Goal: Transaction & Acquisition: Purchase product/service

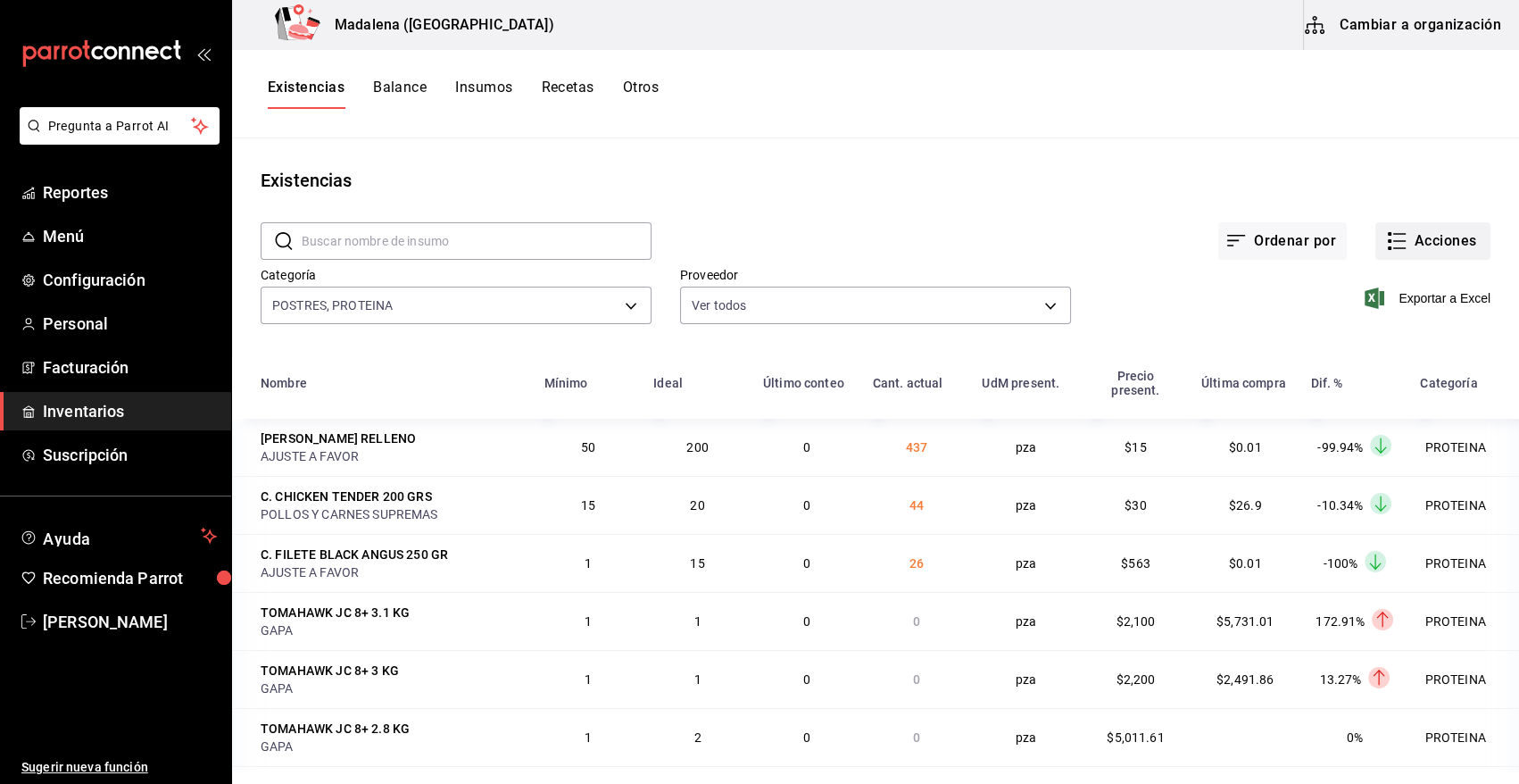
click at [1445, 233] on button "Acciones" at bounding box center [1433, 240] width 115 height 37
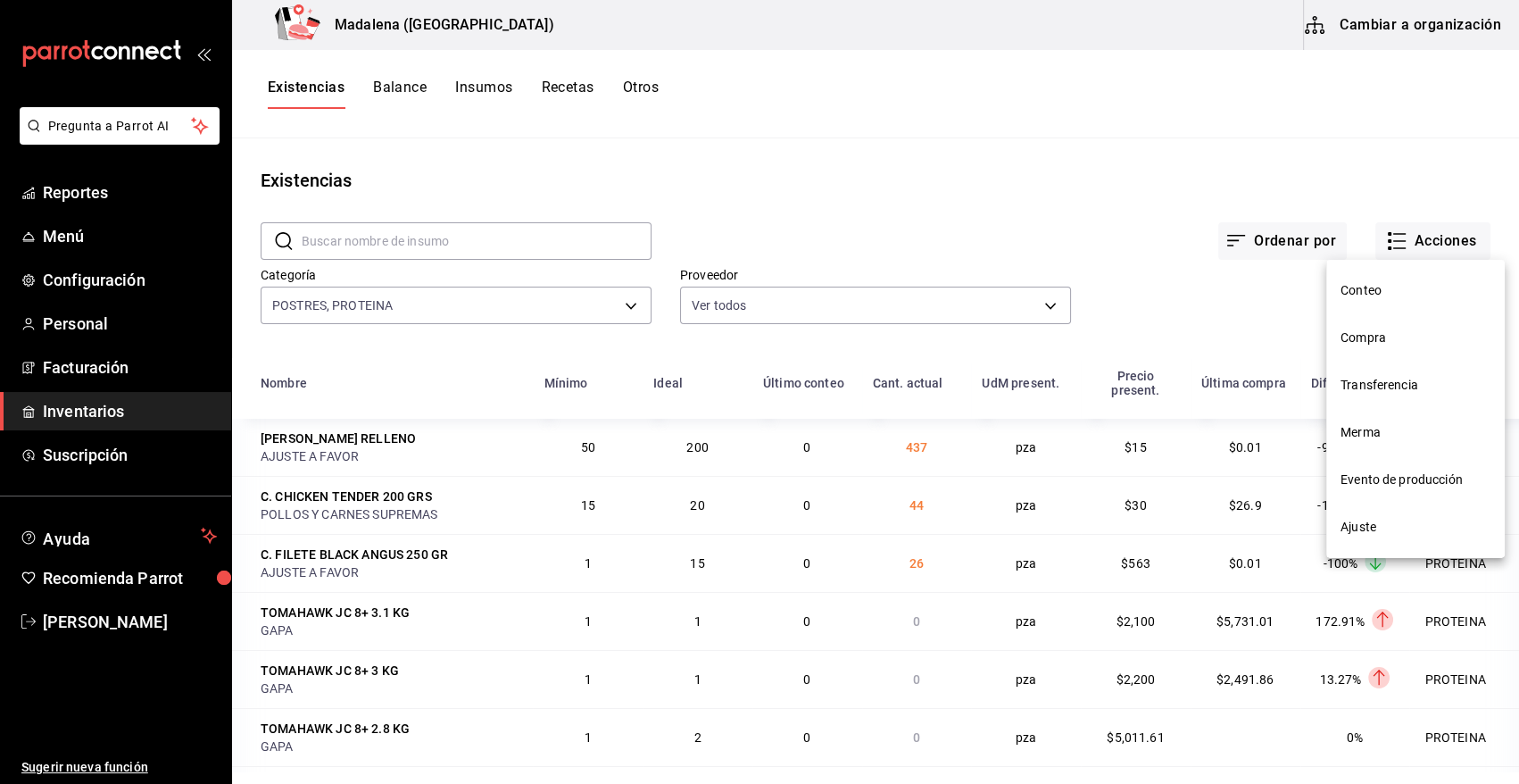
click at [1380, 338] on span "Compra" at bounding box center [1416, 338] width 150 height 19
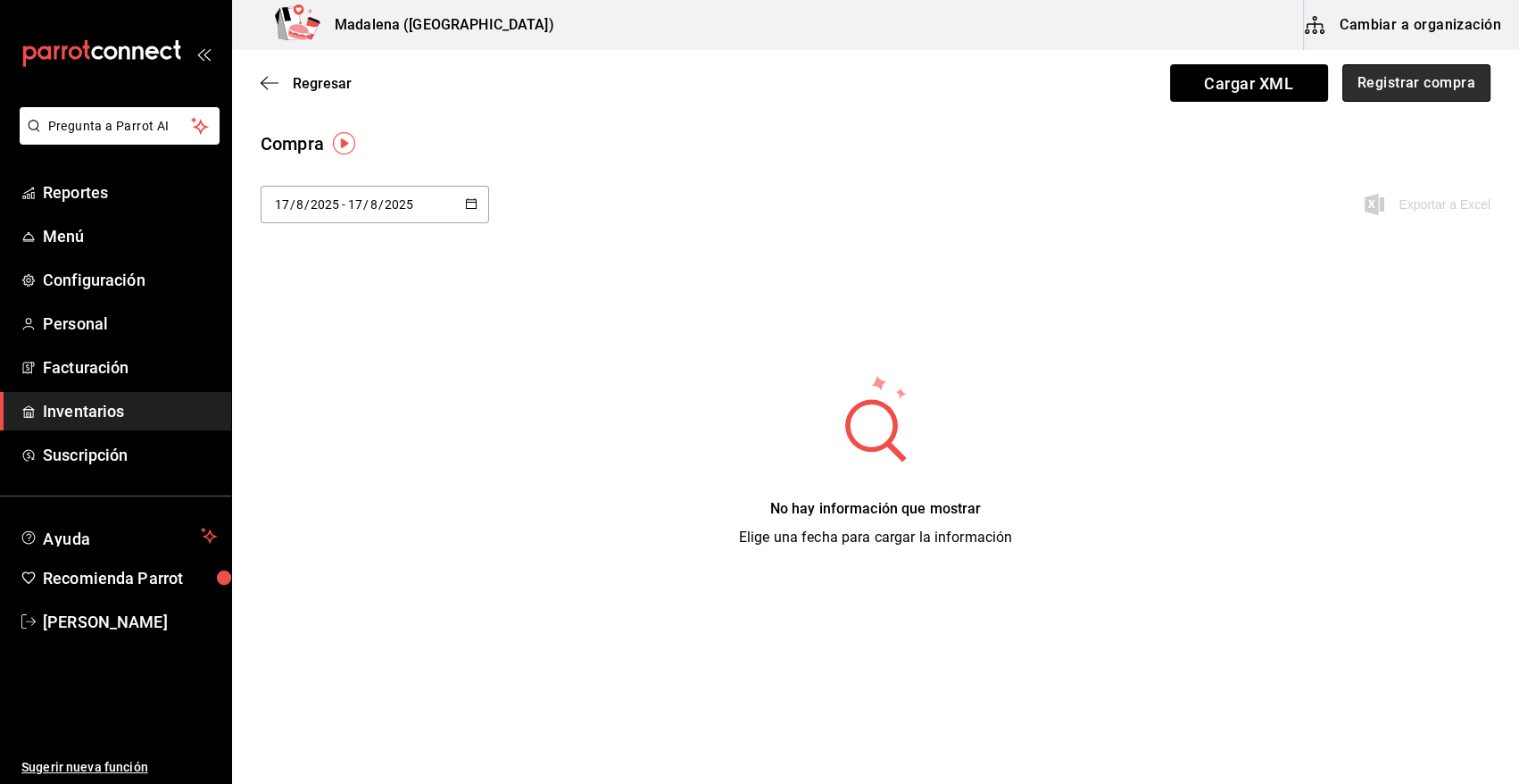
click at [1436, 96] on button "Registrar compra" at bounding box center [1416, 83] width 148 height 37
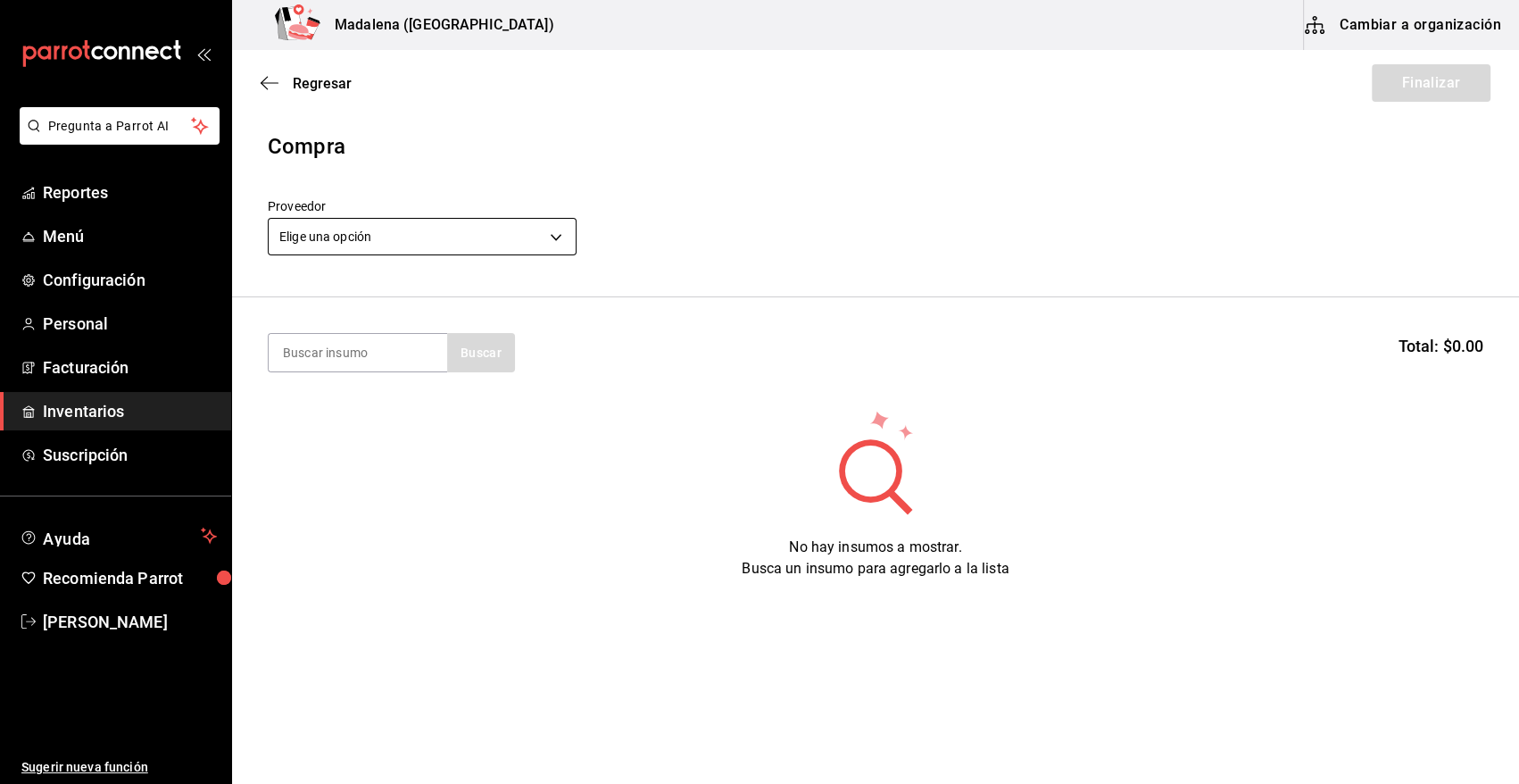
click at [368, 241] on body "Pregunta a Parrot AI Reportes Menú Configuración Personal Facturación Inventari…" at bounding box center [760, 341] width 1519 height 683
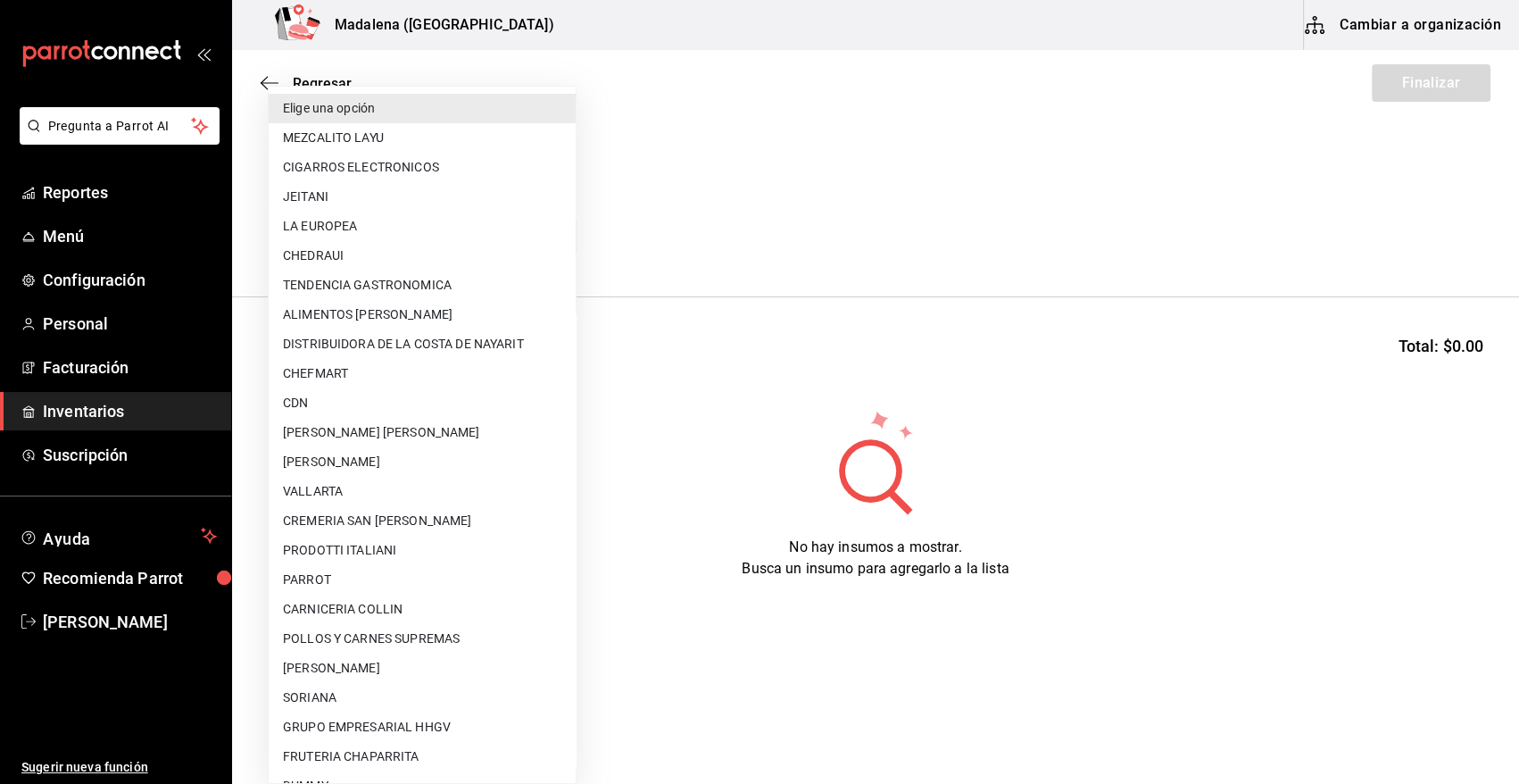
scroll to position [410, 0]
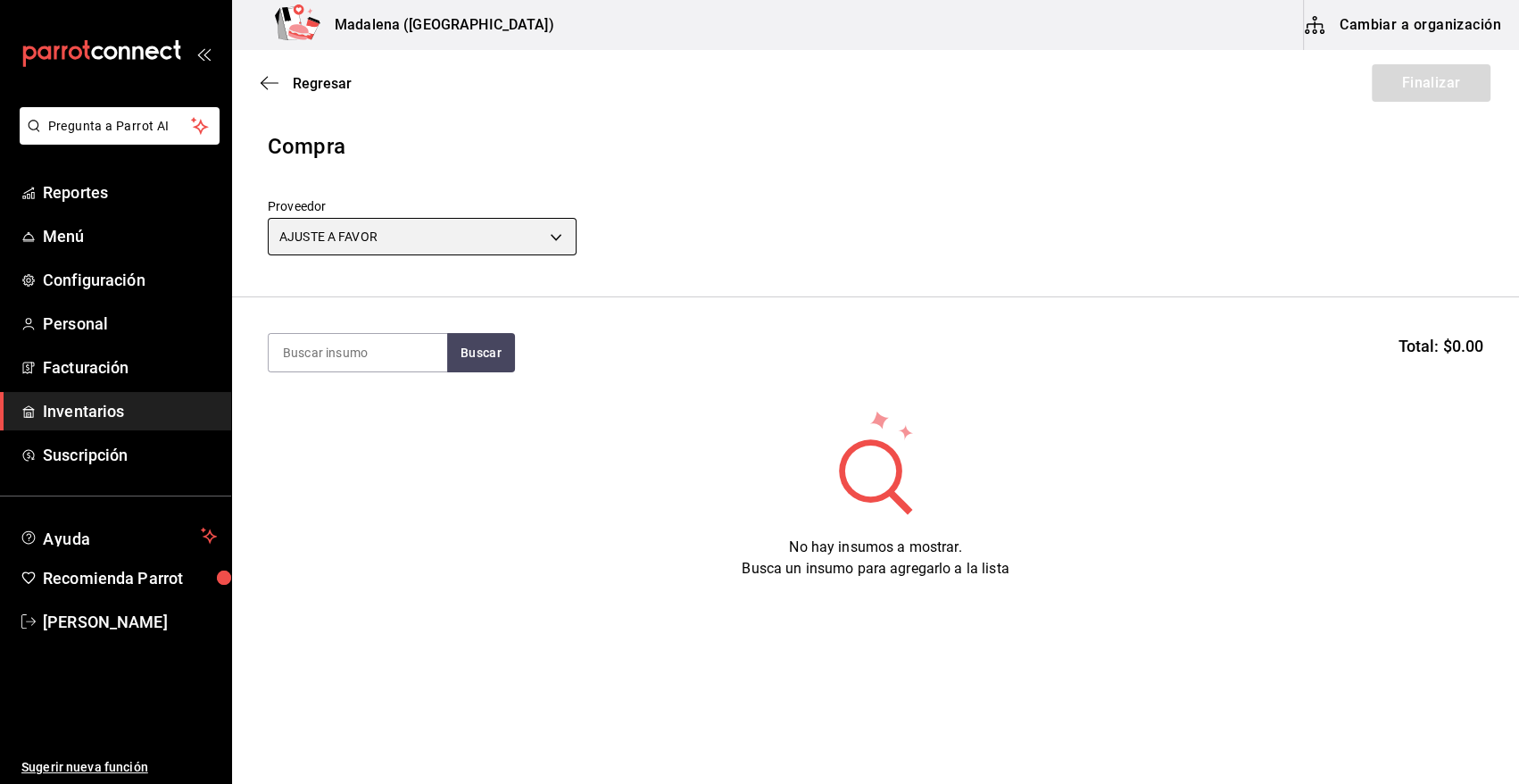
type input "dd0fbccd-e034-4acc-8432-7d1d5e23f321"
click at [342, 346] on input at bounding box center [358, 352] width 179 height 37
type input "HAMBU"
drag, startPoint x: 494, startPoint y: 370, endPoint x: 371, endPoint y: 9, distance: 381.4
click at [494, 369] on button "Buscar" at bounding box center [481, 352] width 68 height 39
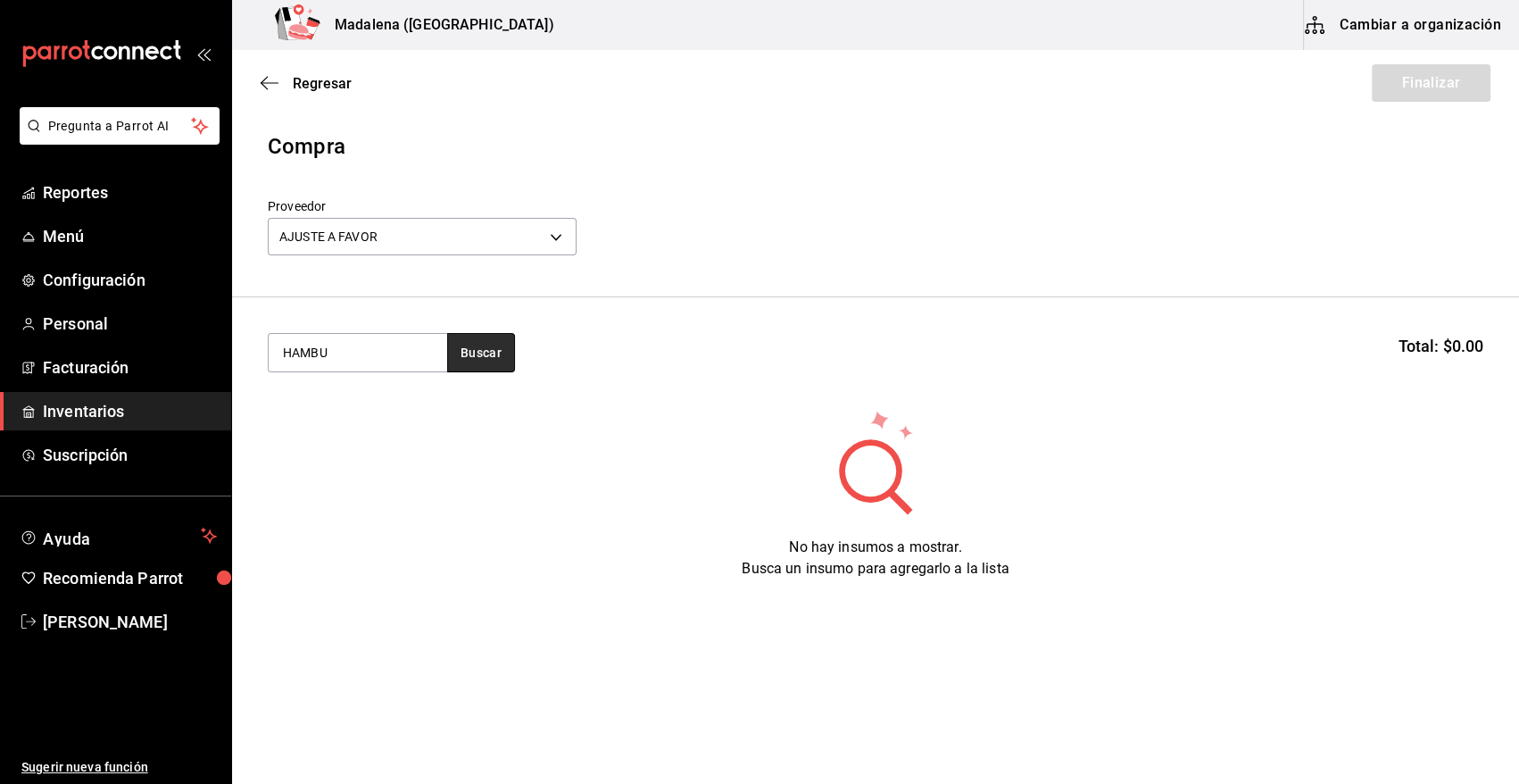
click at [460, 343] on button "Buscar" at bounding box center [481, 352] width 68 height 39
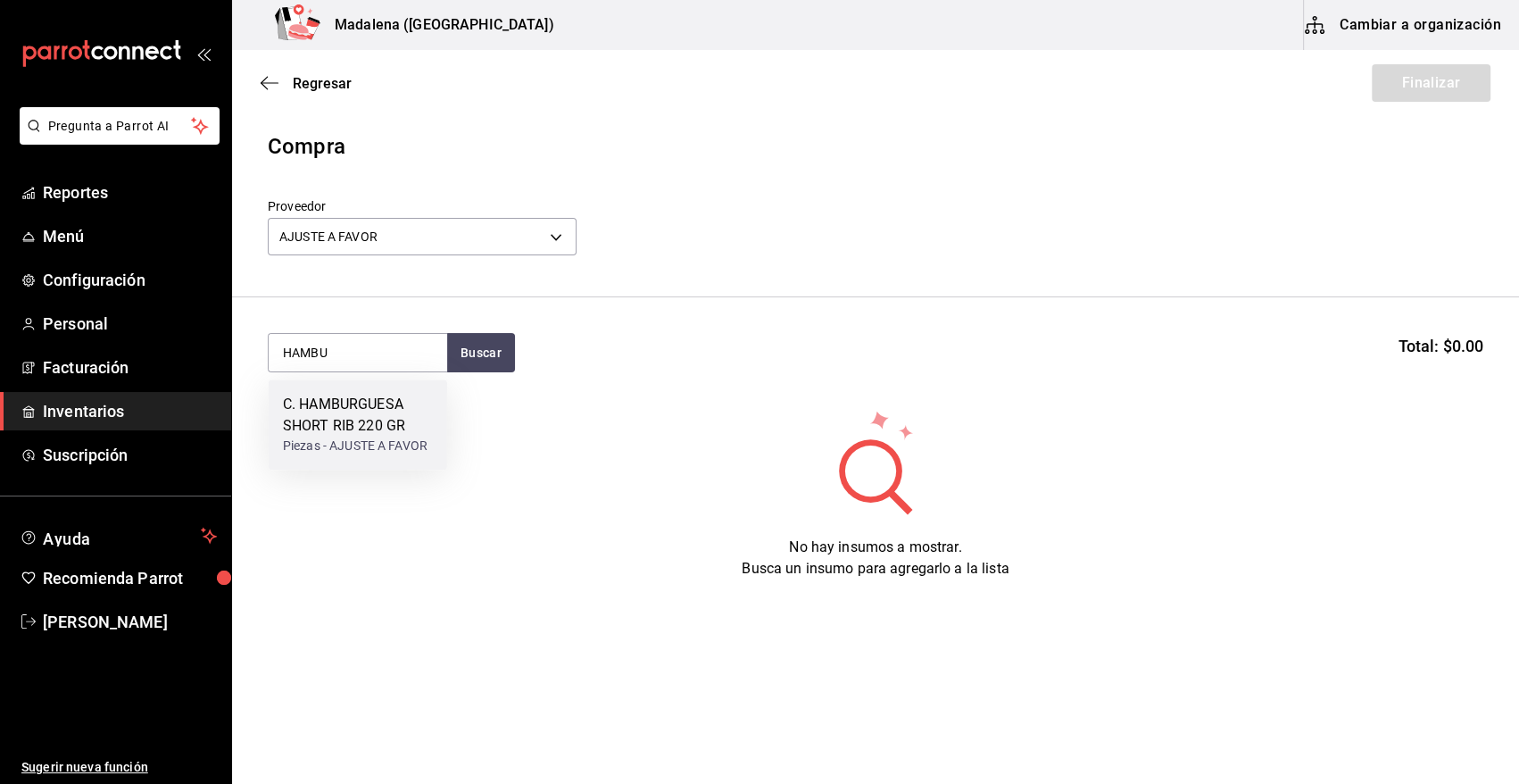
click at [326, 414] on div "C. HAMBURGUESA SHORT RIB 220 GR" at bounding box center [358, 415] width 150 height 43
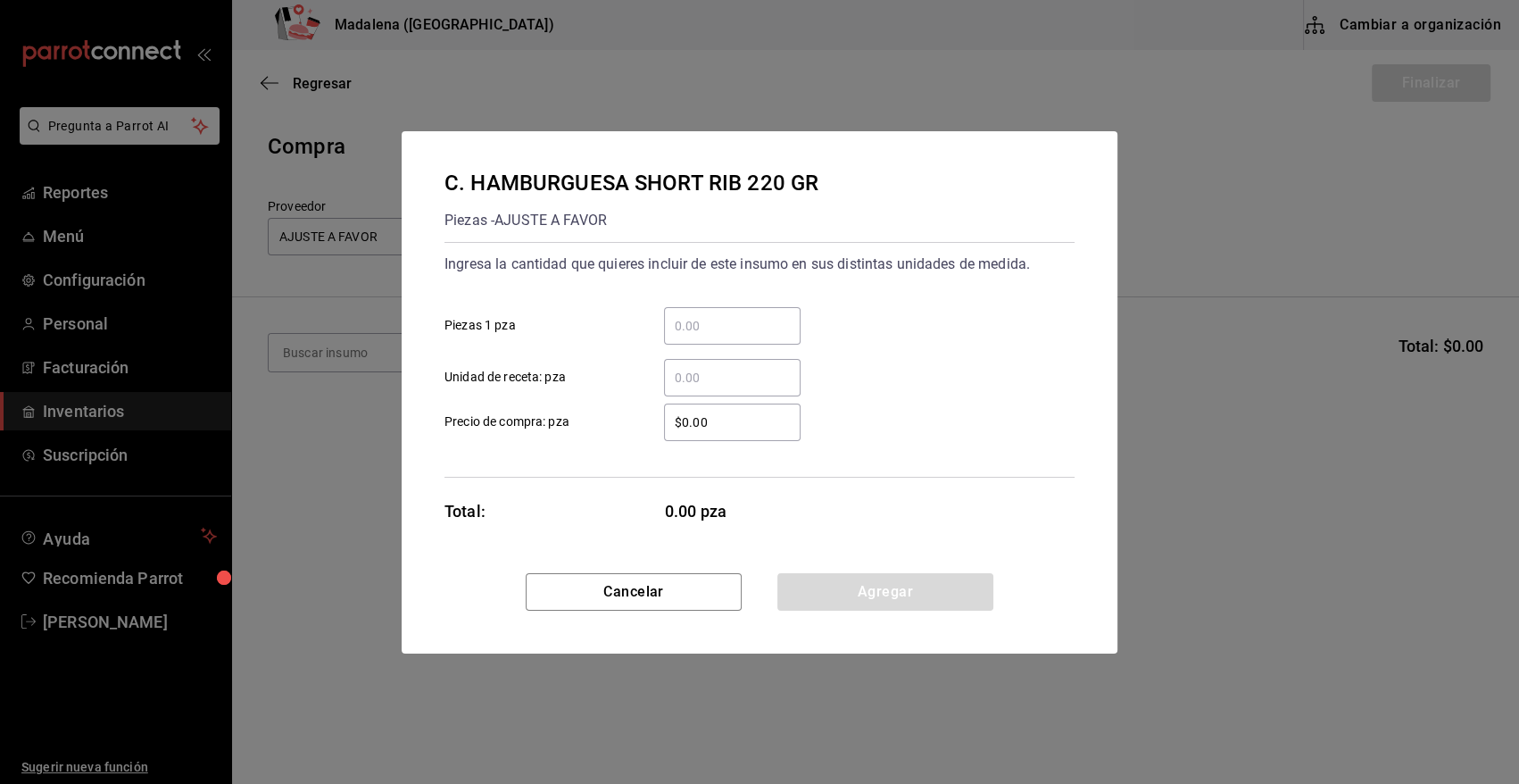
click at [705, 321] on input "​ Piezas 1 pza" at bounding box center [732, 326] width 137 height 22
type input "1"
type input "$0.01"
click at [894, 594] on button "Agregar" at bounding box center [886, 592] width 216 height 37
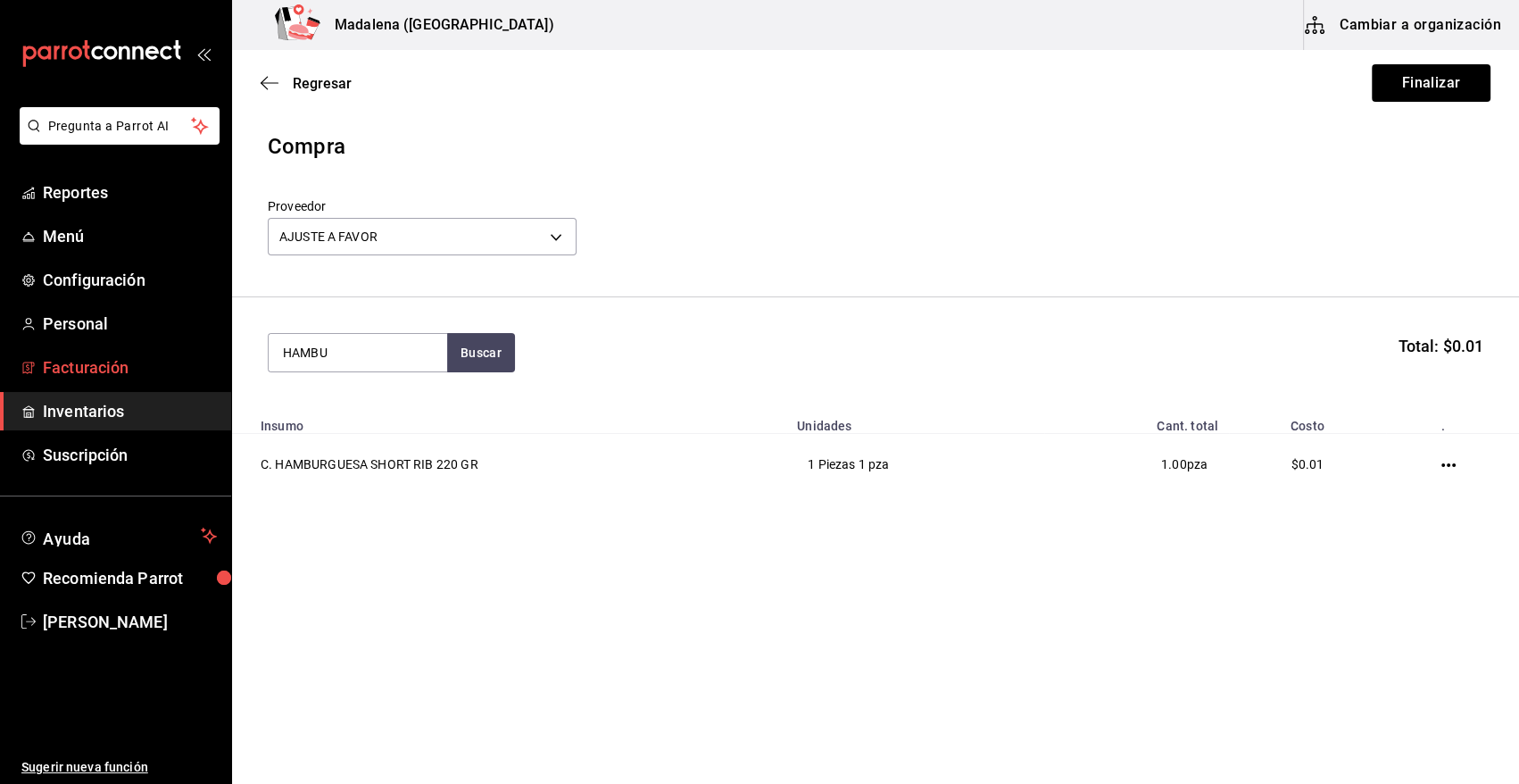
drag, startPoint x: 391, startPoint y: 339, endPoint x: 193, endPoint y: 358, distance: 198.9
click at [193, 358] on div "Pregunta a Parrot AI Reportes Menú Configuración Personal Facturación Inventari…" at bounding box center [760, 341] width 1519 height 683
type input "TACO"
click at [357, 407] on div "C. TACO COSTILLA" at bounding box center [355, 405] width 144 height 22
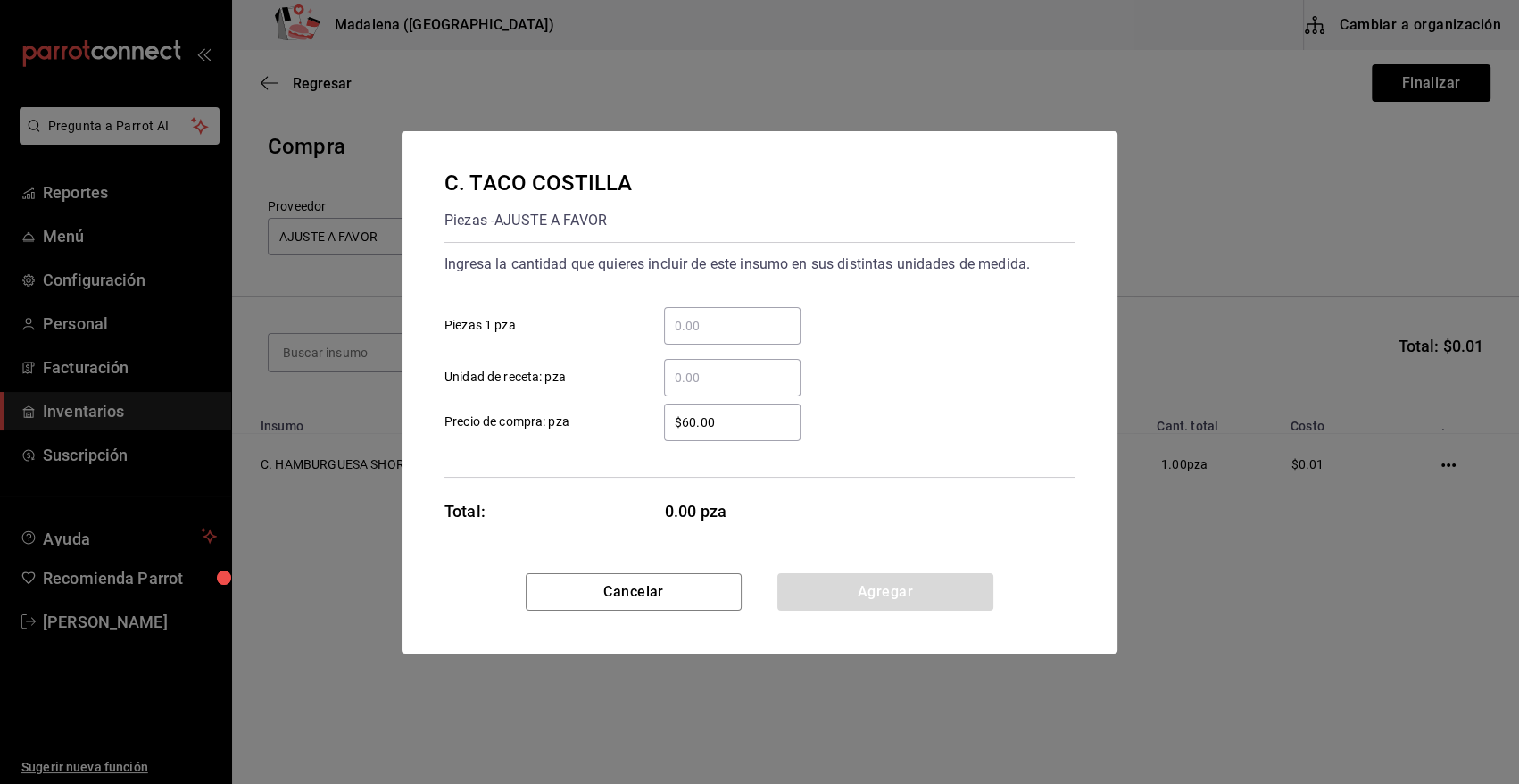
click at [691, 337] on div "​" at bounding box center [732, 325] width 137 height 37
click at [691, 337] on input "​ Piezas 1 pza" at bounding box center [732, 326] width 137 height 22
type input "1"
type input "$0.01"
click at [836, 600] on button "Agregar" at bounding box center [886, 592] width 216 height 37
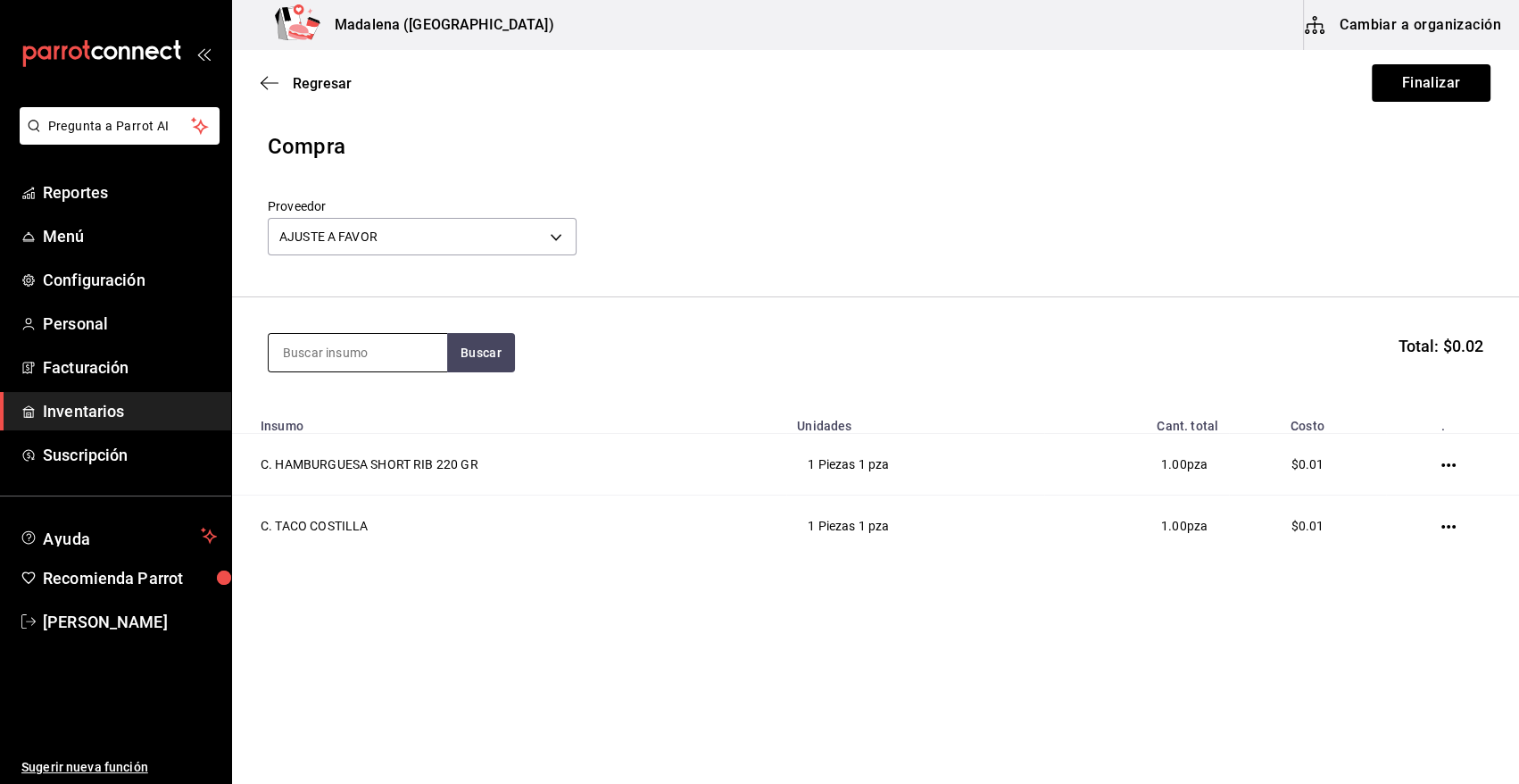
click at [350, 352] on input at bounding box center [358, 352] width 179 height 37
type input "ATUN"
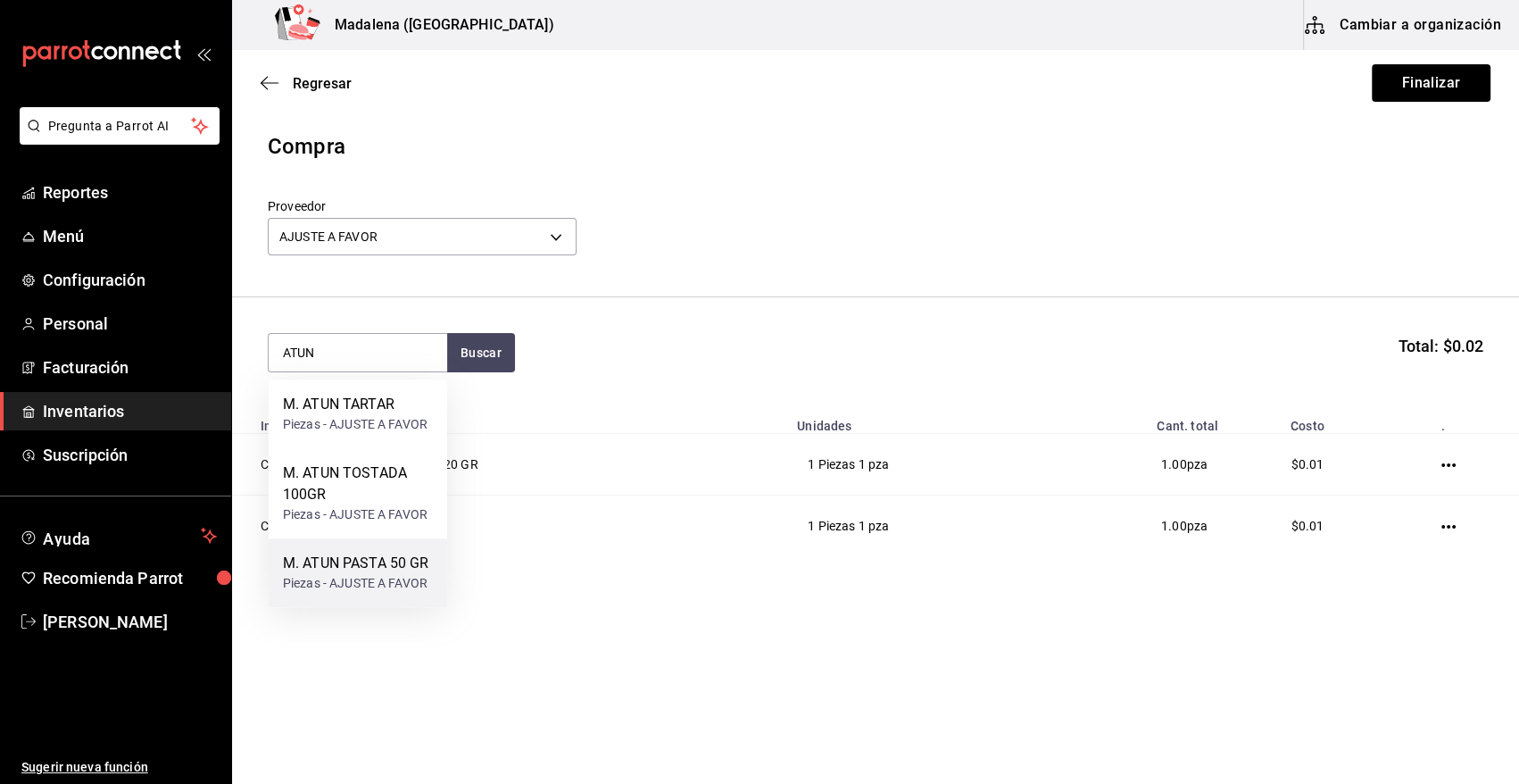
click at [394, 576] on div "Piezas - AJUSTE A FAVOR" at bounding box center [356, 583] width 146 height 19
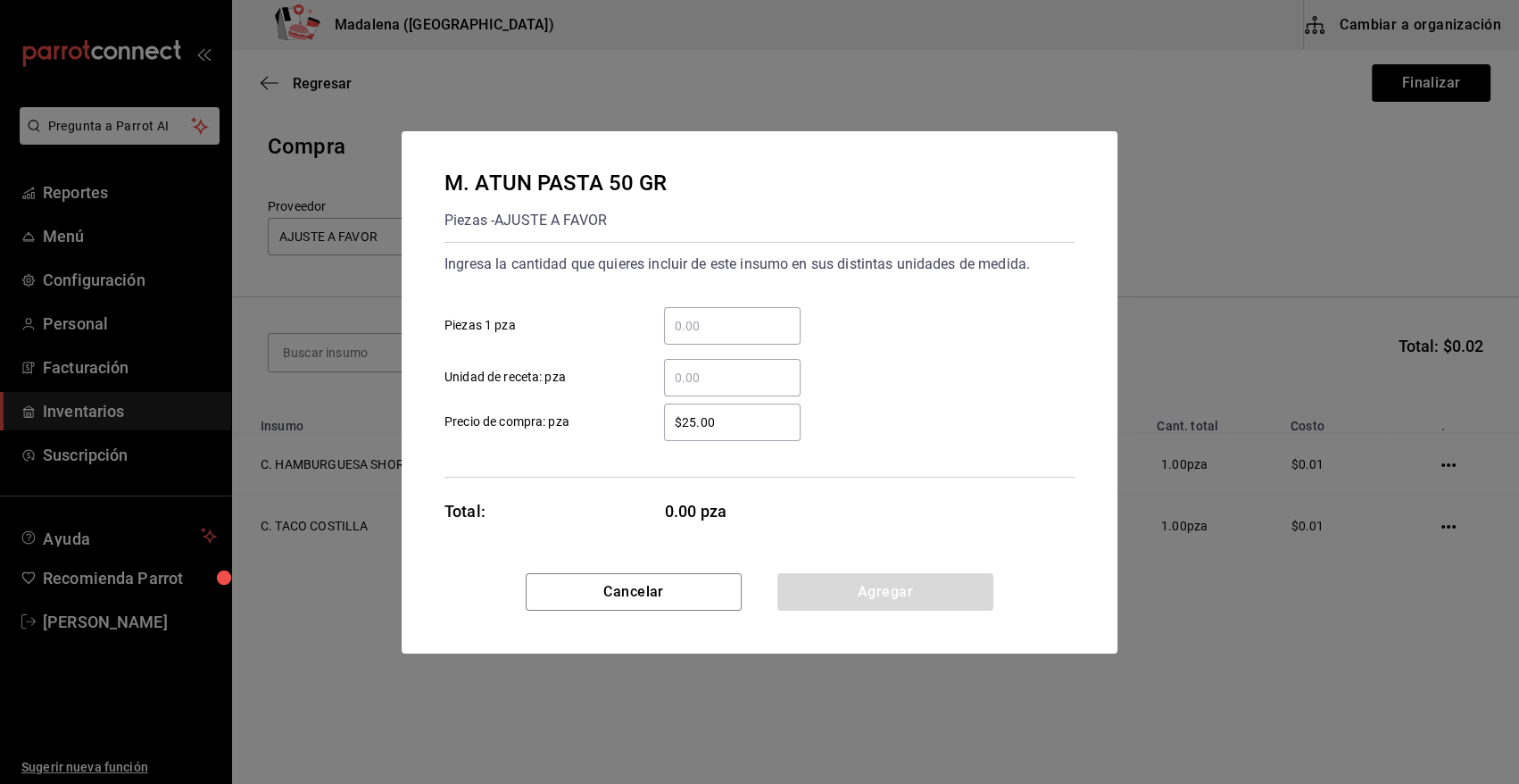
click at [705, 375] on input "​ Unidad de receta: pza" at bounding box center [732, 377] width 137 height 22
type input "1"
click at [738, 412] on input "$25.00" at bounding box center [732, 423] width 137 height 22
type input "$2"
type input "$0.01"
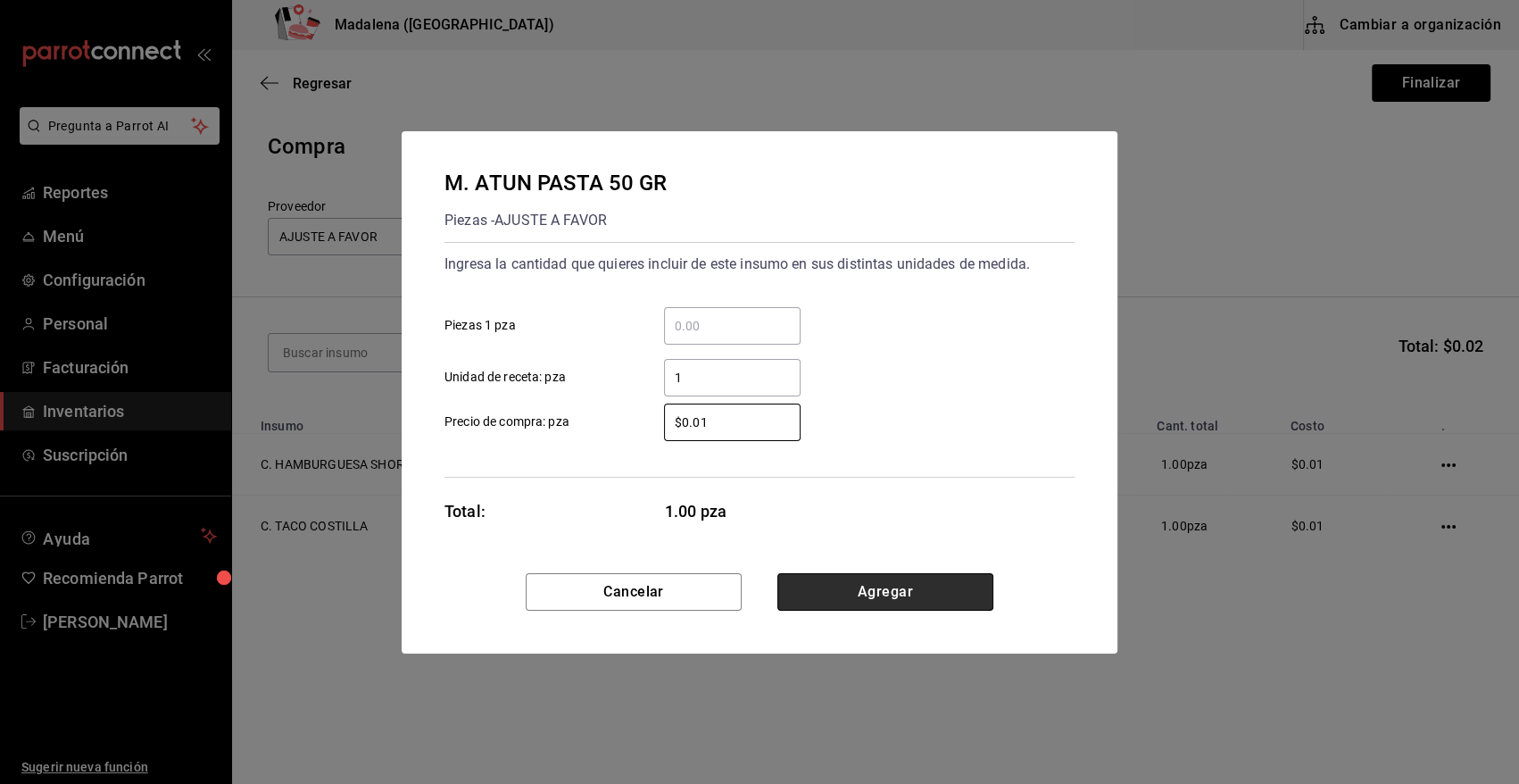
click at [910, 589] on button "Agregar" at bounding box center [886, 592] width 216 height 37
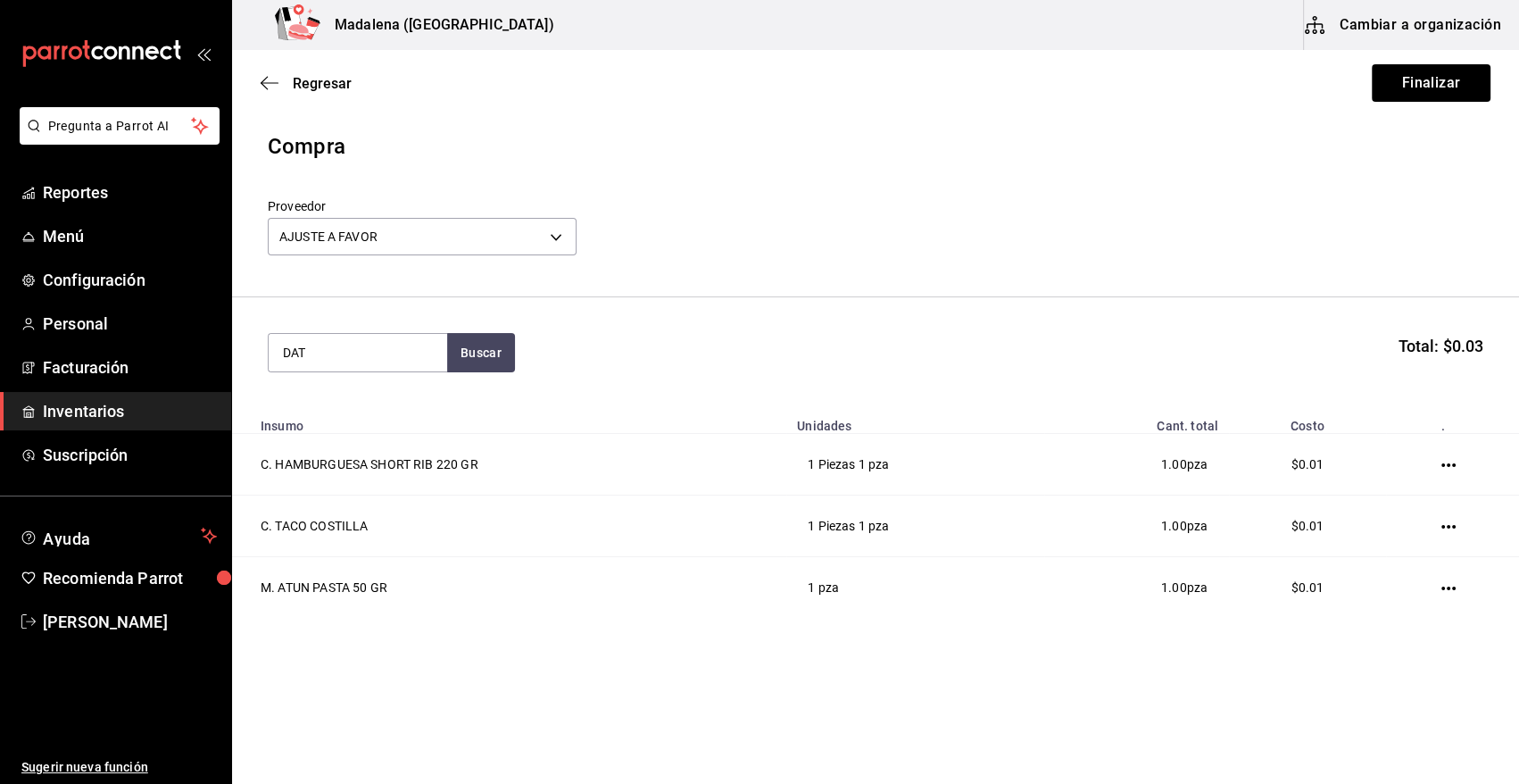
type input "DAT"
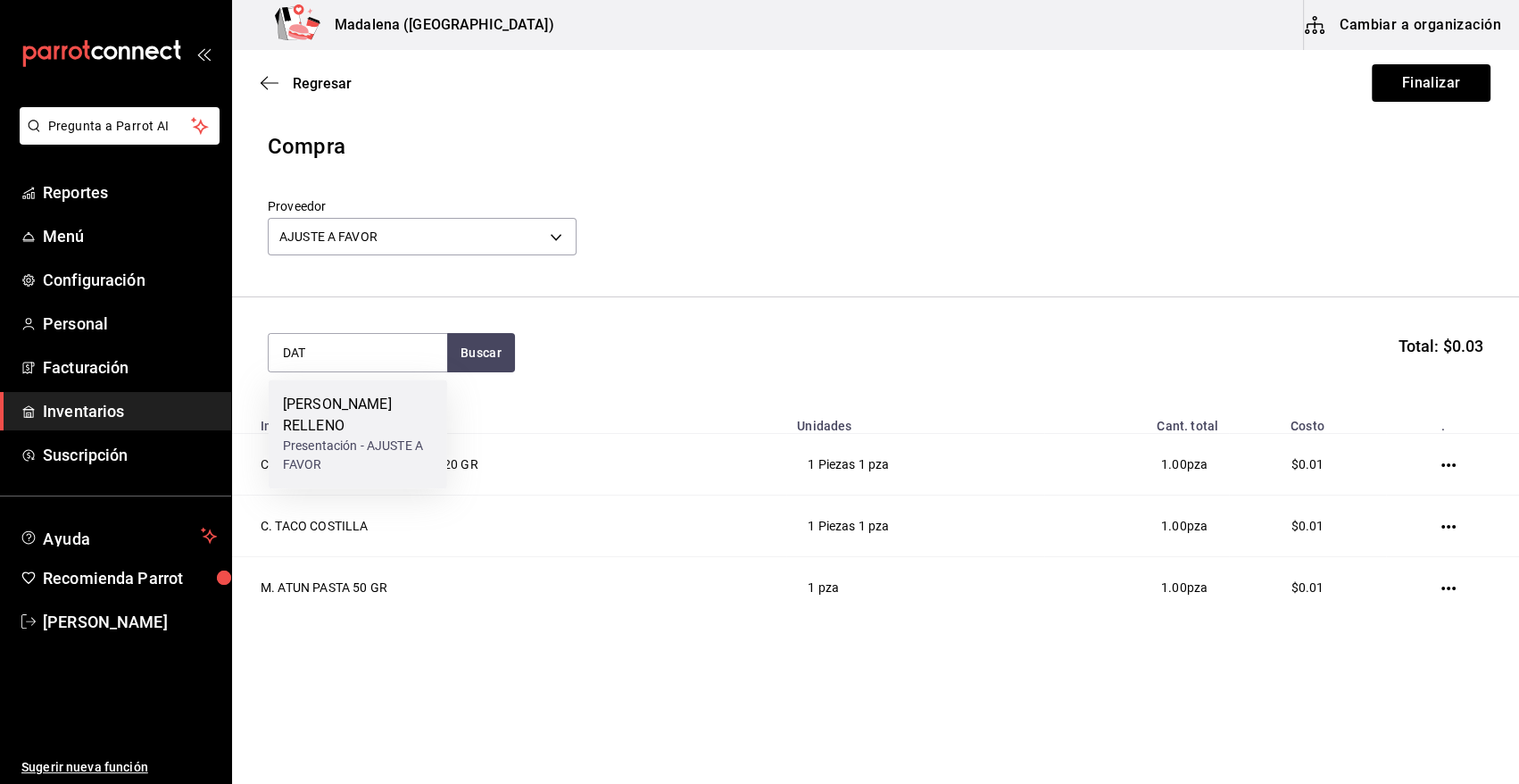
drag, startPoint x: 400, startPoint y: 434, endPoint x: 410, endPoint y: 430, distance: 10.8
click at [410, 436] on div "Presentación - AJUSTE A FAVOR" at bounding box center [358, 455] width 150 height 37
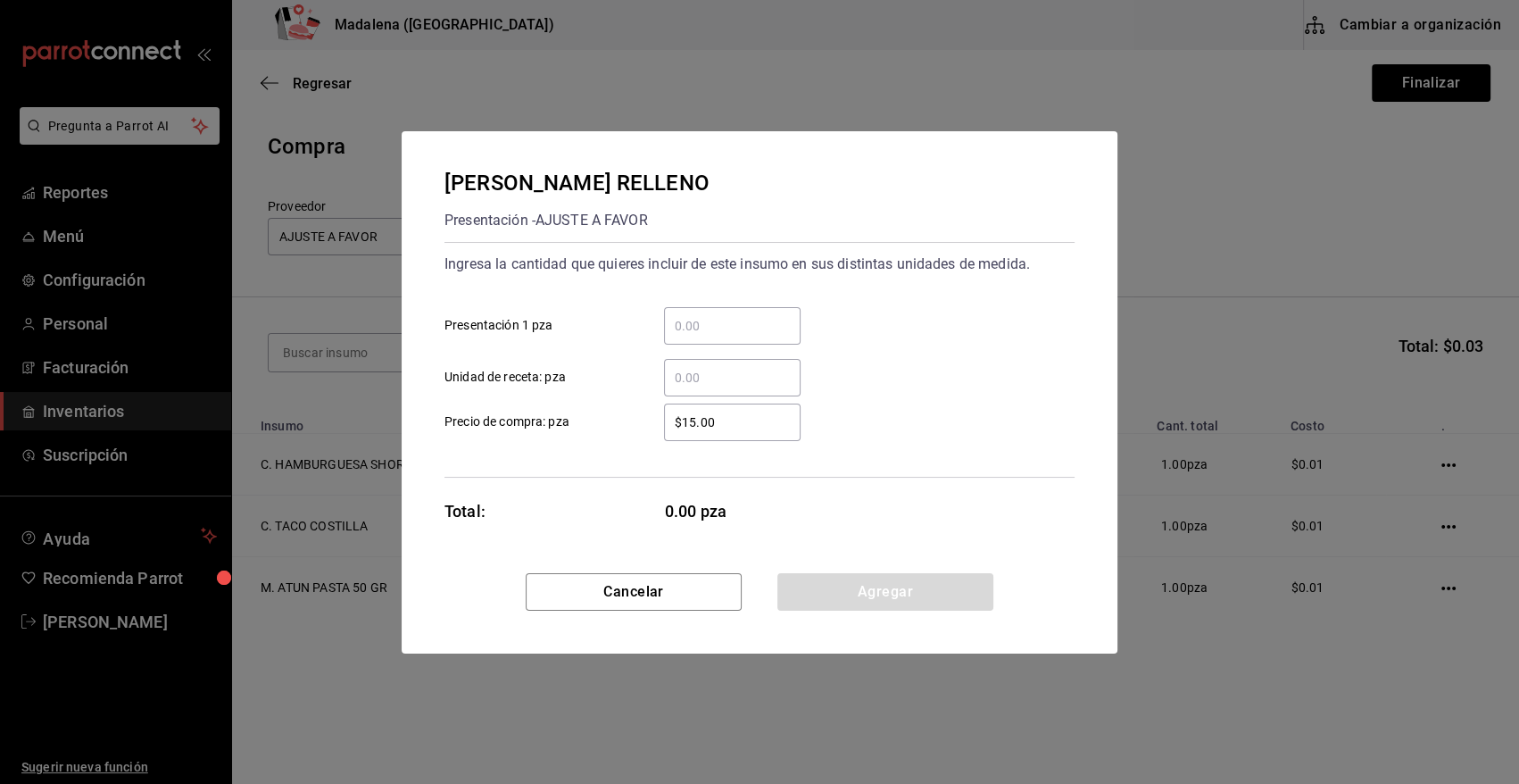
click at [698, 375] on input "​ Unidad de receta: pza" at bounding box center [732, 377] width 137 height 22
type input "13"
type input "$0.01"
click at [956, 594] on button "Agregar" at bounding box center [886, 592] width 216 height 37
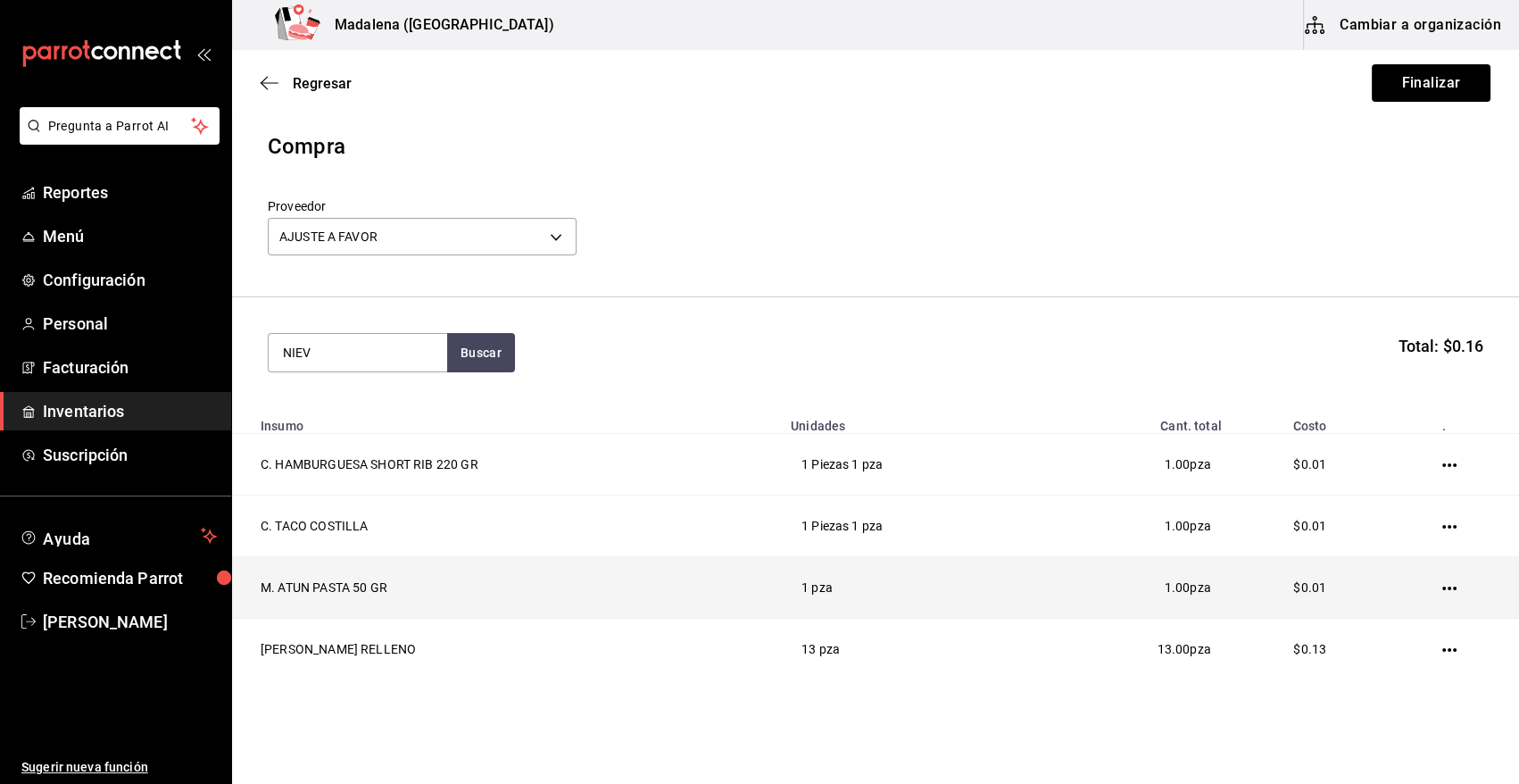
type input "NIEV"
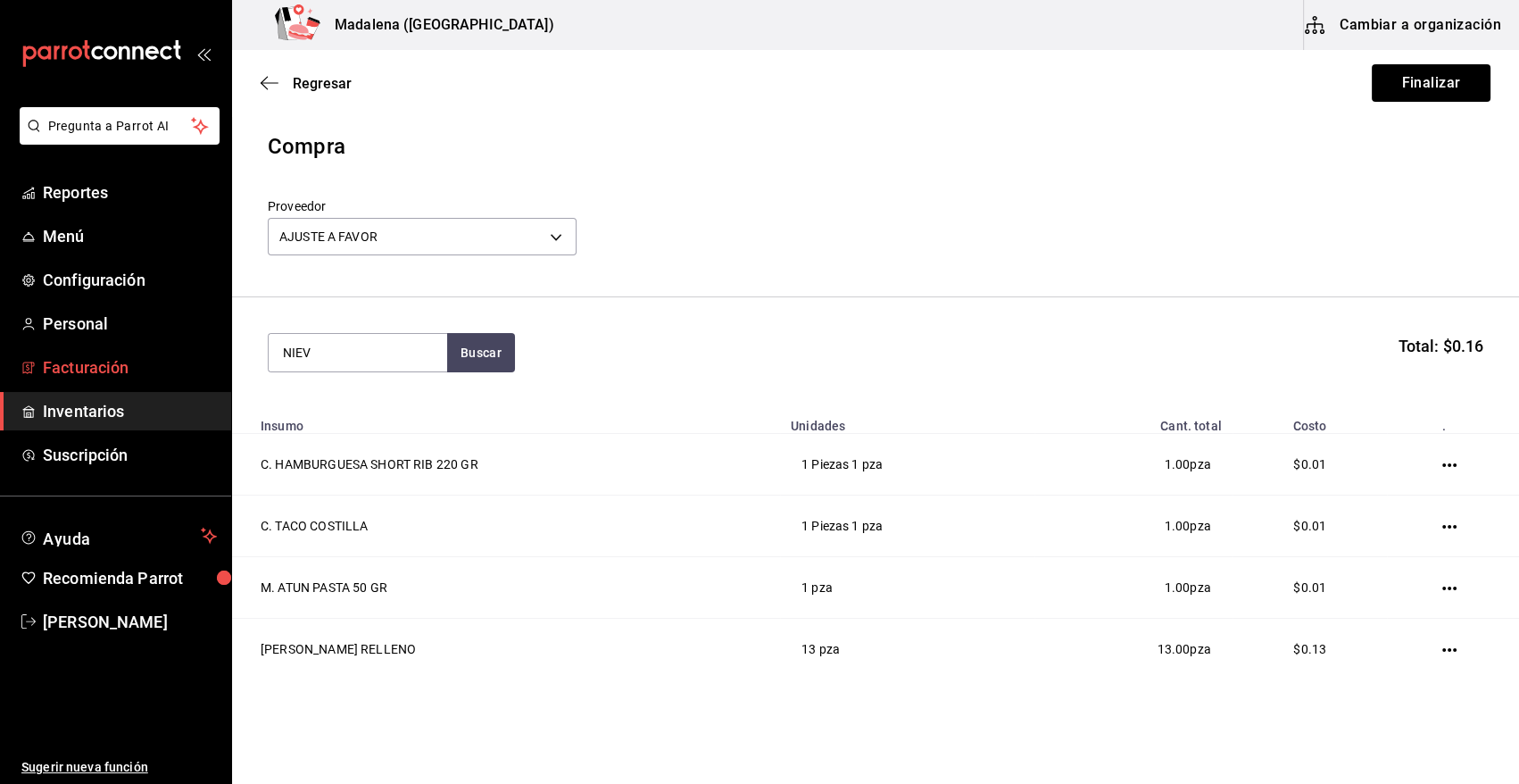
drag, startPoint x: 312, startPoint y: 354, endPoint x: 227, endPoint y: 356, distance: 85.0
click at [227, 356] on div "Pregunta a Parrot AI Reportes Menú Configuración Personal Facturación Inventari…" at bounding box center [760, 341] width 1519 height 683
click at [484, 346] on button "Buscar" at bounding box center [481, 352] width 68 height 39
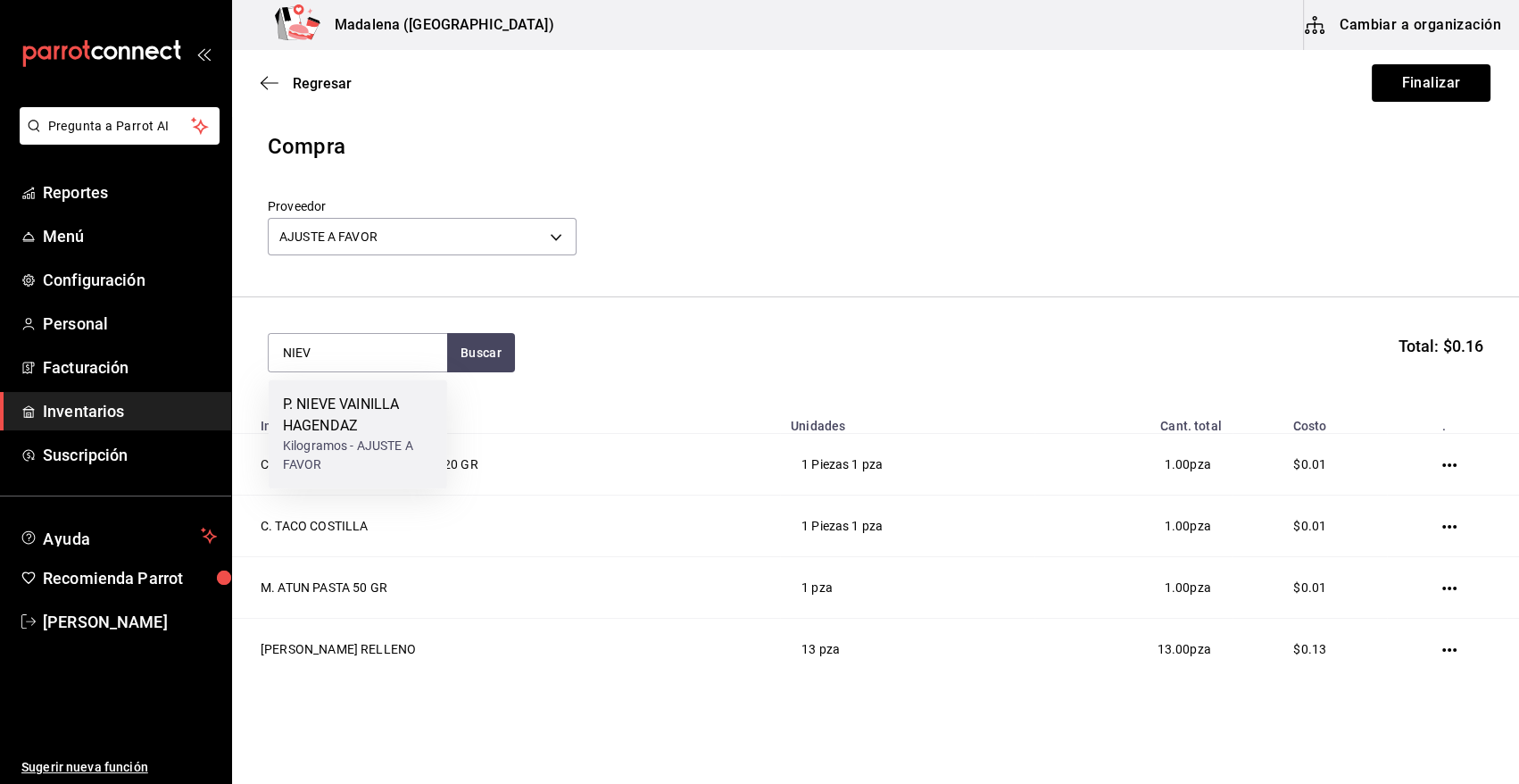
click at [377, 414] on div "P. NIEVE VAINILLA HAGENDAZ" at bounding box center [358, 415] width 150 height 43
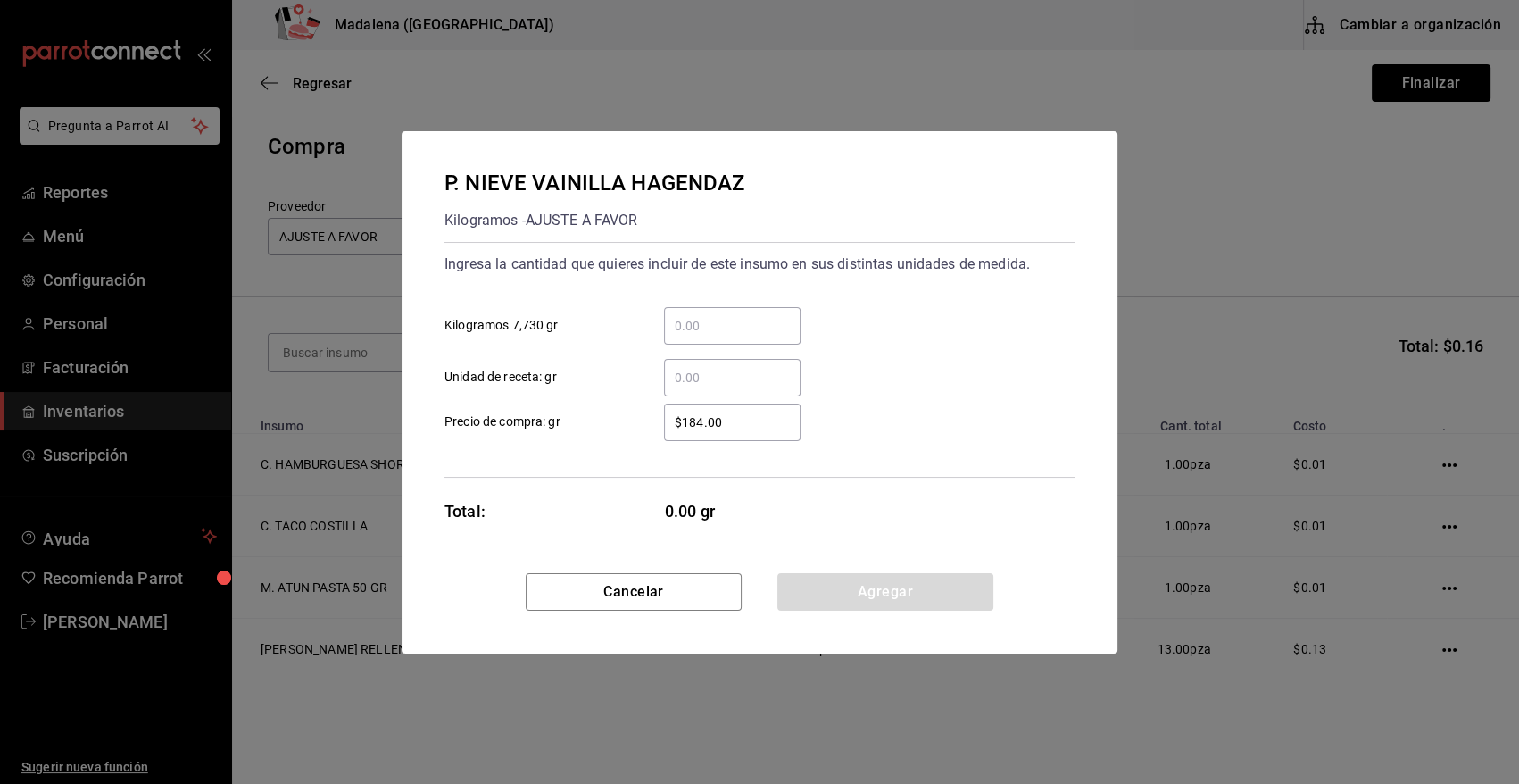
click at [691, 336] on input "​ Kilogramos 7,730 gr" at bounding box center [732, 326] width 137 height 22
drag, startPoint x: 883, startPoint y: 307, endPoint x: 718, endPoint y: 307, distance: 165.0
click at [882, 307] on div "​ Kilogramos 7,730 gr" at bounding box center [752, 318] width 644 height 52
click at [681, 359] on div "​" at bounding box center [732, 377] width 137 height 37
click at [681, 367] on input "​ Unidad de receta: gr" at bounding box center [732, 377] width 137 height 22
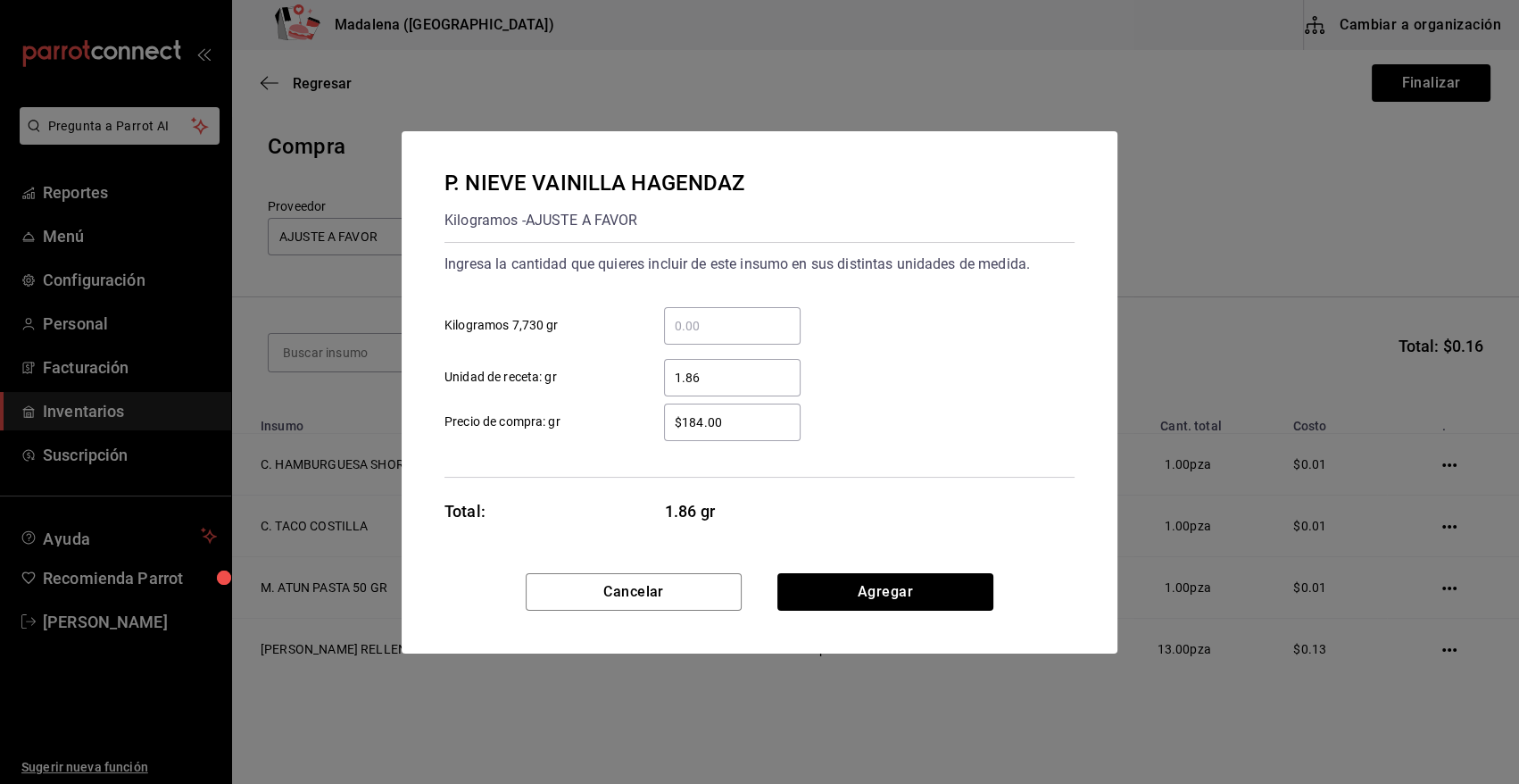
type input "1.86"
type input "$0.01"
click at [965, 593] on button "Agregar" at bounding box center [886, 592] width 216 height 37
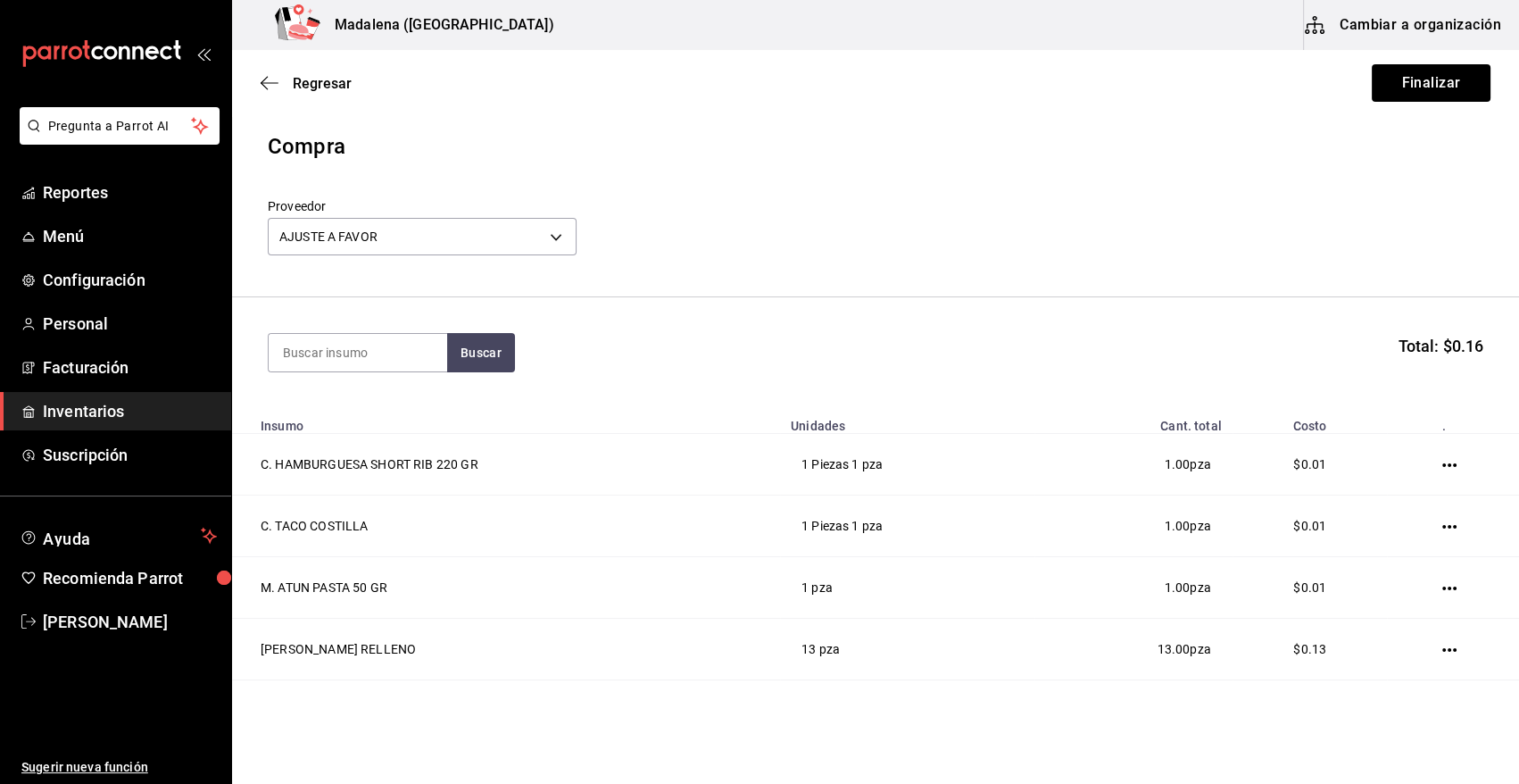
scroll to position [94, 0]
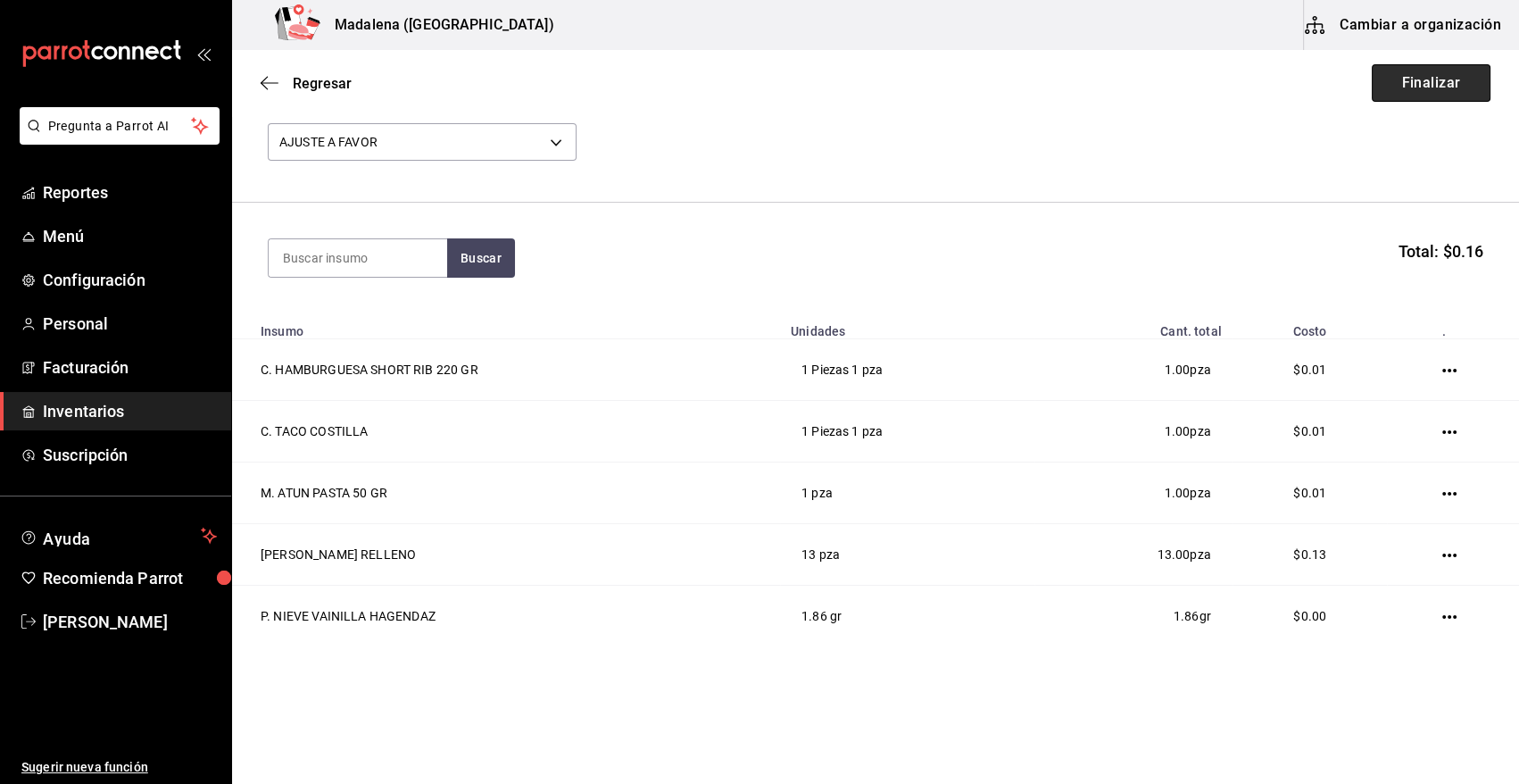
click at [1384, 83] on button "Finalizar" at bounding box center [1431, 83] width 119 height 37
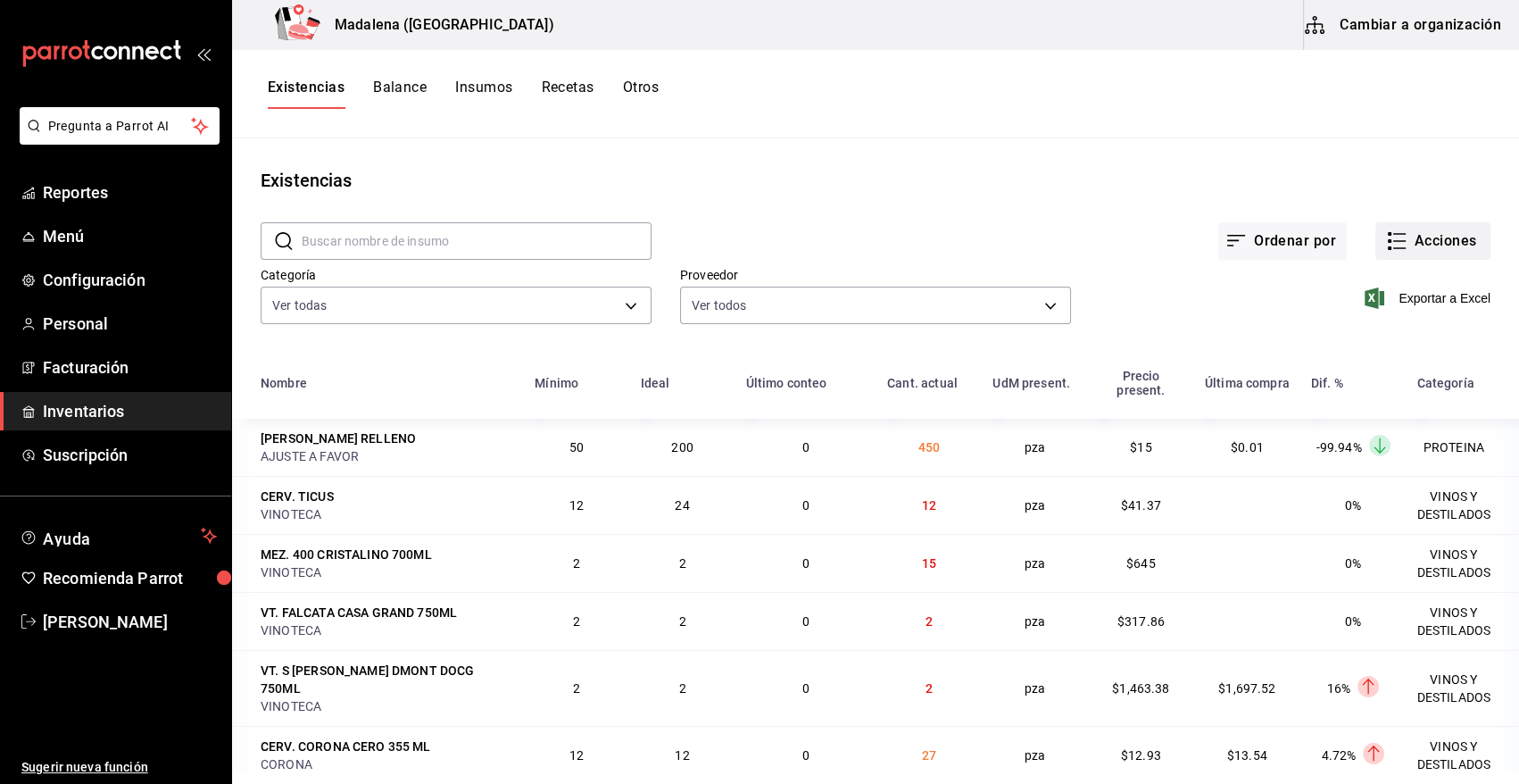
click at [1439, 234] on button "Acciones" at bounding box center [1433, 240] width 115 height 37
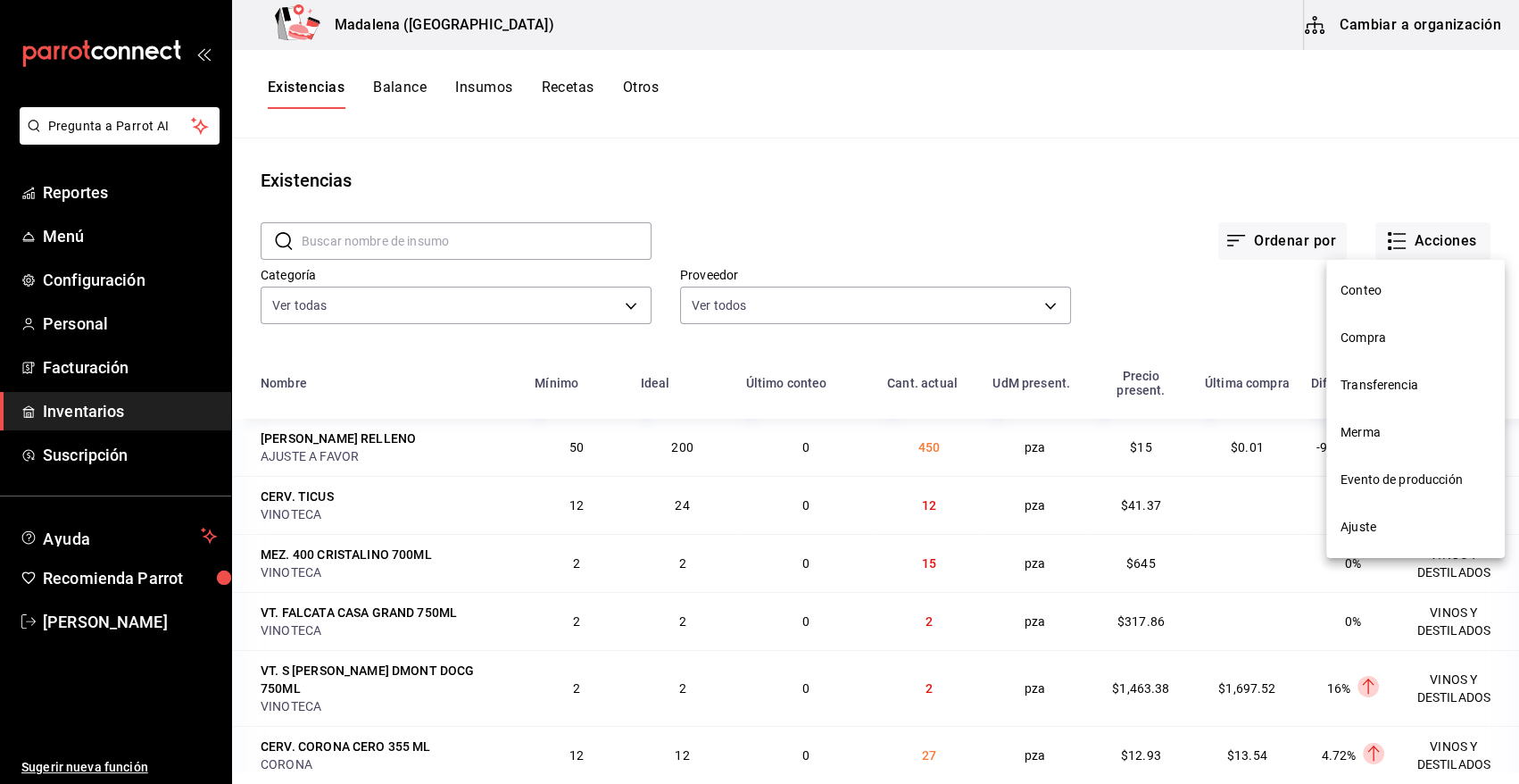
click at [1390, 339] on span "Compra" at bounding box center [1416, 338] width 150 height 19
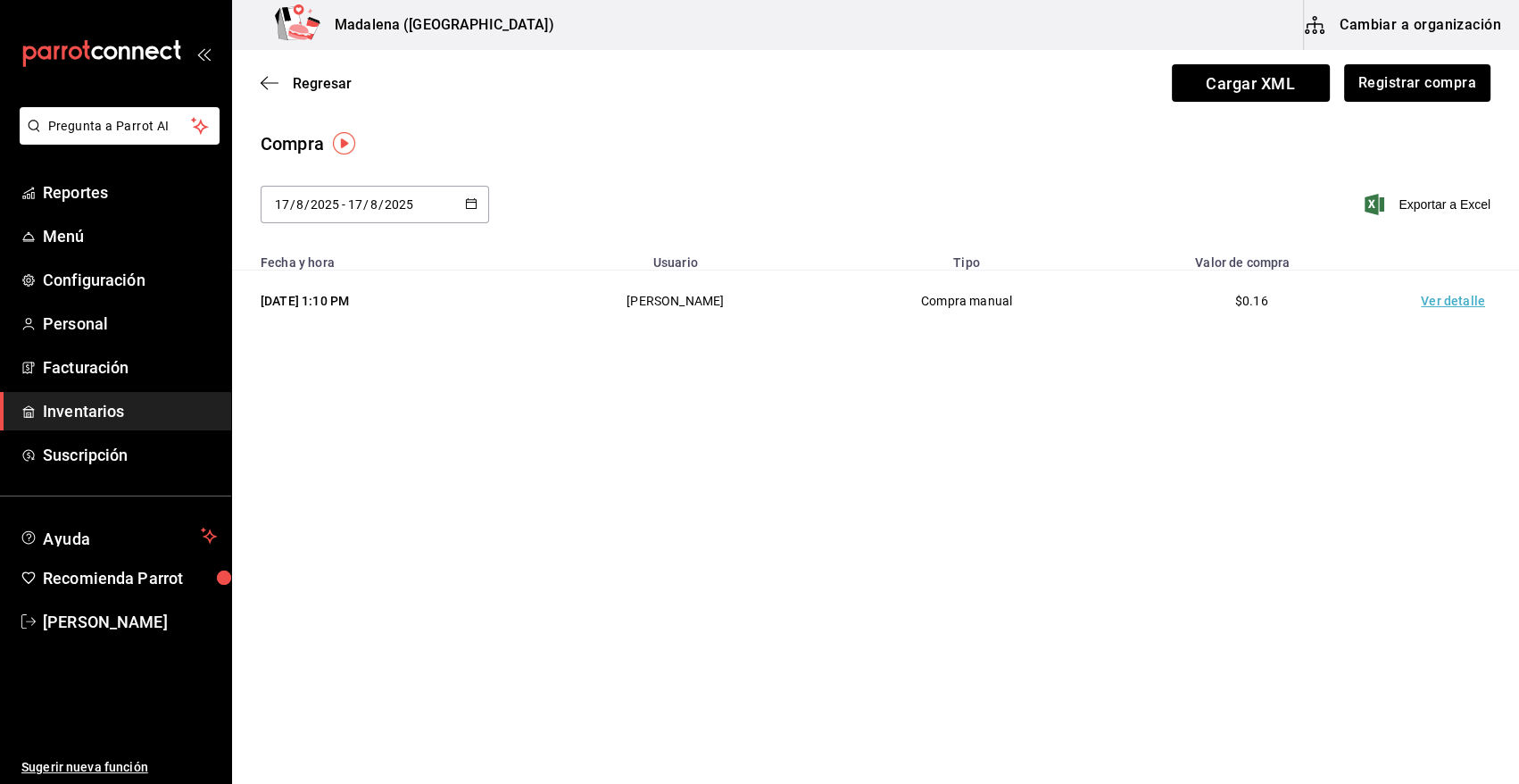
click at [1445, 304] on td "Ver detalle" at bounding box center [1457, 301] width 125 height 62
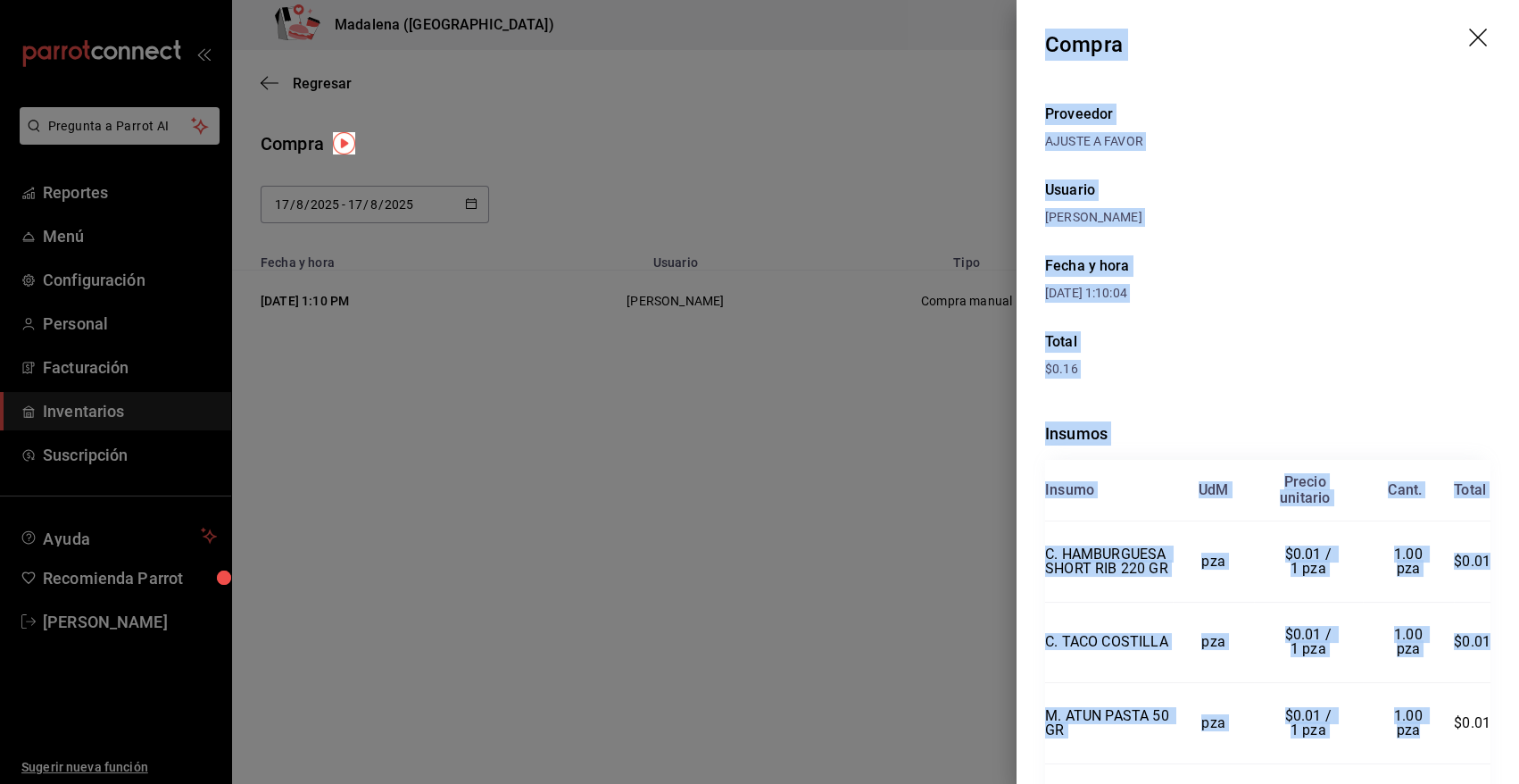
scroll to position [248, 0]
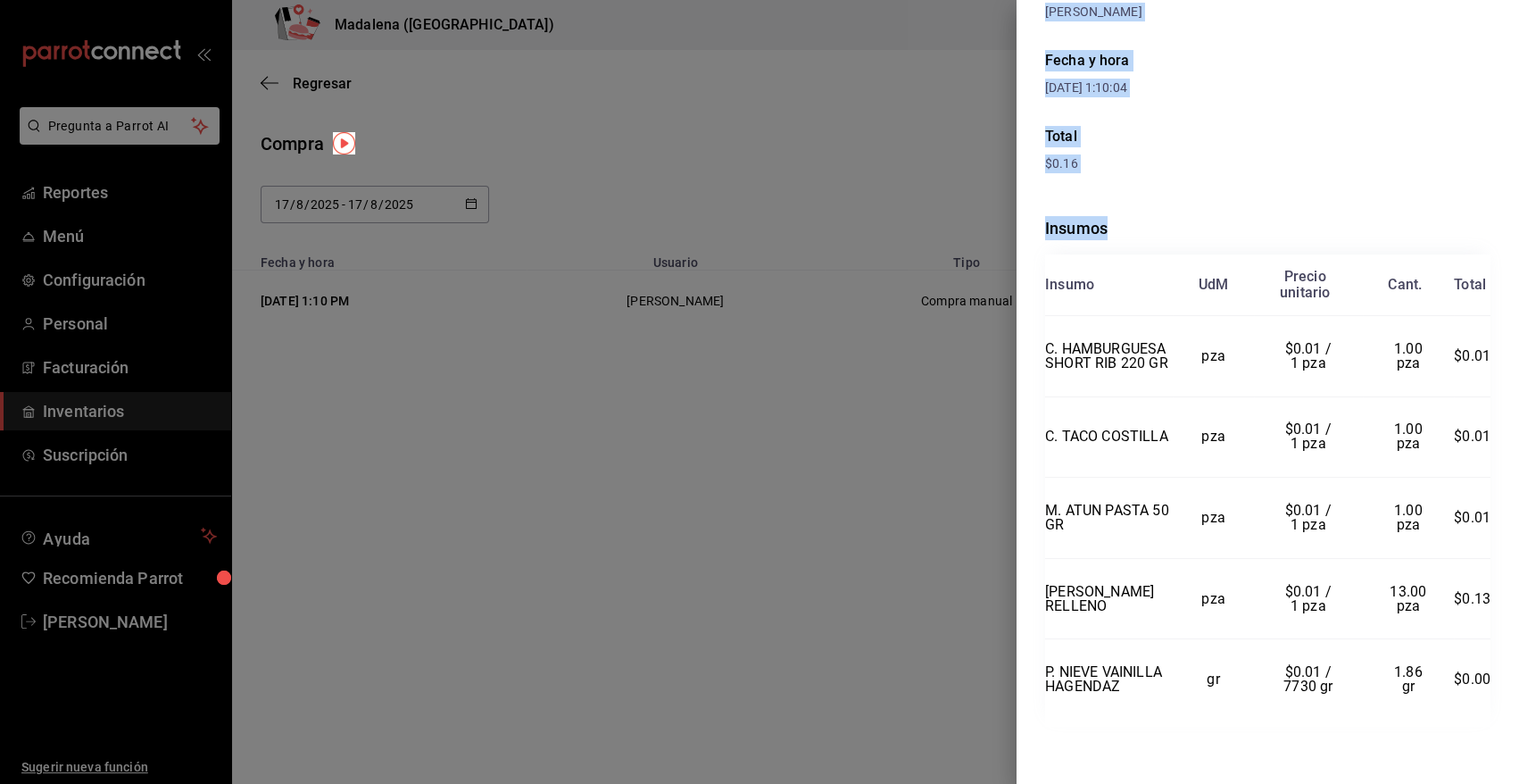
drag, startPoint x: 1047, startPoint y: 40, endPoint x: 1496, endPoint y: 713, distance: 809.0
click at [1496, 713] on div "Compra Proveedor AJUSTE A FAVOR Usuario [PERSON_NAME] y hora [DATE] 1:10:04 Tot…" at bounding box center [1269, 392] width 503 height 784
copy div "Compra Proveedor AJUSTE A FAVOR Usuario [PERSON_NAME] y hora [DATE] 1:10:04 Tot…"
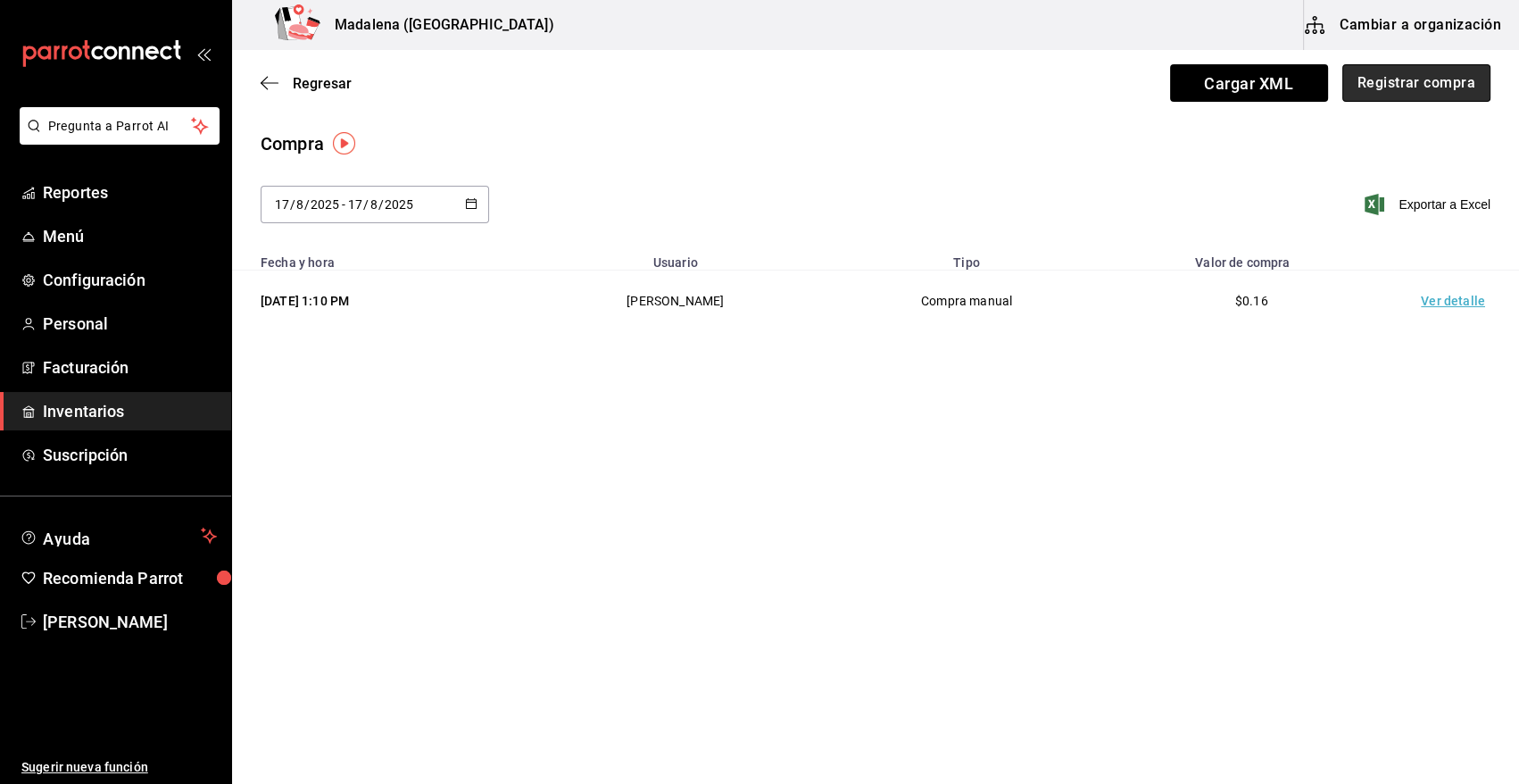
drag, startPoint x: 1396, startPoint y: 84, endPoint x: 1364, endPoint y: 87, distance: 32.1
click at [1364, 87] on button "Registrar compra" at bounding box center [1416, 83] width 148 height 37
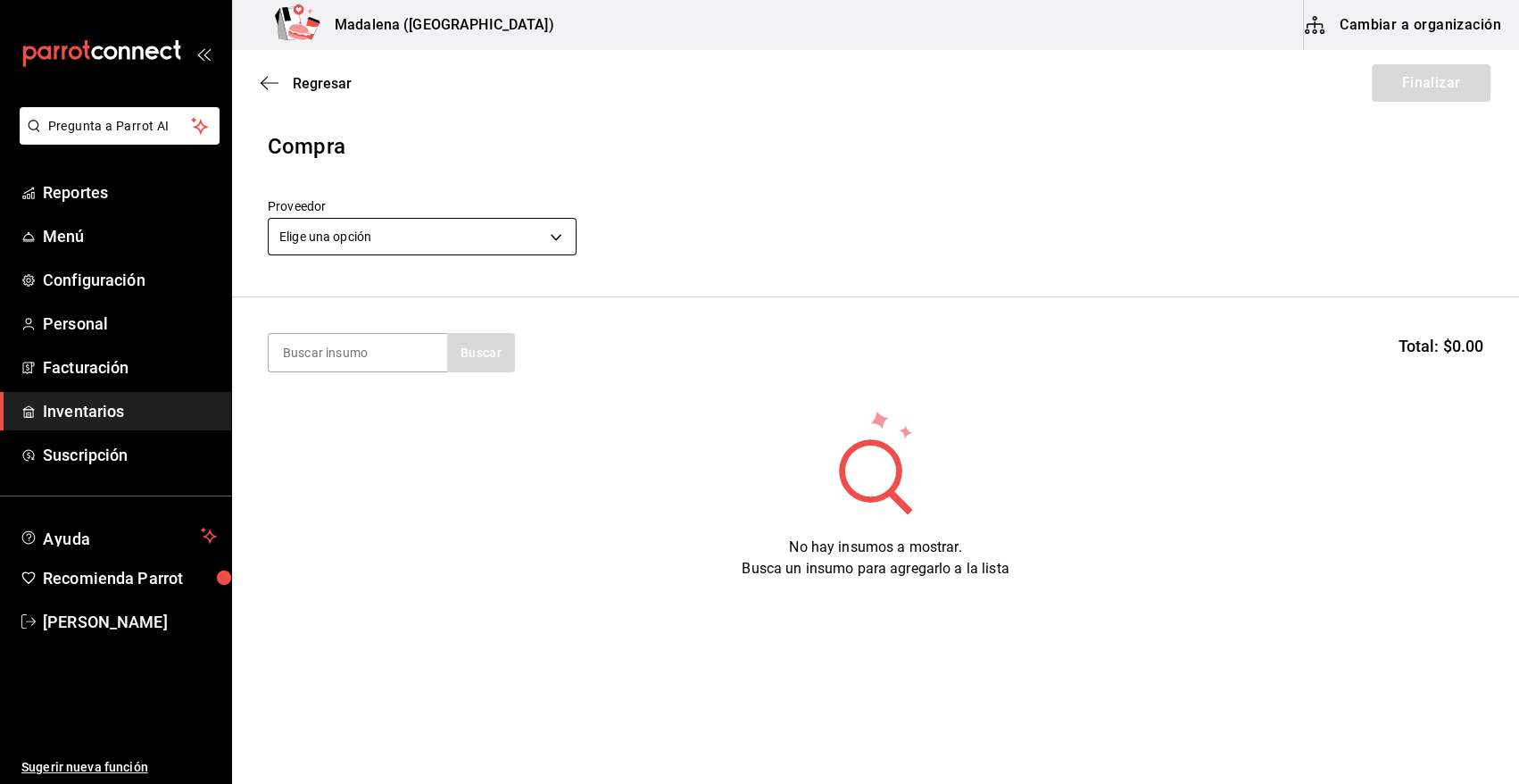
click at [362, 232] on body "Pregunta a Parrot AI Reportes Menú Configuración Personal Facturación Inventari…" at bounding box center [760, 341] width 1519 height 683
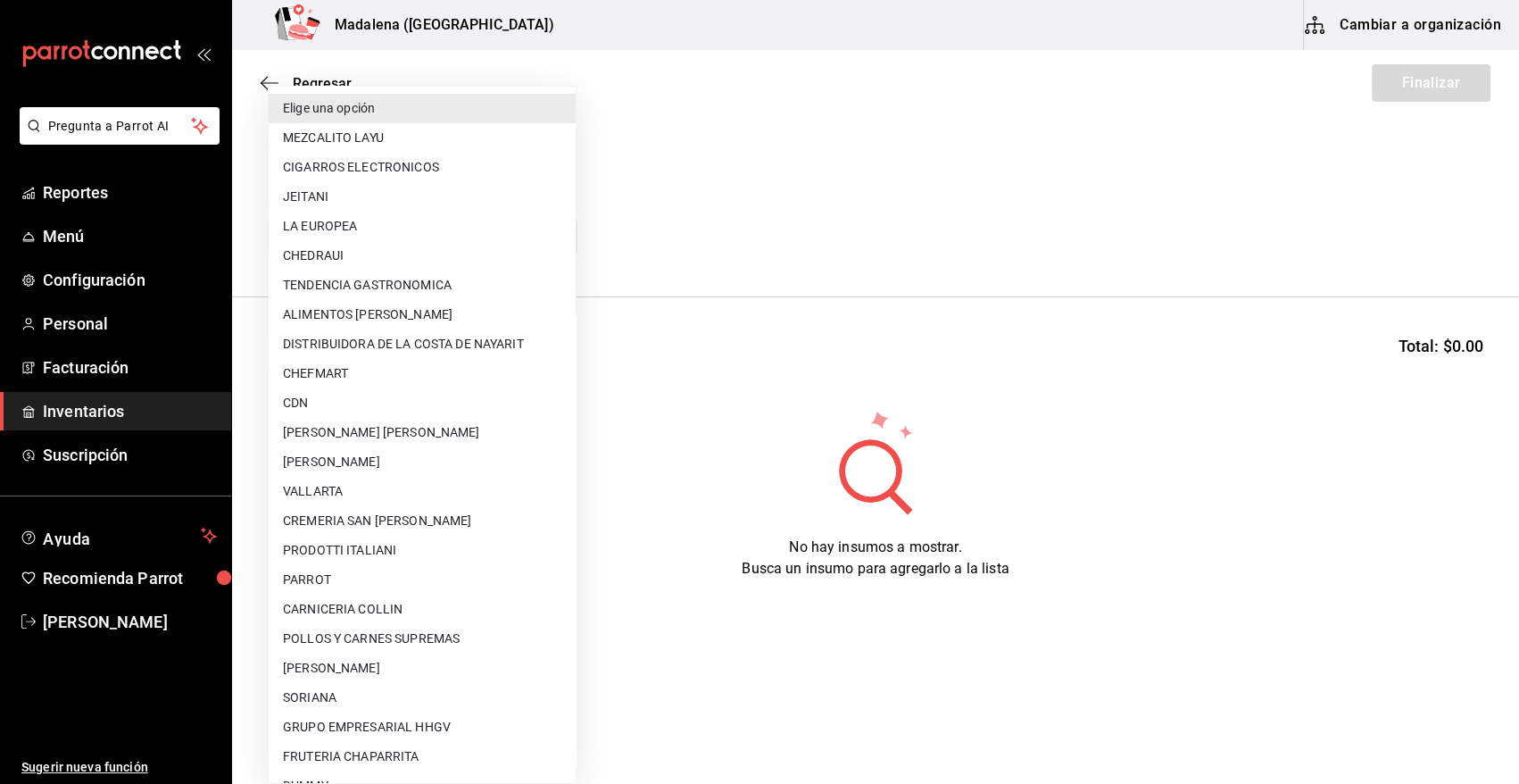
scroll to position [410, 0]
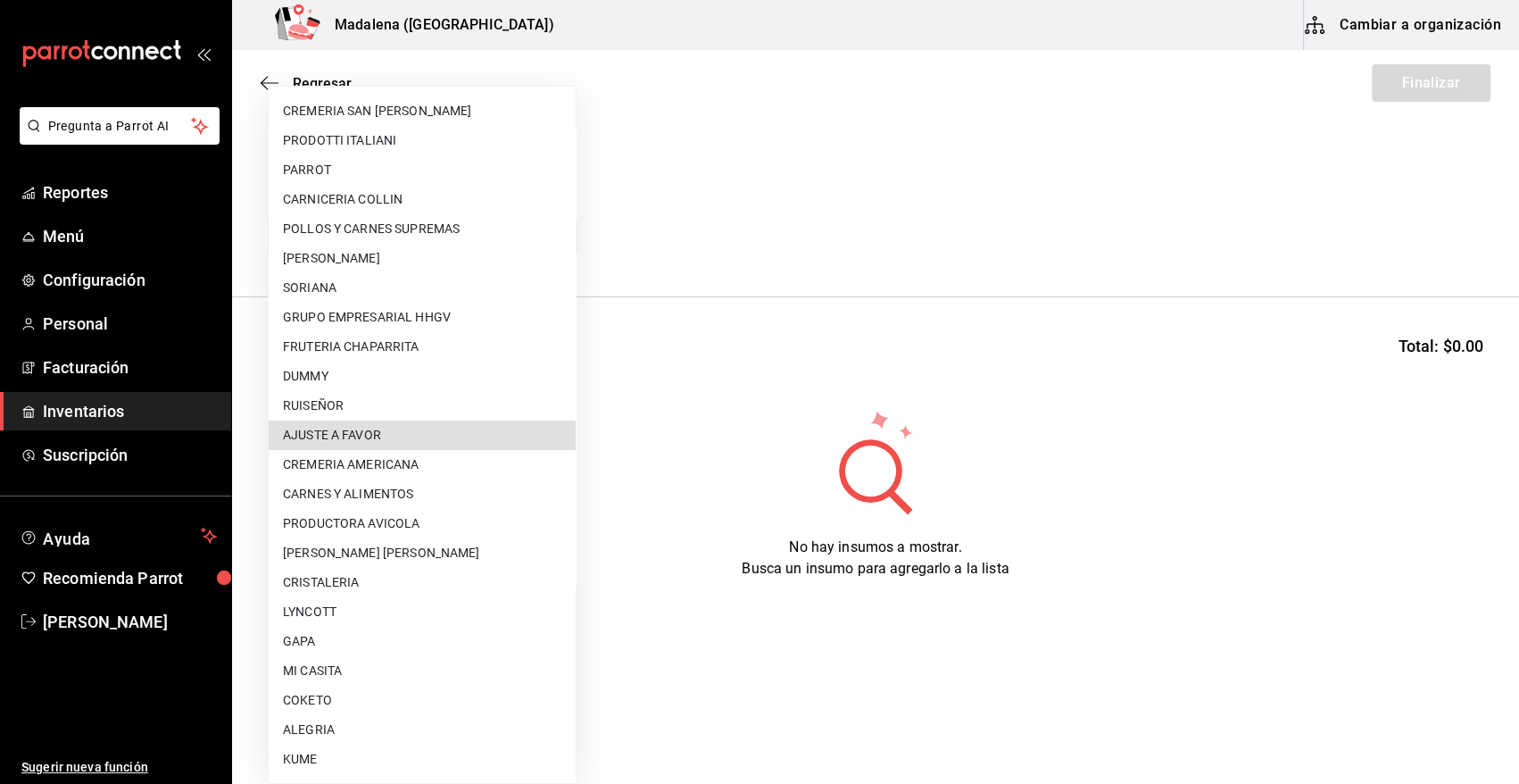
type input "dd0fbccd-e034-4acc-8432-7d1d5e23f321"
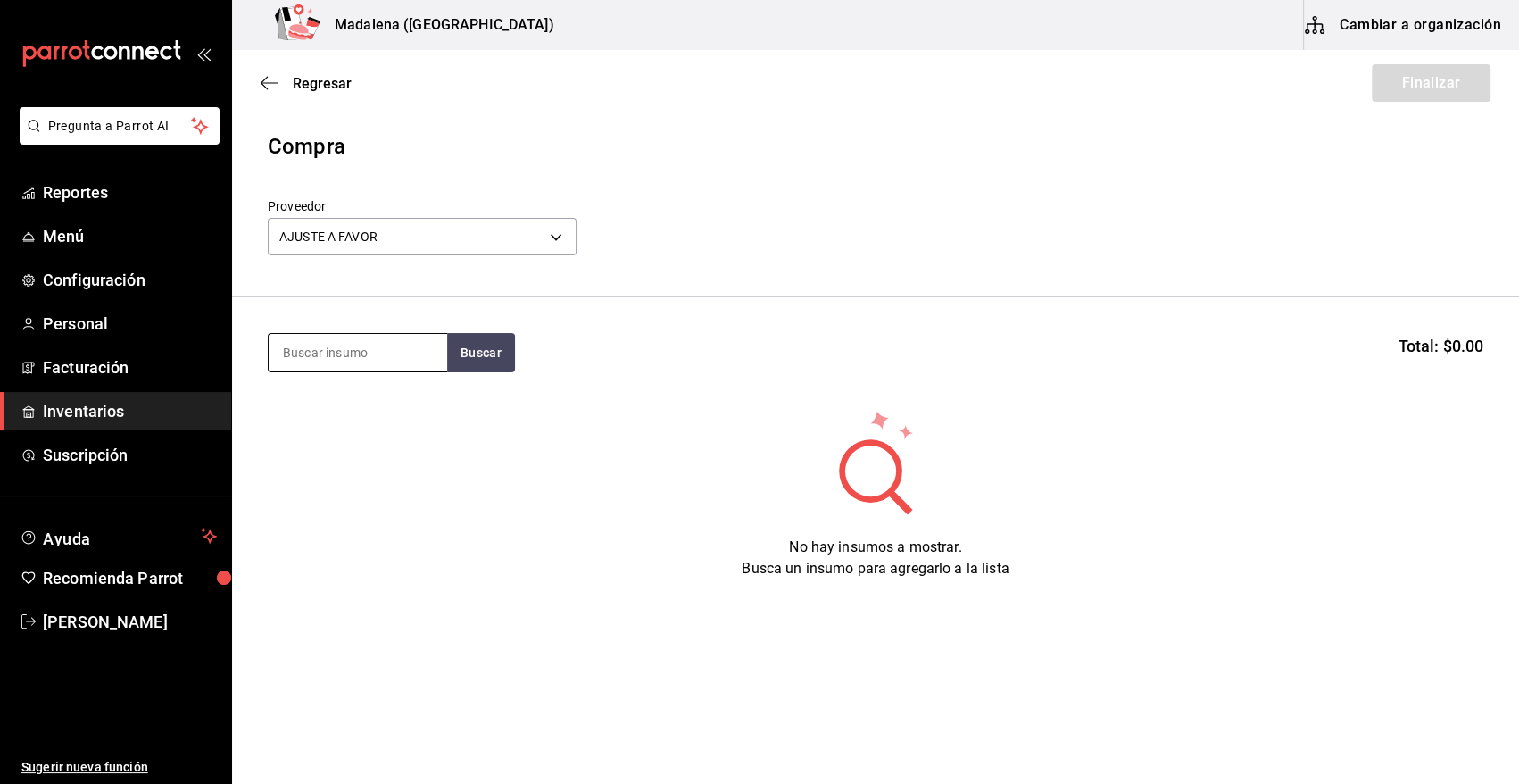
click at [355, 358] on input at bounding box center [358, 352] width 179 height 37
type input "250"
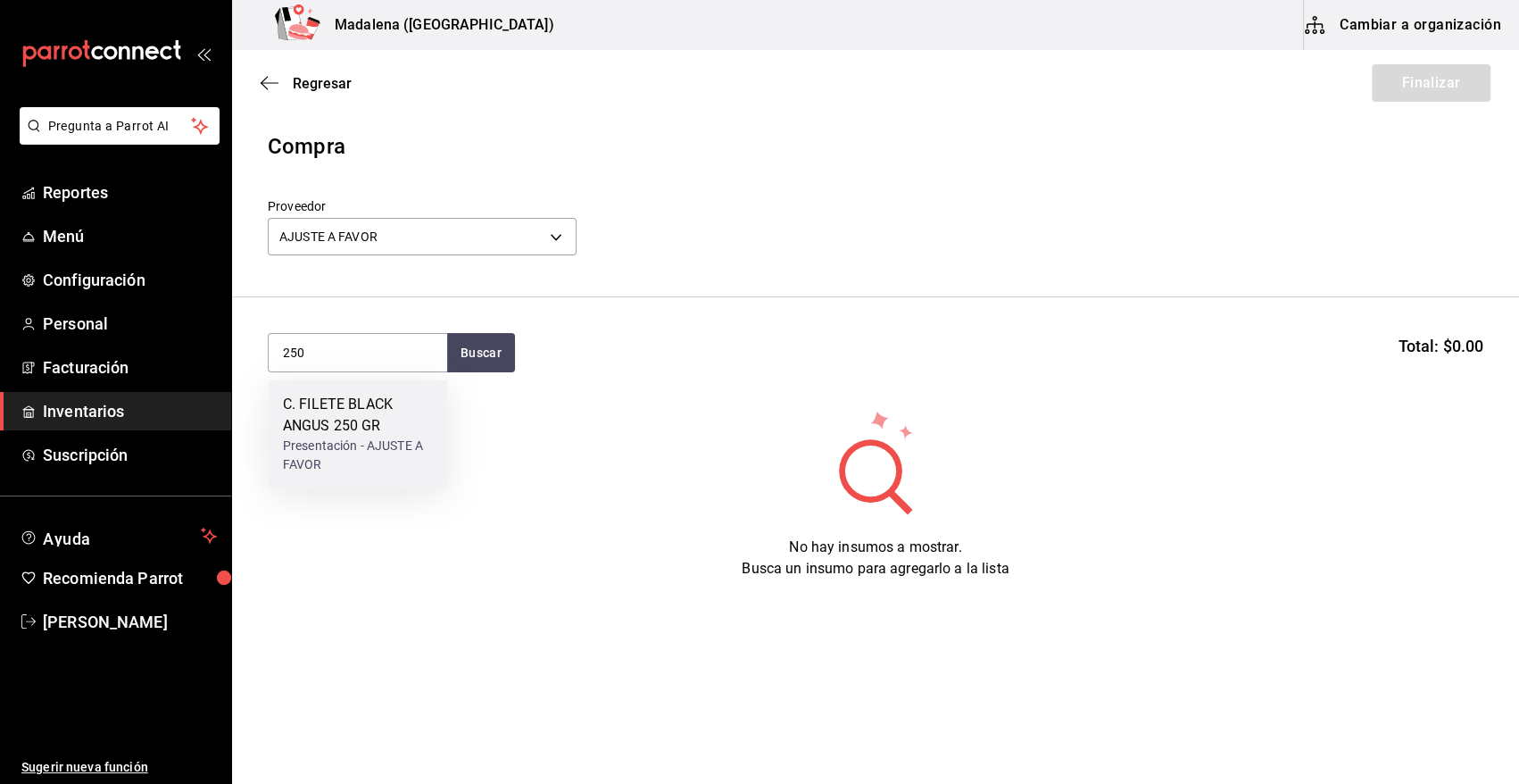
click at [350, 438] on div "Presentación - AJUSTE A FAVOR" at bounding box center [358, 455] width 150 height 37
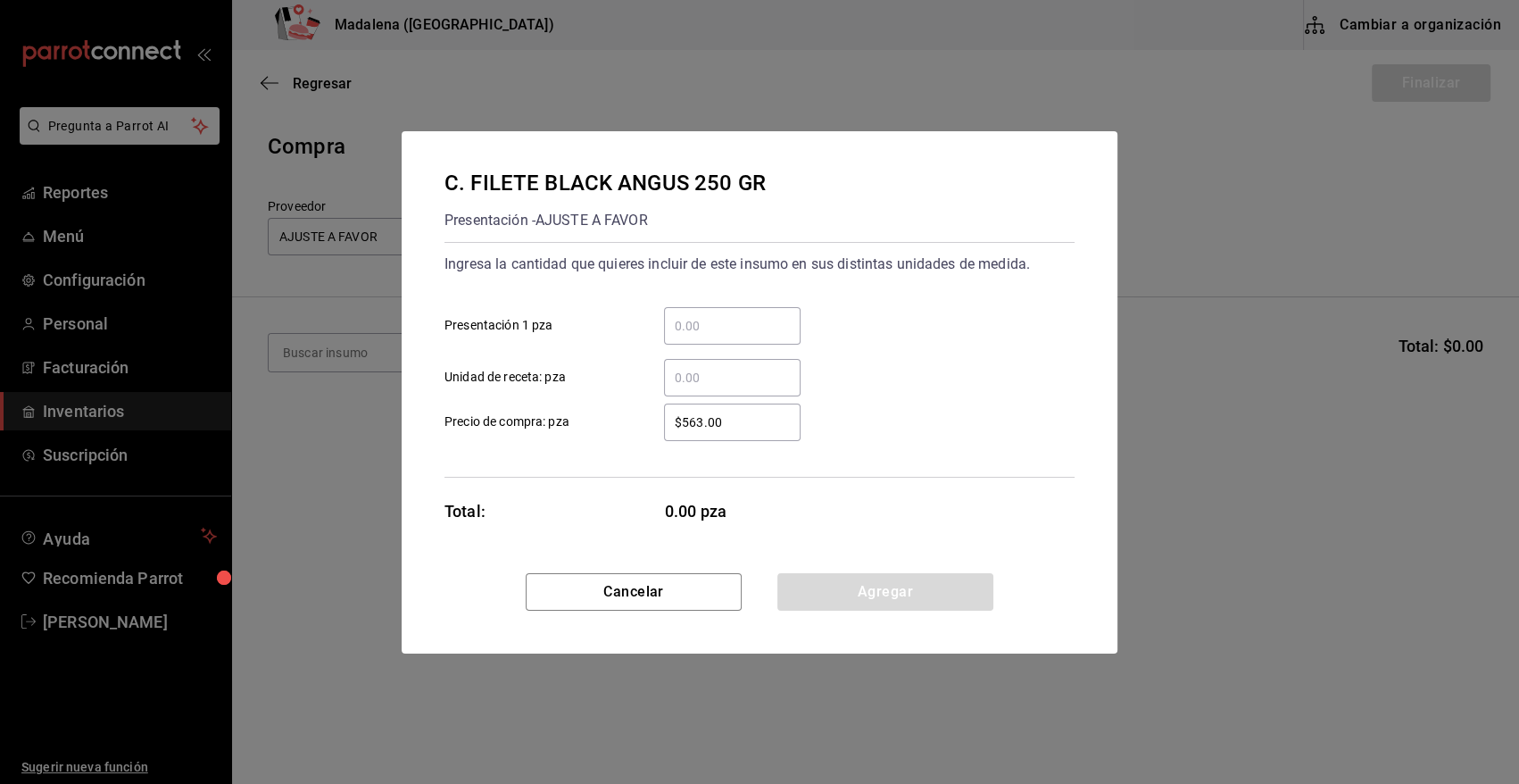
click at [714, 315] on input "​ Presentación 1 pza" at bounding box center [732, 326] width 137 height 22
type input "8"
drag, startPoint x: 729, startPoint y: 427, endPoint x: 541, endPoint y: 467, distance: 192.2
click at [541, 467] on div "Ingresa la cantidad que quieres incluir de este insumo en sus distintas unidade…" at bounding box center [760, 360] width 631 height 236
type input "$0.01"
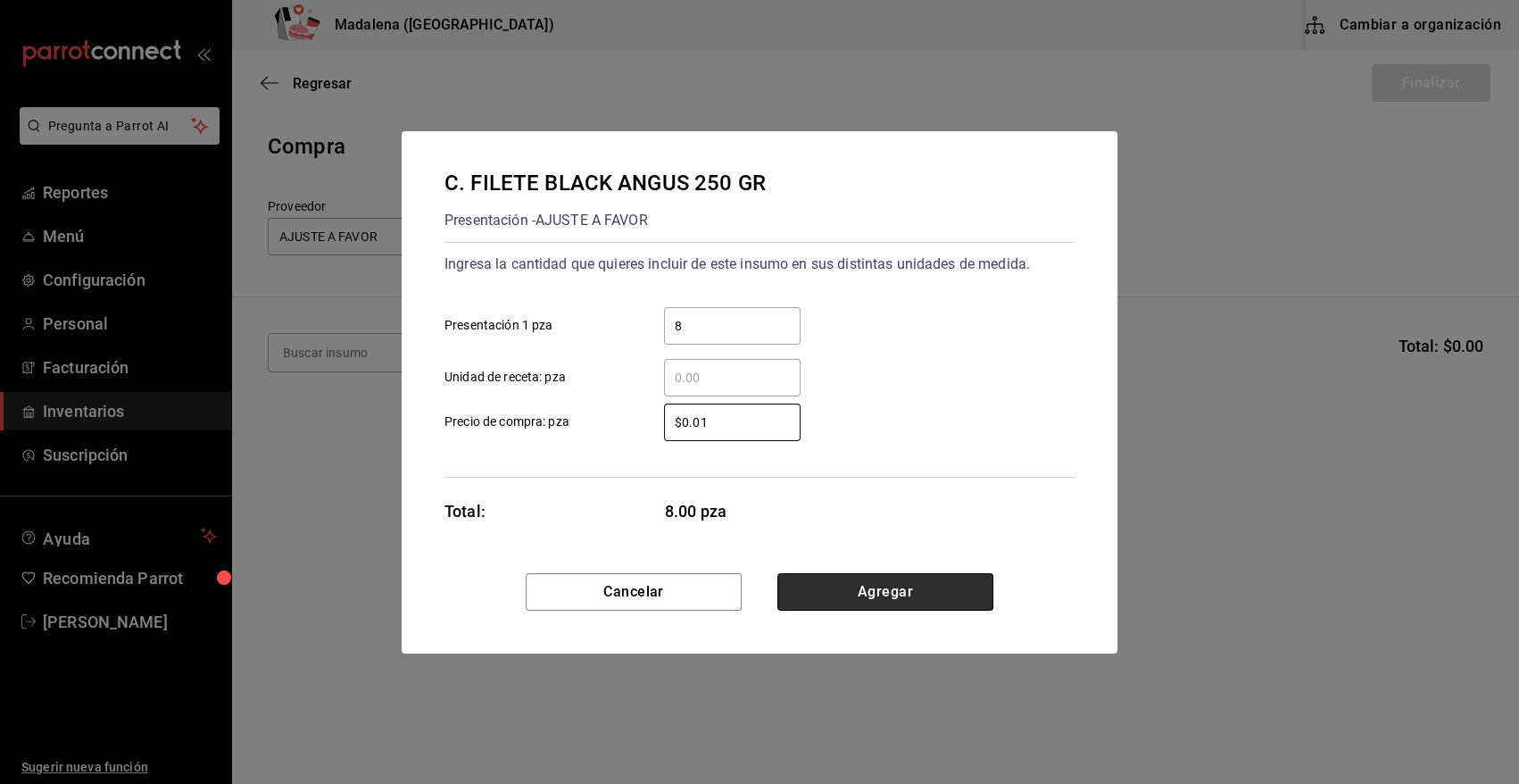
click at [886, 598] on button "Agregar" at bounding box center [886, 592] width 216 height 37
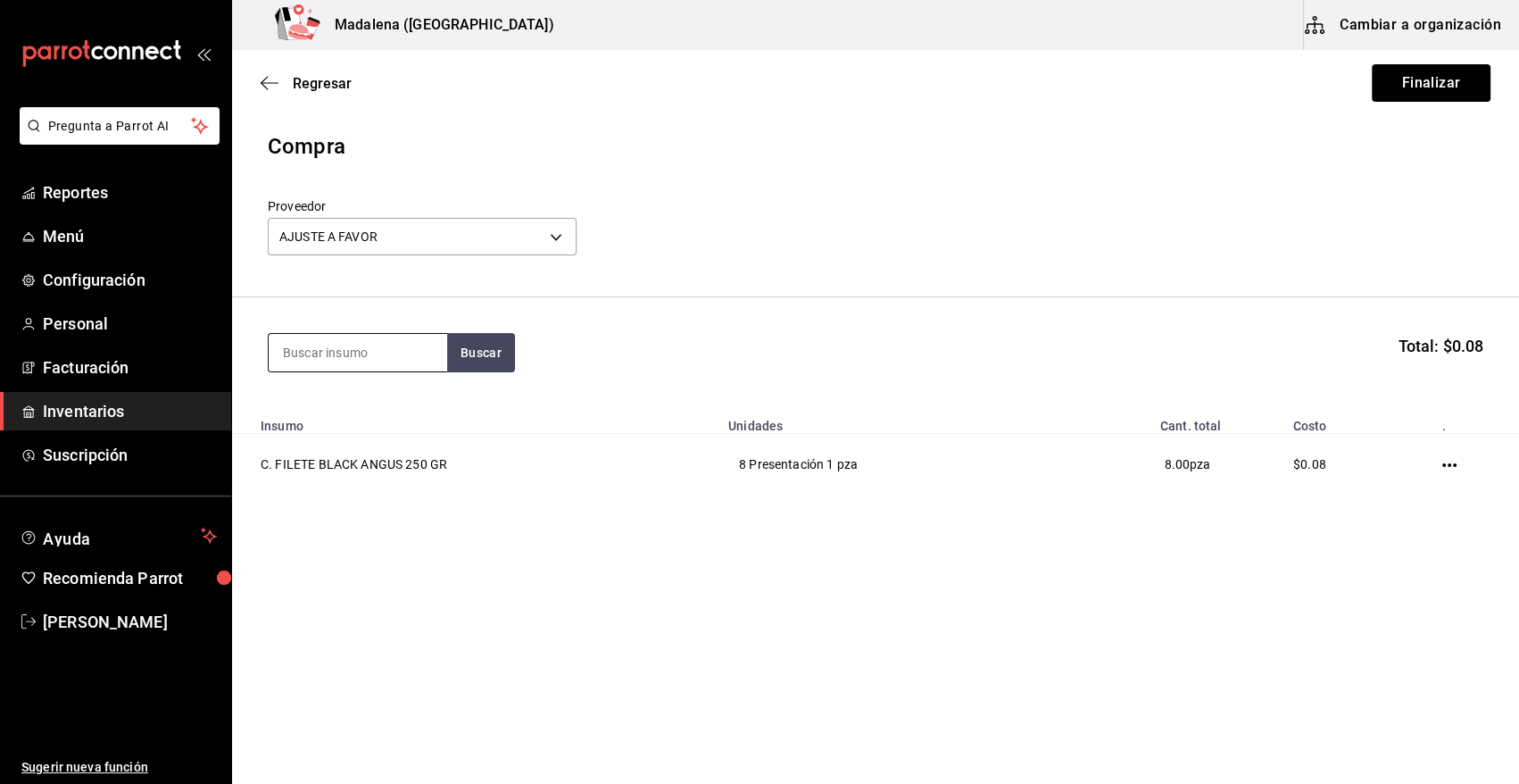
click at [395, 348] on input at bounding box center [358, 352] width 179 height 37
click at [288, 351] on input "SESFERAS" at bounding box center [358, 352] width 179 height 37
type input "ESFERAS"
click at [353, 417] on div "Piezas - AJUSTE A FAVOR" at bounding box center [355, 424] width 144 height 19
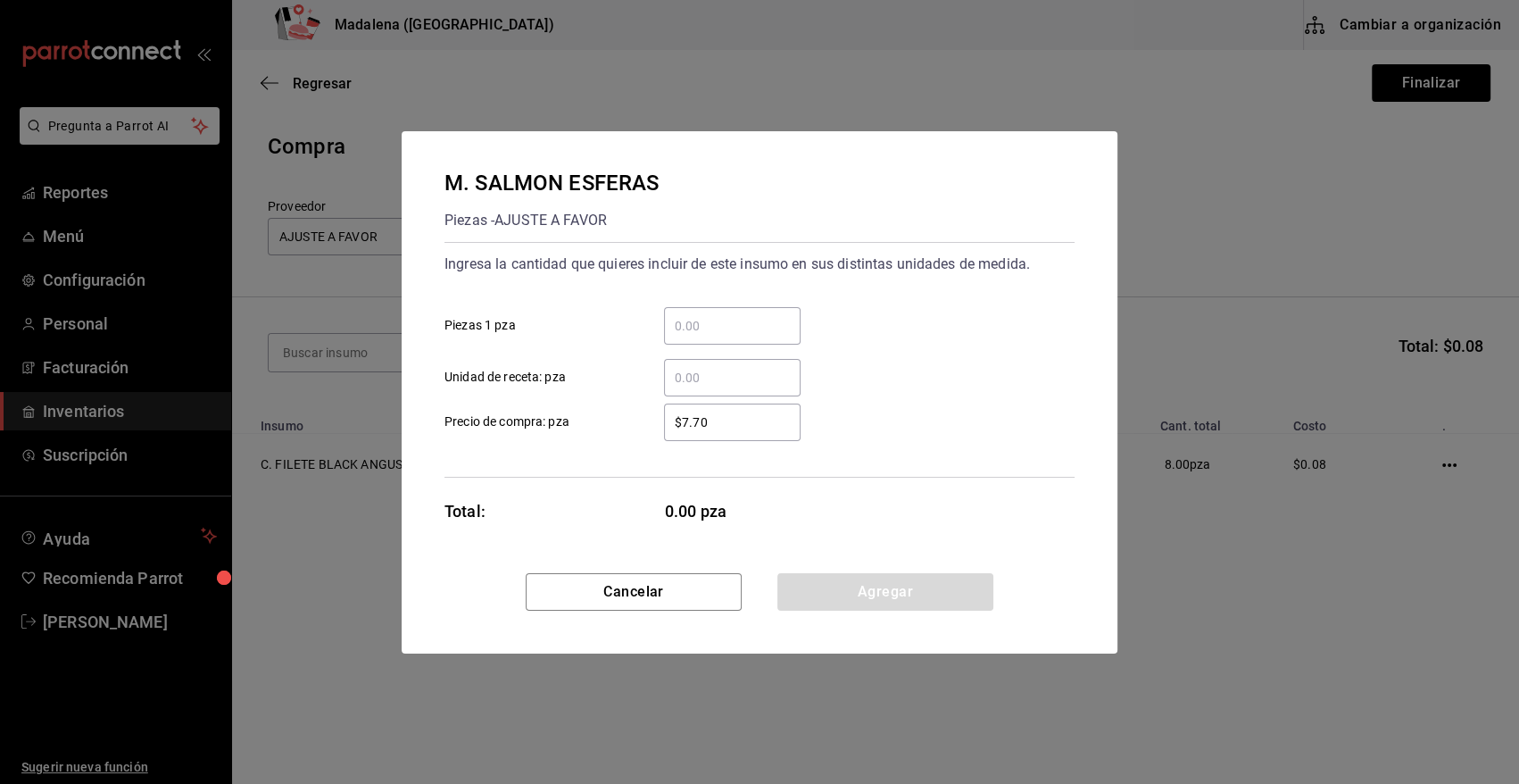
click at [681, 333] on input "​ Piezas 1 pza" at bounding box center [732, 326] width 137 height 22
type input "60"
type input "$0.01"
click at [835, 594] on button "Agregar" at bounding box center [886, 592] width 216 height 37
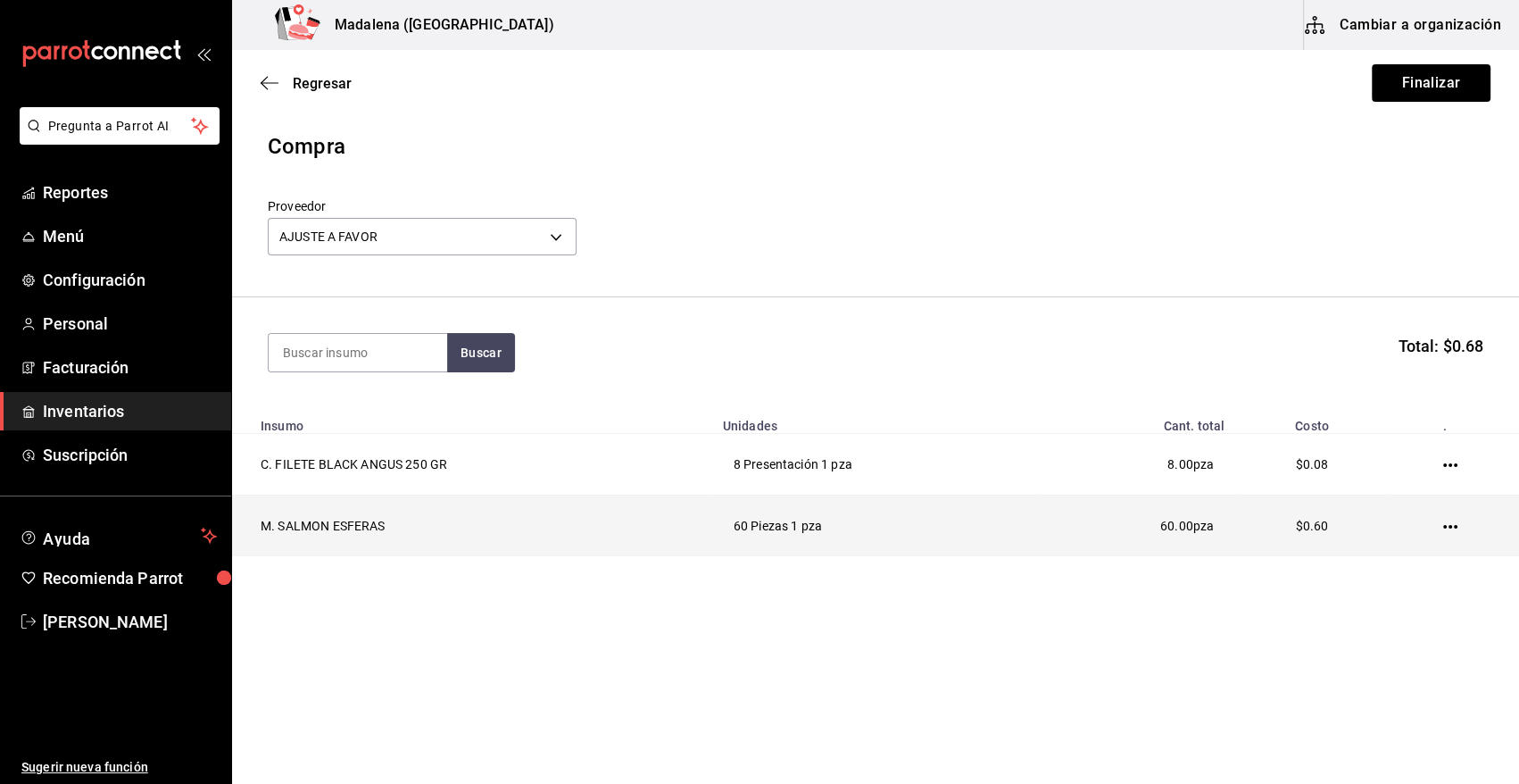
click at [1449, 529] on icon "button" at bounding box center [1451, 527] width 15 height 15
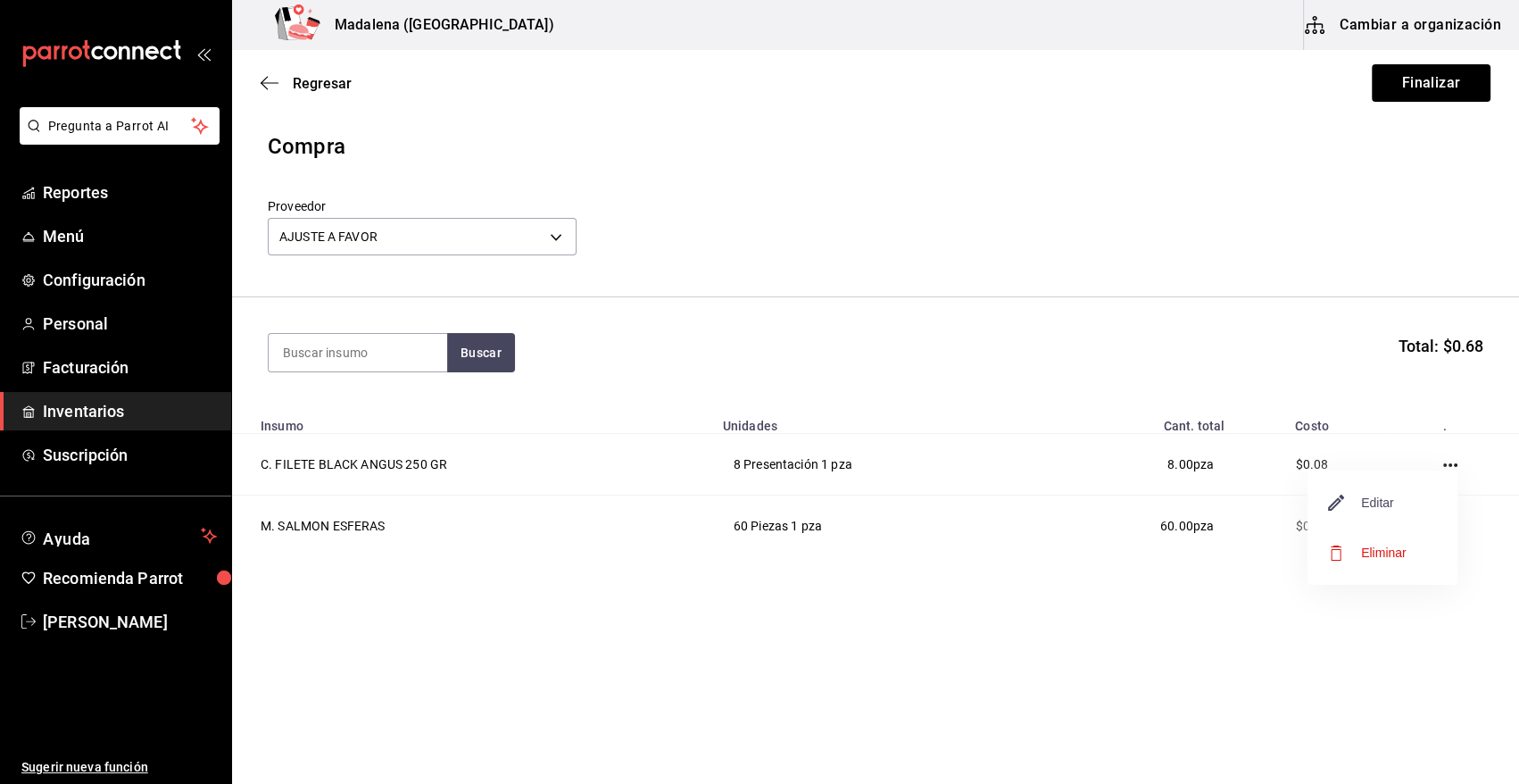
click at [1391, 505] on span "Editar" at bounding box center [1362, 503] width 65 height 22
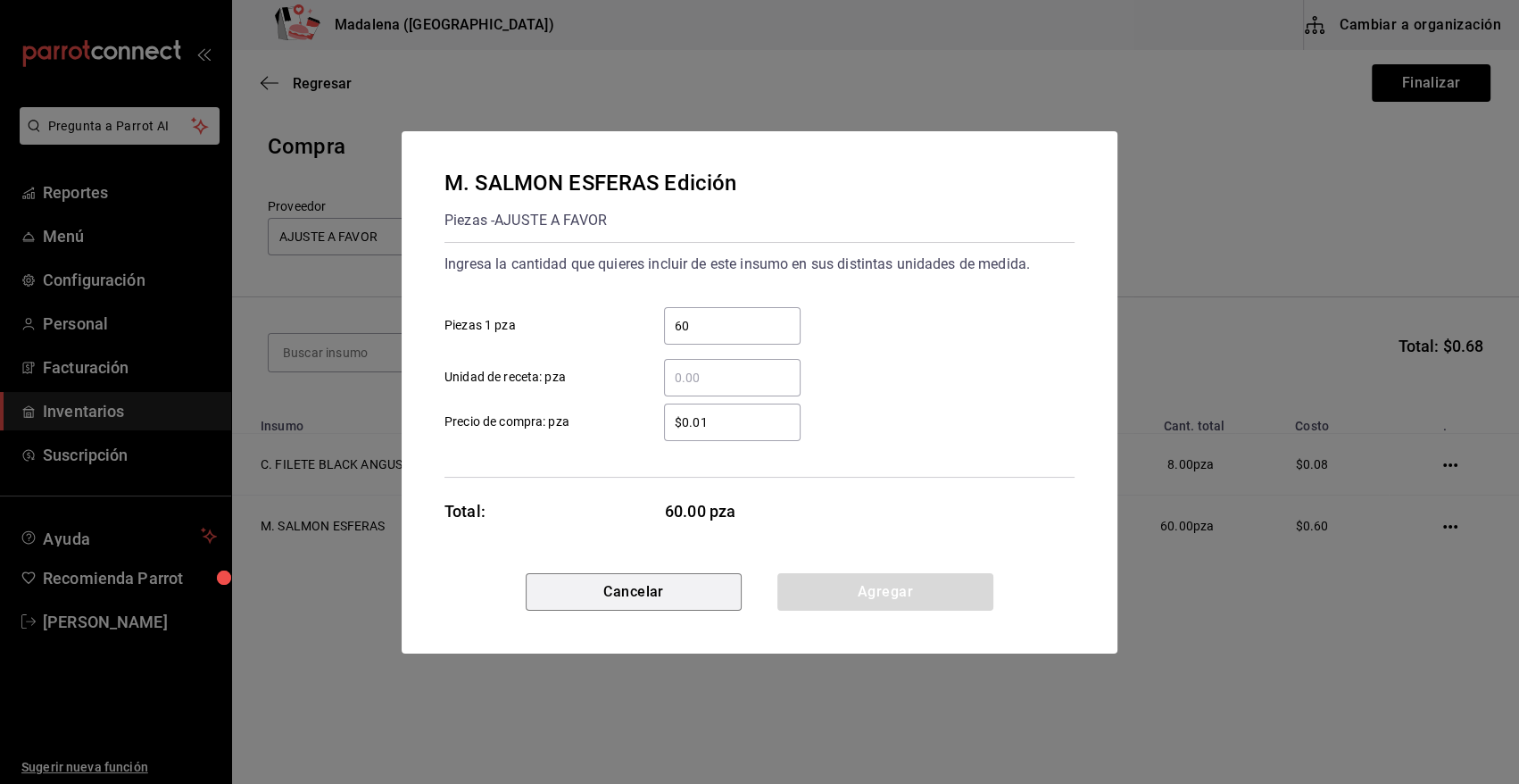
drag, startPoint x: 710, startPoint y: 593, endPoint x: 1036, endPoint y: 446, distance: 357.6
click at [748, 572] on div "[PERSON_NAME] ESFERAS Edición Piezas - AJUSTE A FAVOR Ingresa la cantidad que q…" at bounding box center [760, 393] width 716 height 523
click at [653, 606] on button "Cancelar" at bounding box center [633, 592] width 216 height 37
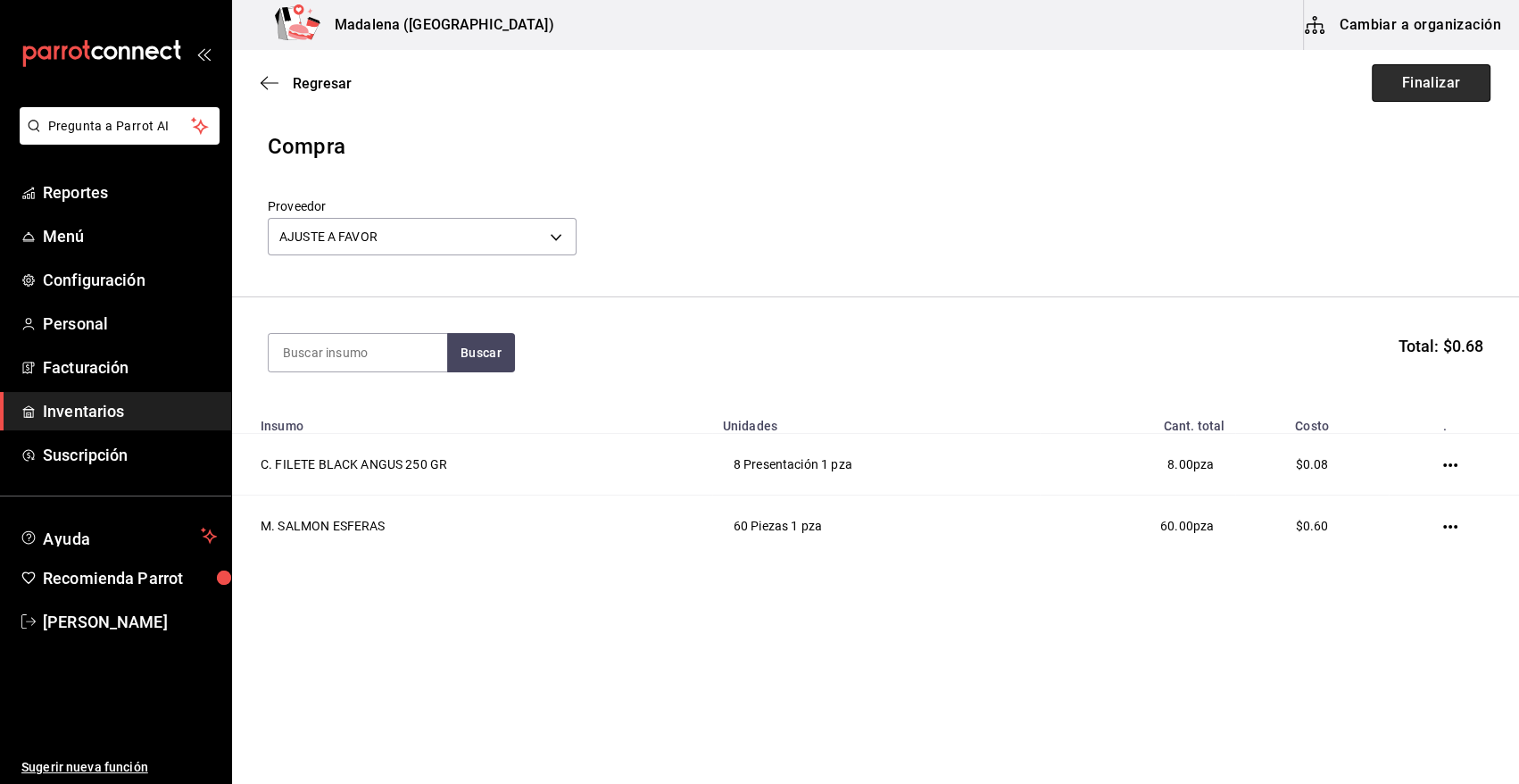
click at [1403, 78] on button "Finalizar" at bounding box center [1431, 83] width 119 height 37
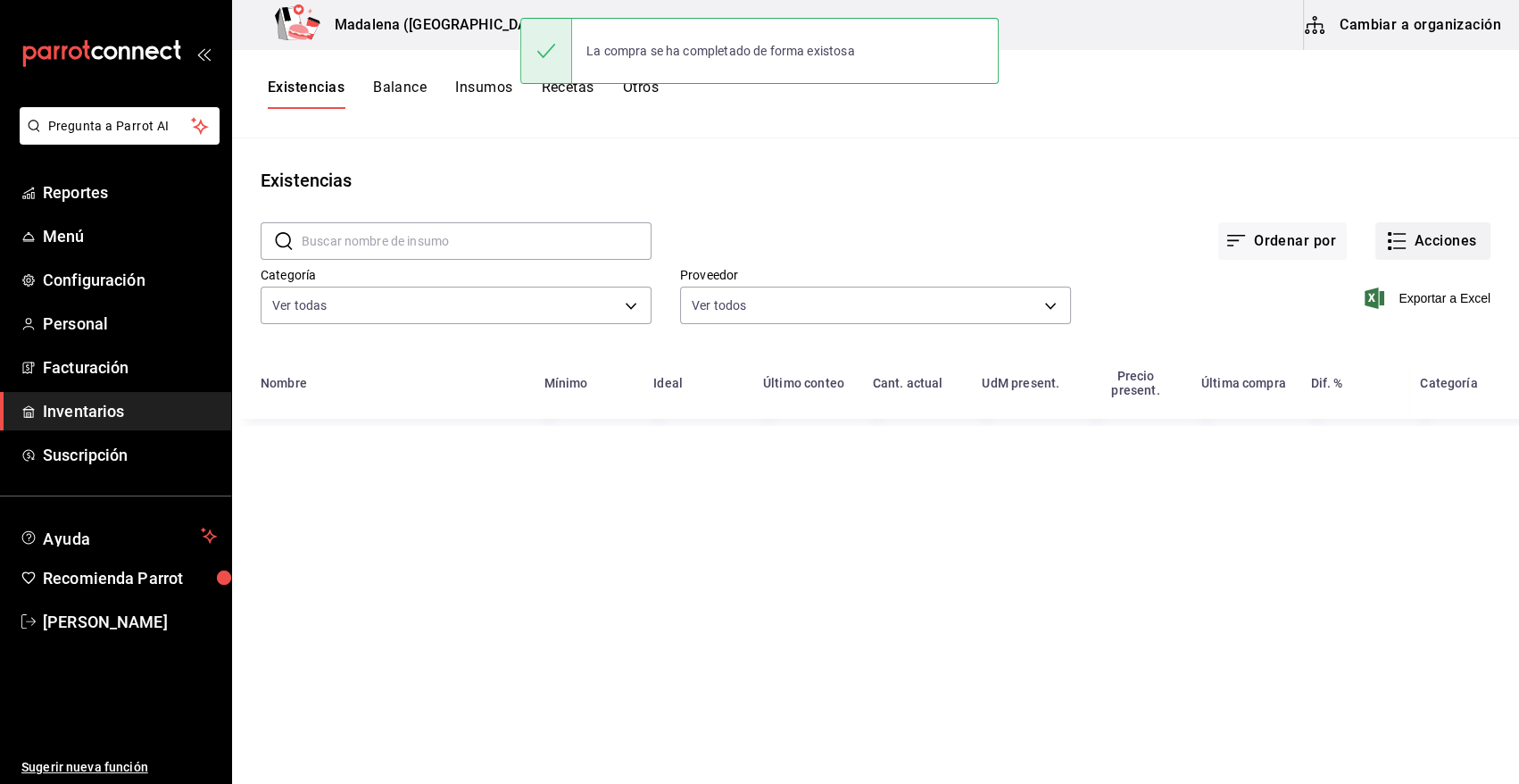
click at [1410, 246] on button "Acciones" at bounding box center [1433, 240] width 115 height 37
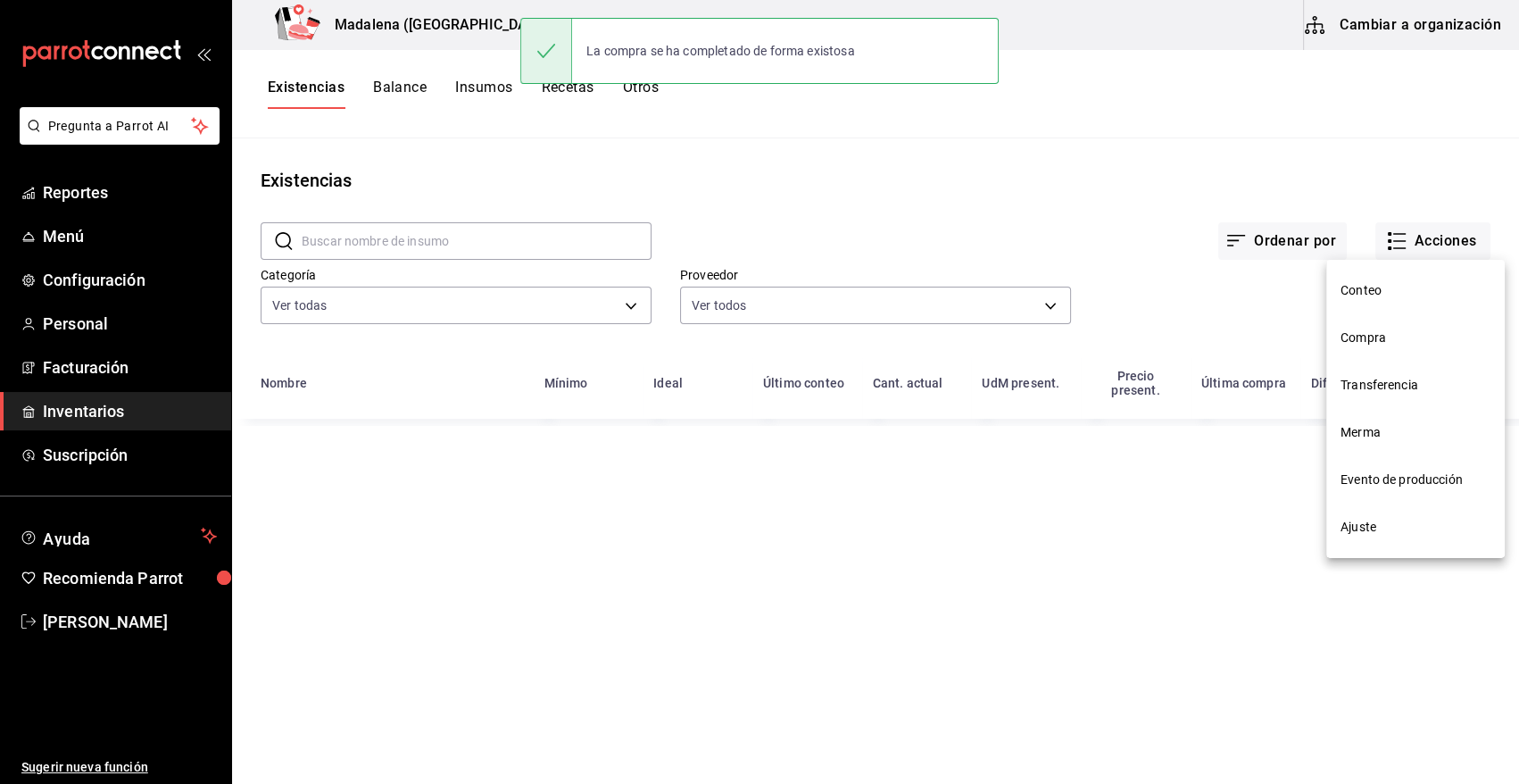
click at [1377, 338] on span "Compra" at bounding box center [1416, 338] width 150 height 19
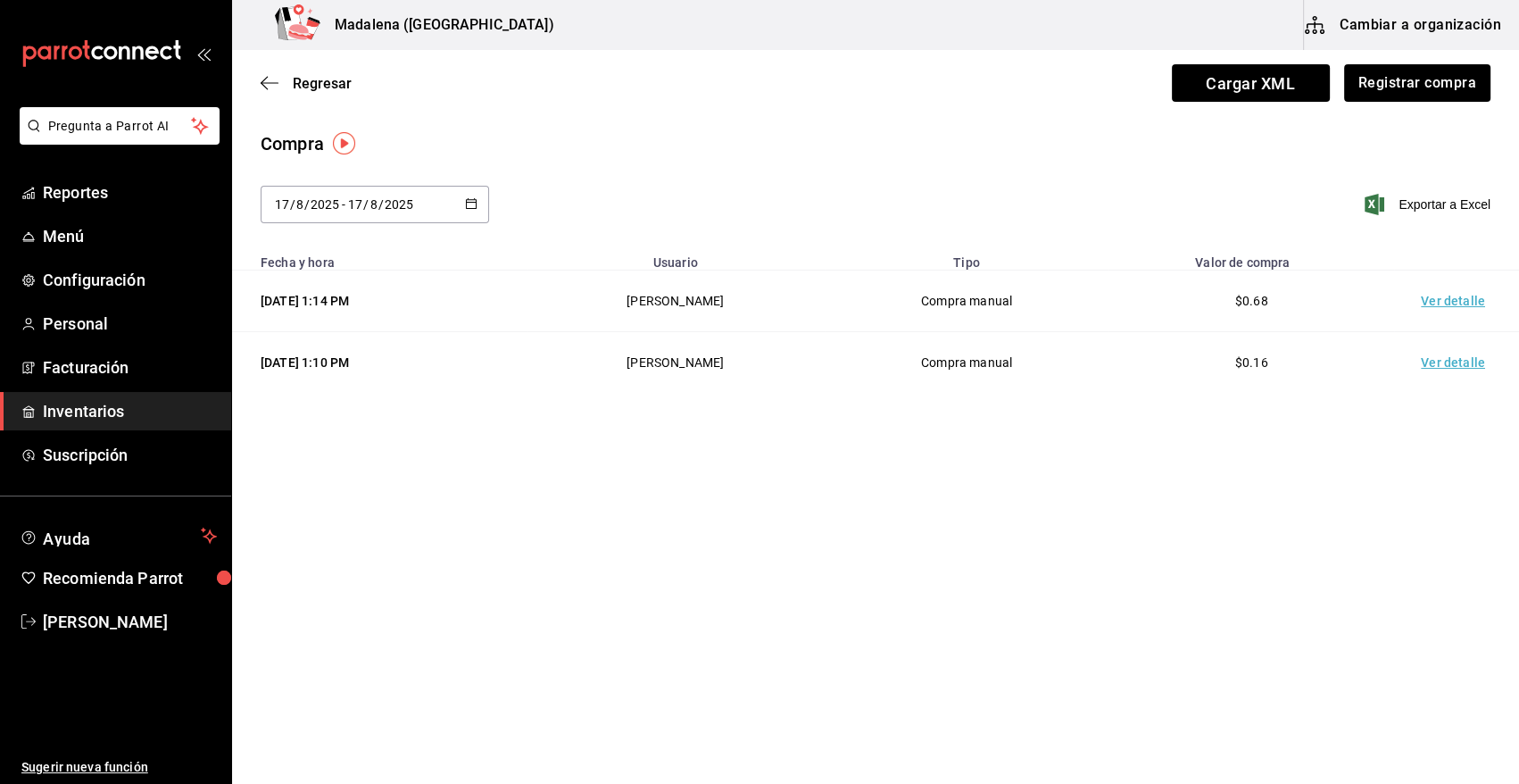
click at [1455, 304] on td "Ver detalle" at bounding box center [1457, 301] width 125 height 62
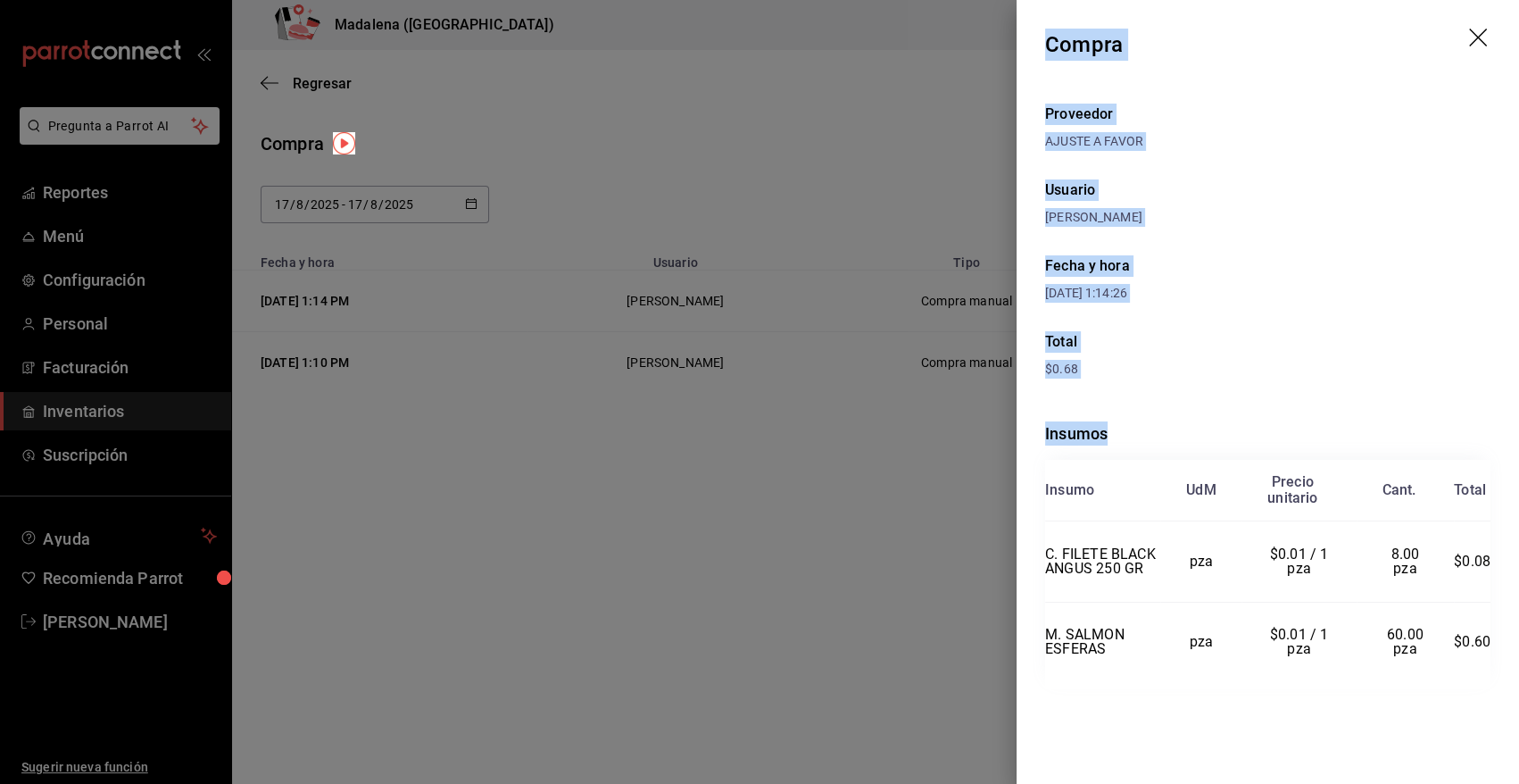
drag, startPoint x: 1047, startPoint y: 41, endPoint x: 1506, endPoint y: 681, distance: 787.6
click at [1506, 681] on div "Compra Proveedor AJUSTE A FAVOR Usuario [PERSON_NAME] y hora [DATE] 1:14:26 Tot…" at bounding box center [1269, 392] width 503 height 784
copy div "Compra Proveedor AJUSTE A FAVOR Usuario [PERSON_NAME] y hora [DATE] 1:14:26 Tot…"
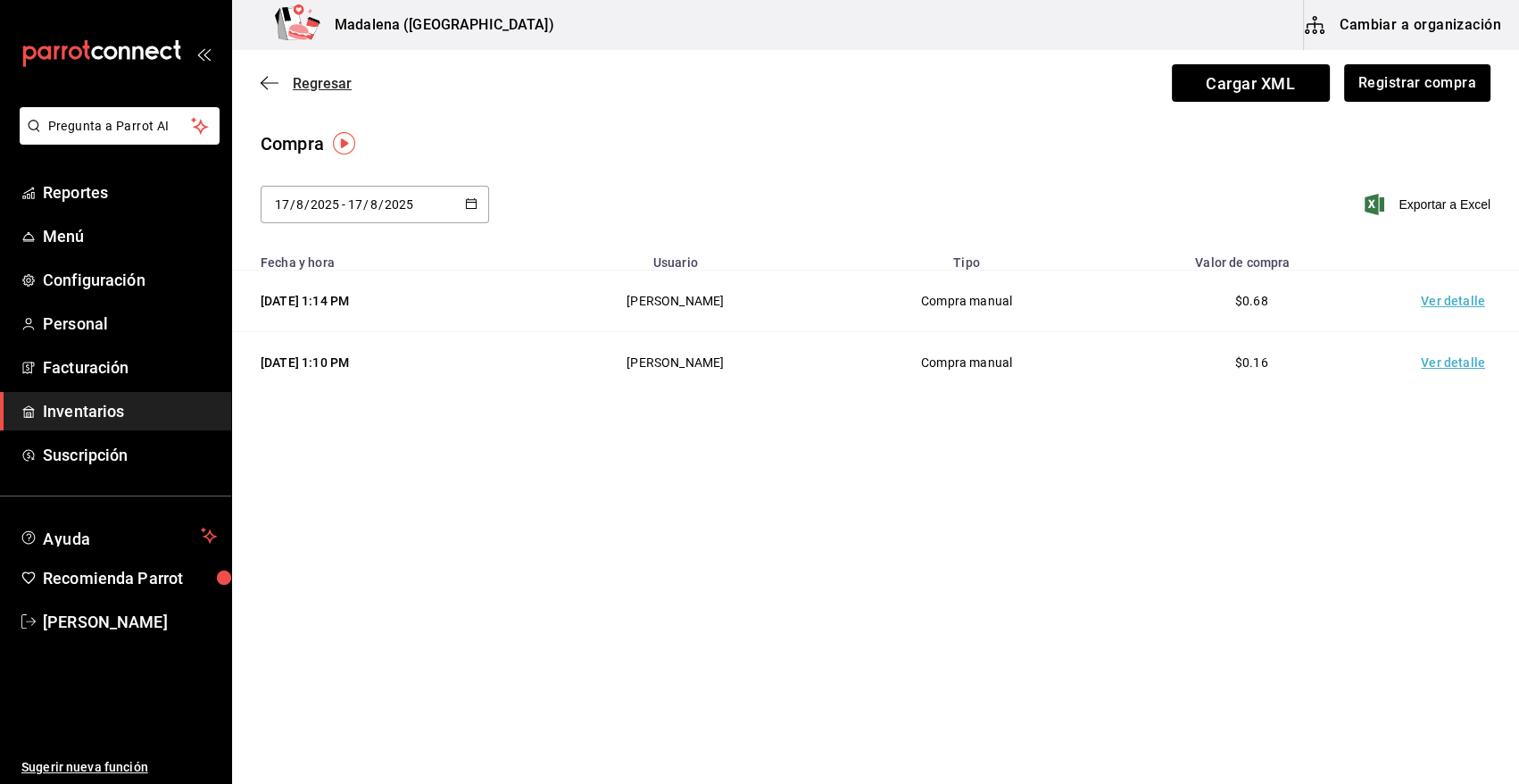
click at [337, 81] on span "Regresar" at bounding box center [322, 83] width 59 height 17
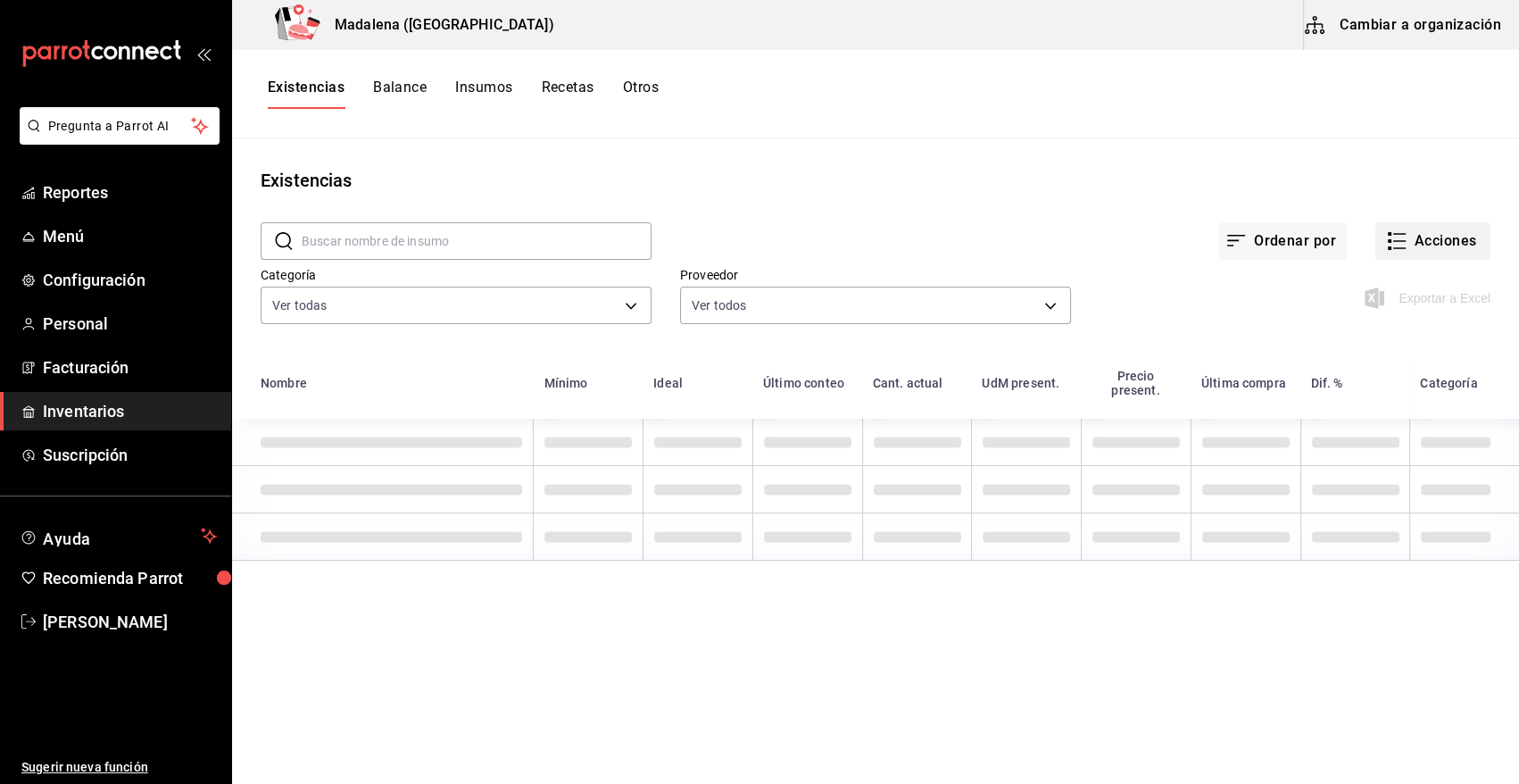
click at [1454, 249] on button "Acciones" at bounding box center [1433, 240] width 115 height 37
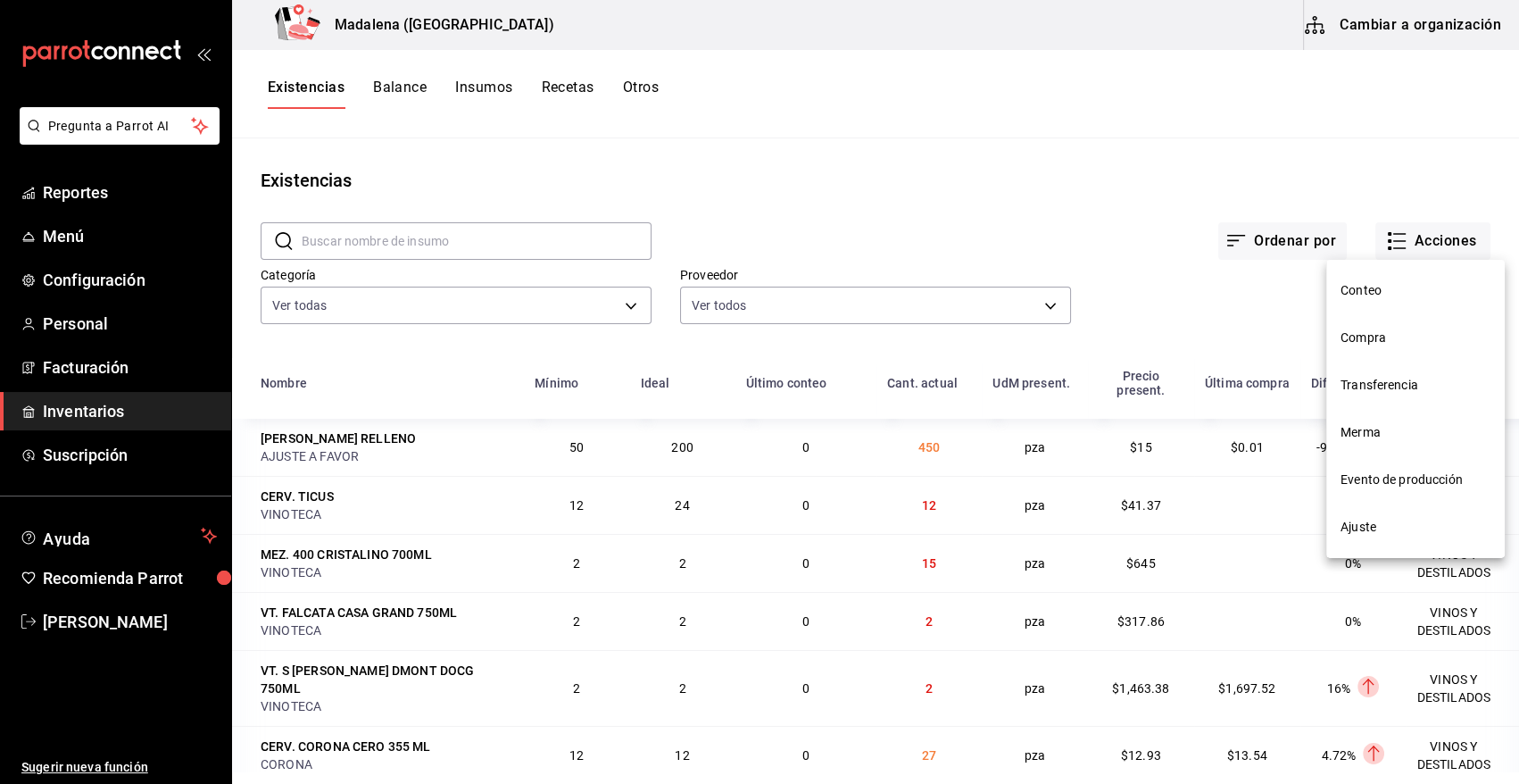
click at [1367, 427] on span "Merma" at bounding box center [1416, 432] width 150 height 19
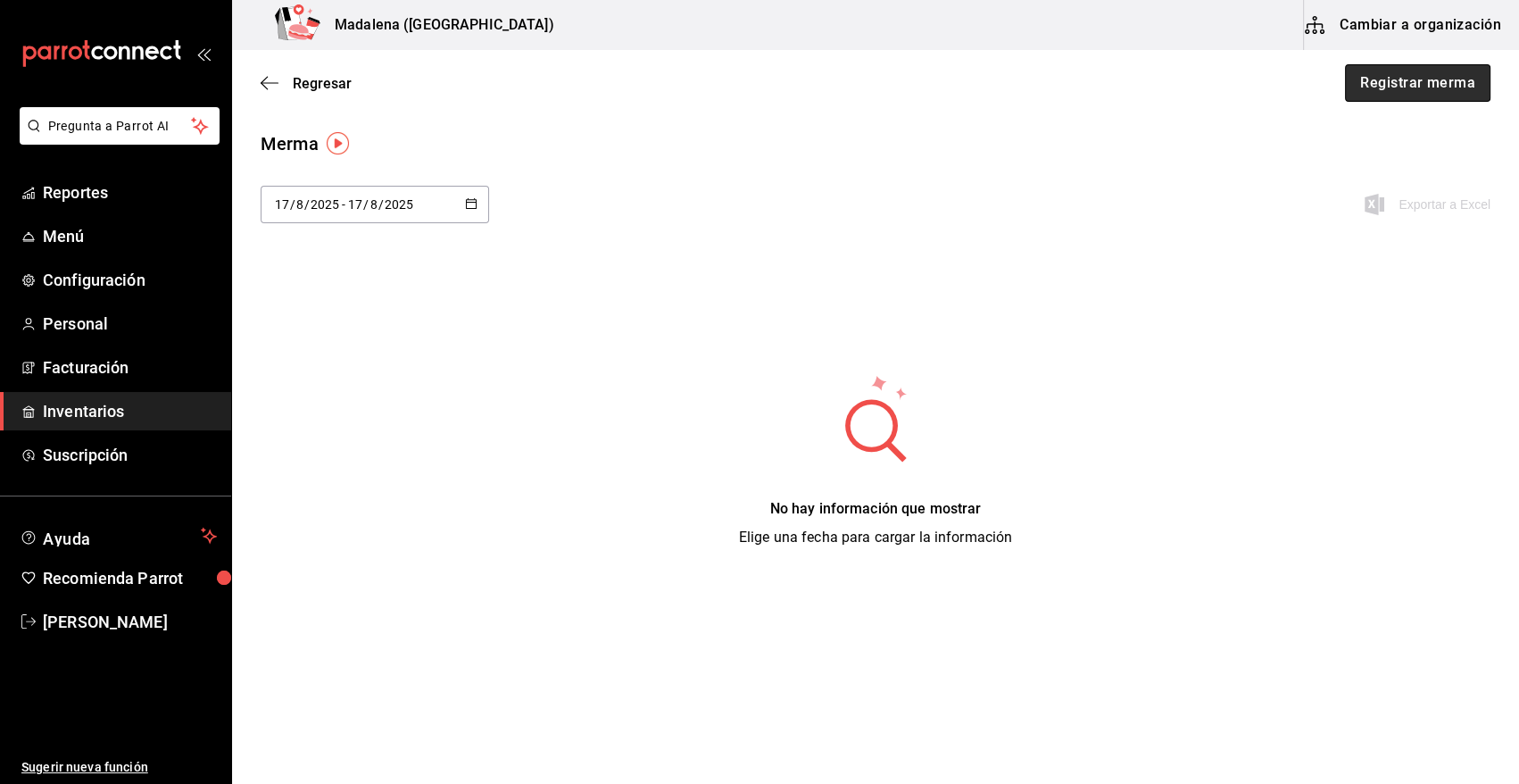
click at [1384, 84] on button "Registrar merma" at bounding box center [1418, 83] width 145 height 37
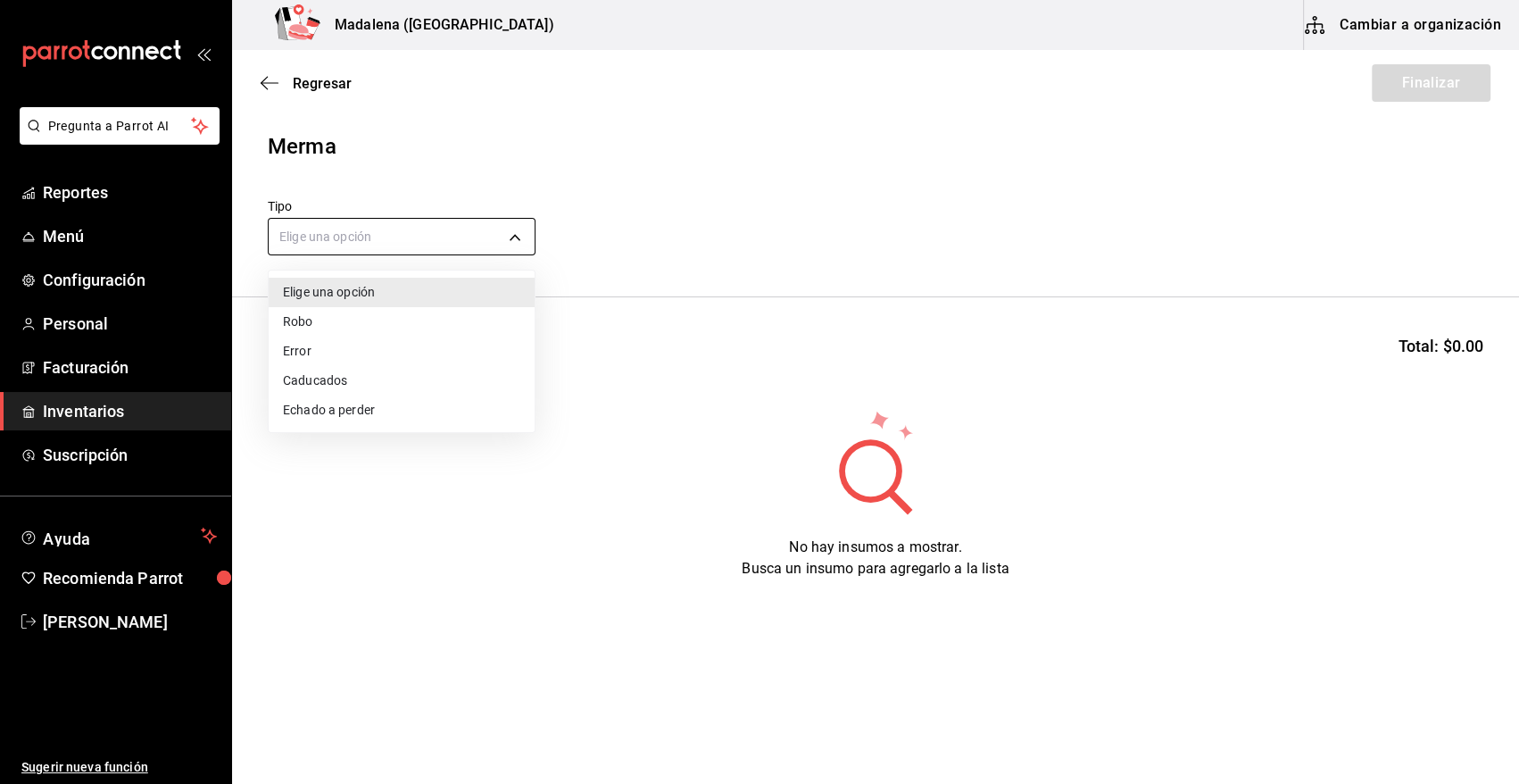
click at [385, 240] on body "Pregunta a Parrot AI Reportes Menú Configuración Personal Facturación Inventari…" at bounding box center [760, 341] width 1519 height 683
click at [360, 353] on li "Error" at bounding box center [401, 351] width 266 height 29
type input "ERROR"
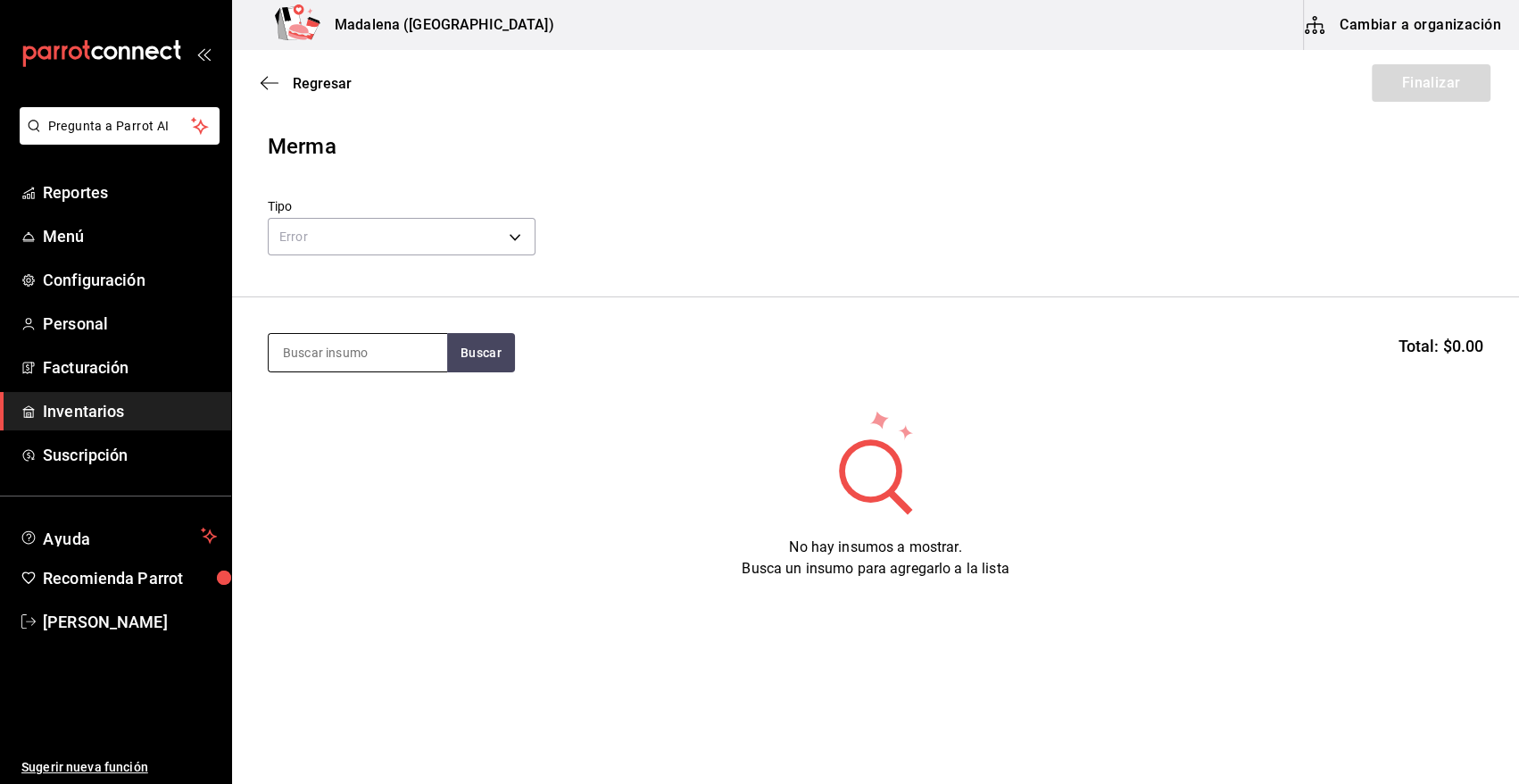
click at [370, 349] on input at bounding box center [358, 352] width 179 height 37
type input "500"
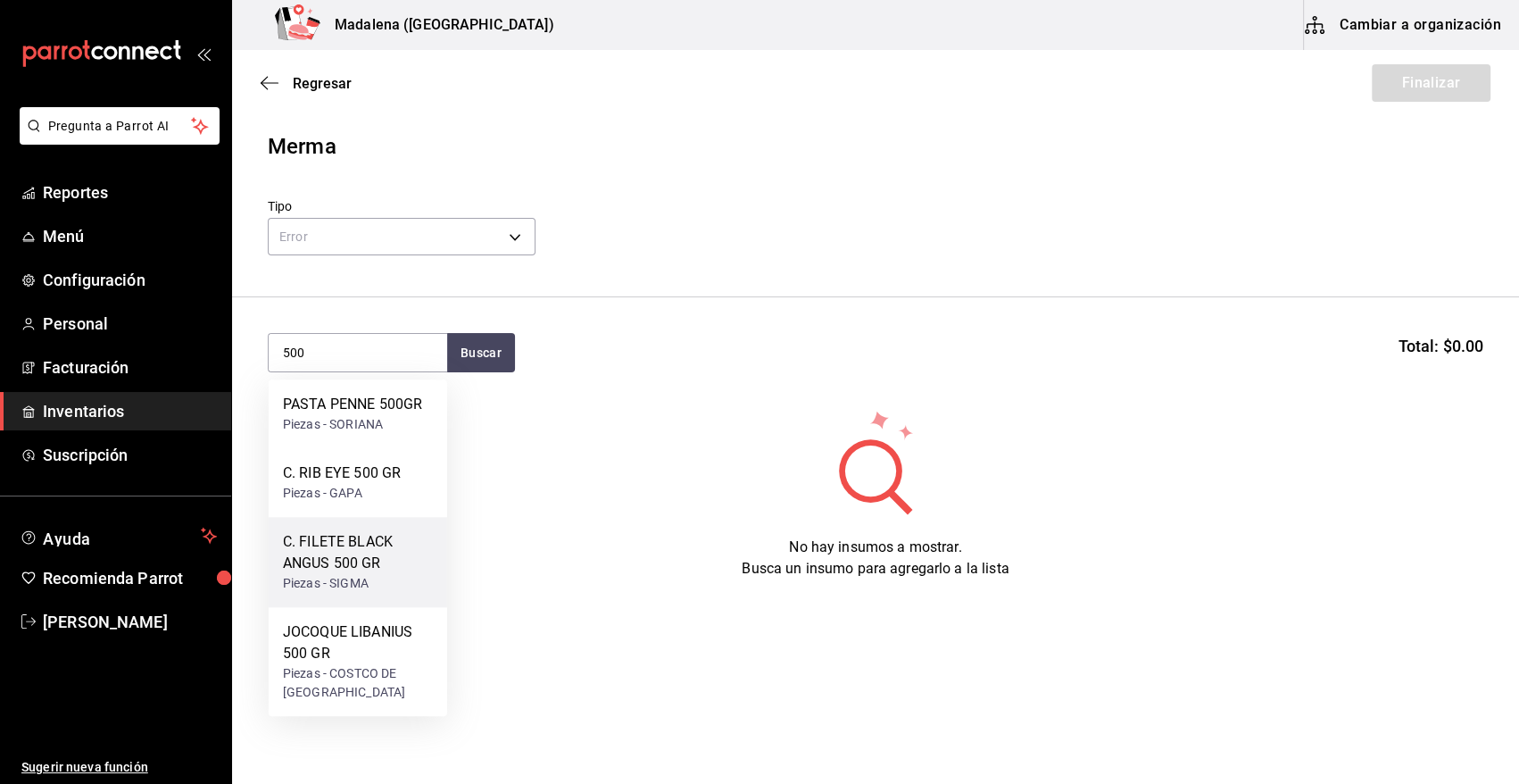
click at [372, 584] on div "Piezas - SIGMA" at bounding box center [358, 583] width 150 height 19
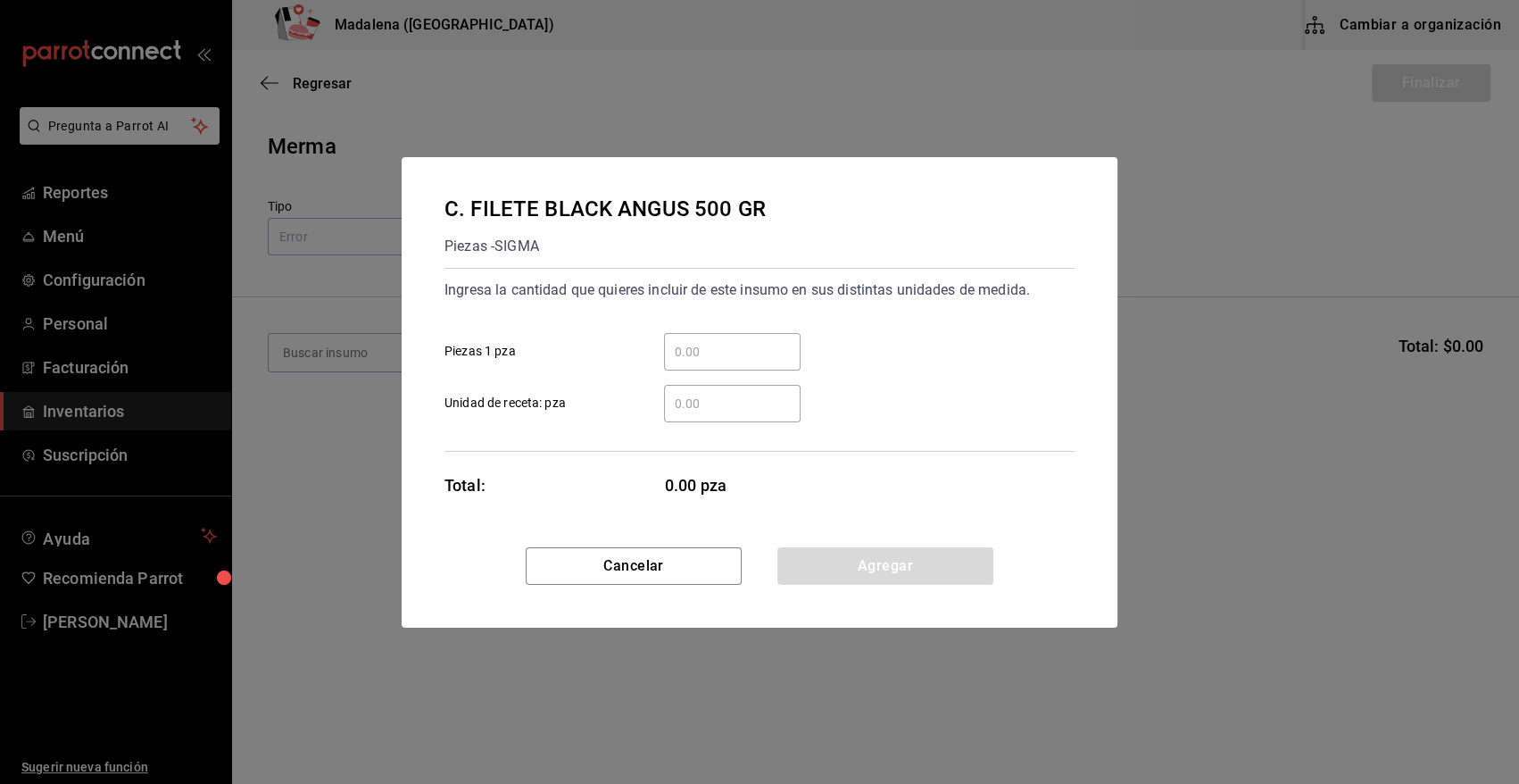
click at [712, 360] on input "​ Piezas 1 pza" at bounding box center [732, 352] width 137 height 22
type input "4"
click at [819, 555] on button "Agregar" at bounding box center [886, 565] width 216 height 37
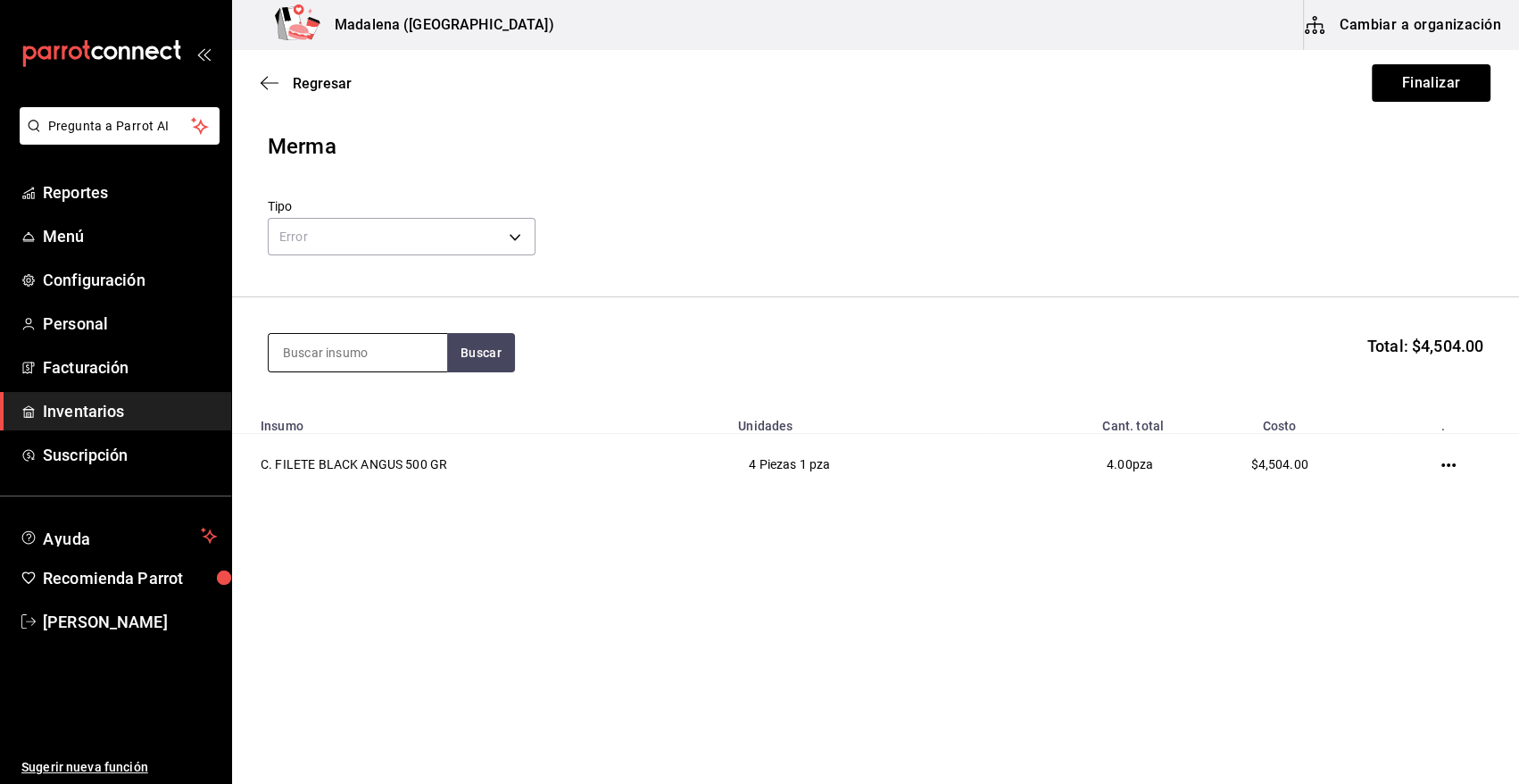
click at [316, 345] on input at bounding box center [358, 352] width 179 height 37
type input "SALMON"
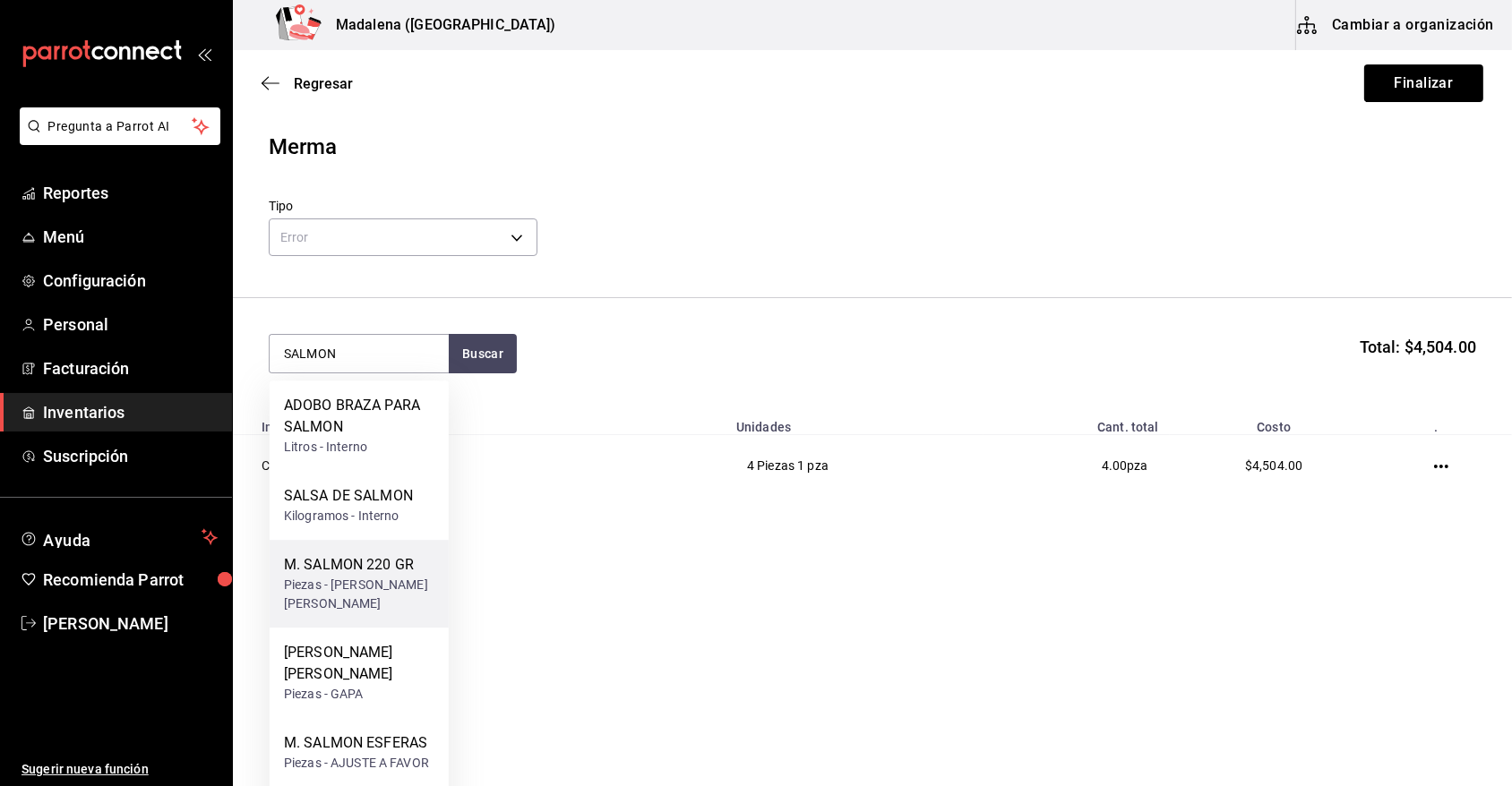
click at [403, 586] on div "Piezas - [PERSON_NAME] [PERSON_NAME]" at bounding box center [359, 594] width 150 height 37
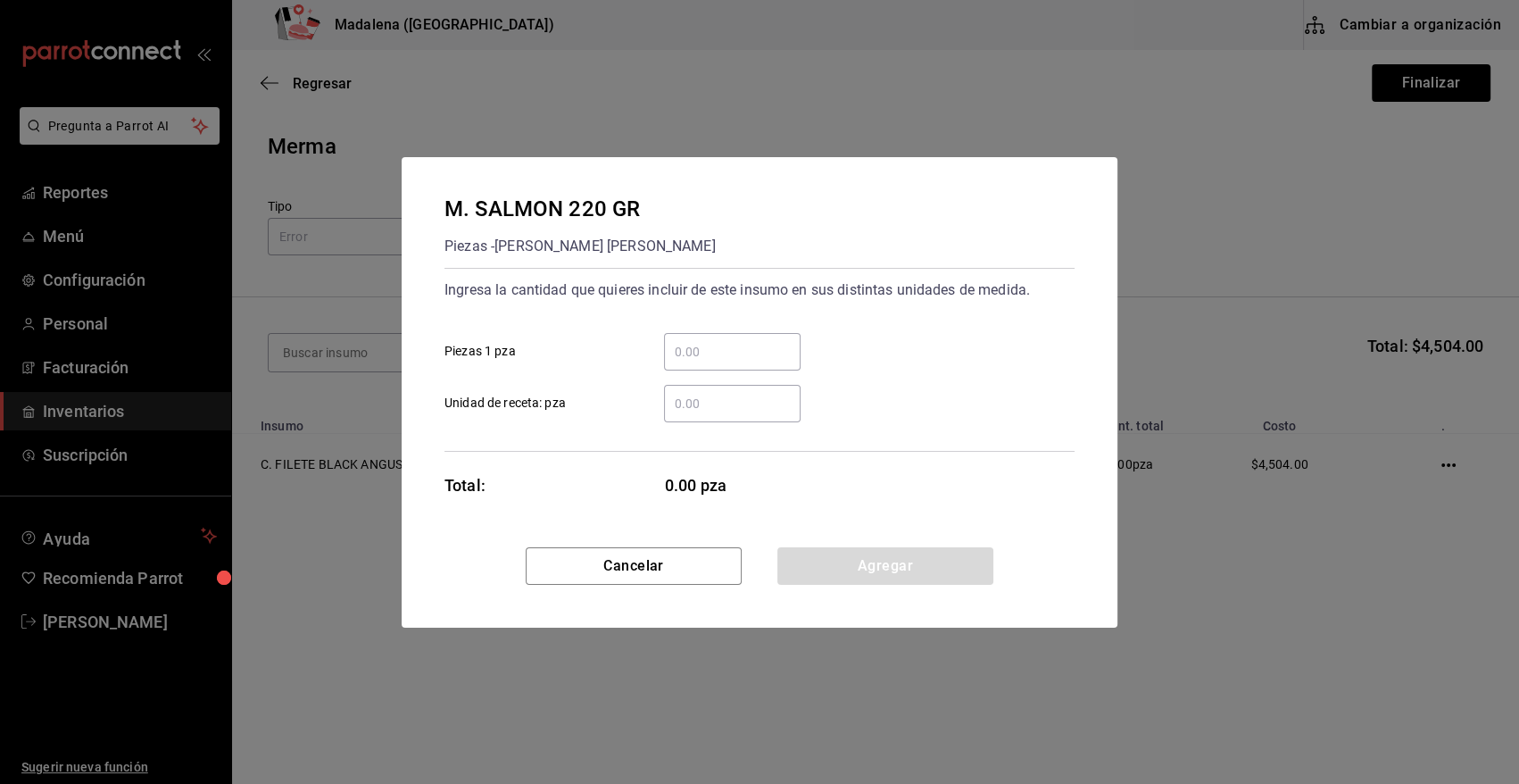
click at [714, 349] on input "​ Piezas 1 pza" at bounding box center [732, 352] width 137 height 22
type input "4"
click at [933, 572] on button "Agregar" at bounding box center [886, 565] width 216 height 37
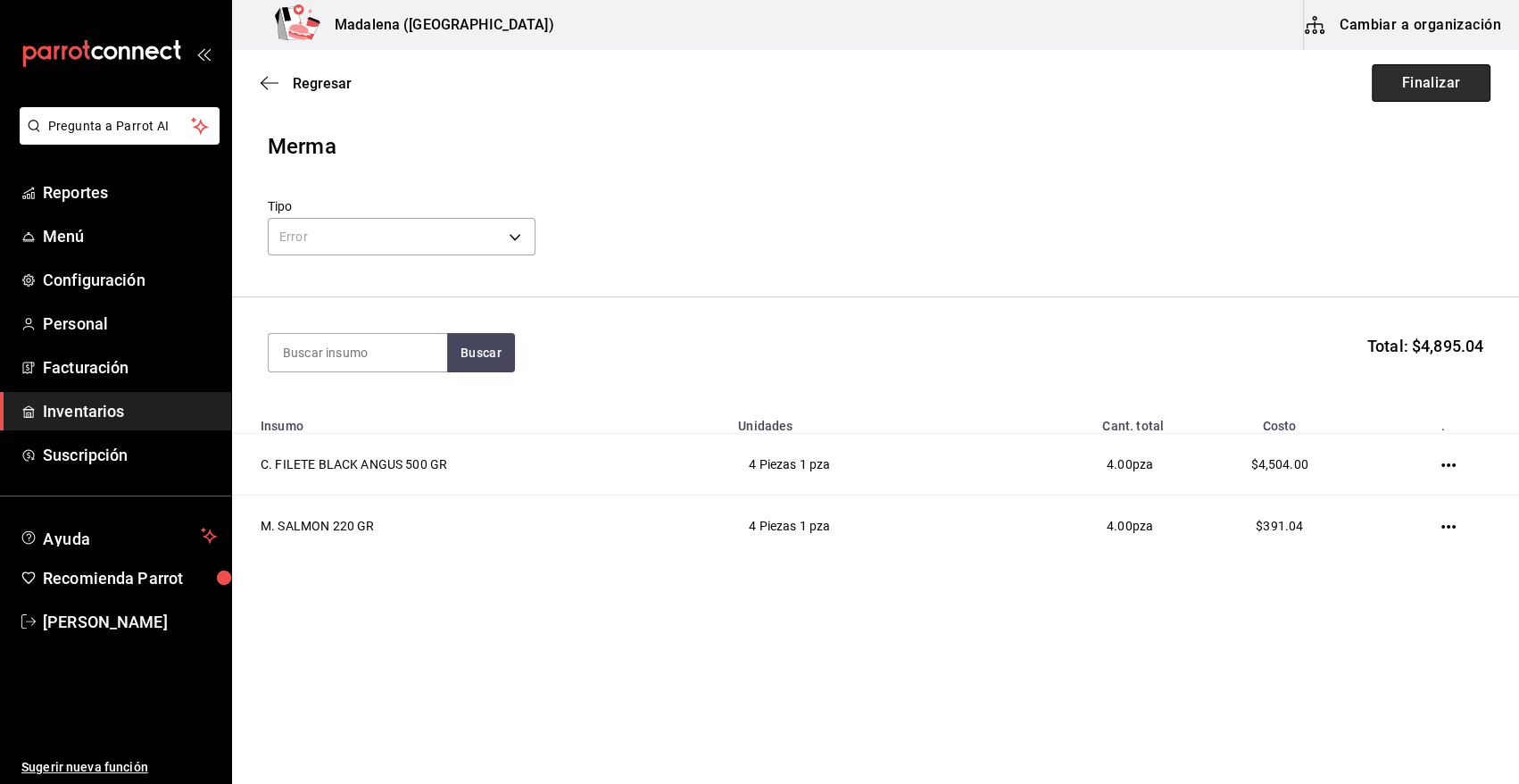
click at [1428, 88] on button "Finalizar" at bounding box center [1431, 83] width 119 height 37
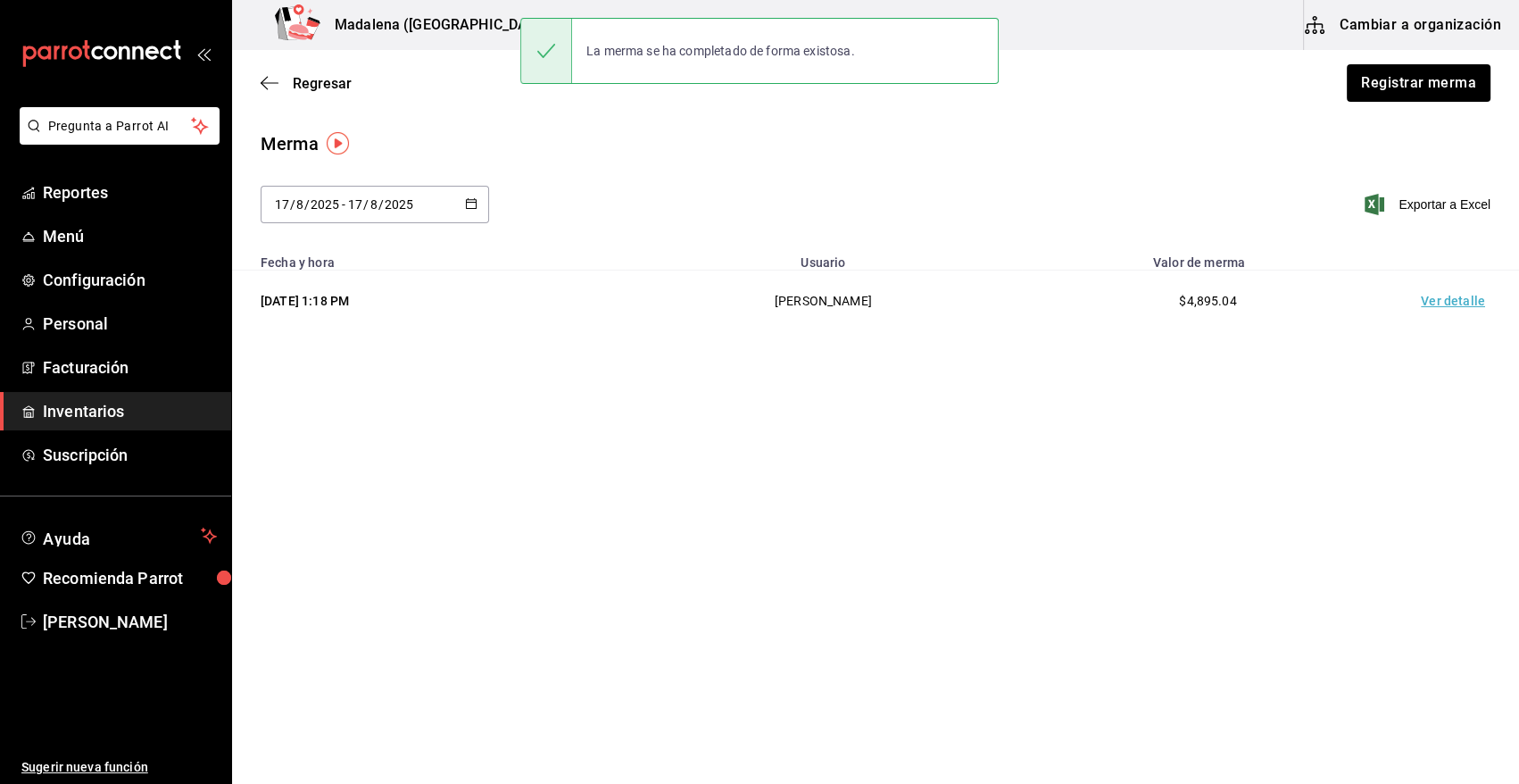
click at [1454, 303] on td "Ver detalle" at bounding box center [1457, 301] width 125 height 62
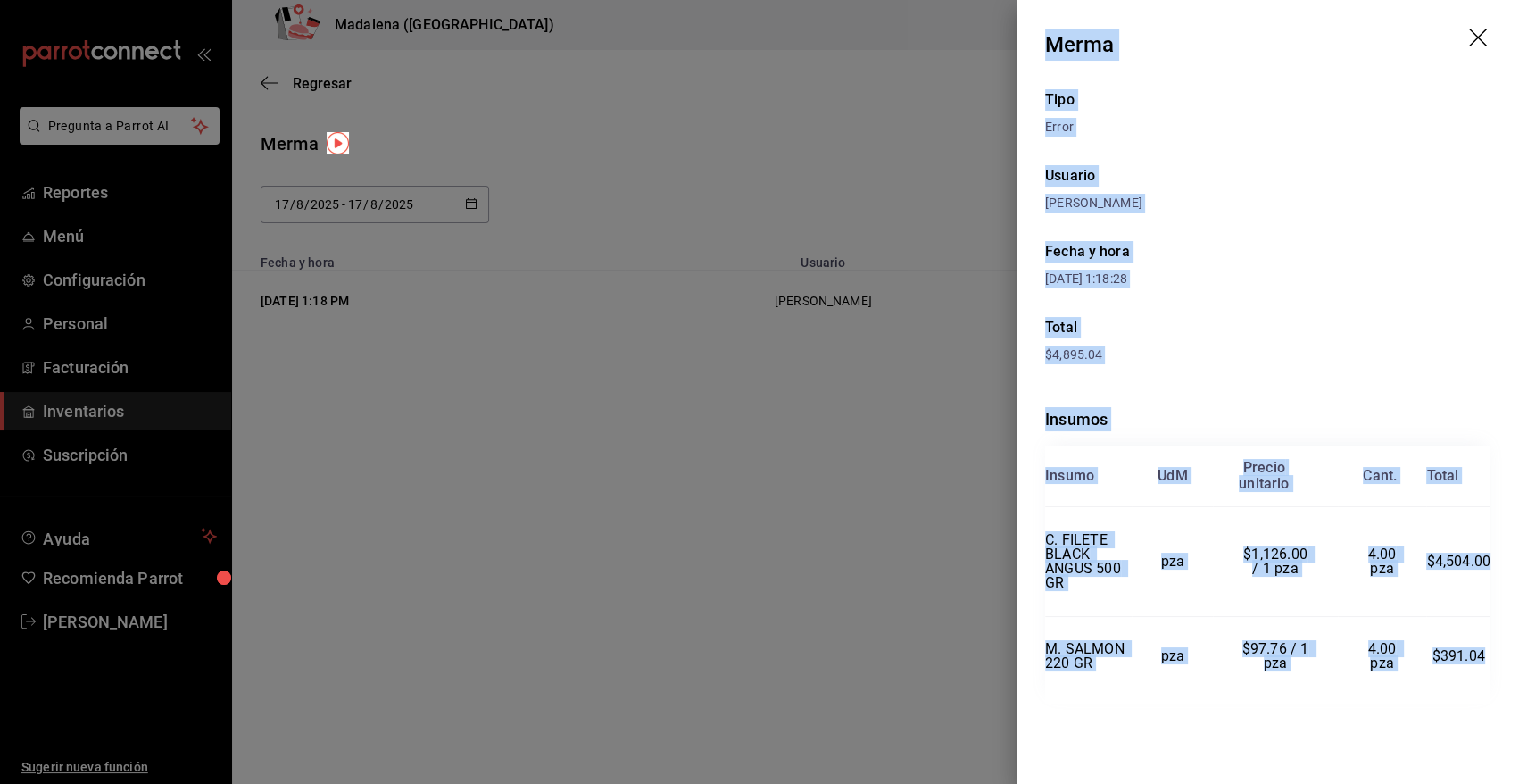
drag, startPoint x: 1045, startPoint y: 41, endPoint x: 1485, endPoint y: 658, distance: 757.8
click at [1485, 658] on div "Merma Tipo Error Usuario [PERSON_NAME] Fecha y hora [DATE] 1:18:28 Total $4,895…" at bounding box center [1269, 392] width 503 height 784
copy div "Merma Tipo Error Usuario [PERSON_NAME] Fecha y hora [DATE] 1:18:28 Total $4,895…"
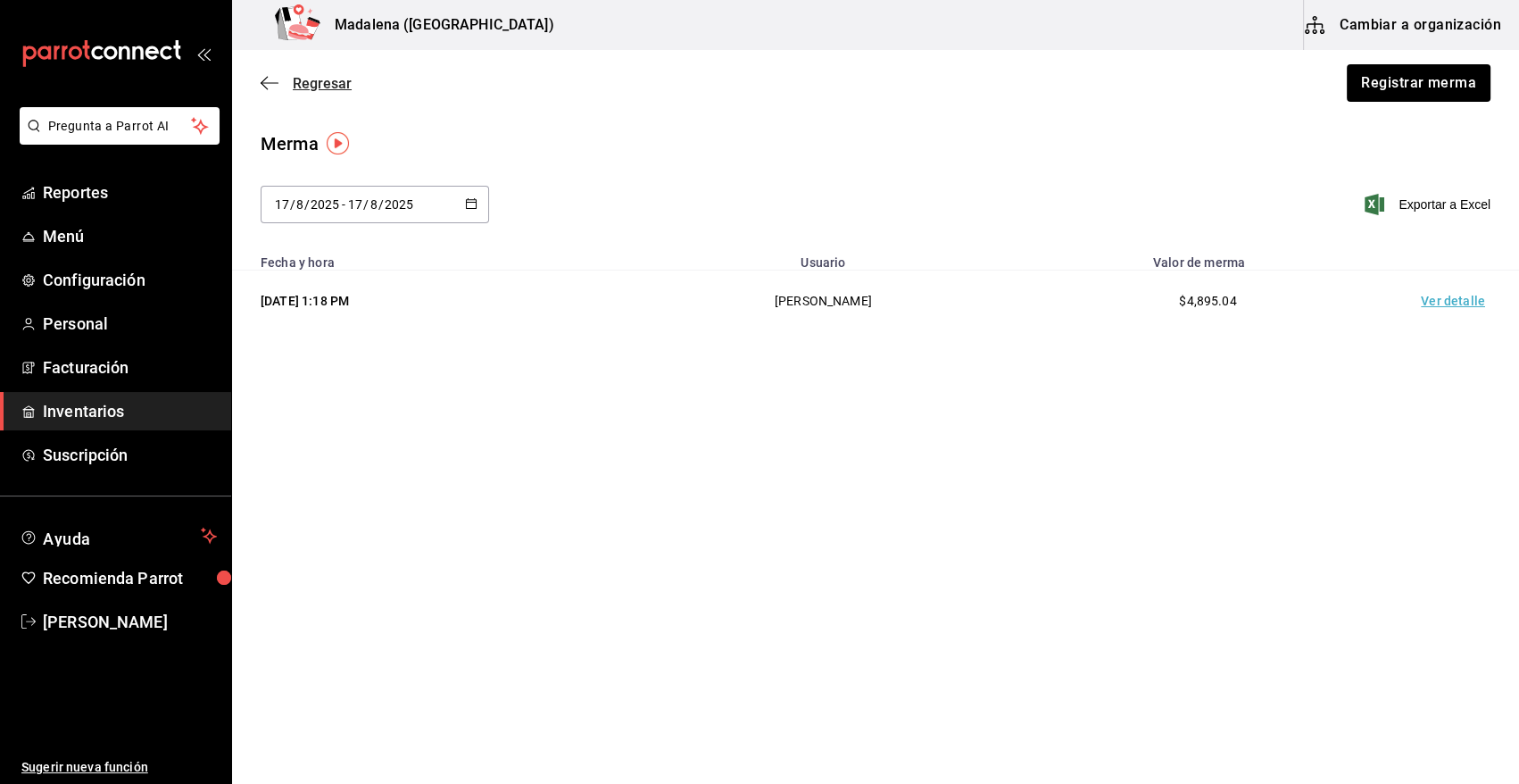
click at [318, 83] on span "Regresar" at bounding box center [322, 83] width 59 height 17
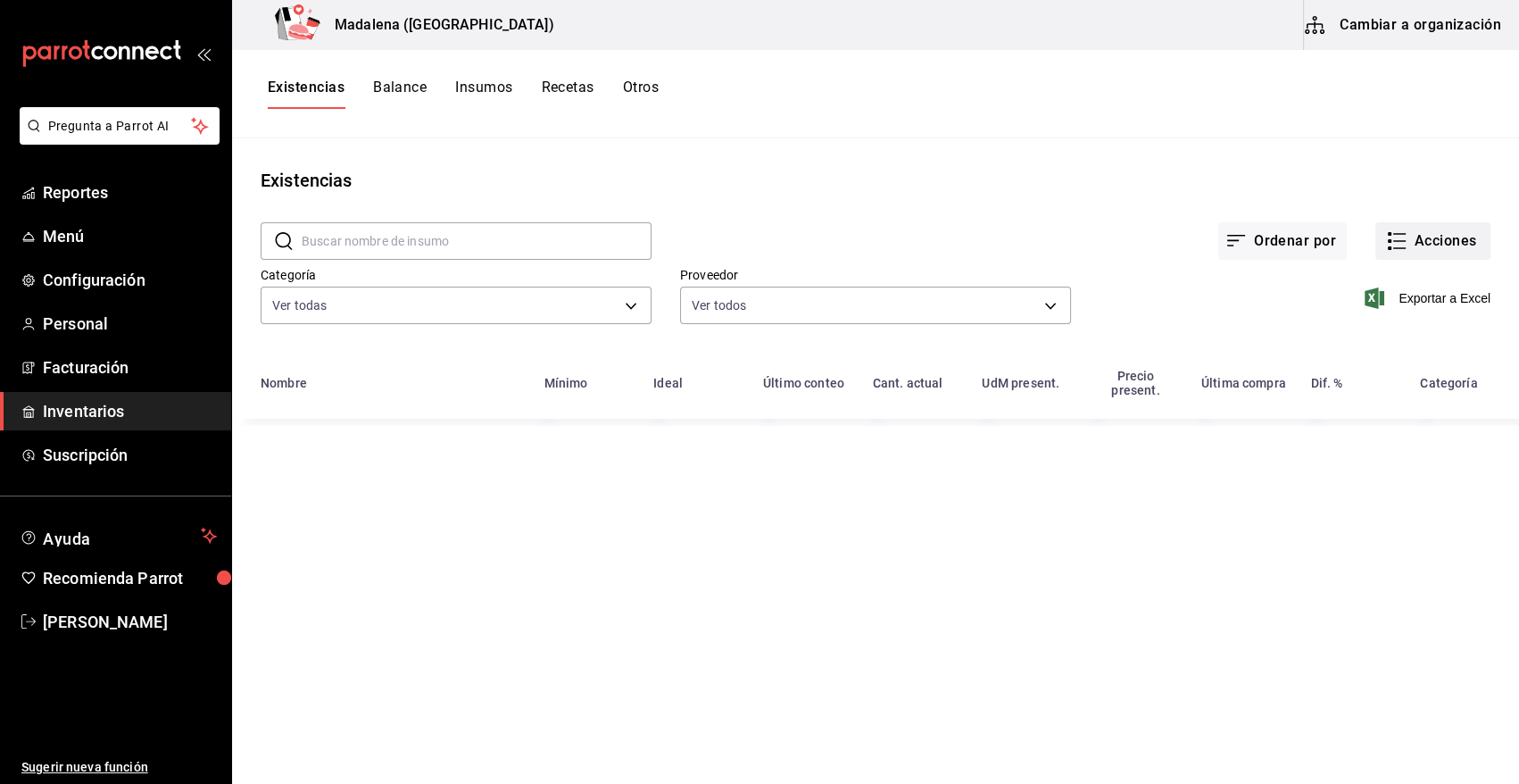
click at [1428, 243] on button "Acciones" at bounding box center [1433, 240] width 115 height 37
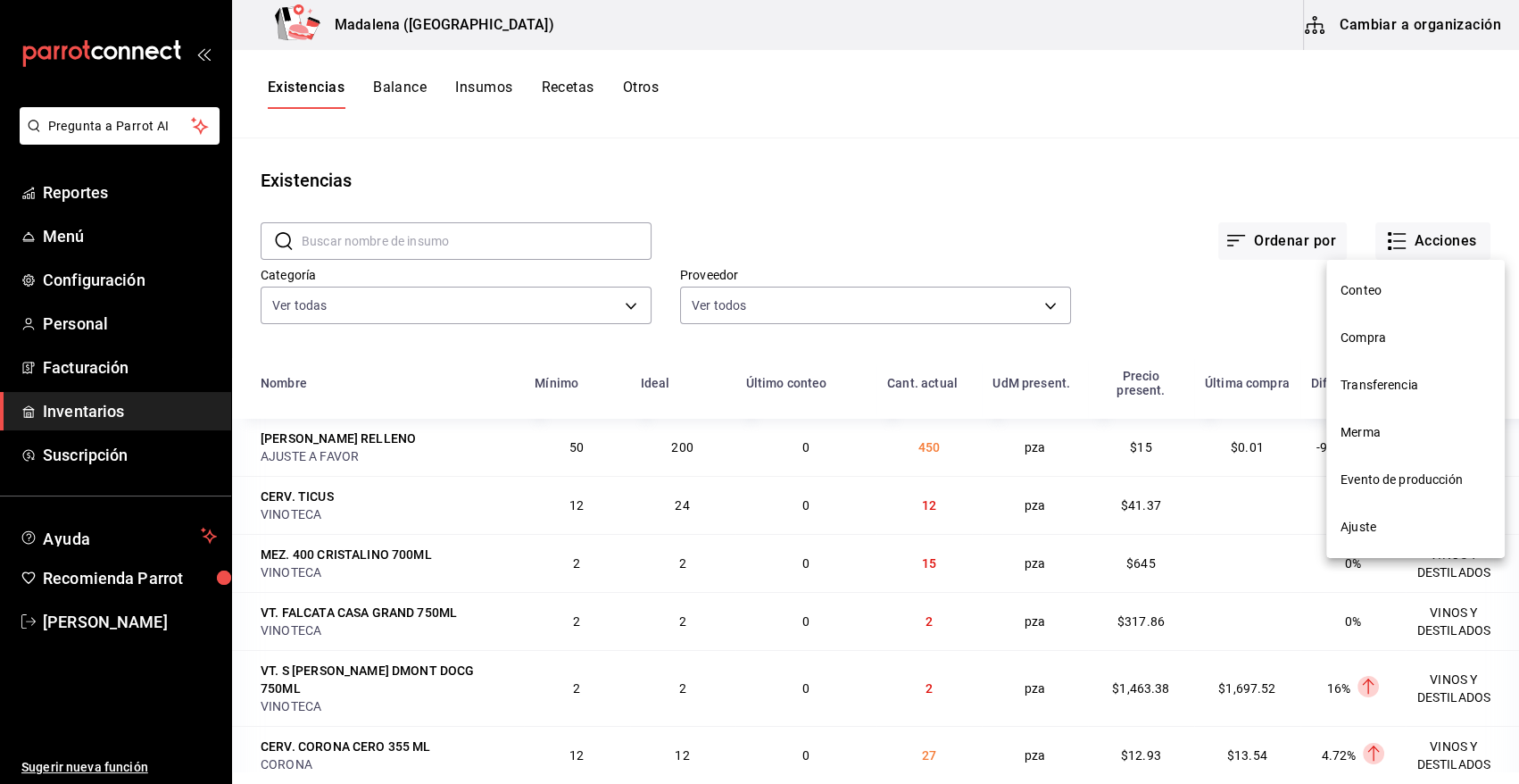
click at [1376, 339] on span "Compra" at bounding box center [1416, 338] width 150 height 19
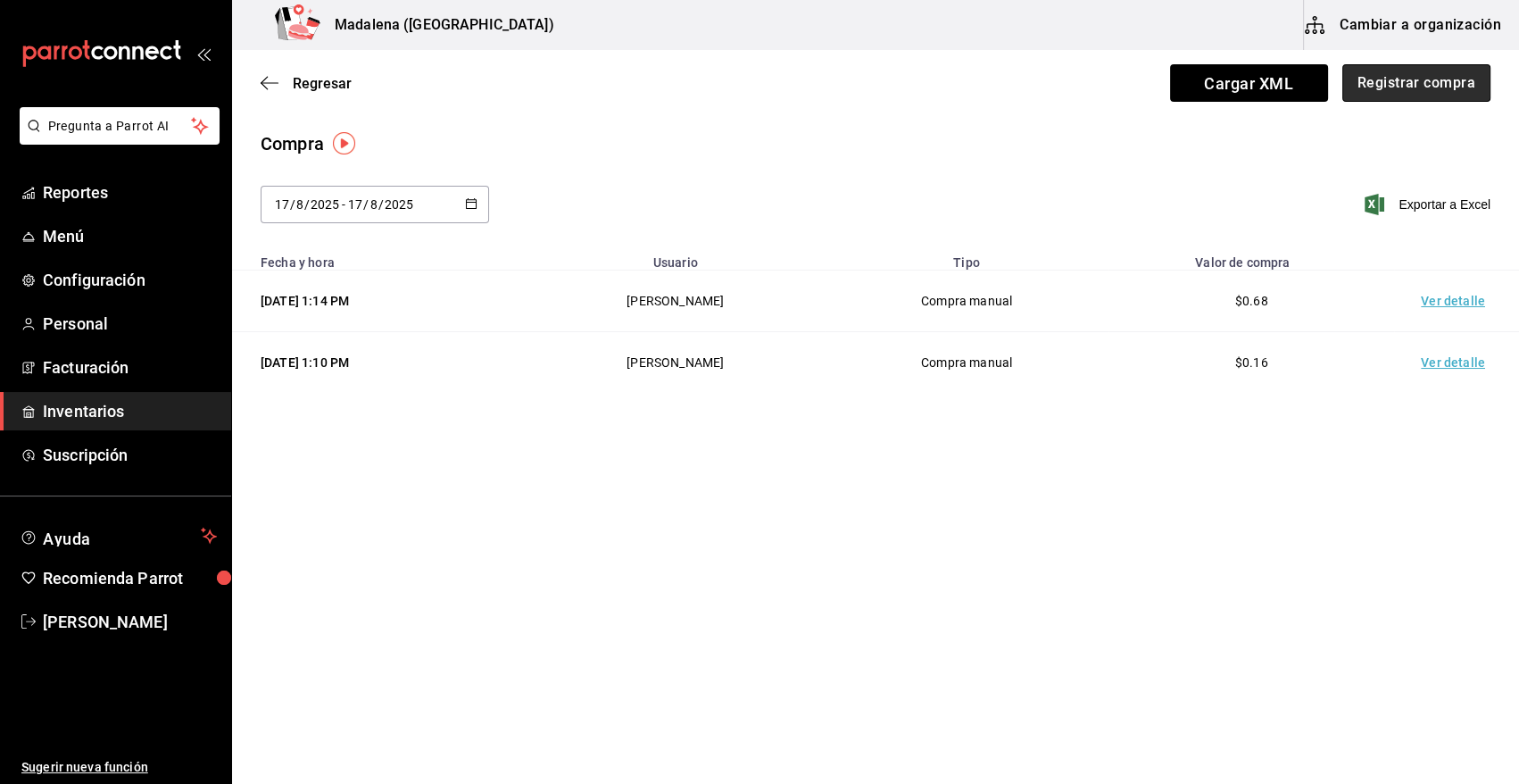
click at [1424, 83] on button "Registrar compra" at bounding box center [1416, 83] width 148 height 37
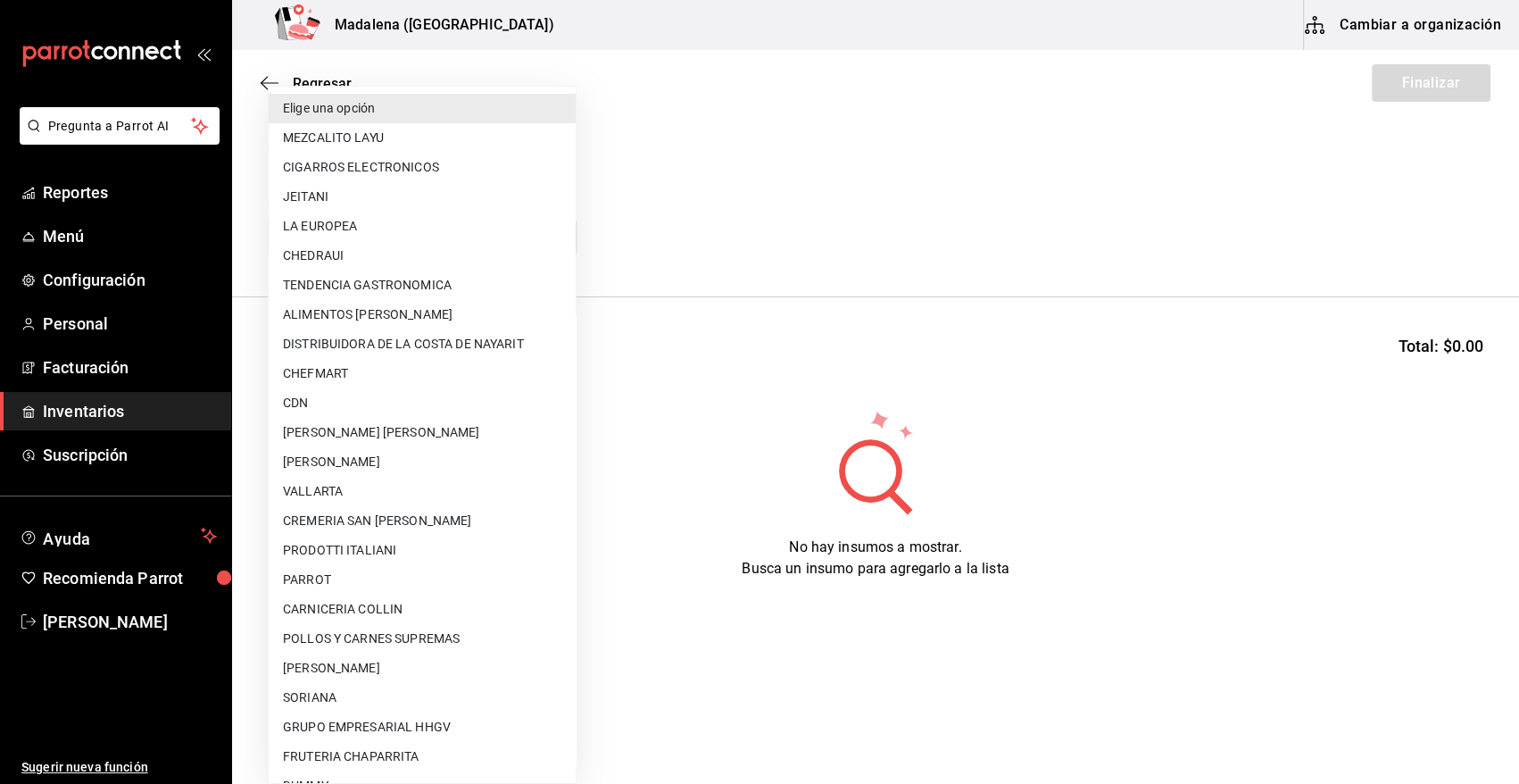
click at [437, 250] on body "Pregunta a Parrot AI Reportes Menú Configuración Personal Facturación Inventari…" at bounding box center [760, 341] width 1519 height 683
click at [855, 397] on div at bounding box center [760, 392] width 1519 height 784
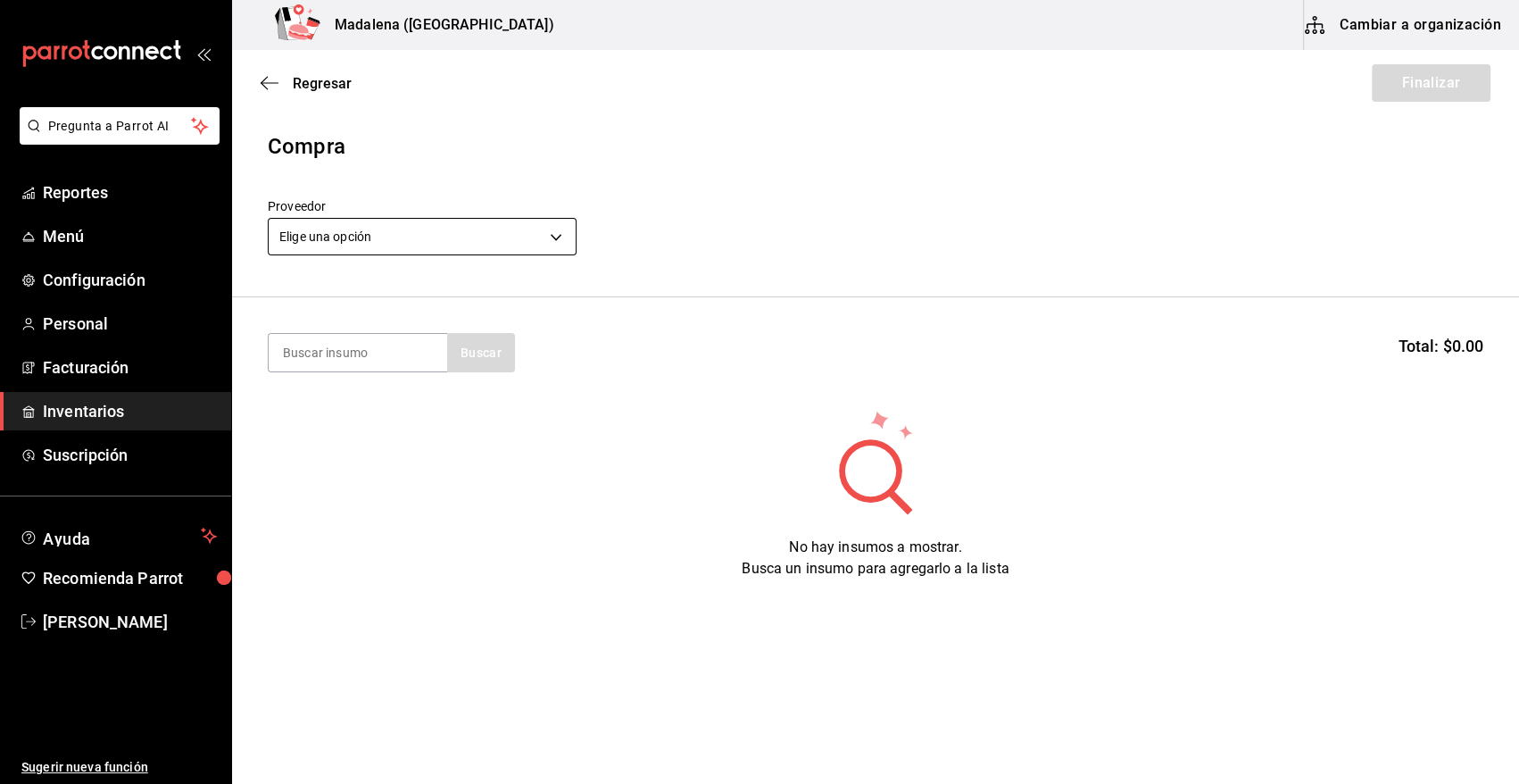
click at [451, 241] on body "Pregunta a Parrot AI Reportes Menú Configuración Personal Facturación Inventari…" at bounding box center [760, 341] width 1519 height 683
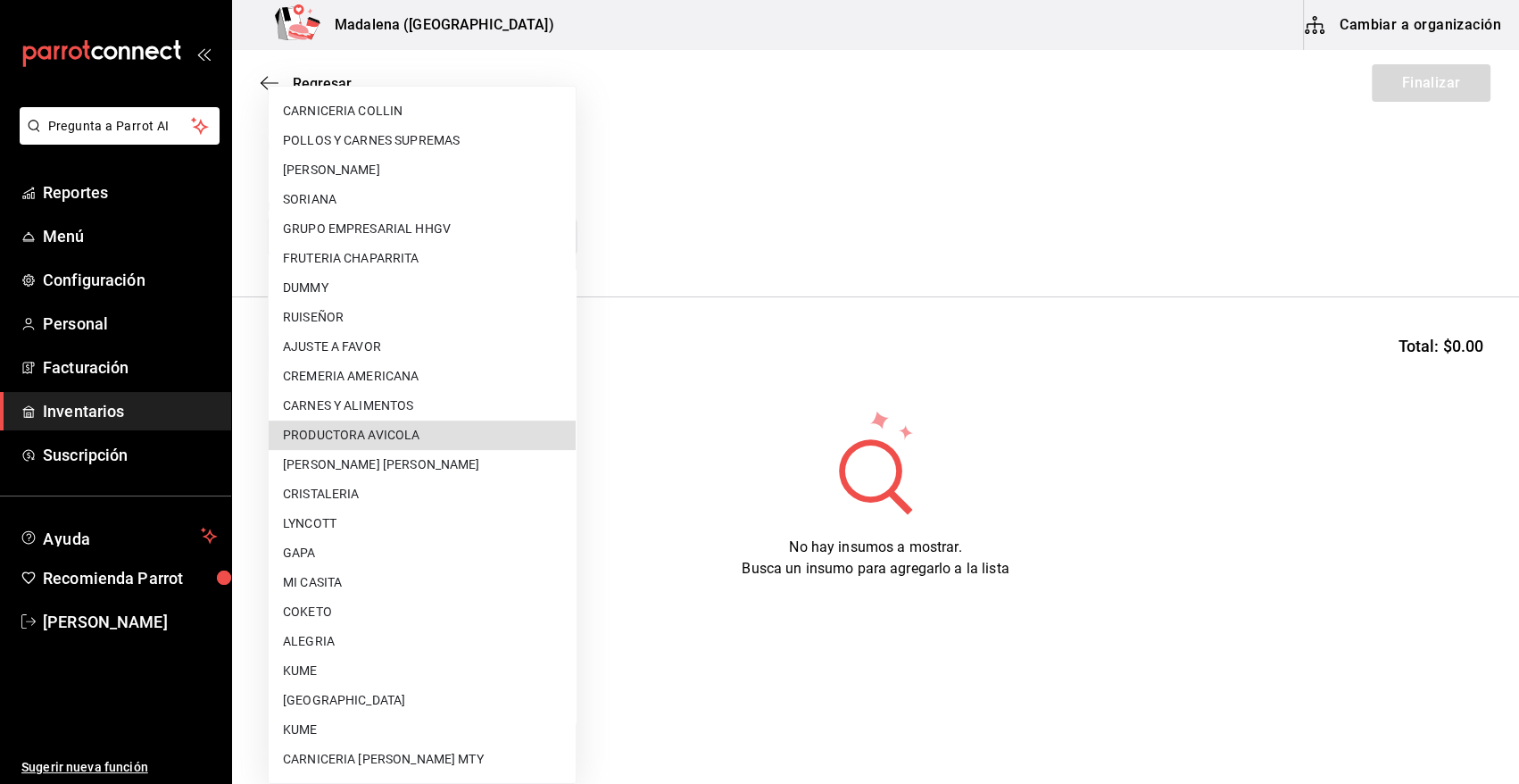
scroll to position [911, 0]
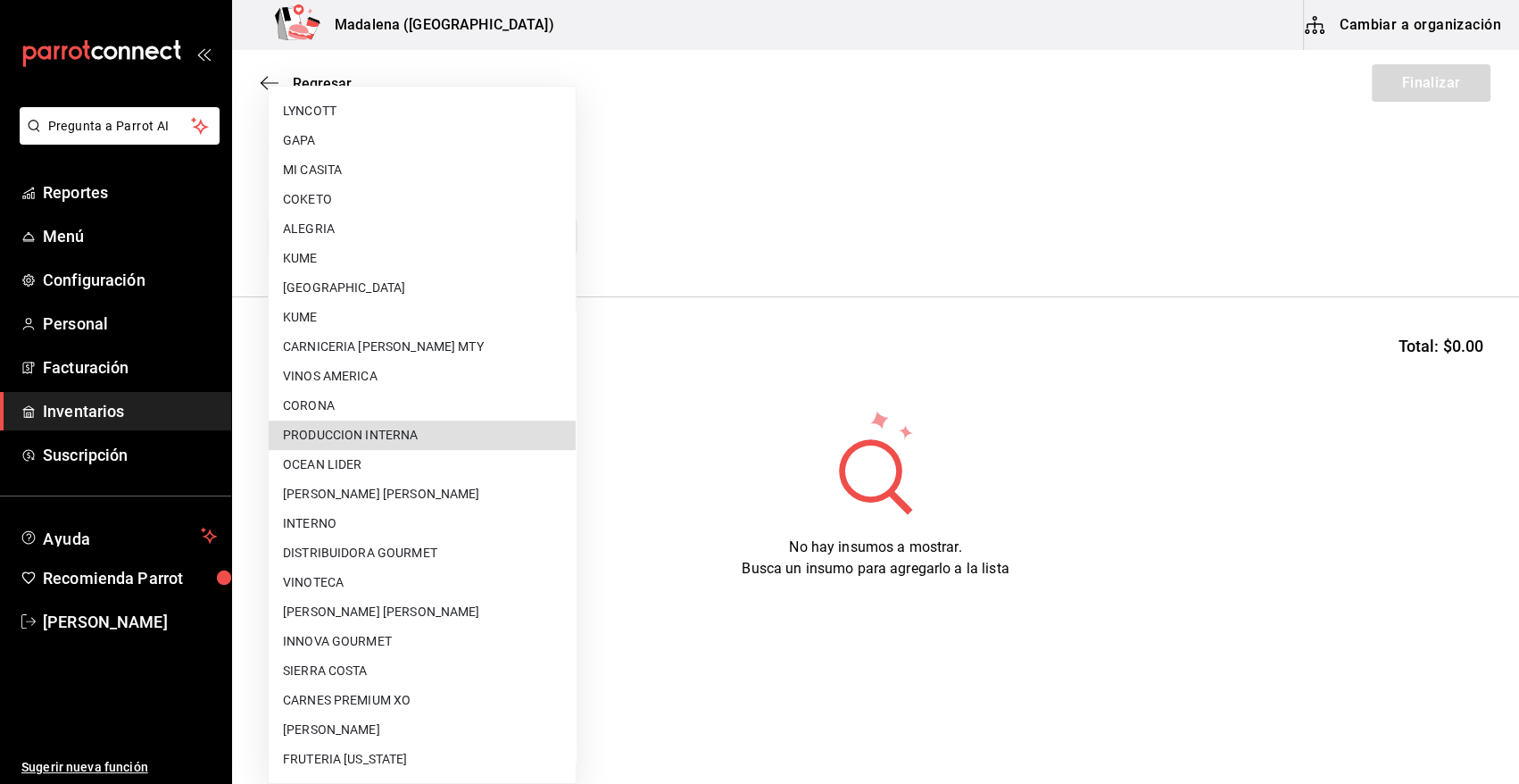
type input "ca5c8321-042a-43fe-a3bd-6967aa3ca48f"
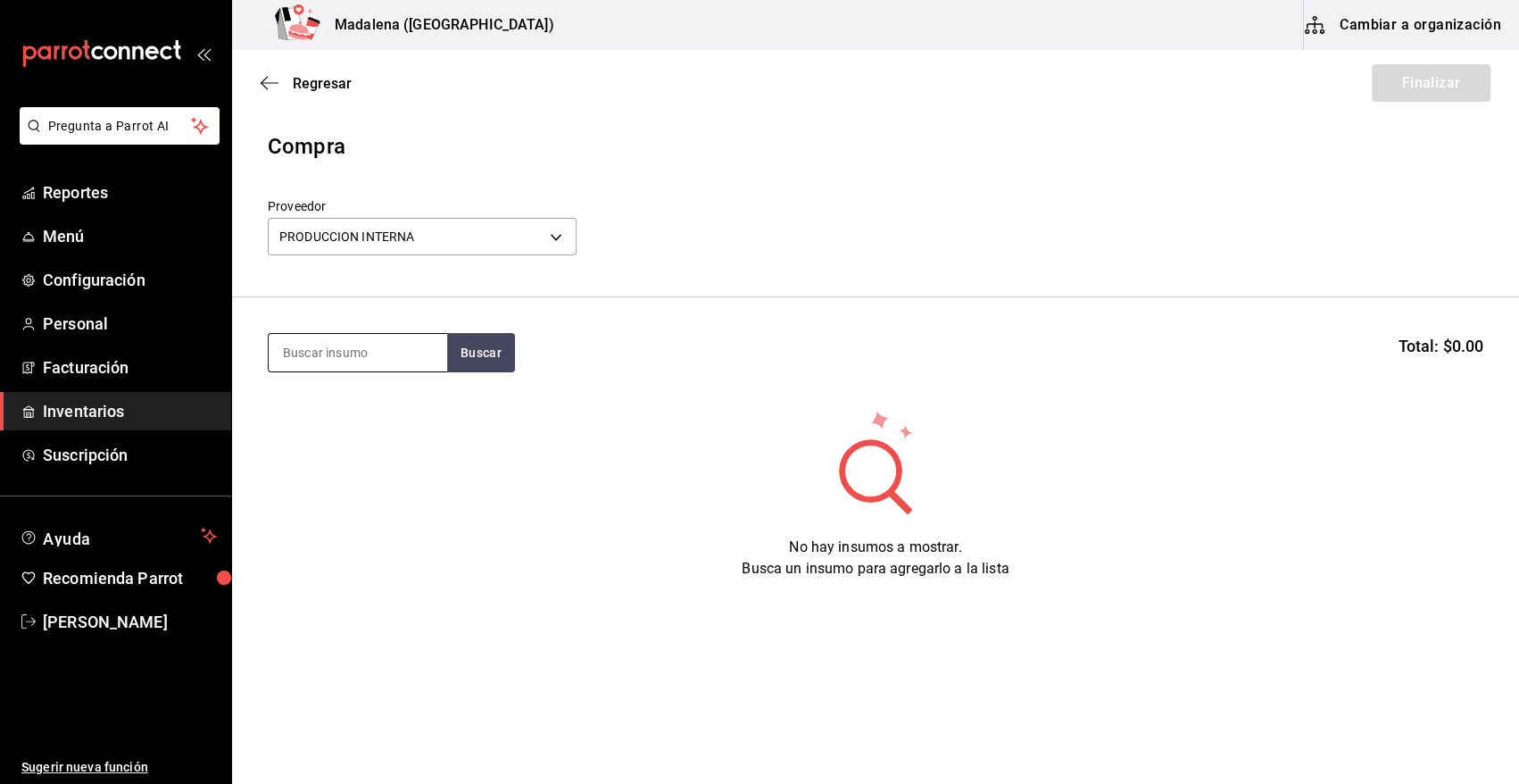
click at [383, 361] on input at bounding box center [358, 352] width 179 height 37
type input "PAY"
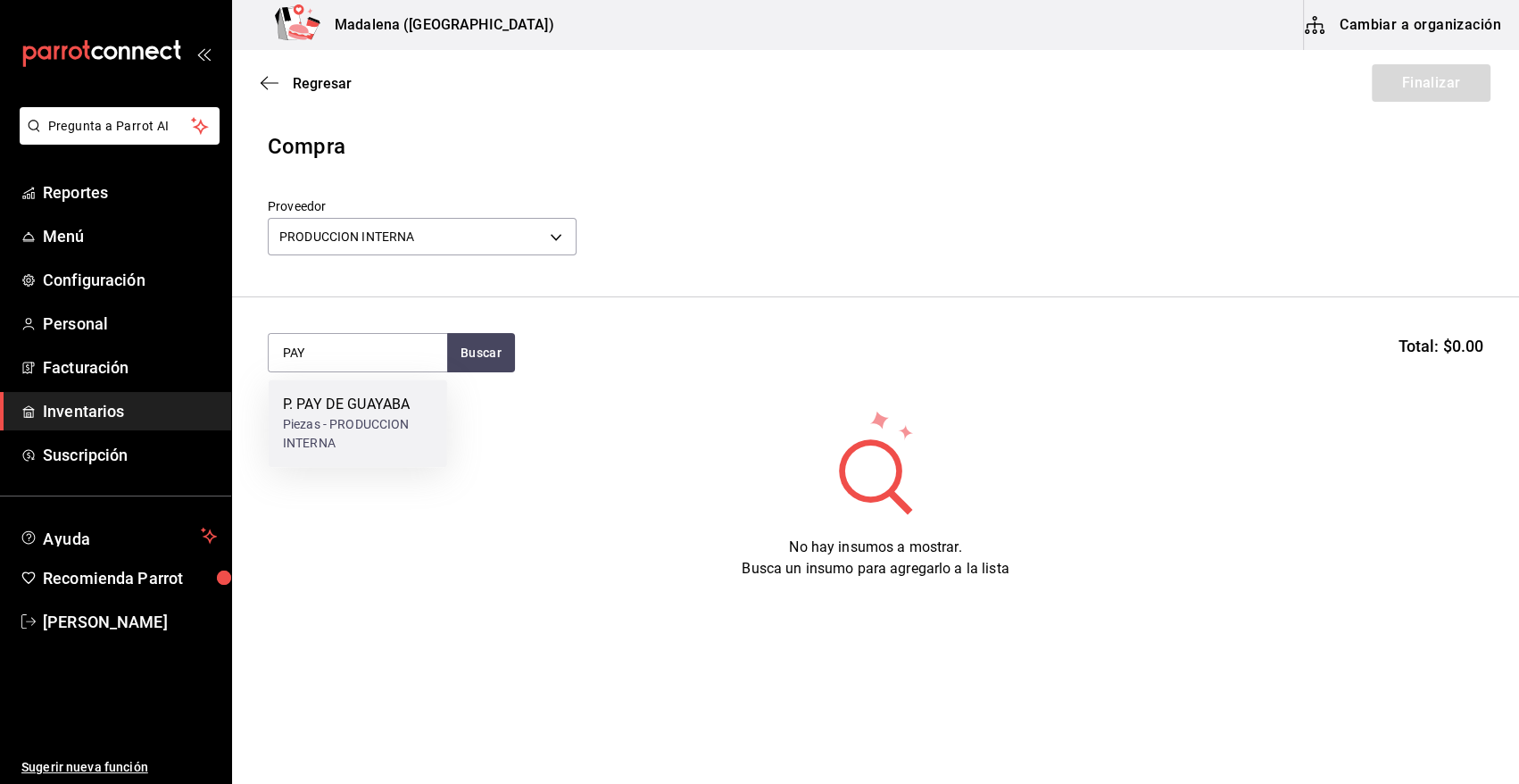
click at [368, 427] on div "Piezas - PRODUCCION INTERNA" at bounding box center [358, 433] width 150 height 37
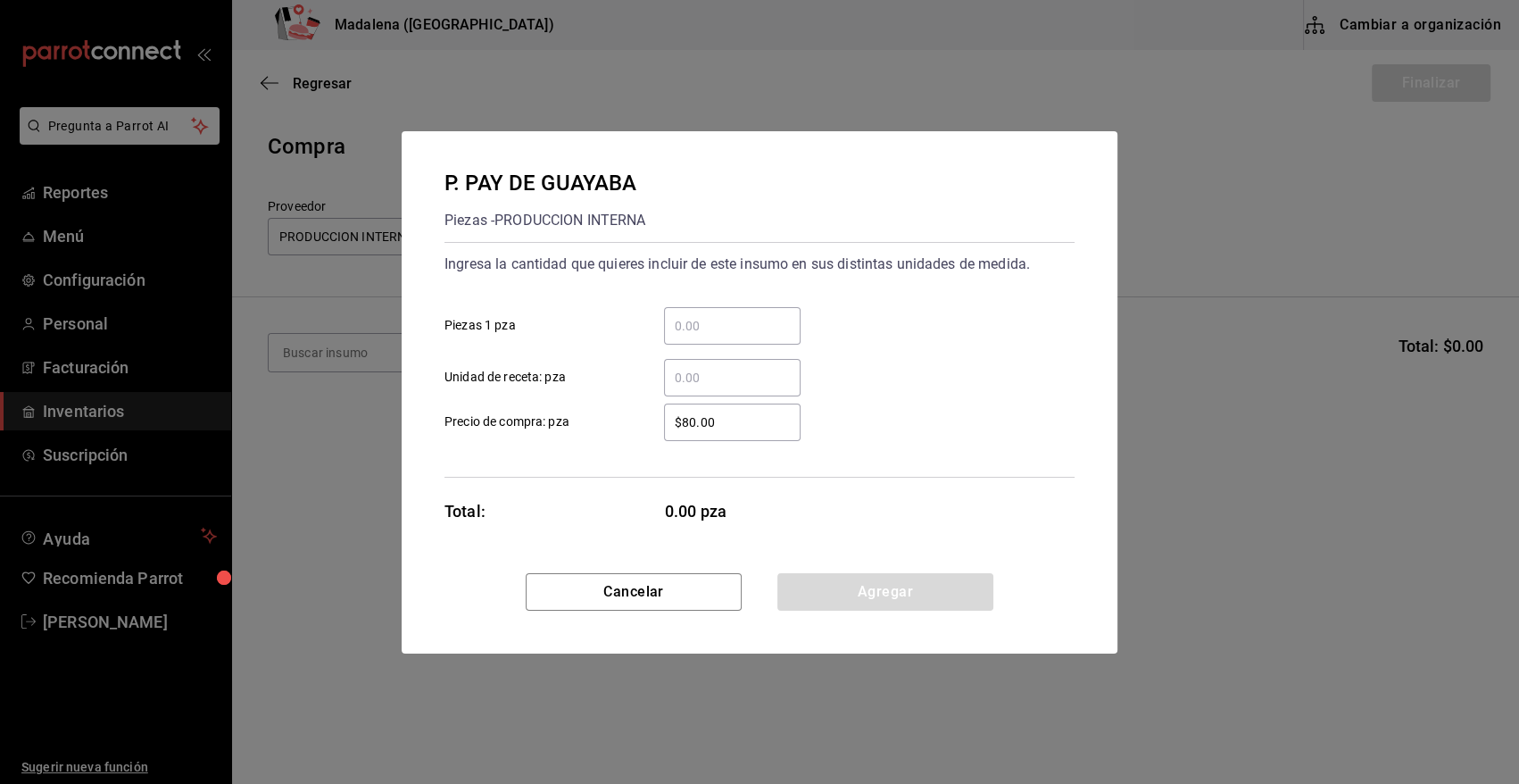
click at [688, 328] on input "​ Piezas 1 pza" at bounding box center [732, 326] width 137 height 22
type input "6"
type input "$0.01"
click at [869, 598] on button "Agregar" at bounding box center [886, 592] width 216 height 37
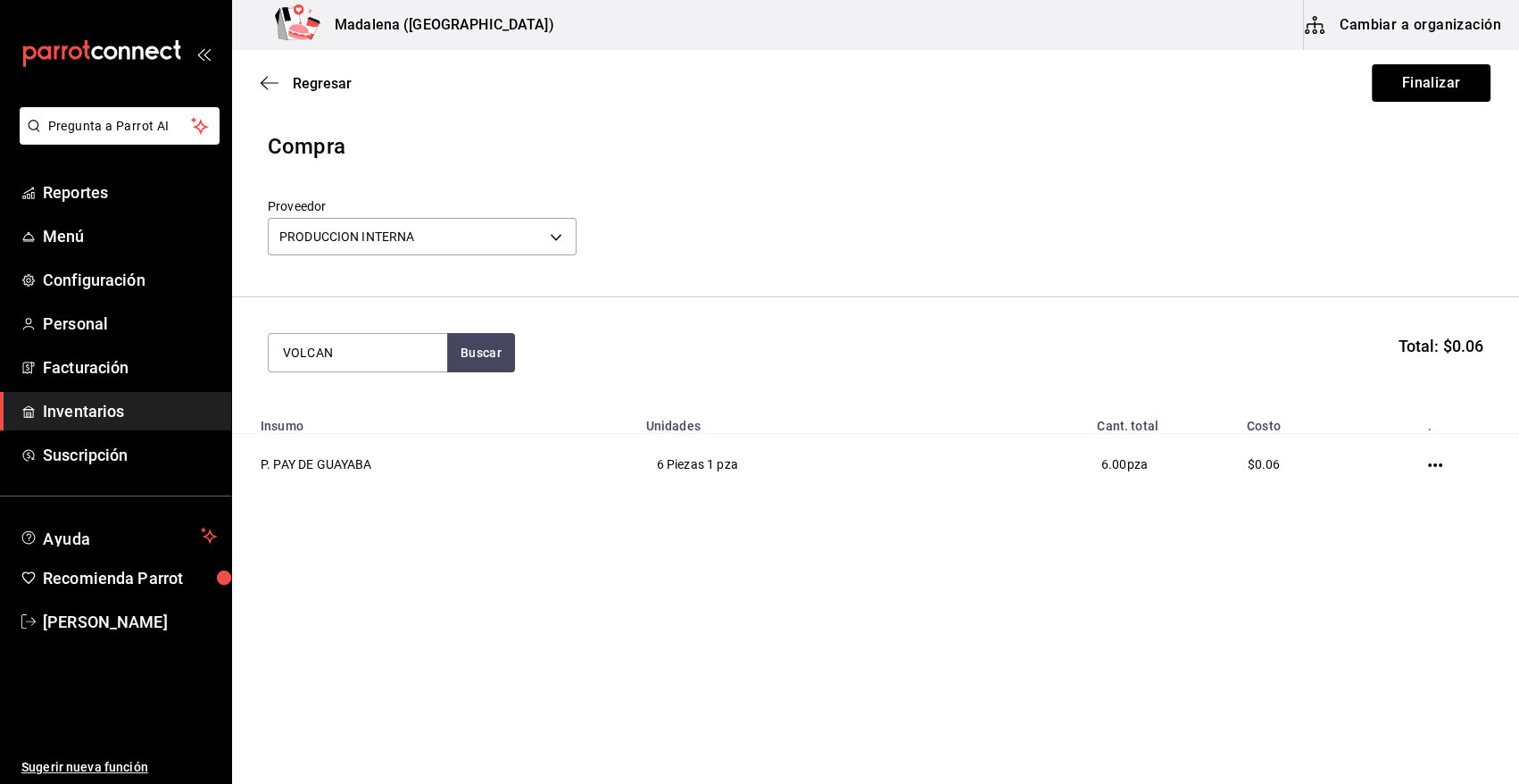
type input "VOLCAN"
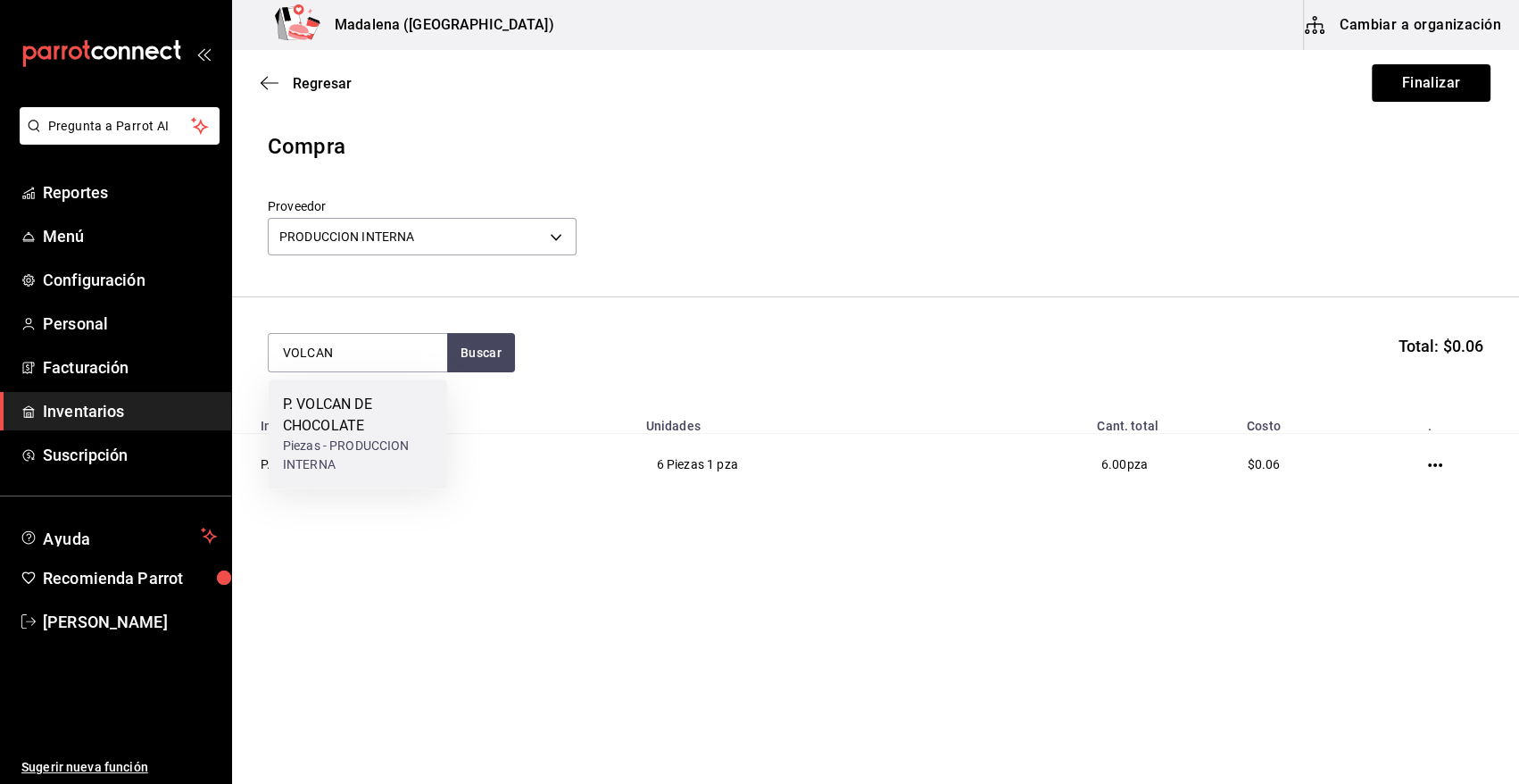
click at [318, 438] on div "Piezas - PRODUCCION INTERNA" at bounding box center [358, 455] width 150 height 37
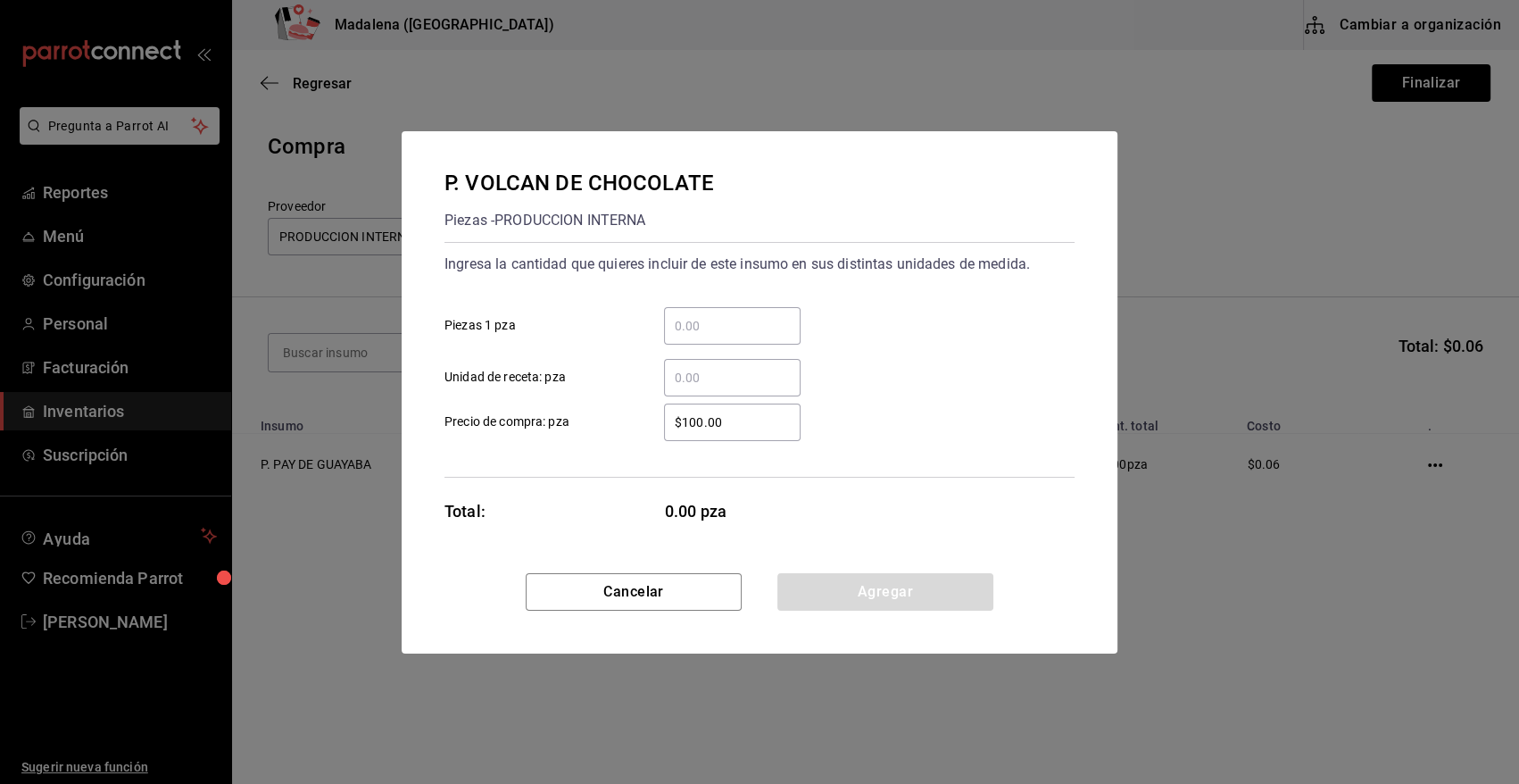
click at [732, 315] on input "​ Piezas 1 pza" at bounding box center [732, 326] width 137 height 22
type input "22"
type input "$0.01"
click at [874, 596] on button "Agregar" at bounding box center [886, 592] width 216 height 37
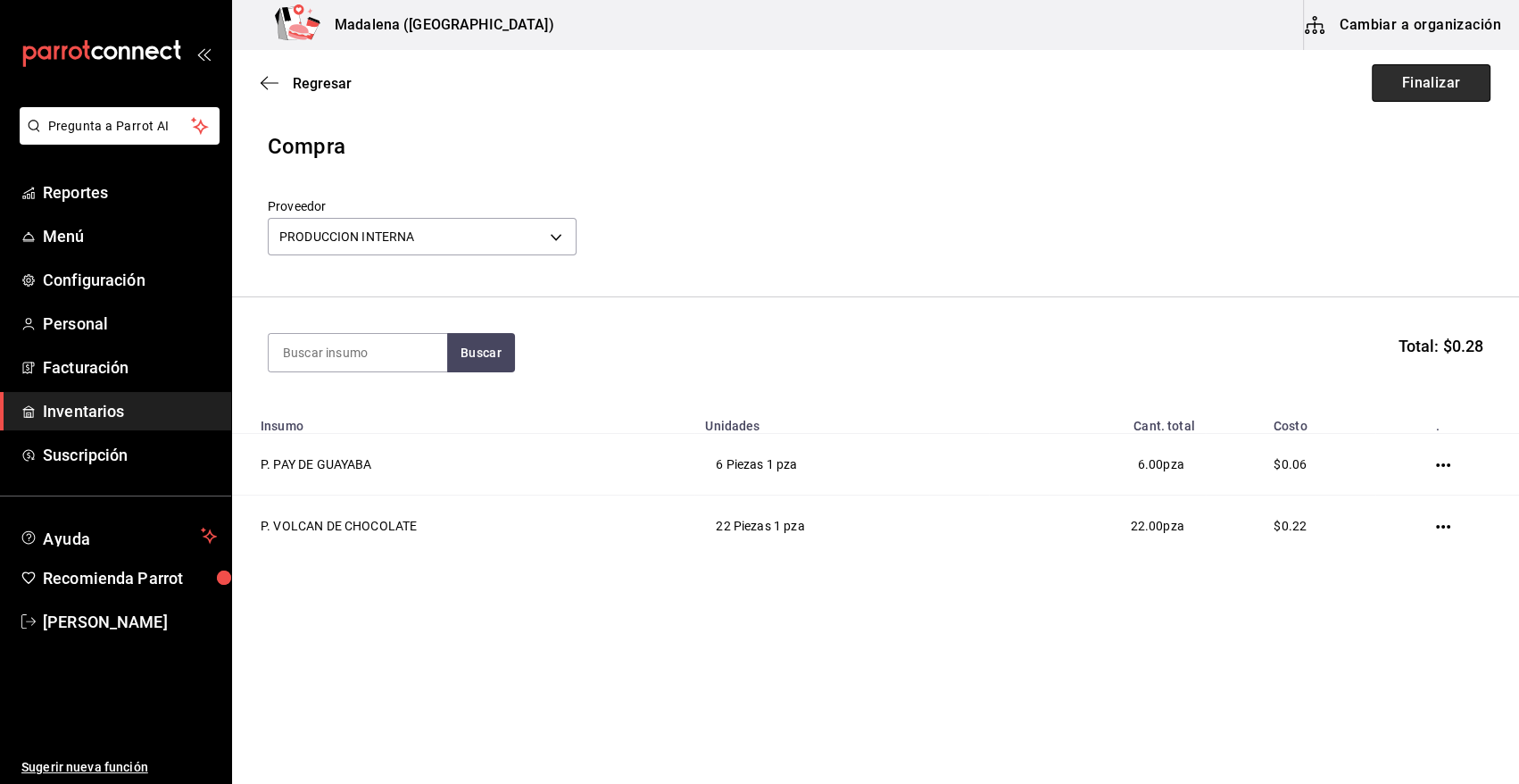
click at [1426, 79] on button "Finalizar" at bounding box center [1431, 83] width 119 height 37
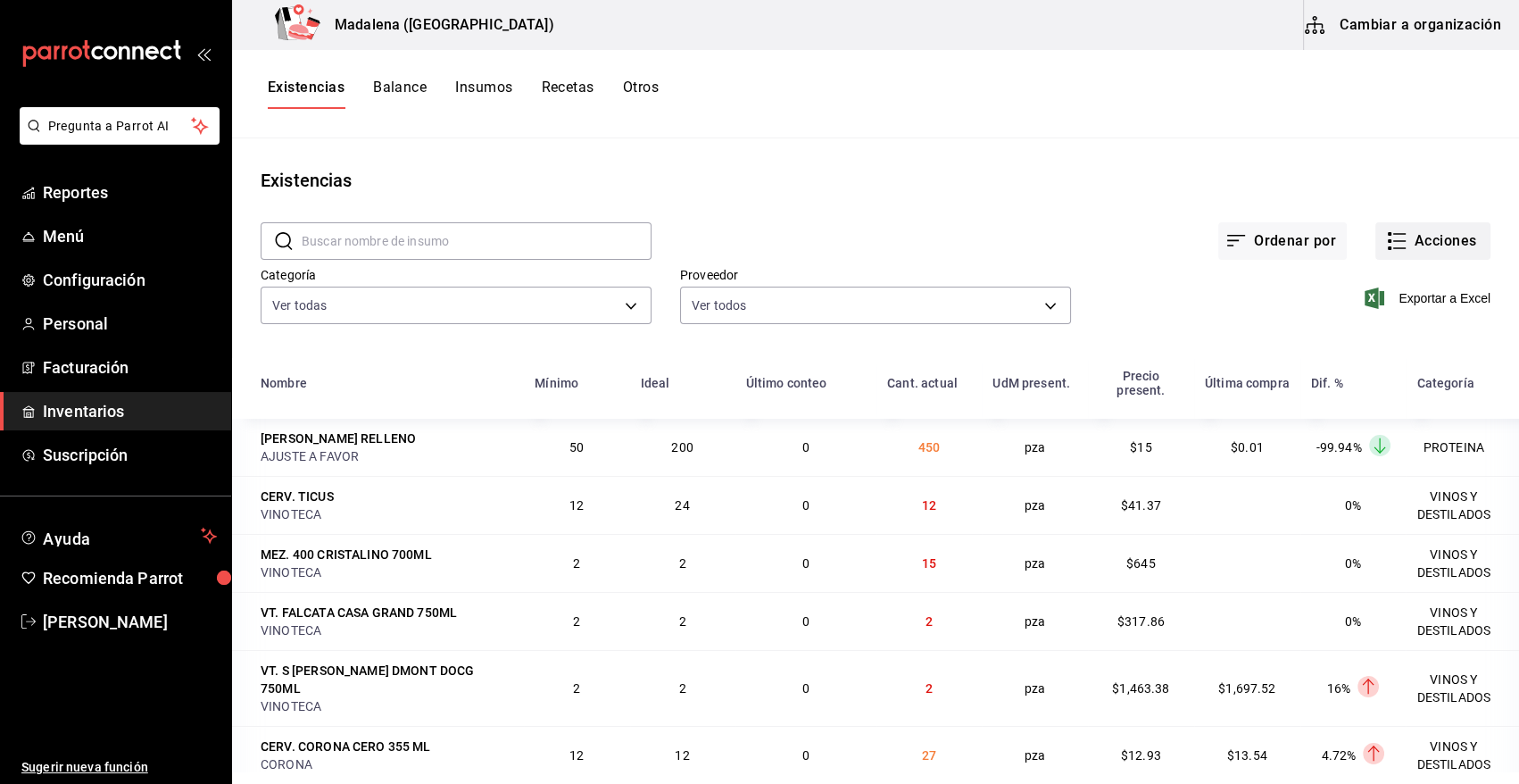
click at [1424, 237] on button "Acciones" at bounding box center [1433, 240] width 115 height 37
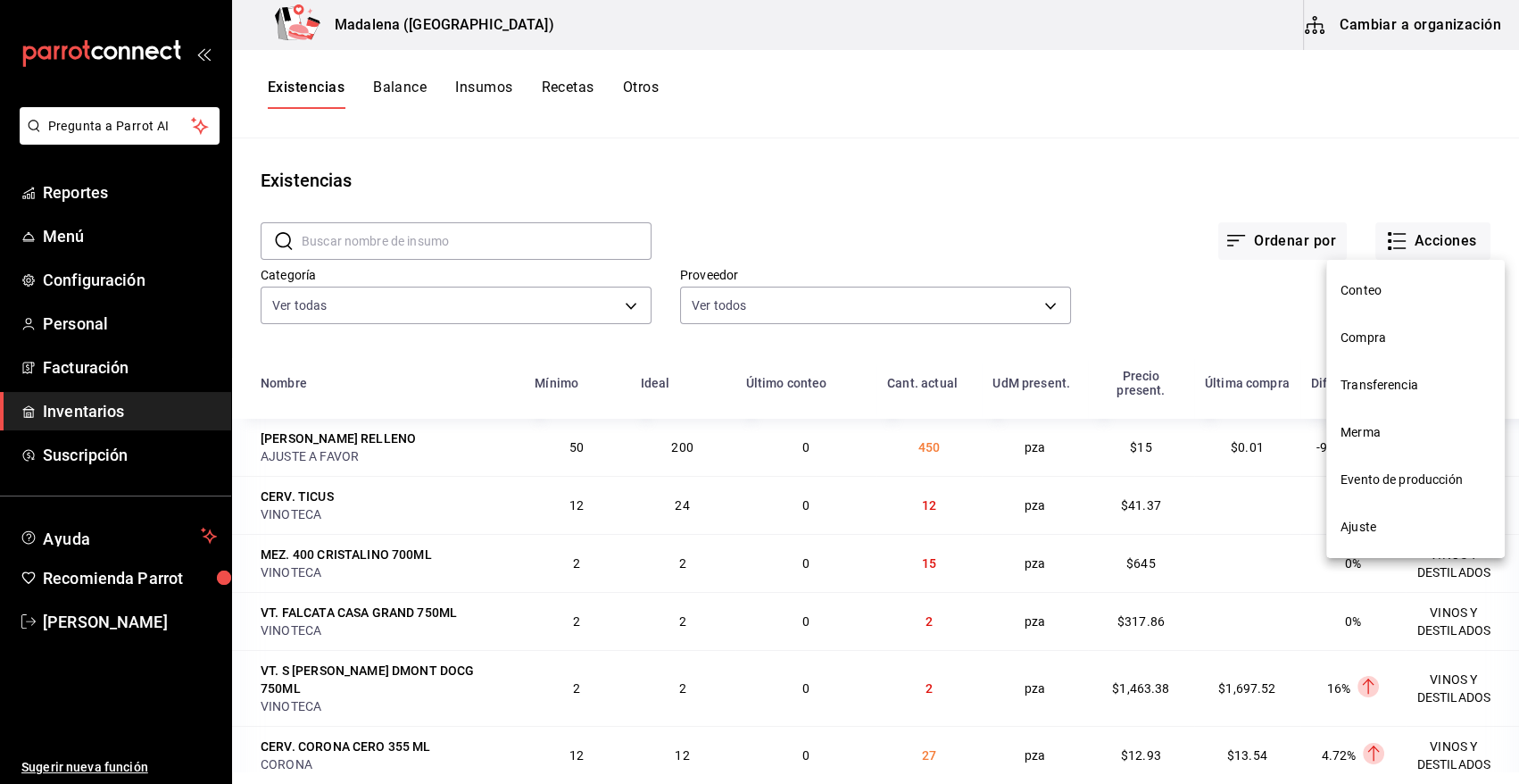
click at [1384, 333] on span "Compra" at bounding box center [1416, 338] width 150 height 19
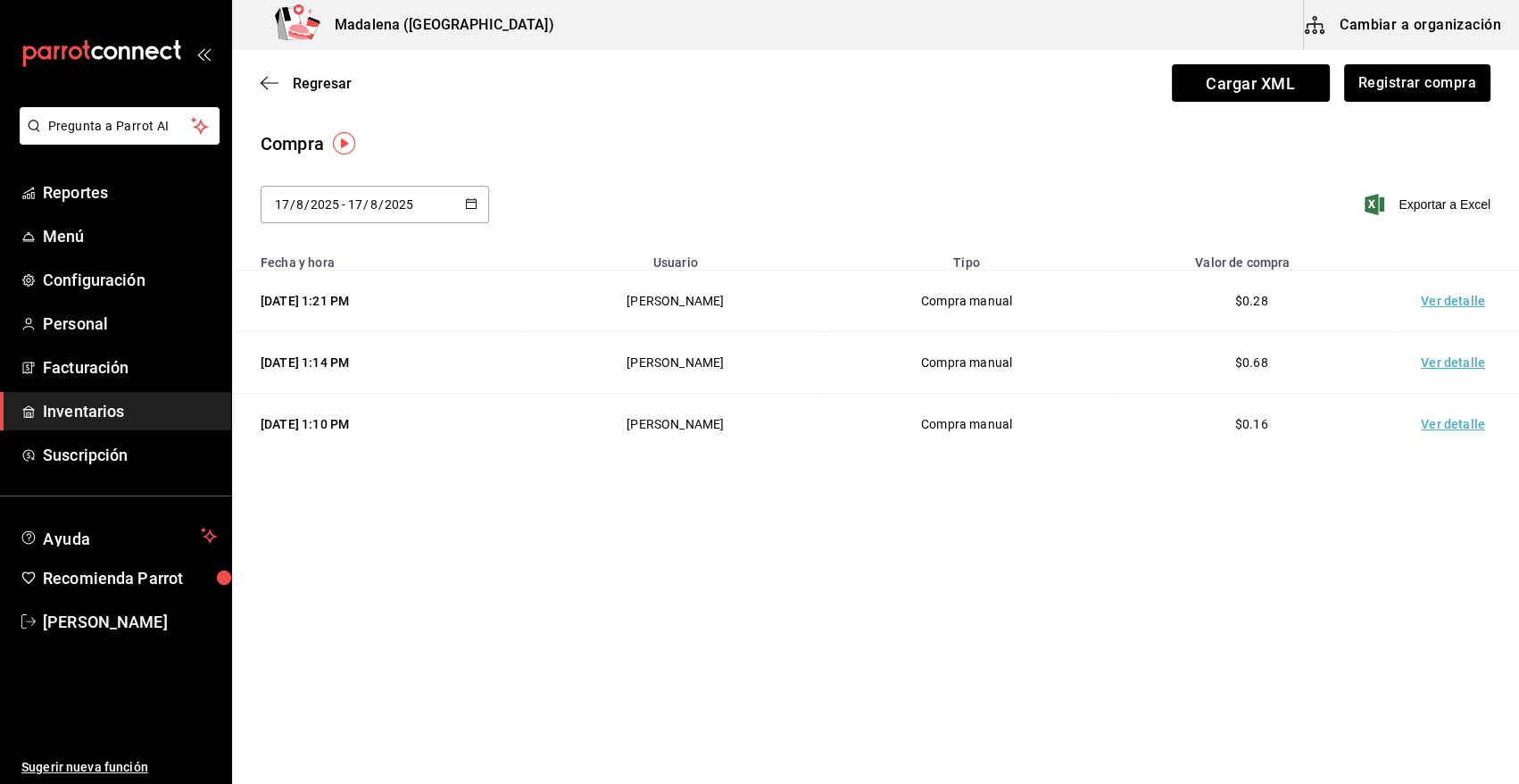
click at [1440, 303] on td "Ver detalle" at bounding box center [1457, 301] width 125 height 62
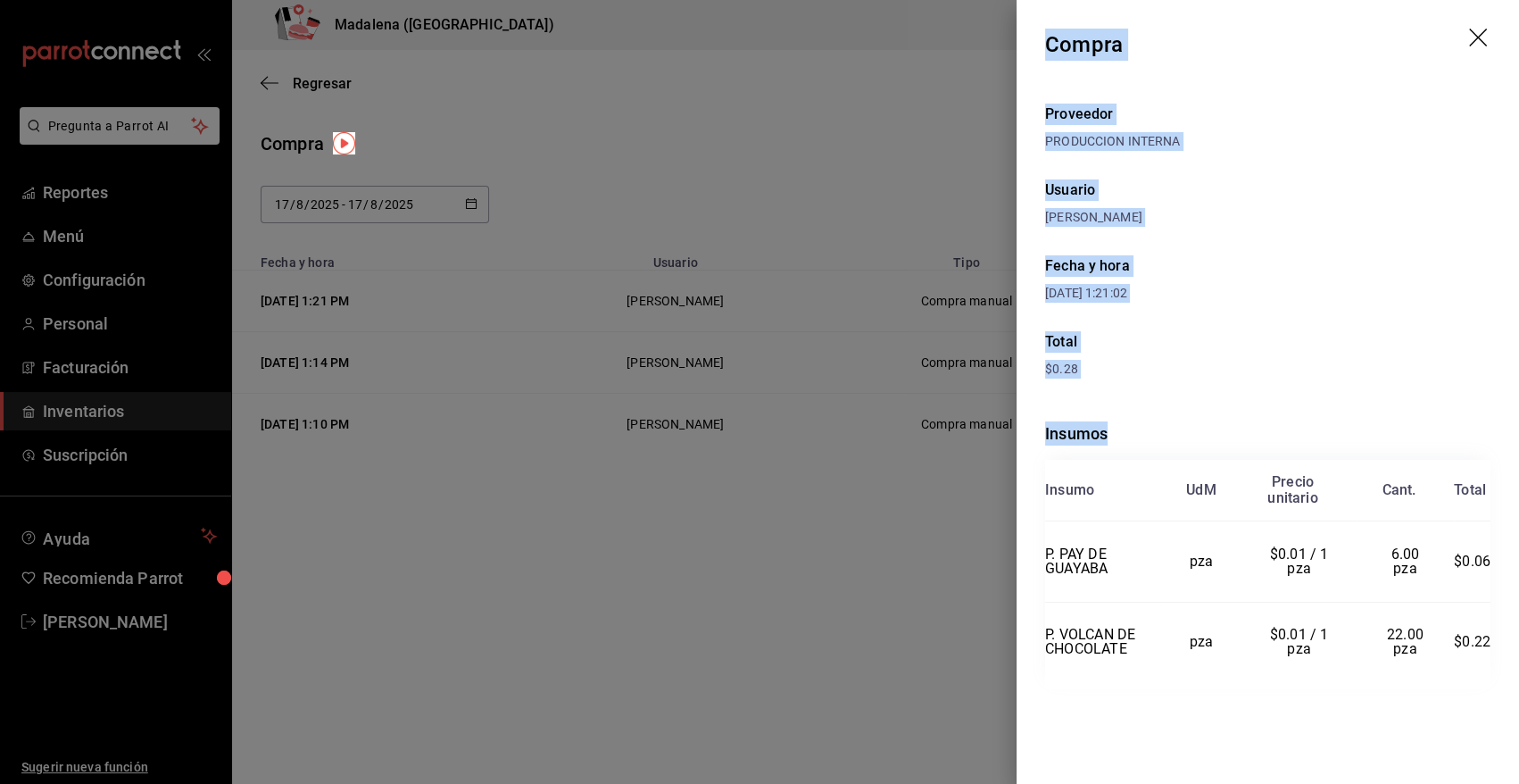
drag, startPoint x: 1048, startPoint y: 40, endPoint x: 1503, endPoint y: 696, distance: 798.3
click at [1503, 696] on div "Compra Proveedor PRODUCCION INTERNA Usuario [PERSON_NAME] y hora [DATE] 1:21:02…" at bounding box center [1269, 392] width 503 height 784
copy div "Compra Proveedor PRODUCCION INTERNA Usuario [PERSON_NAME] y hora [DATE] 1:21:02…"
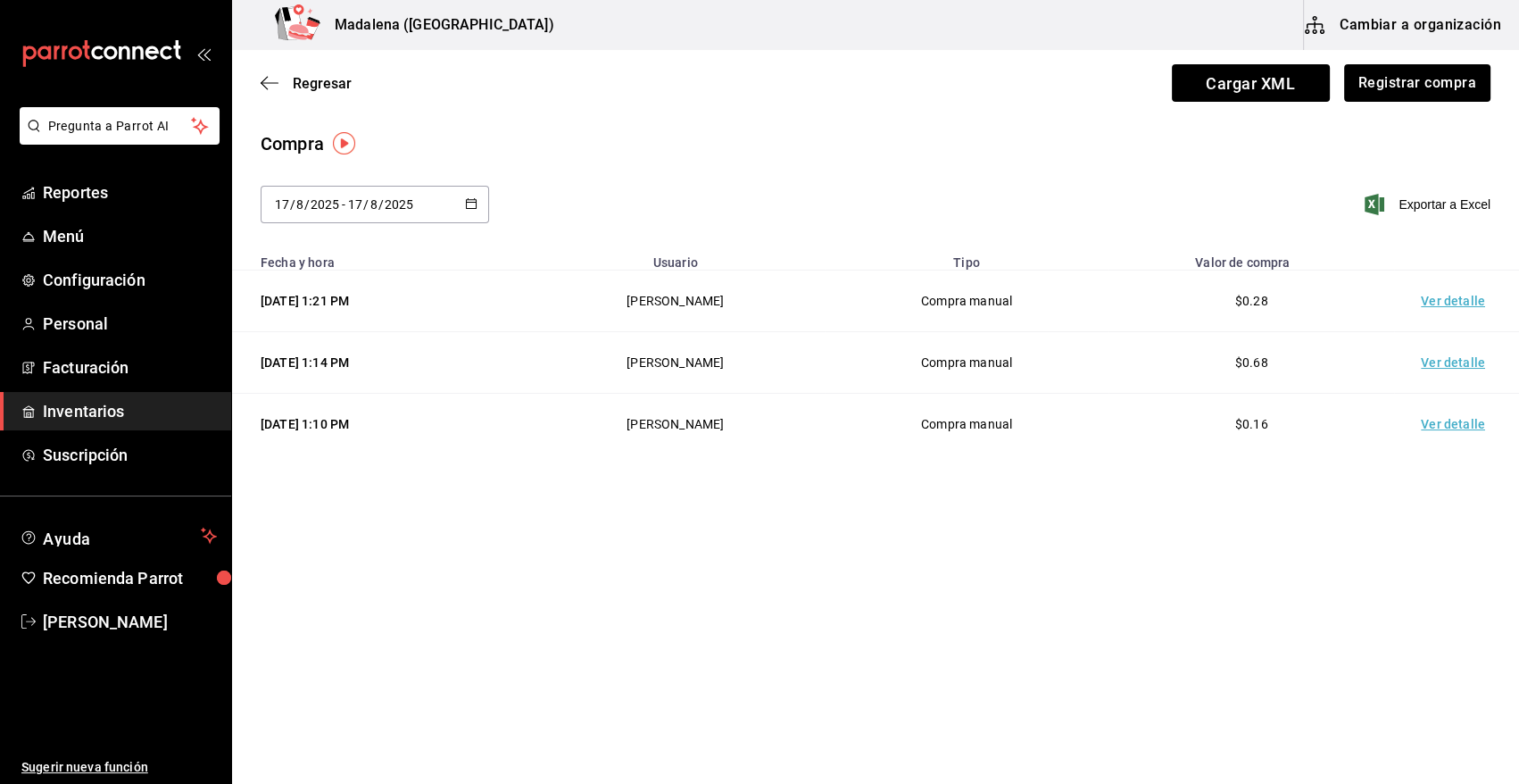
click at [93, 426] on link "Inventarios" at bounding box center [115, 411] width 231 height 38
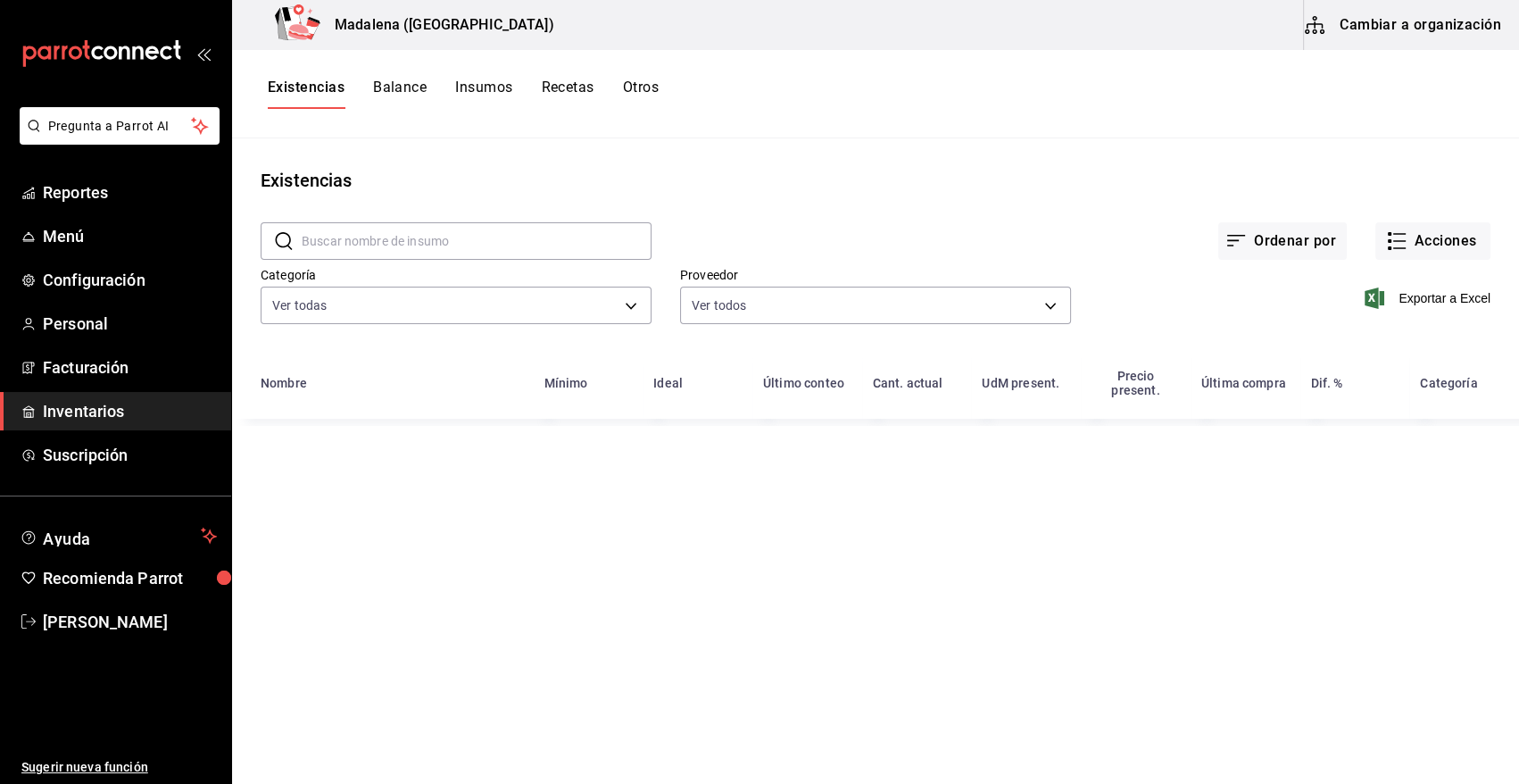
click at [642, 89] on button "Otros" at bounding box center [641, 93] width 35 height 30
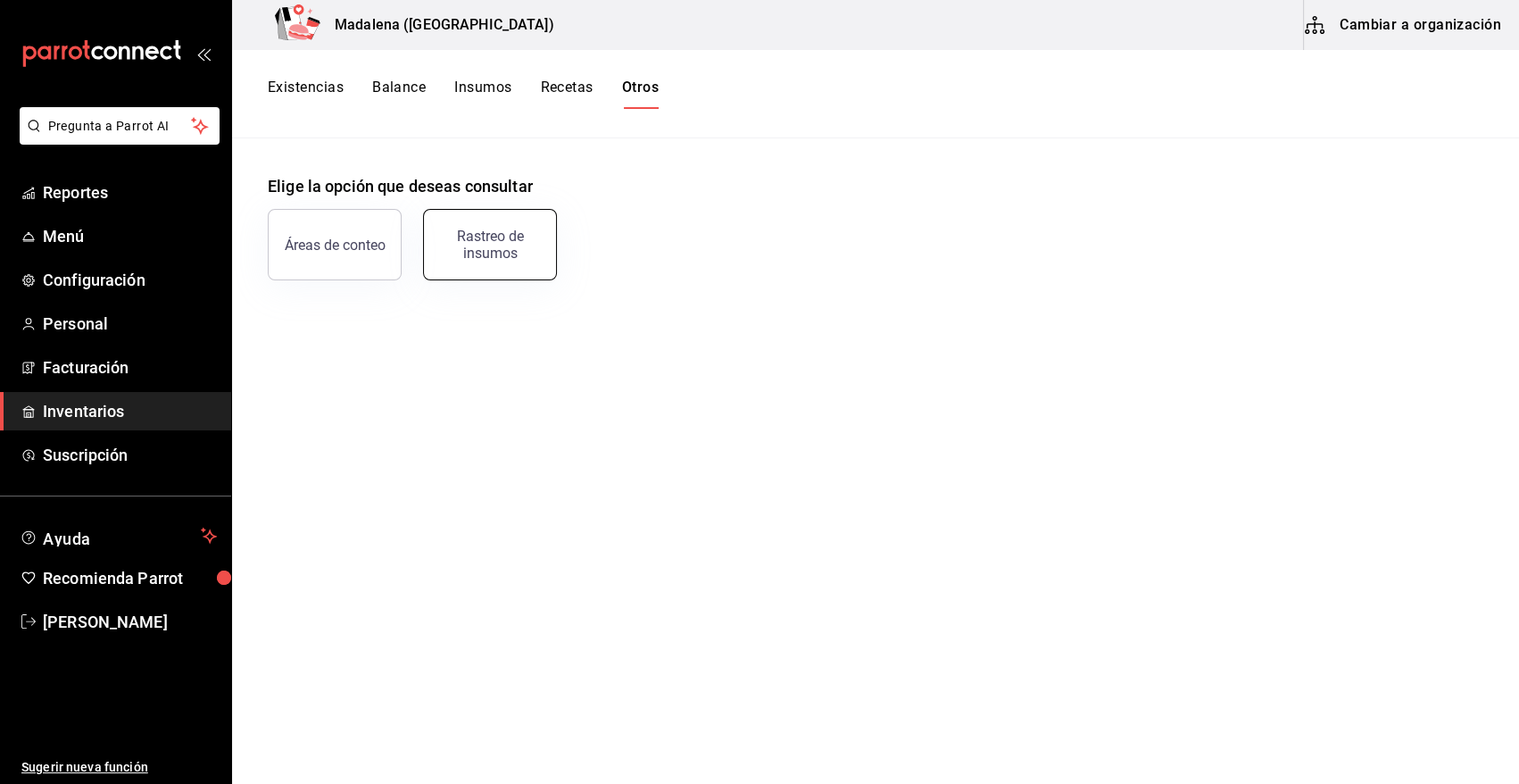
click at [513, 259] on div "Rastreo de insumos" at bounding box center [490, 244] width 111 height 34
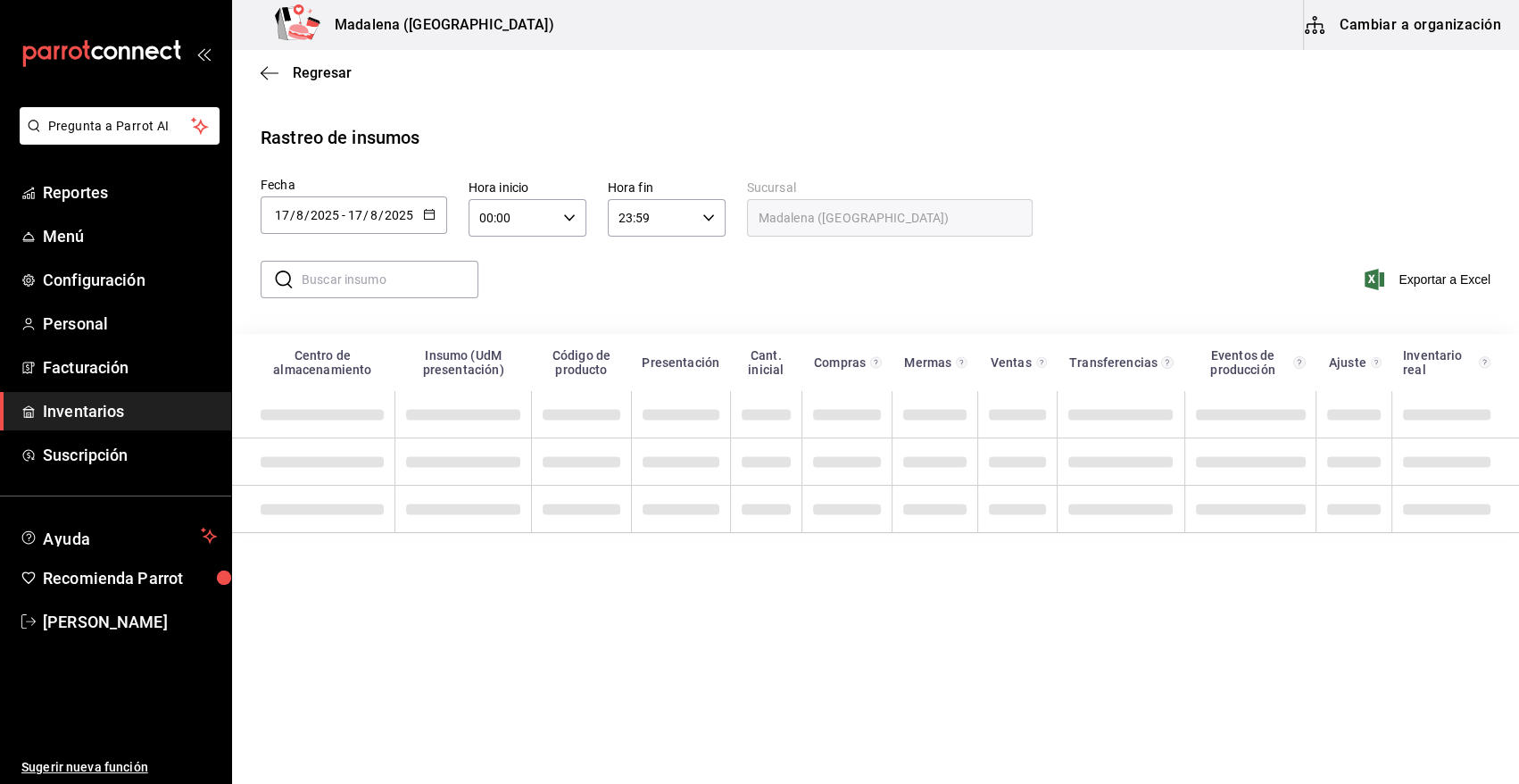
click at [424, 217] on \(Stroke\) "button" at bounding box center [429, 214] width 11 height 10
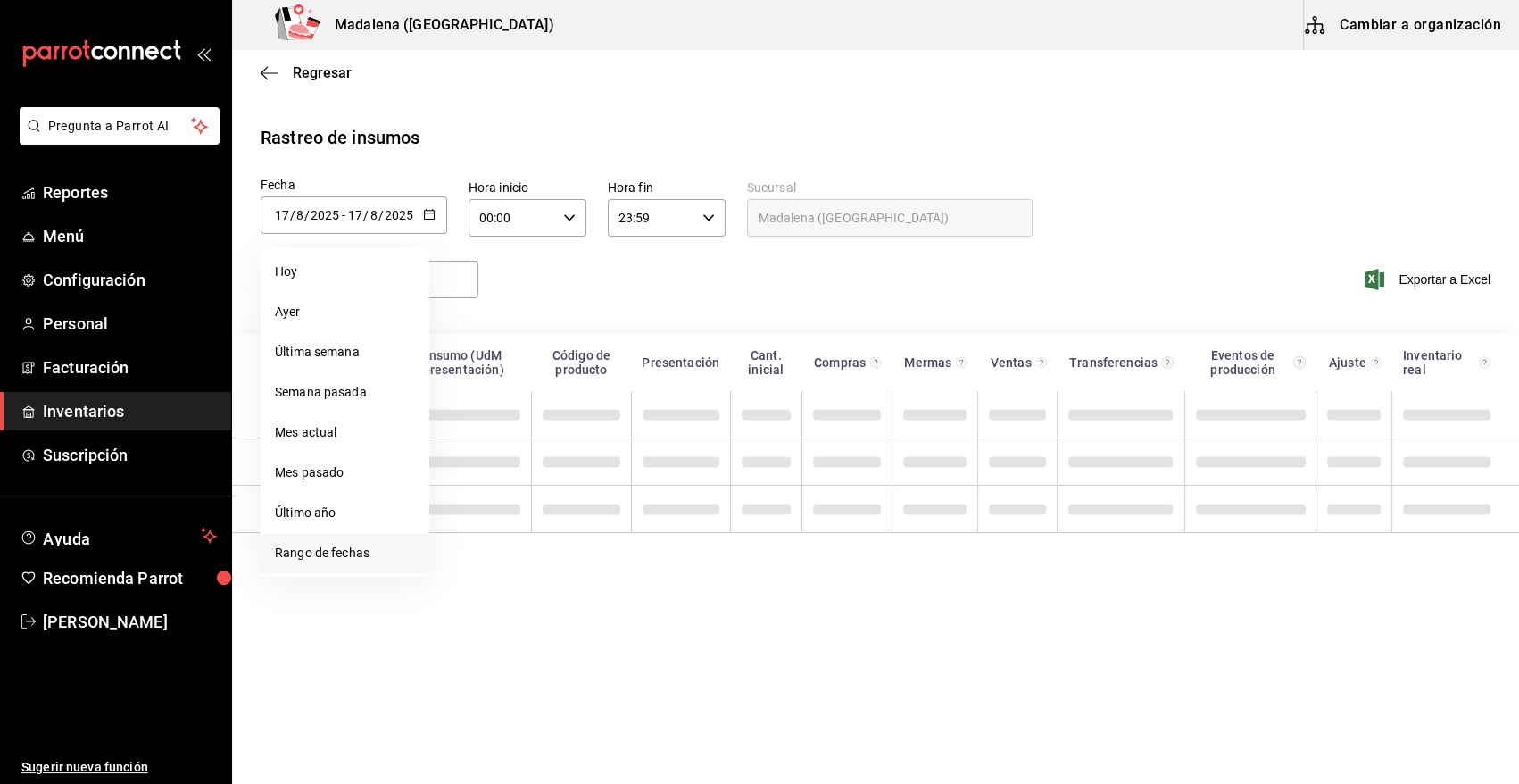
click at [349, 554] on li "Rango de fechas" at bounding box center [345, 553] width 169 height 40
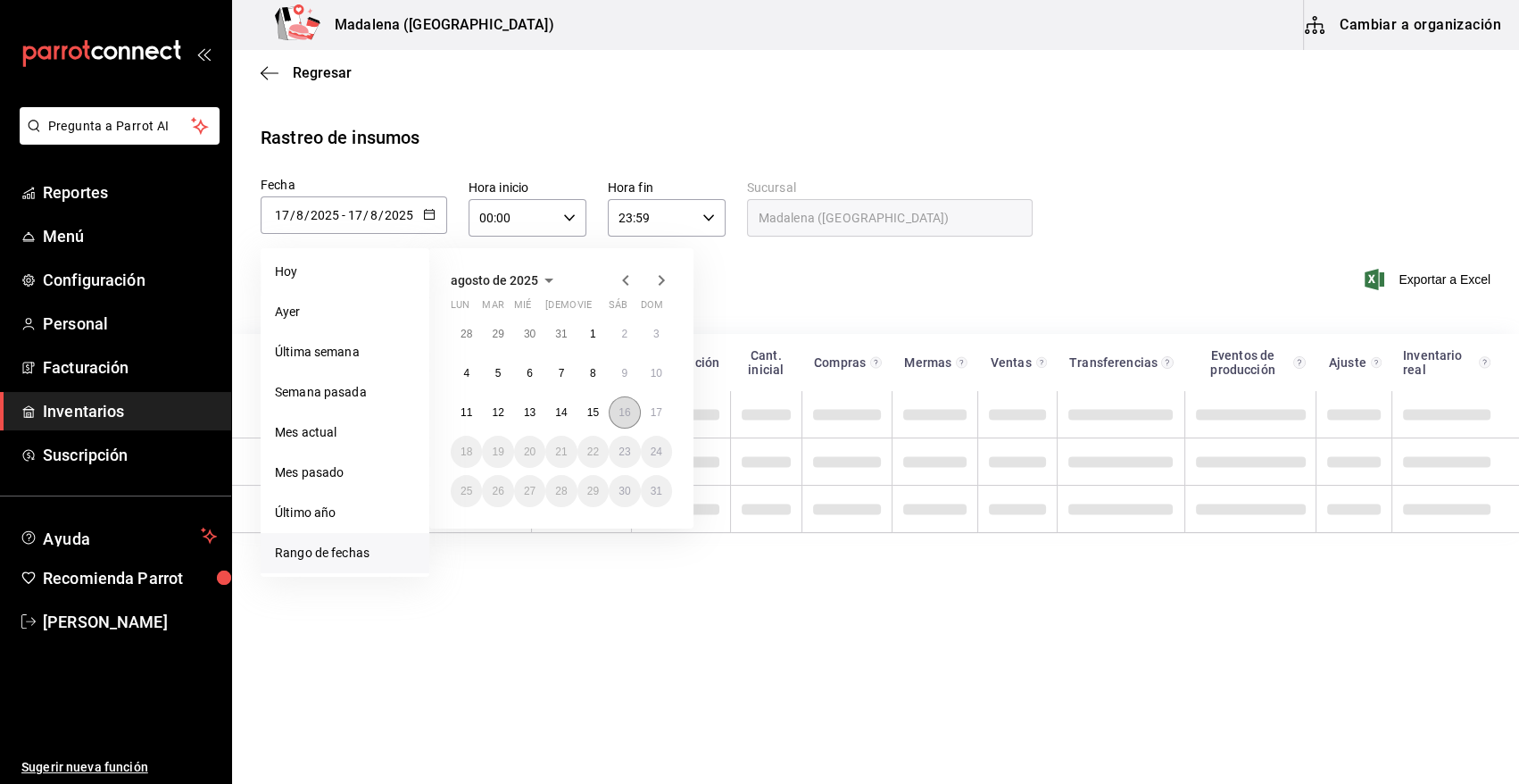
drag, startPoint x: 612, startPoint y: 415, endPoint x: 642, endPoint y: 416, distance: 30.0
click at [612, 415] on button "16" at bounding box center [624, 412] width 31 height 32
click at [655, 418] on button "17" at bounding box center [656, 412] width 31 height 32
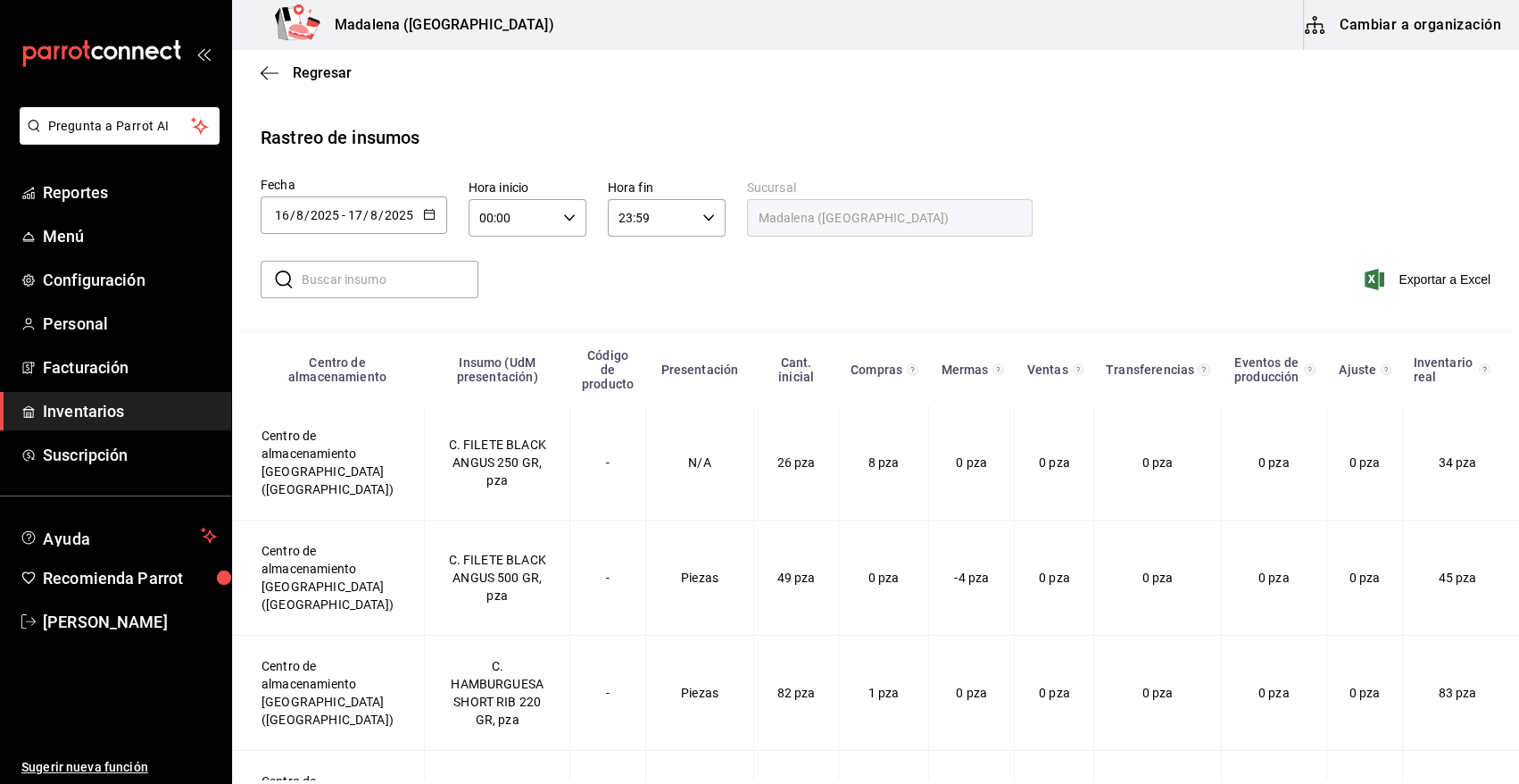
type input "[DATE]"
type input "16"
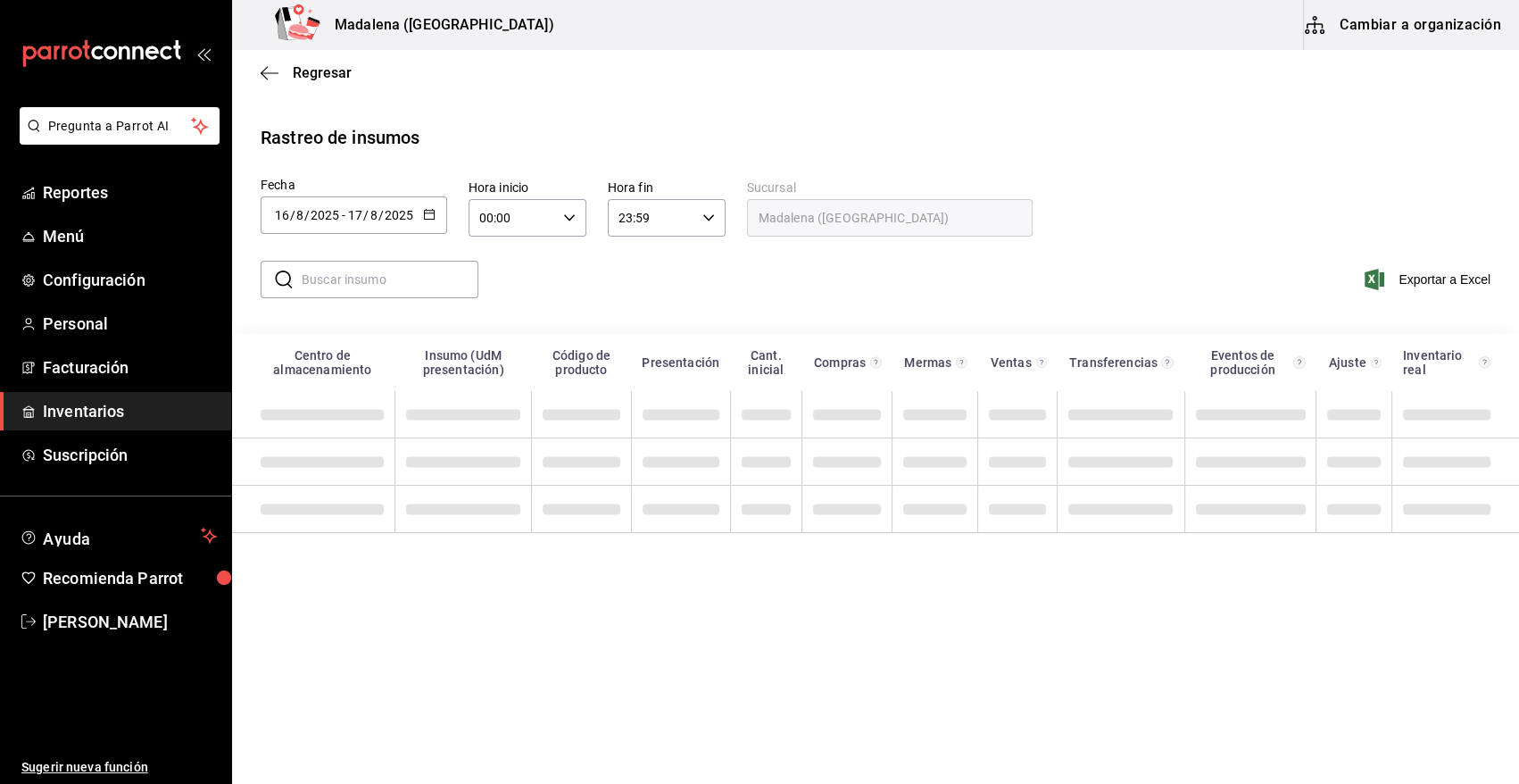
click at [564, 222] on icon "button" at bounding box center [570, 218] width 13 height 13
click at [498, 355] on span "10" at bounding box center [495, 350] width 30 height 15
type input "10:00"
click at [756, 288] on div at bounding box center [760, 392] width 1519 height 784
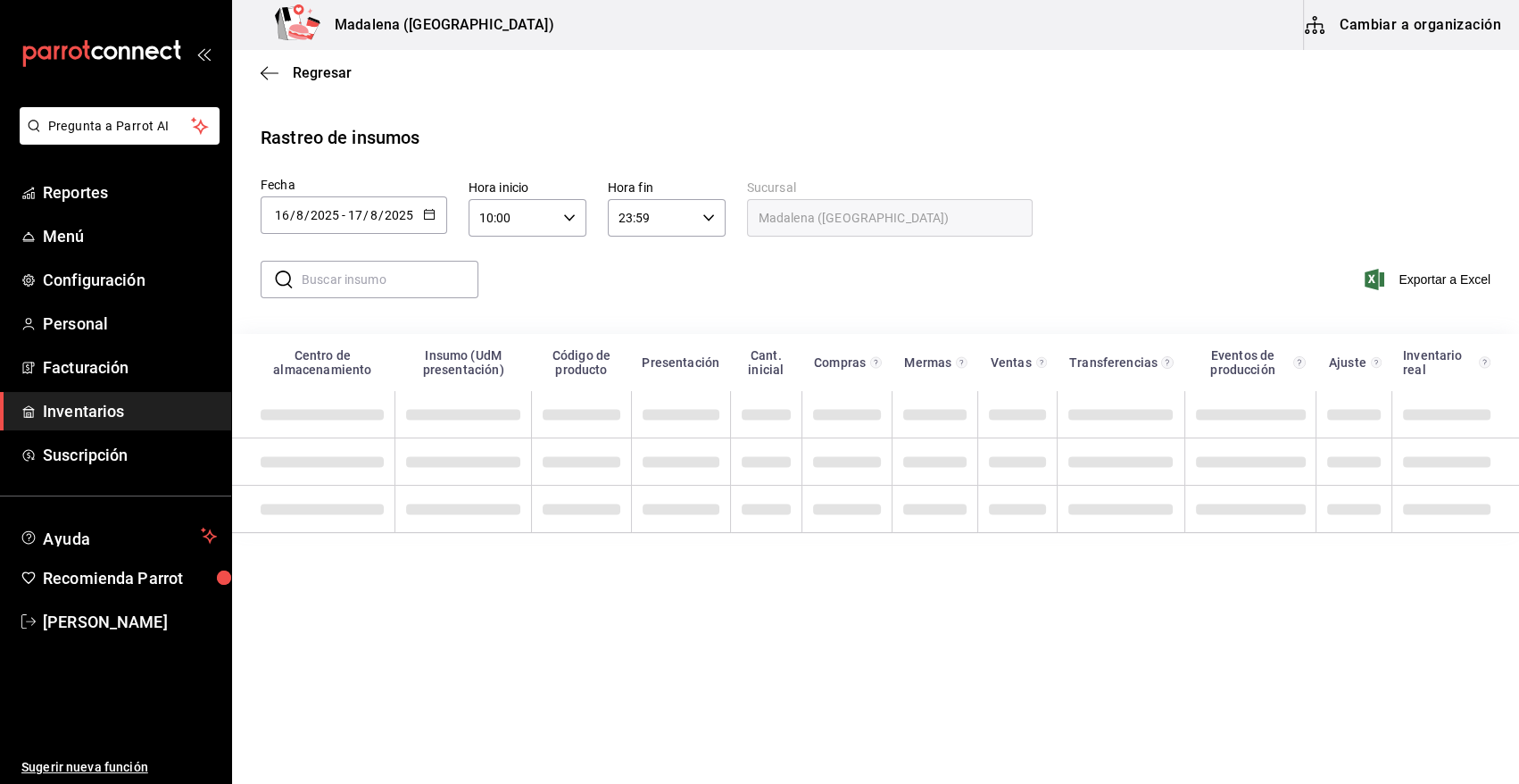
click at [378, 285] on input "text" at bounding box center [390, 279] width 177 height 35
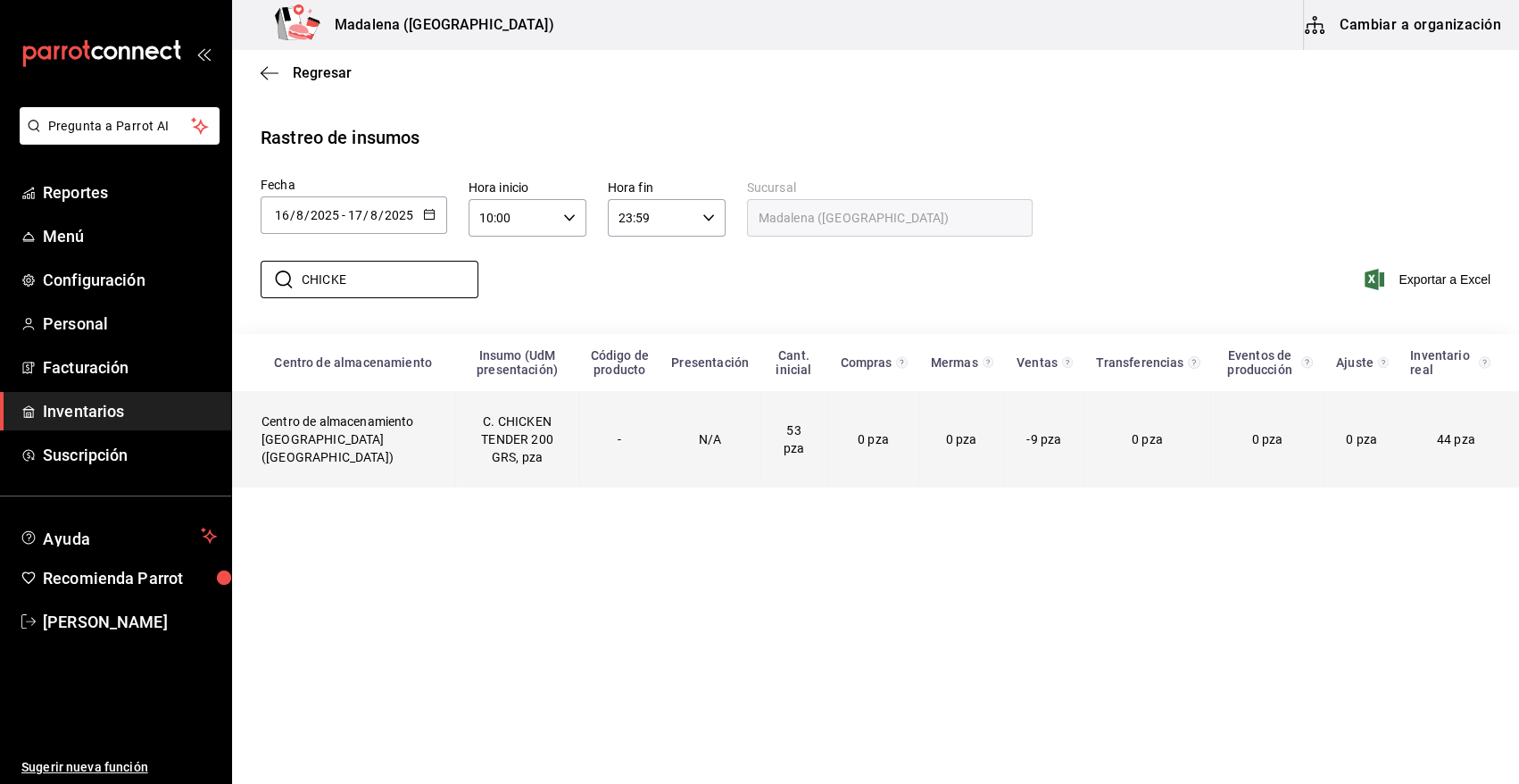
type input "CHICKE"
click at [476, 453] on td "C. CHICKEN TENDER 200 GRS, pza" at bounding box center [517, 439] width 122 height 96
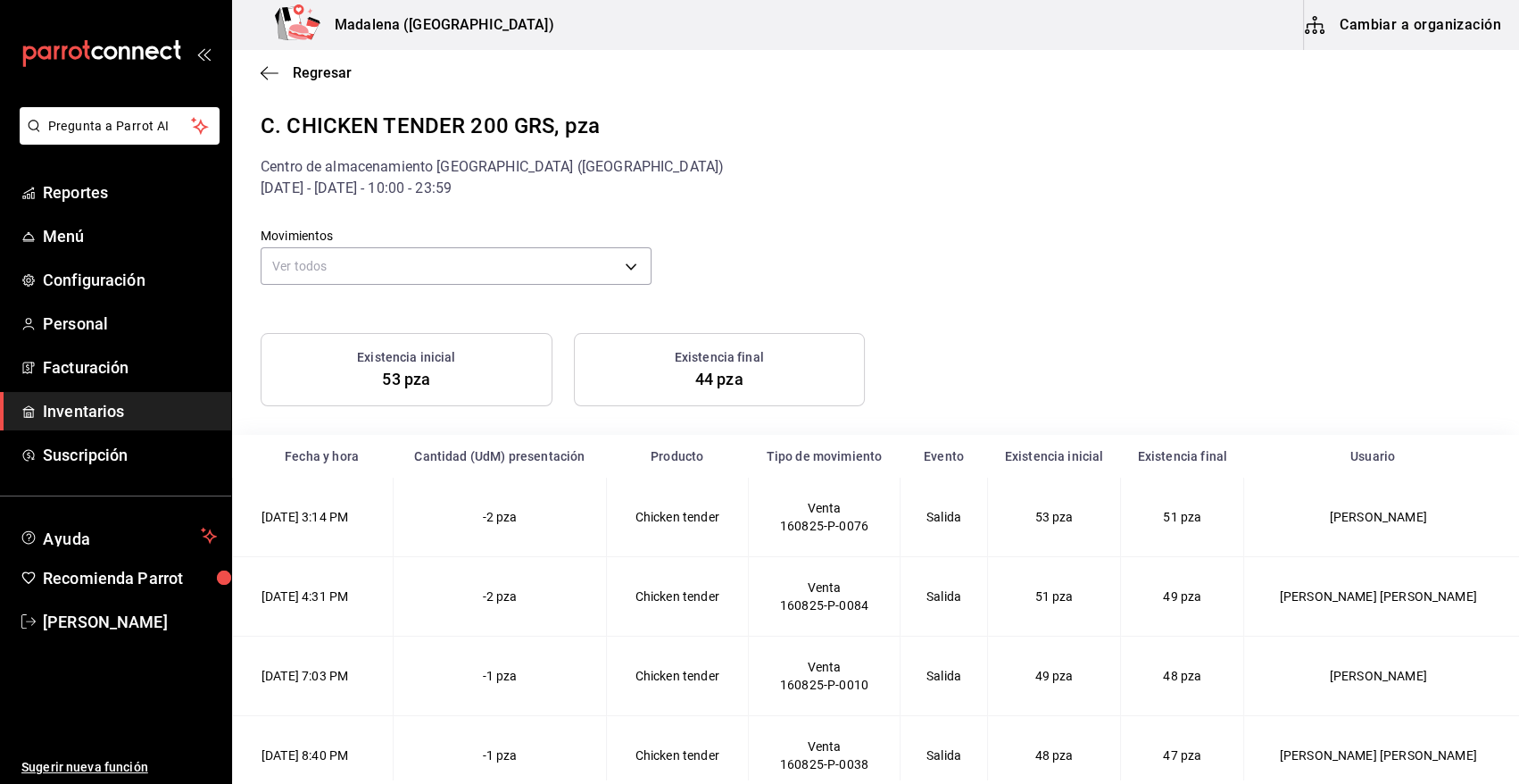
scroll to position [259, 0]
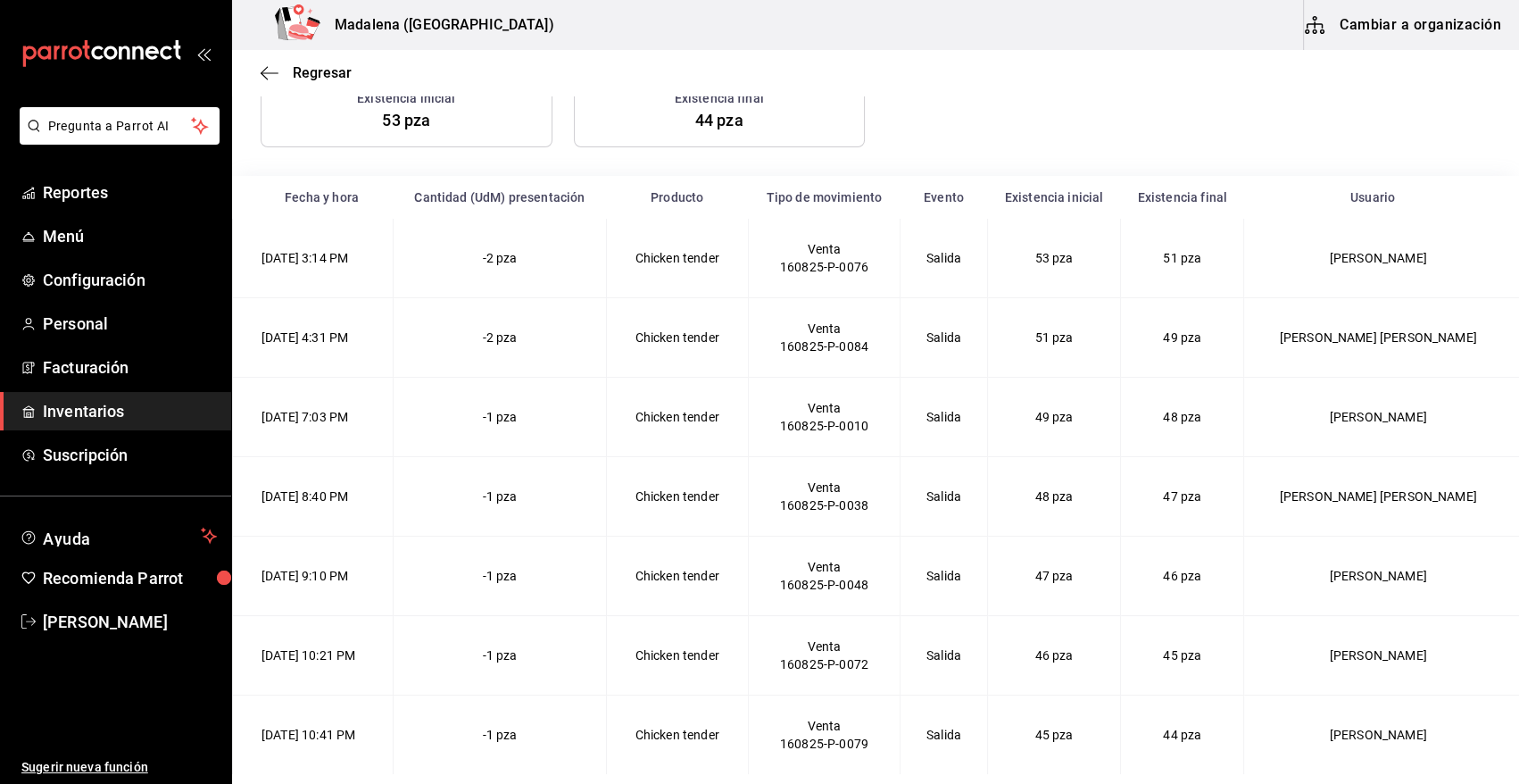
drag, startPoint x: 538, startPoint y: 737, endPoint x: 555, endPoint y: 675, distance: 64.3
click at [555, 675] on tbody "[DATE] 3:14 PM -2 pza Chicken tender Venta 160825-P-0076 Salida 53 pza 51 pza […" at bounding box center [877, 496] width 1288 height 555
drag, startPoint x: 555, startPoint y: 675, endPoint x: 484, endPoint y: 664, distance: 71.8
click at [502, 661] on td "-1 pza" at bounding box center [500, 656] width 213 height 80
click at [1393, 660] on td "[PERSON_NAME]" at bounding box center [1381, 656] width 275 height 80
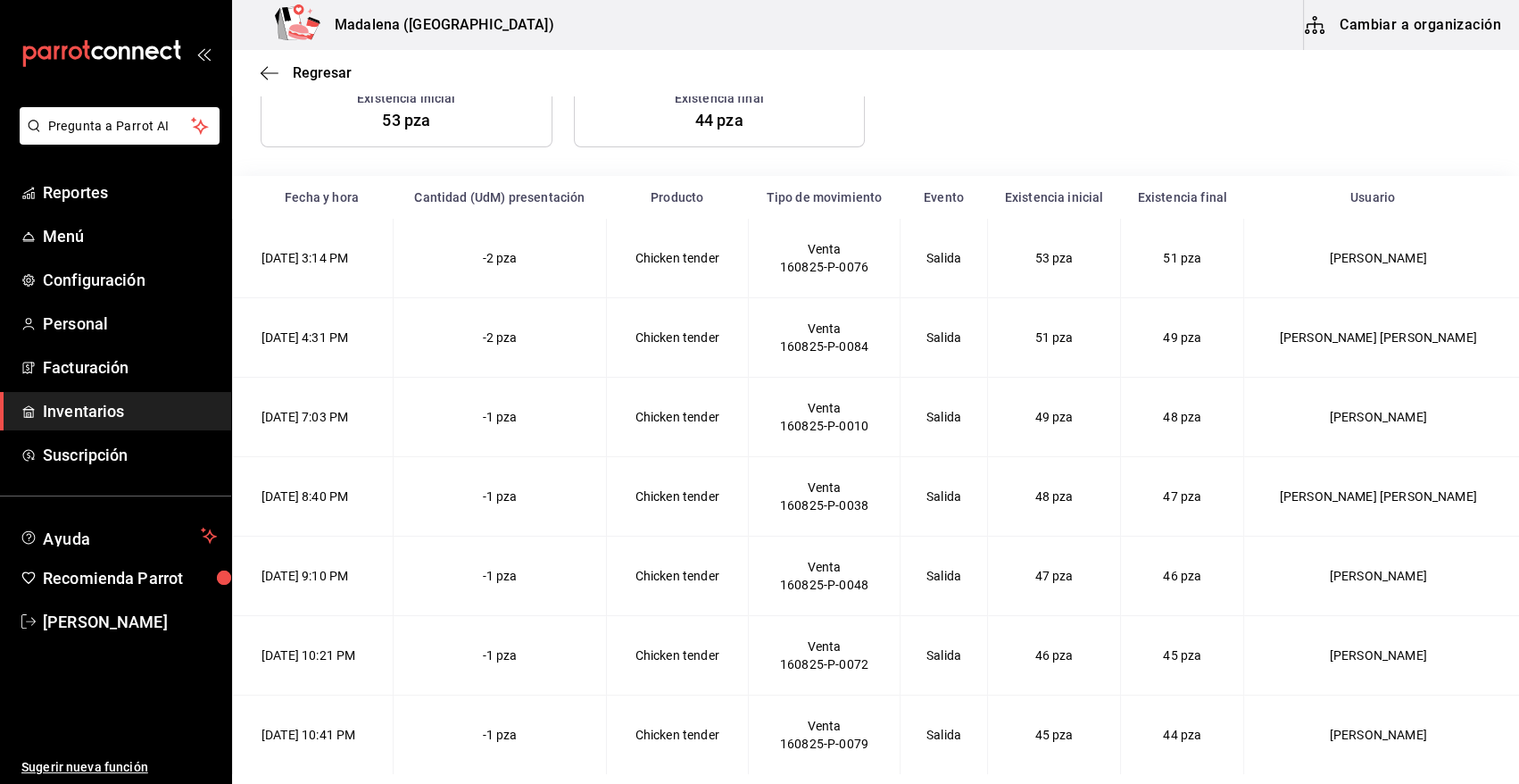
drag, startPoint x: 1465, startPoint y: 652, endPoint x: 246, endPoint y: 645, distance: 1219.0
click at [246, 645] on tender-2025-08-16T22\ "[DATE] 10:21 PM -1 pza Chicken tender Venta 160825-P-0072 Salida 46 pza 45 pza …" at bounding box center [877, 656] width 1288 height 80
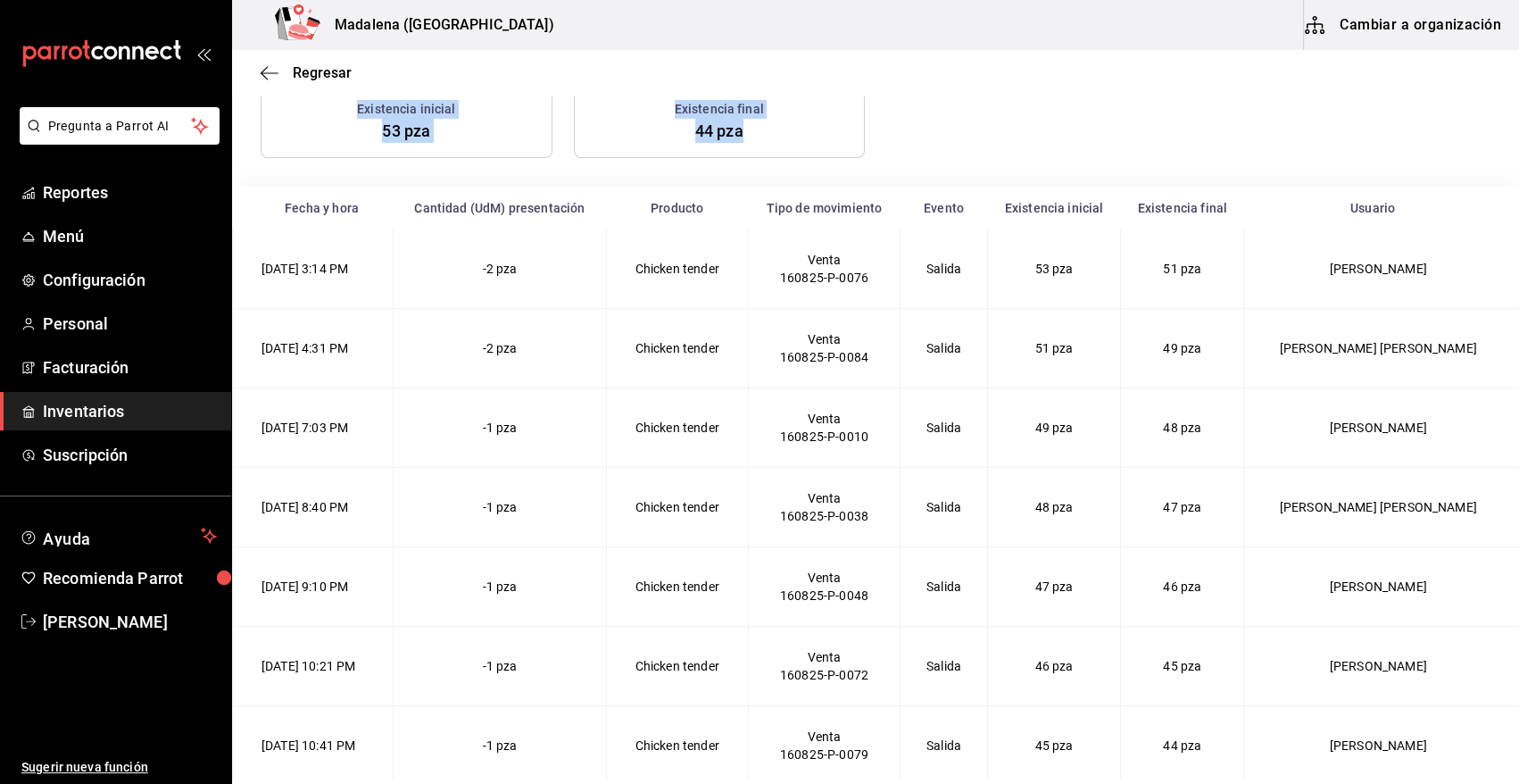
scroll to position [260, 0]
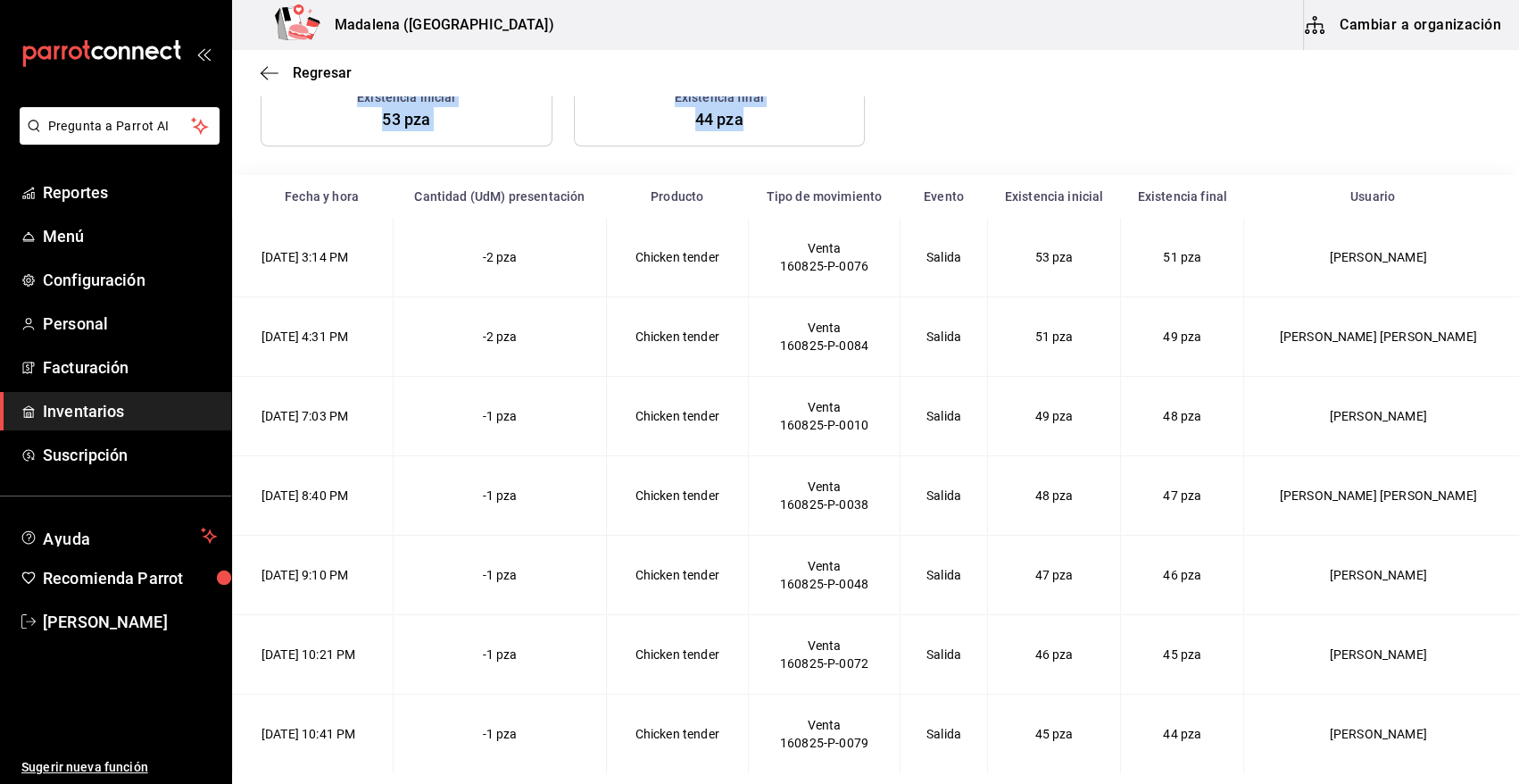
drag, startPoint x: 260, startPoint y: 125, endPoint x: 1281, endPoint y: 818, distance: 1234.0
click at [1281, 780] on html "Pregunta a Parrot AI Reportes Menú Configuración Personal Facturación Inventari…" at bounding box center [760, 390] width 1519 height 780
copy div "C. CHICKEN TENDER 200 GRS, pza Centro de almacenamiento [GEOGRAPHIC_DATA] ([GEO…"
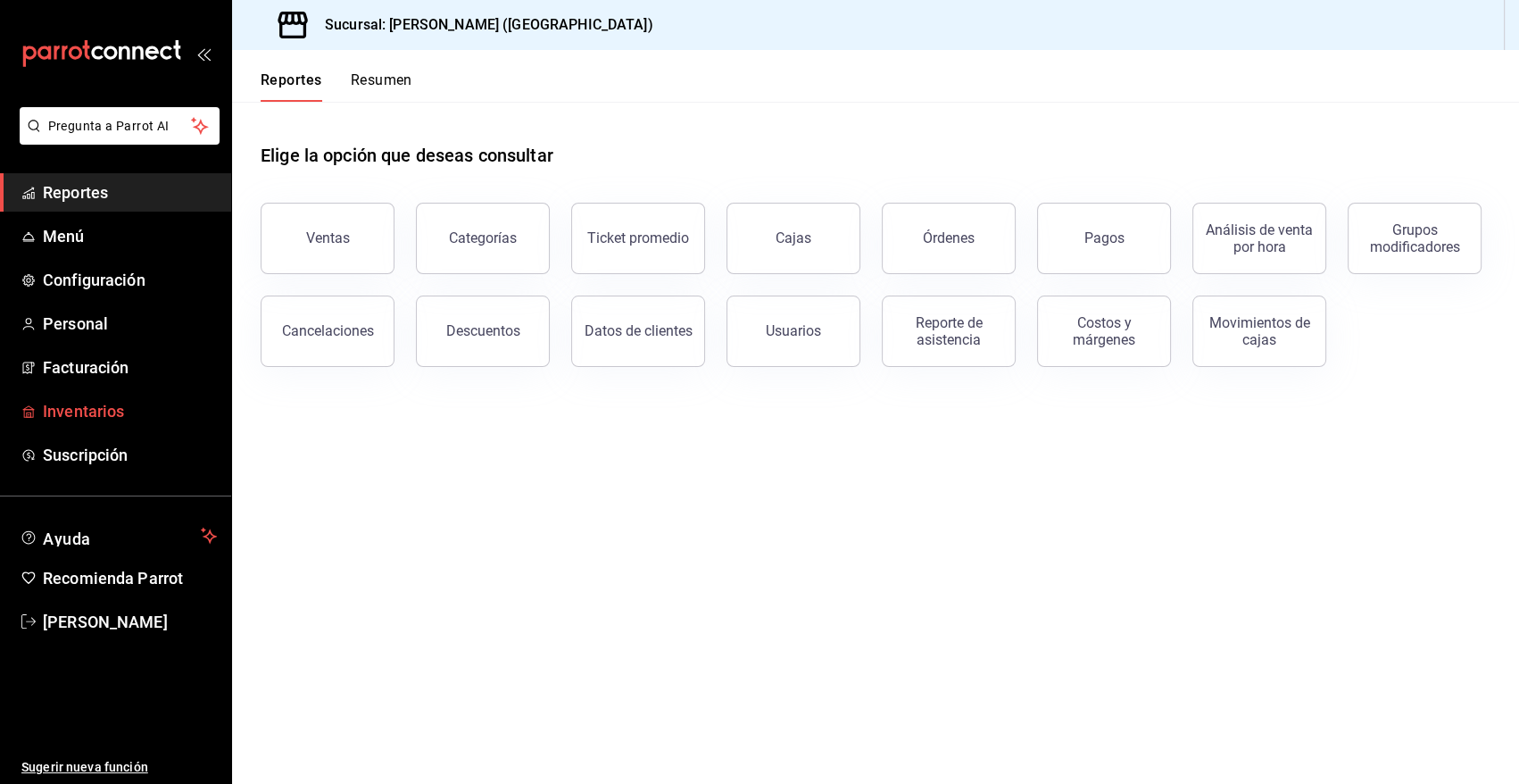
click at [90, 407] on span "Inventarios" at bounding box center [130, 411] width 174 height 24
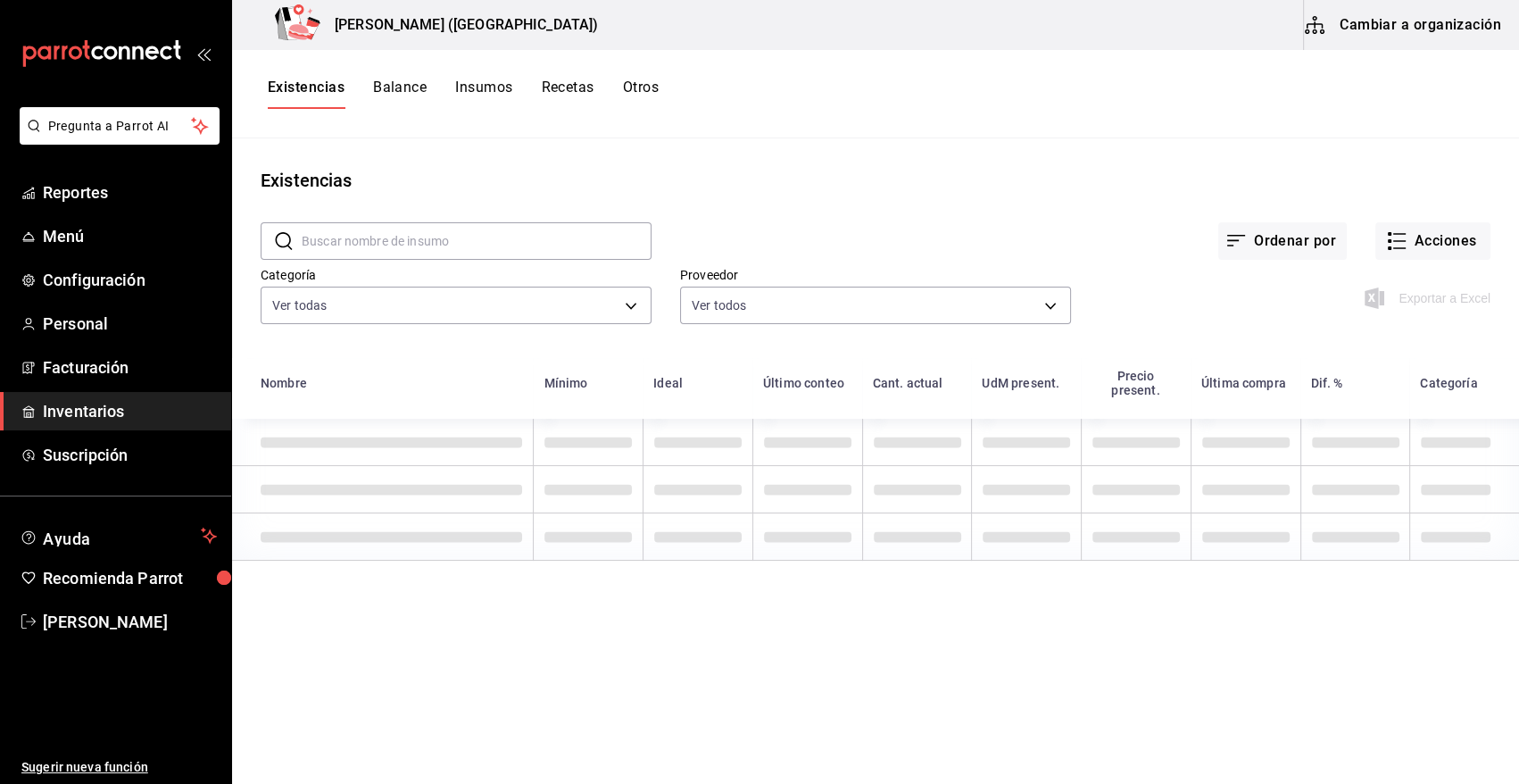
click at [427, 242] on input "text" at bounding box center [477, 240] width 350 height 35
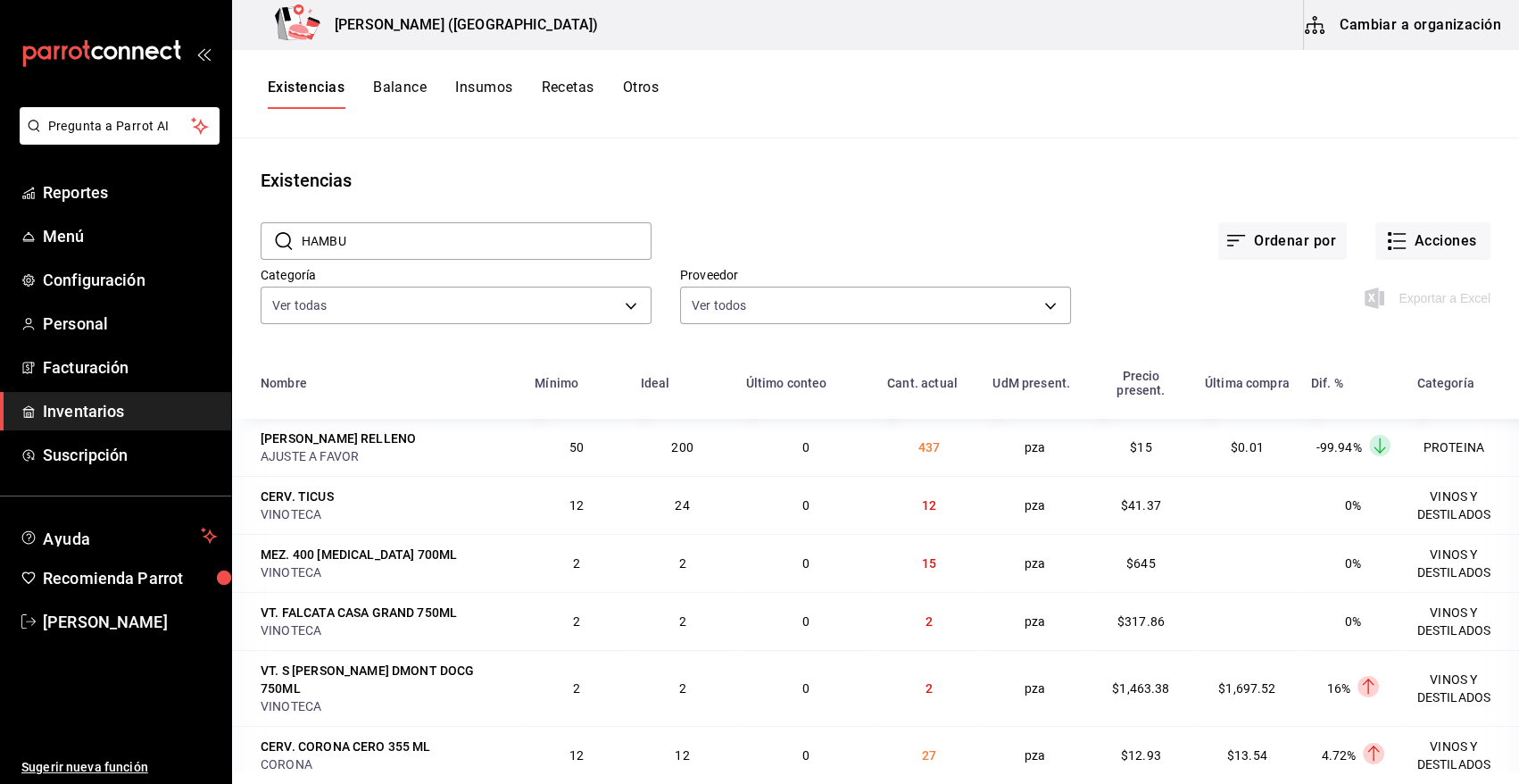
type input "HAMBUR"
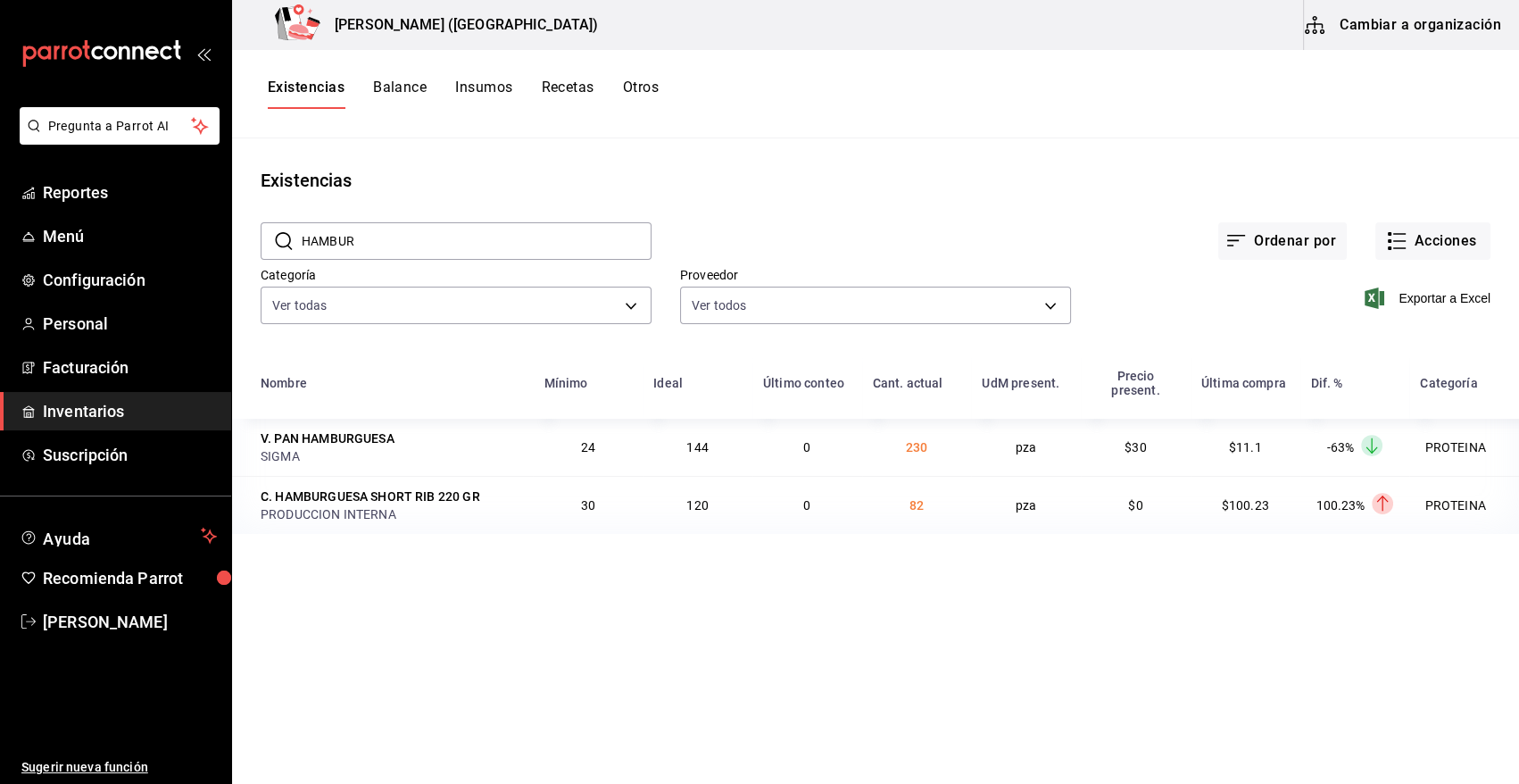
click at [359, 505] on div "PRODUCCION INTERNA" at bounding box center [391, 514] width 261 height 18
click at [58, 415] on span "Inventarios" at bounding box center [130, 411] width 174 height 24
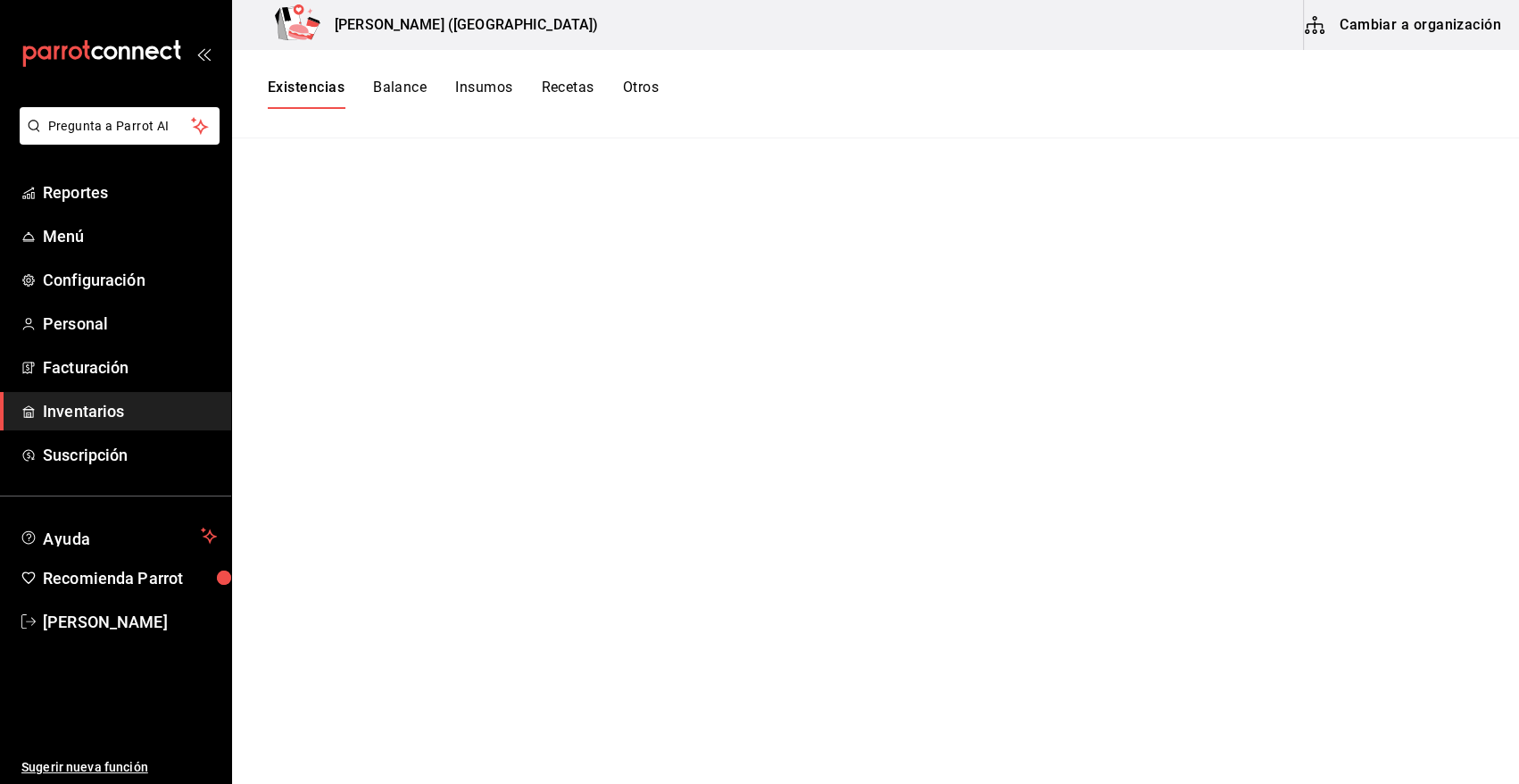
click at [1461, 26] on button "Cambiar a organización" at bounding box center [1404, 24] width 201 height 50
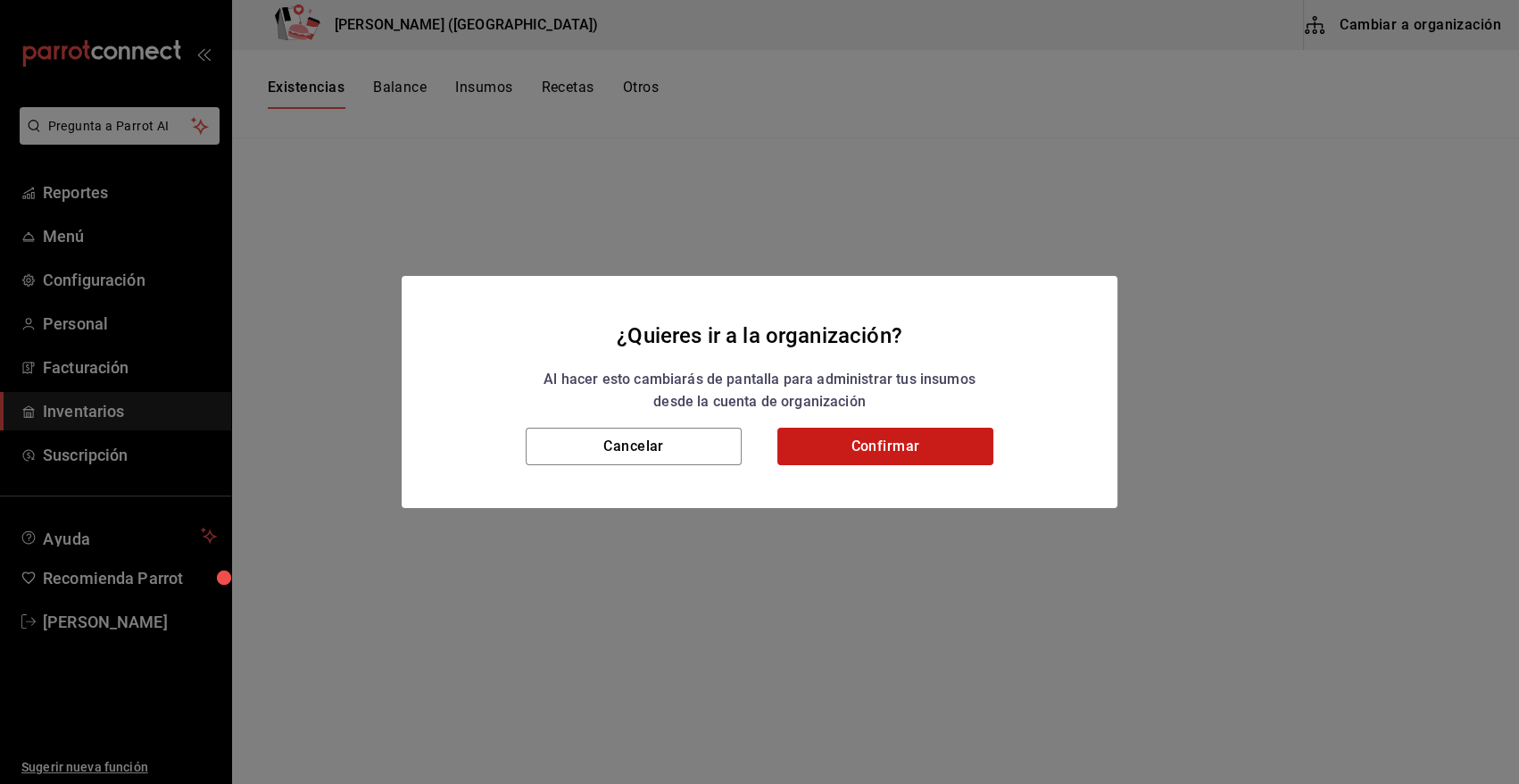
click at [937, 439] on button "Confirmar" at bounding box center [886, 446] width 216 height 37
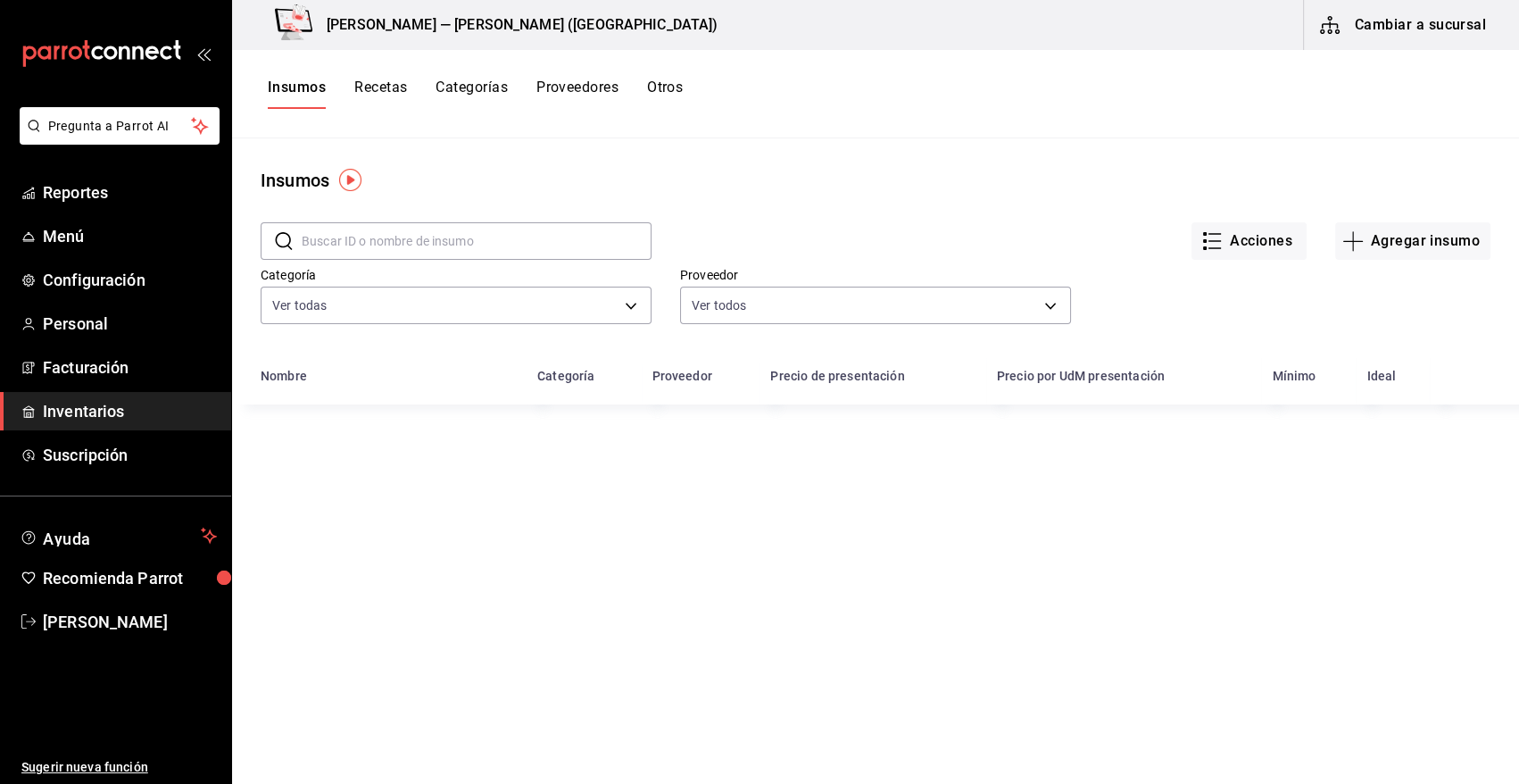
click at [423, 238] on input "text" at bounding box center [477, 240] width 350 height 35
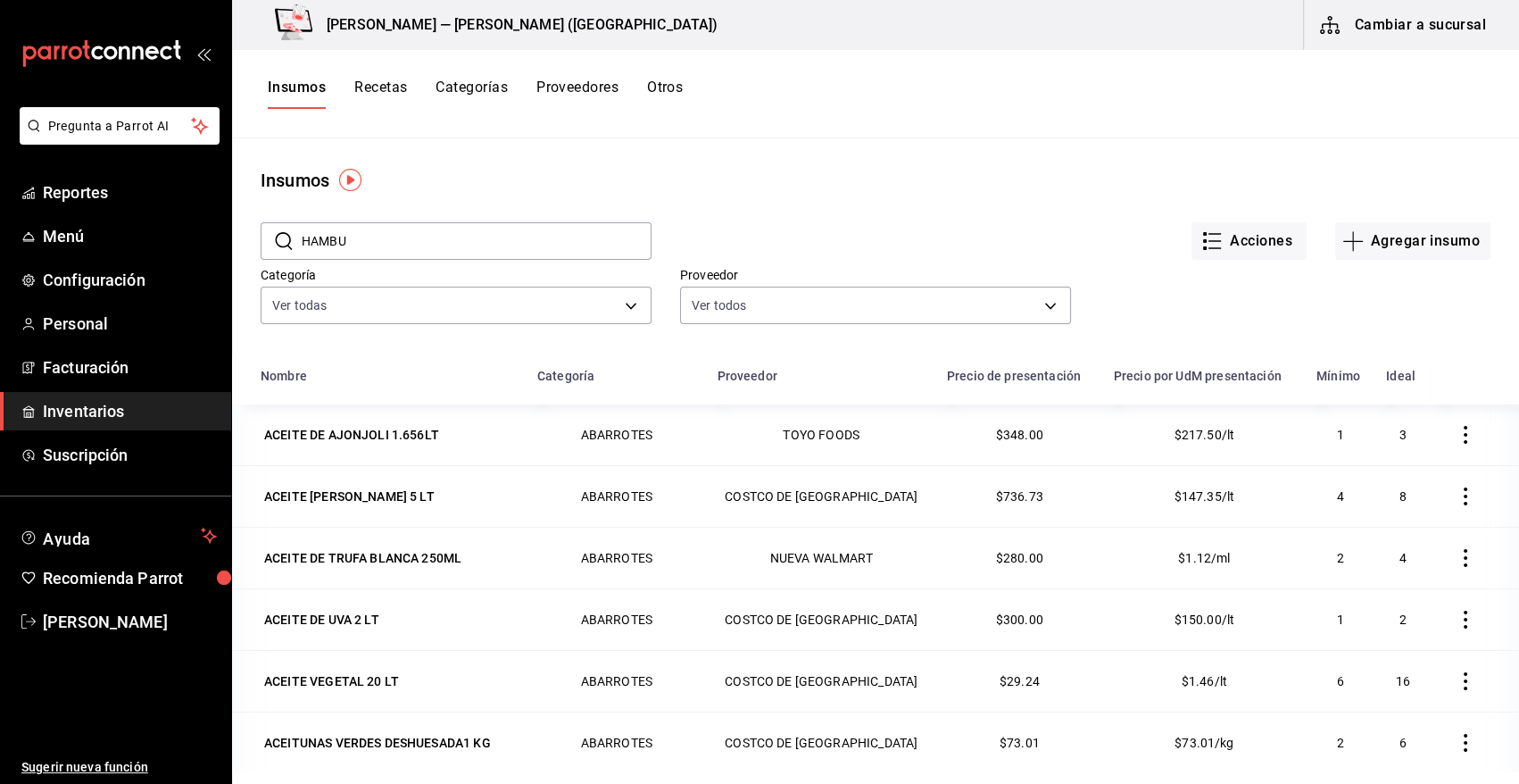
type input "HAMBU"
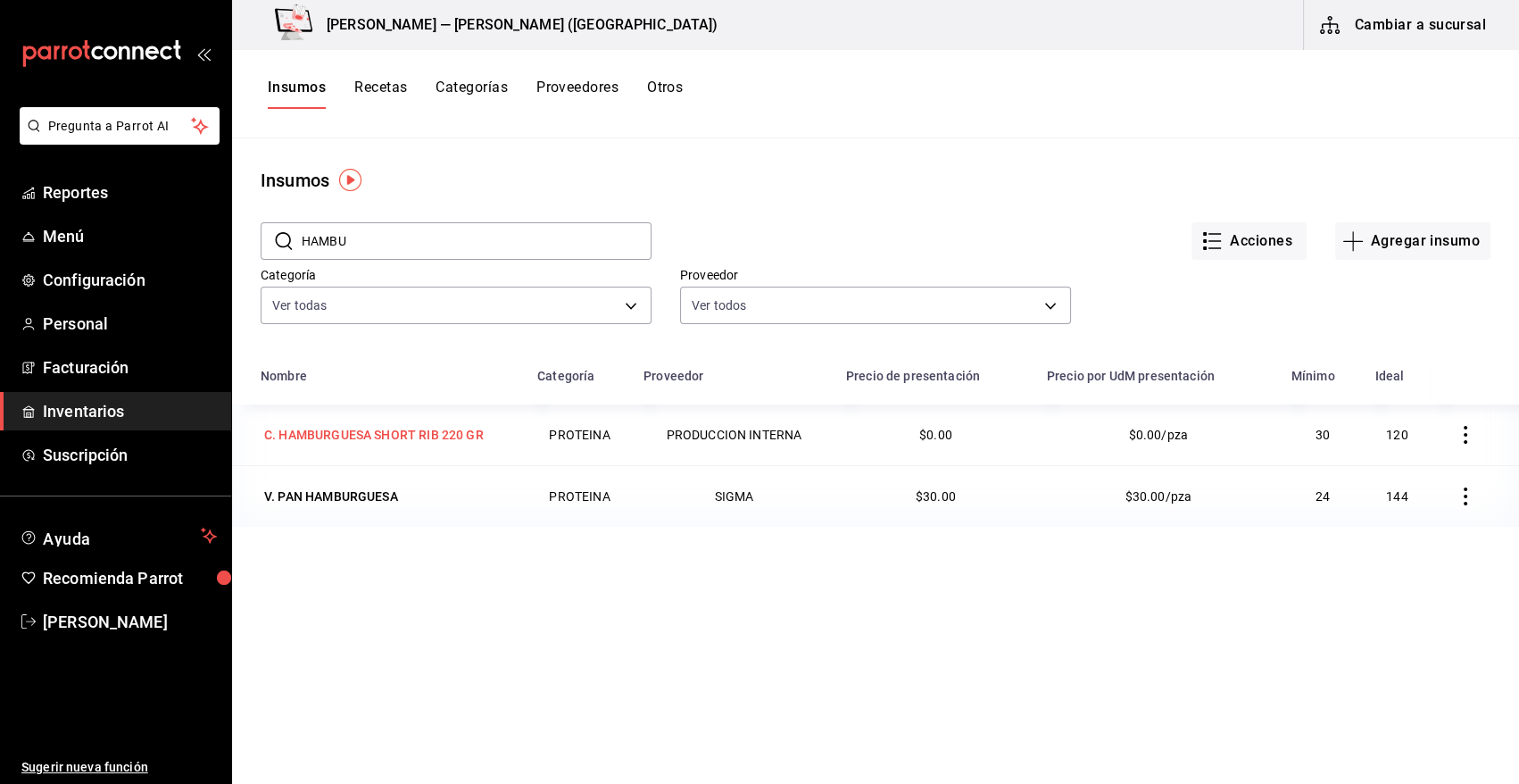
click at [364, 436] on div "C. HAMBURGUESA SHORT RIB 220 GR" at bounding box center [374, 435] width 220 height 18
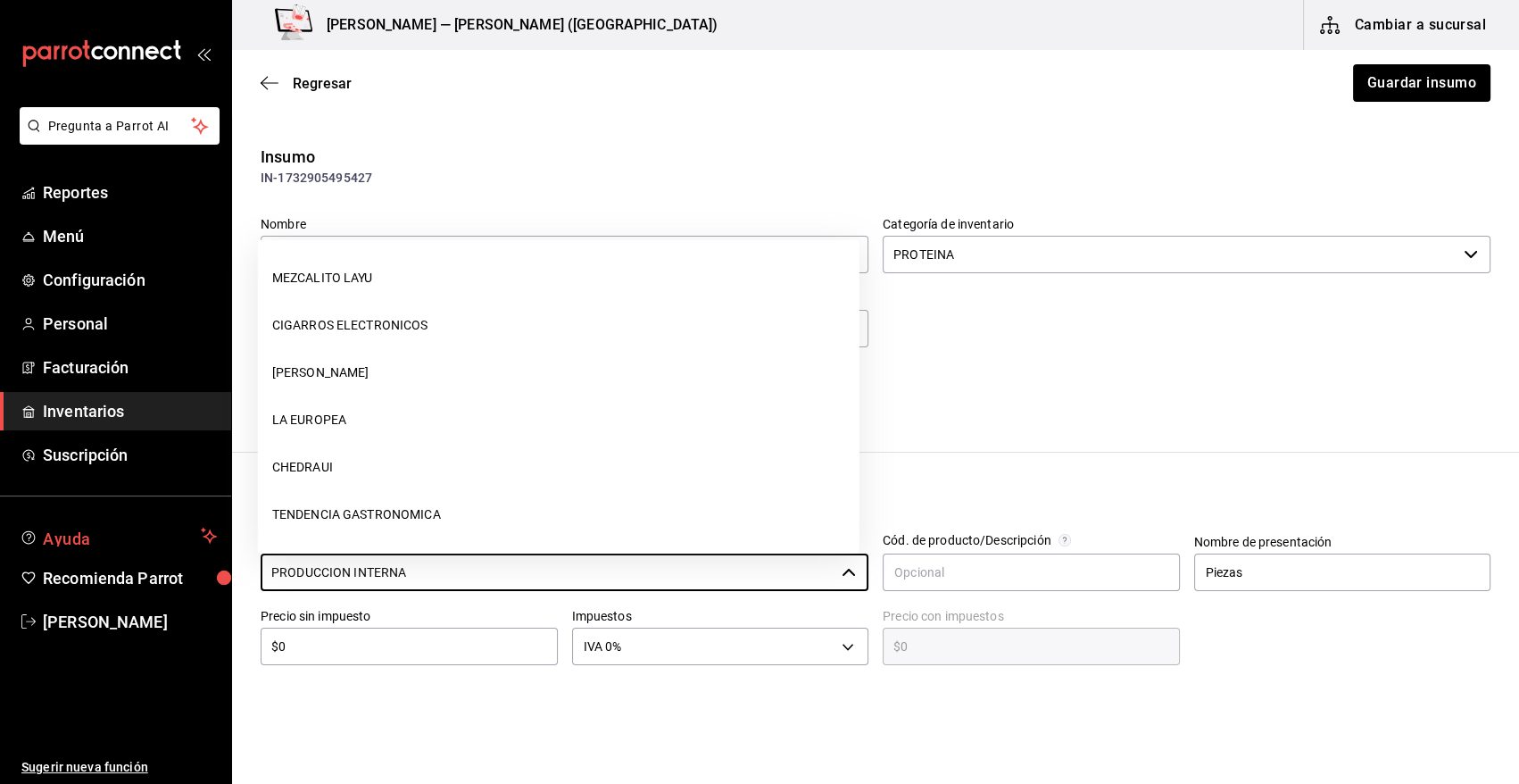
scroll to position [1701, 0]
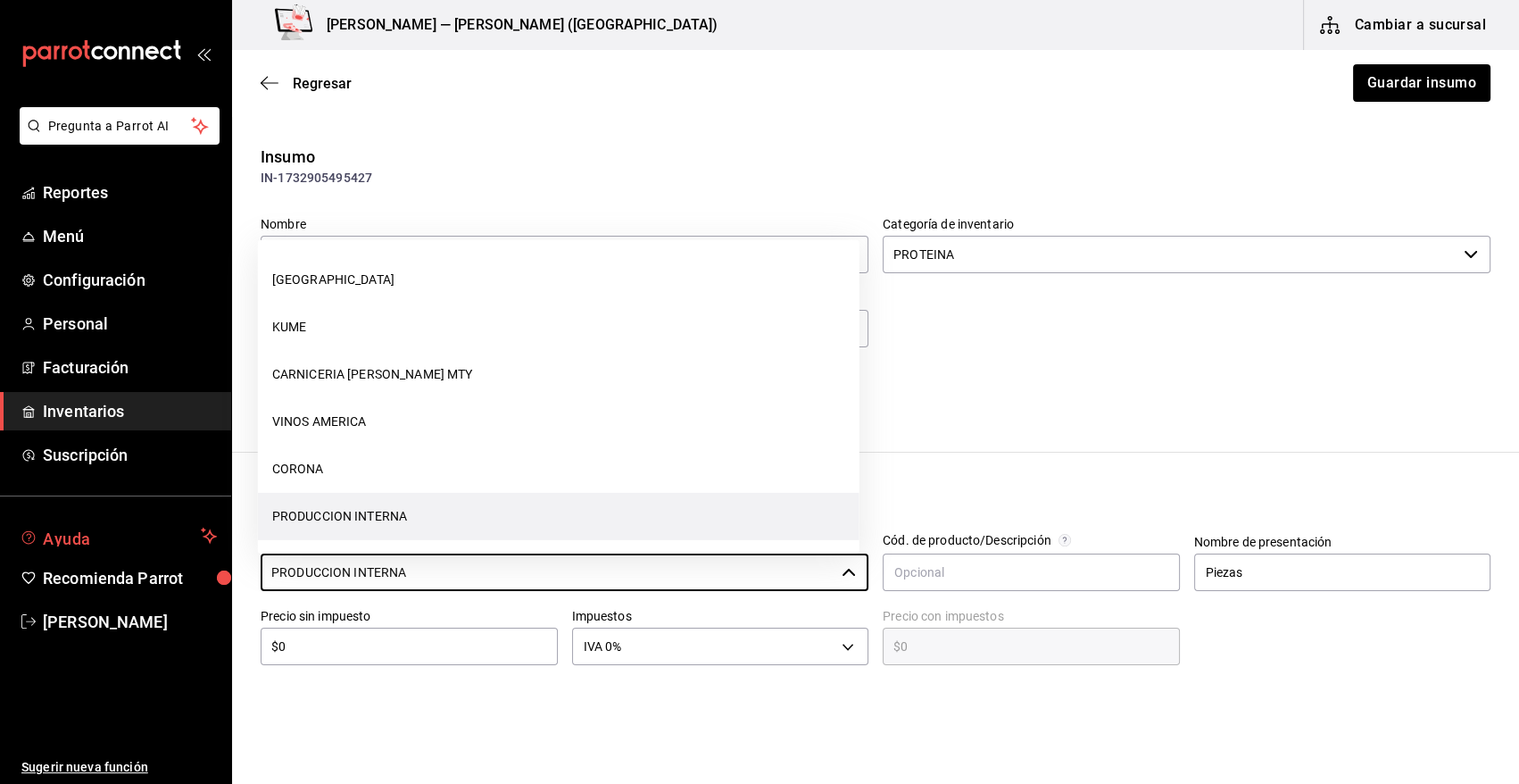
drag, startPoint x: 447, startPoint y: 576, endPoint x: 189, endPoint y: 535, distance: 261.2
click at [189, 535] on div "Pregunta a Parrot AI Reportes Menú Configuración Personal Facturación Inventari…" at bounding box center [760, 341] width 1519 height 683
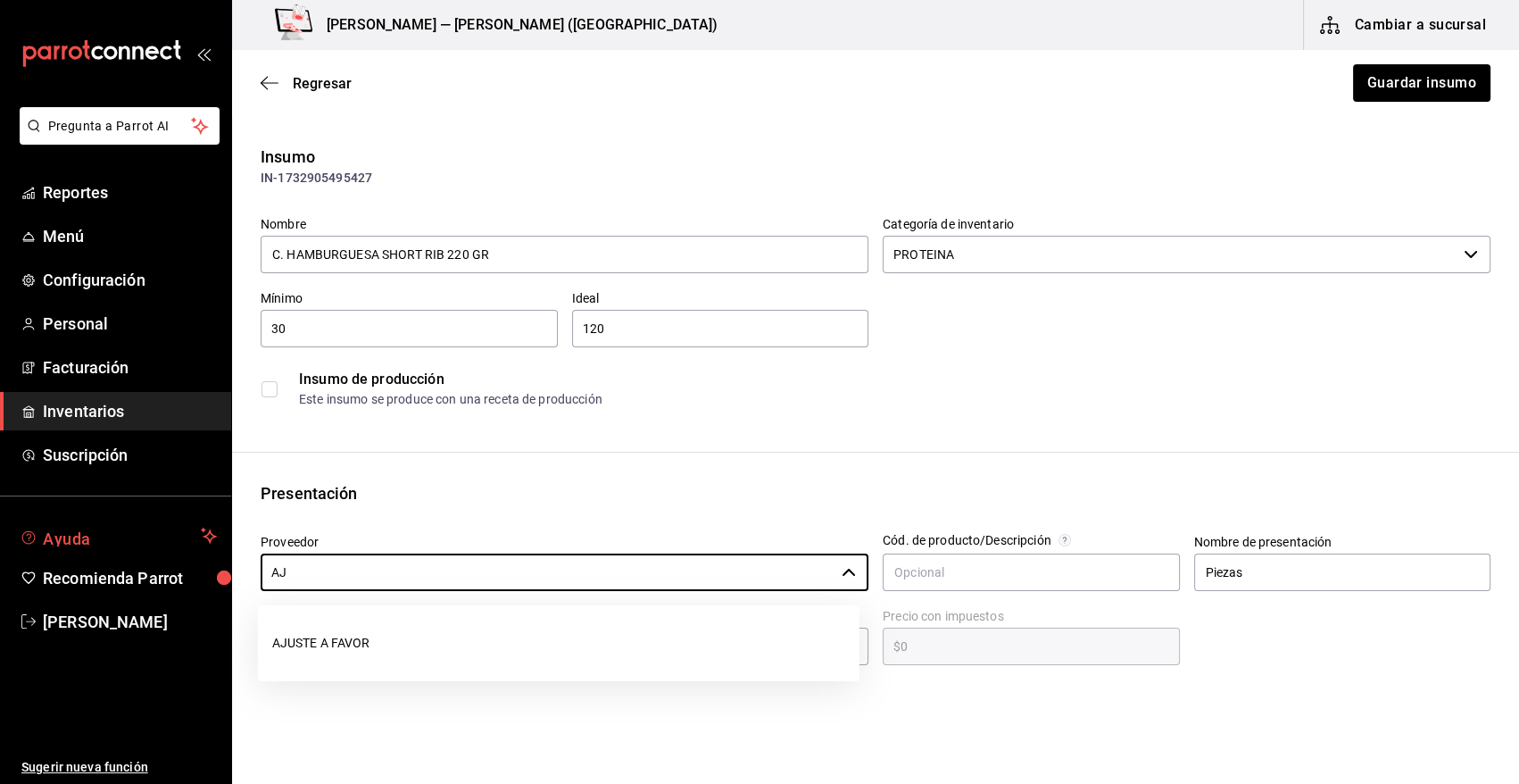
scroll to position [0, 0]
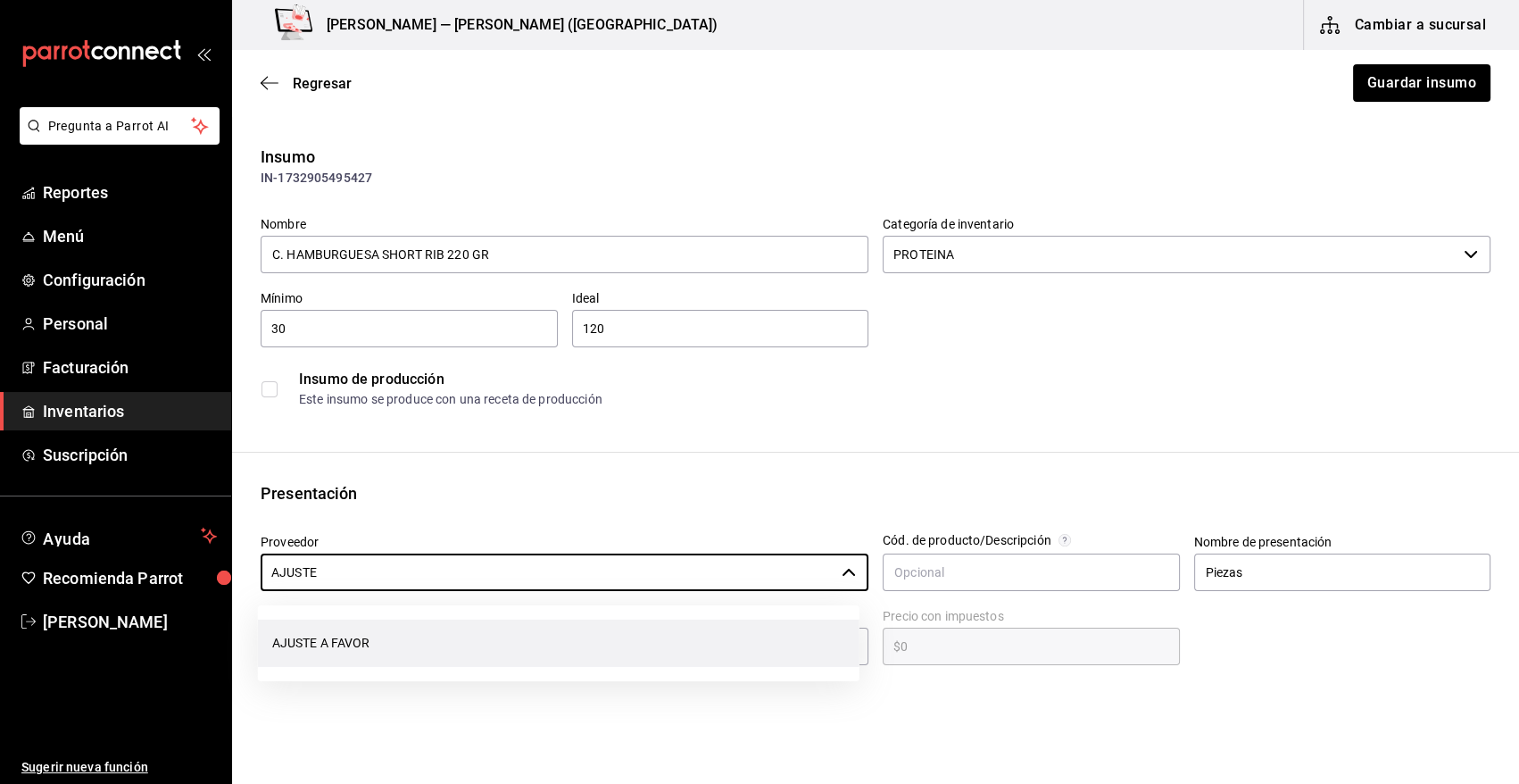
click at [372, 641] on li "AJUSTE A FAVOR" at bounding box center [558, 643] width 602 height 47
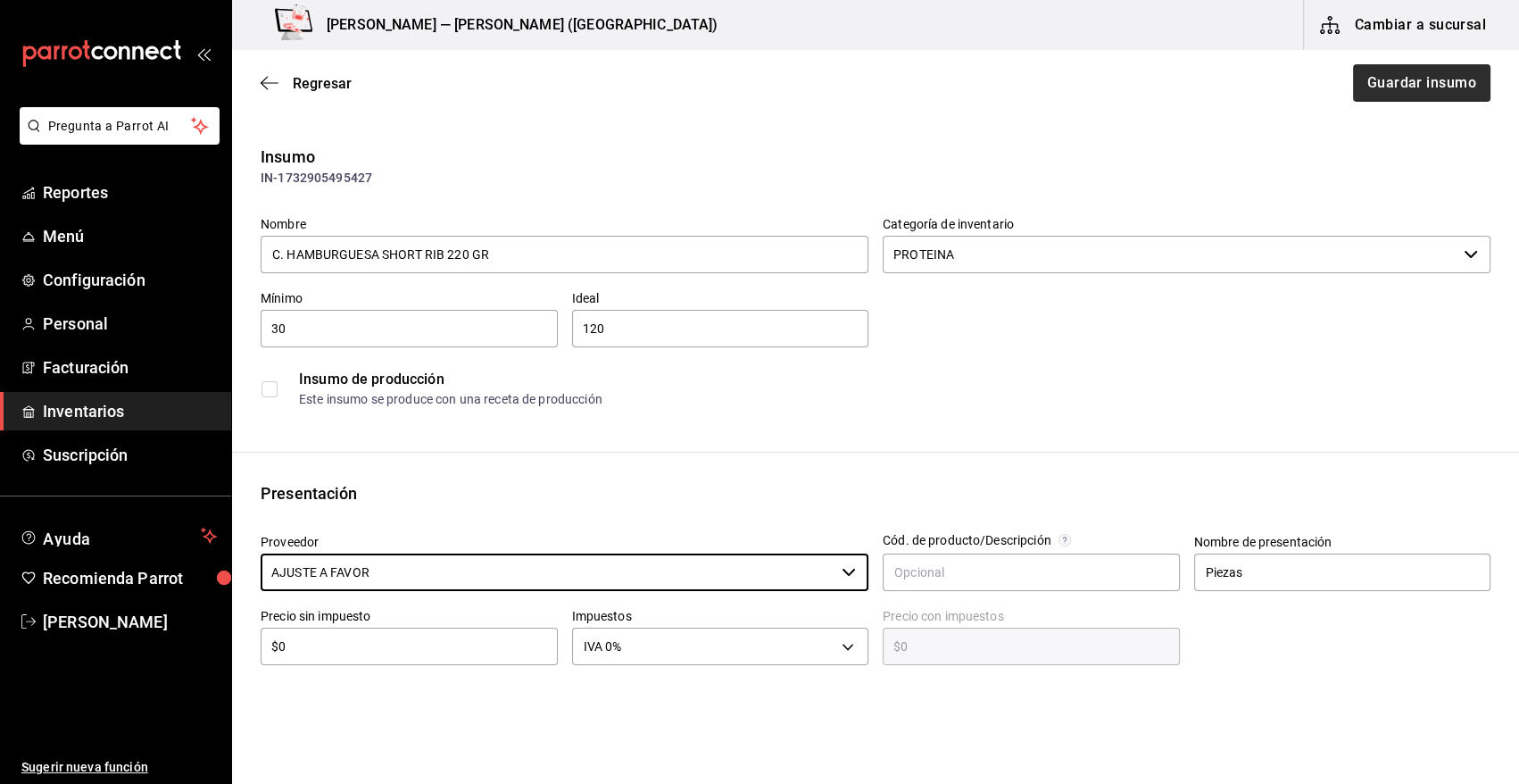
type input "AJUSTE A FAVOR"
click at [1396, 87] on button "Guardar insumo" at bounding box center [1421, 83] width 139 height 37
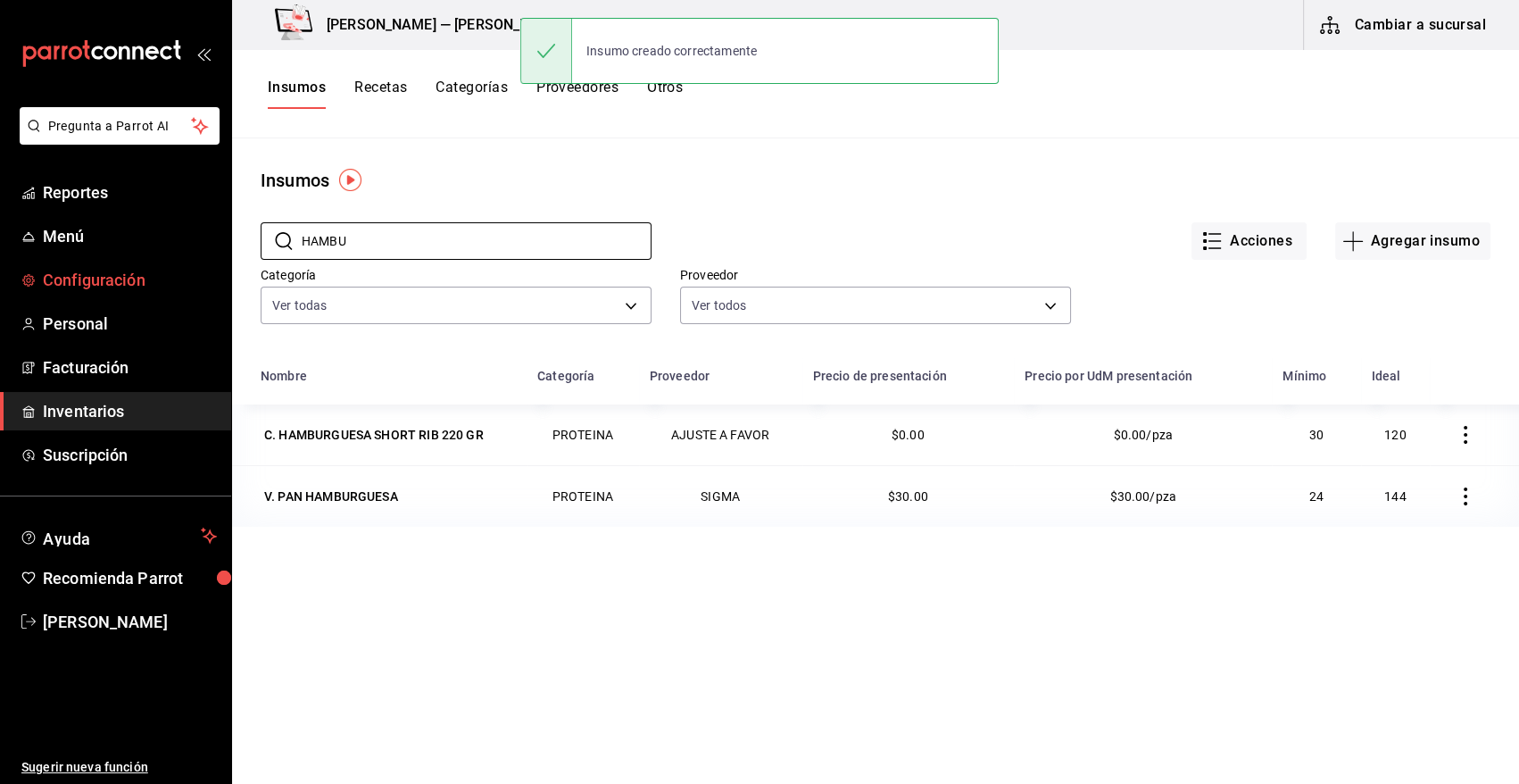
drag, startPoint x: 316, startPoint y: 249, endPoint x: 153, endPoint y: 268, distance: 164.1
click at [153, 268] on div "Pregunta a Parrot AI Reportes Menú Configuración Personal Facturación Inventari…" at bounding box center [760, 386] width 1519 height 771
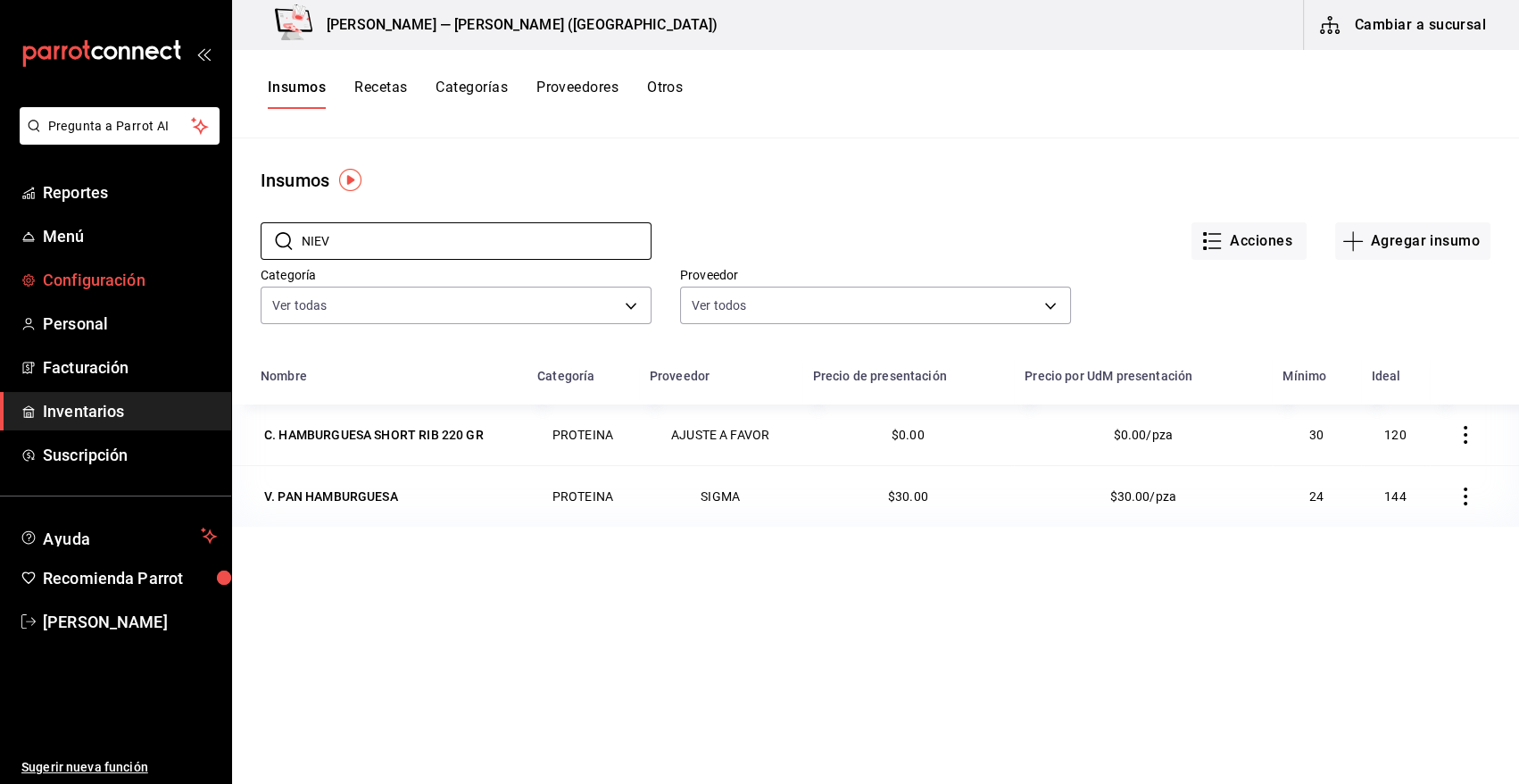
type input "NIEV"
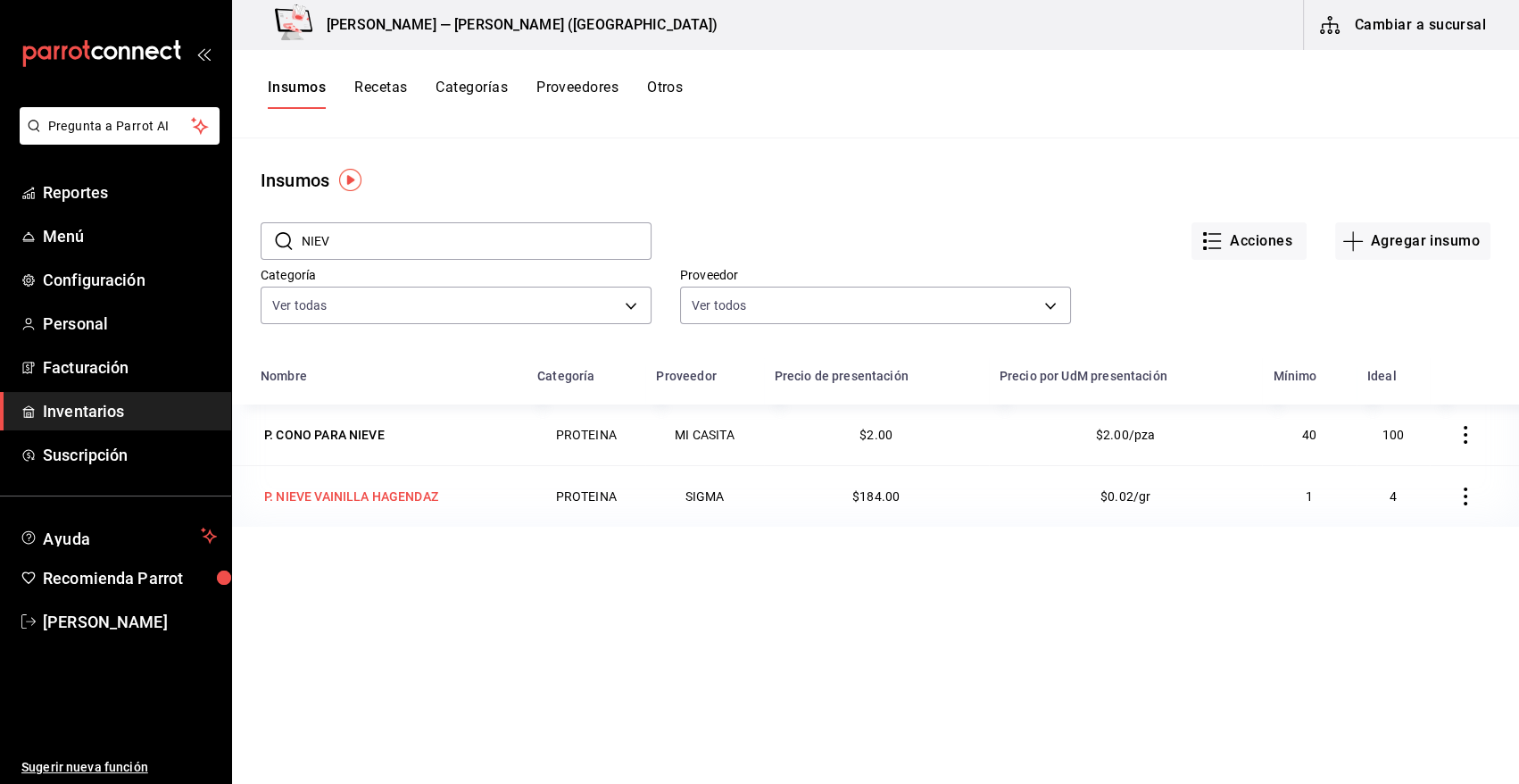
click at [387, 497] on div "P. NIEVE VAINILLA HAGENDAZ" at bounding box center [351, 496] width 174 height 18
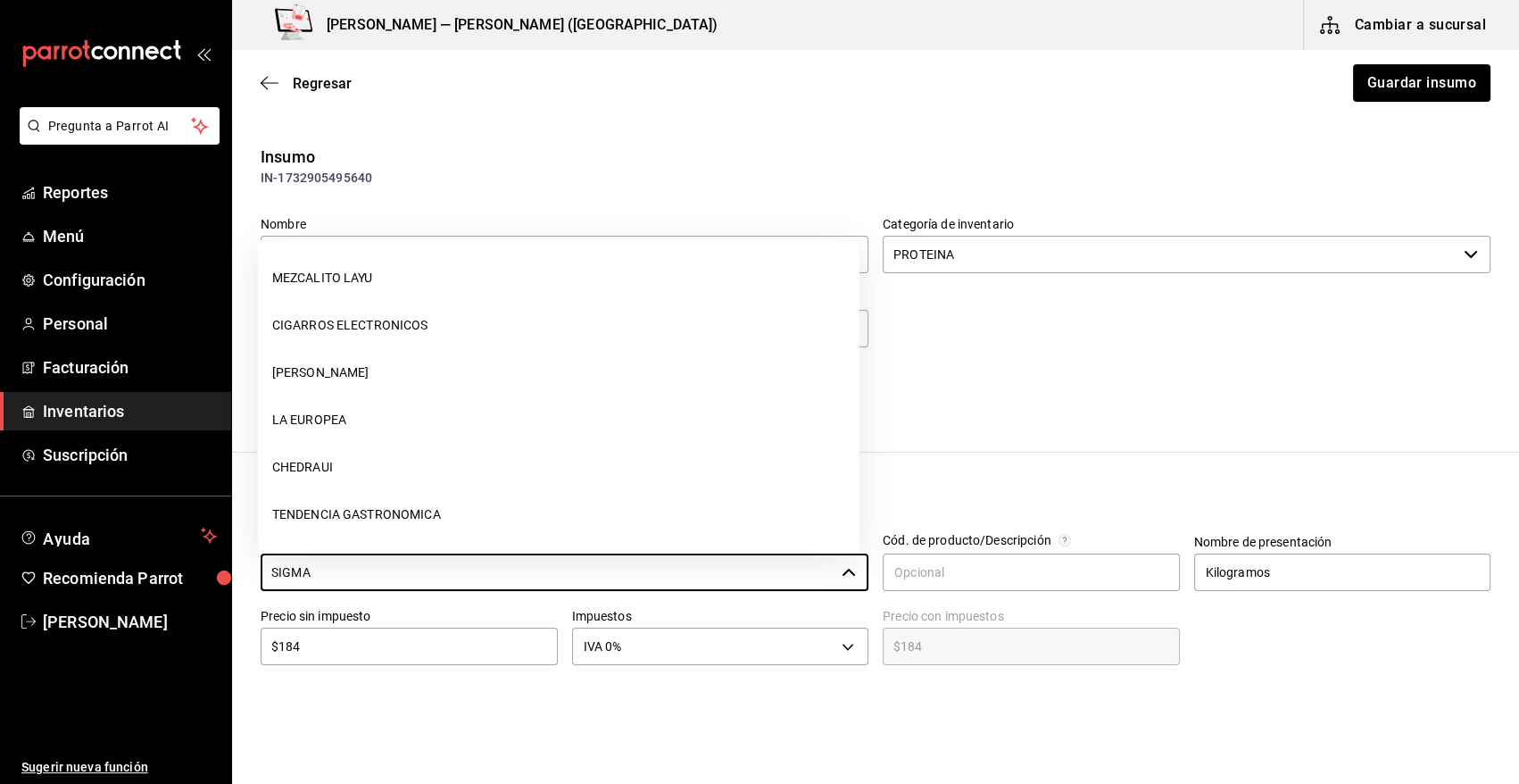
scroll to position [2458, 0]
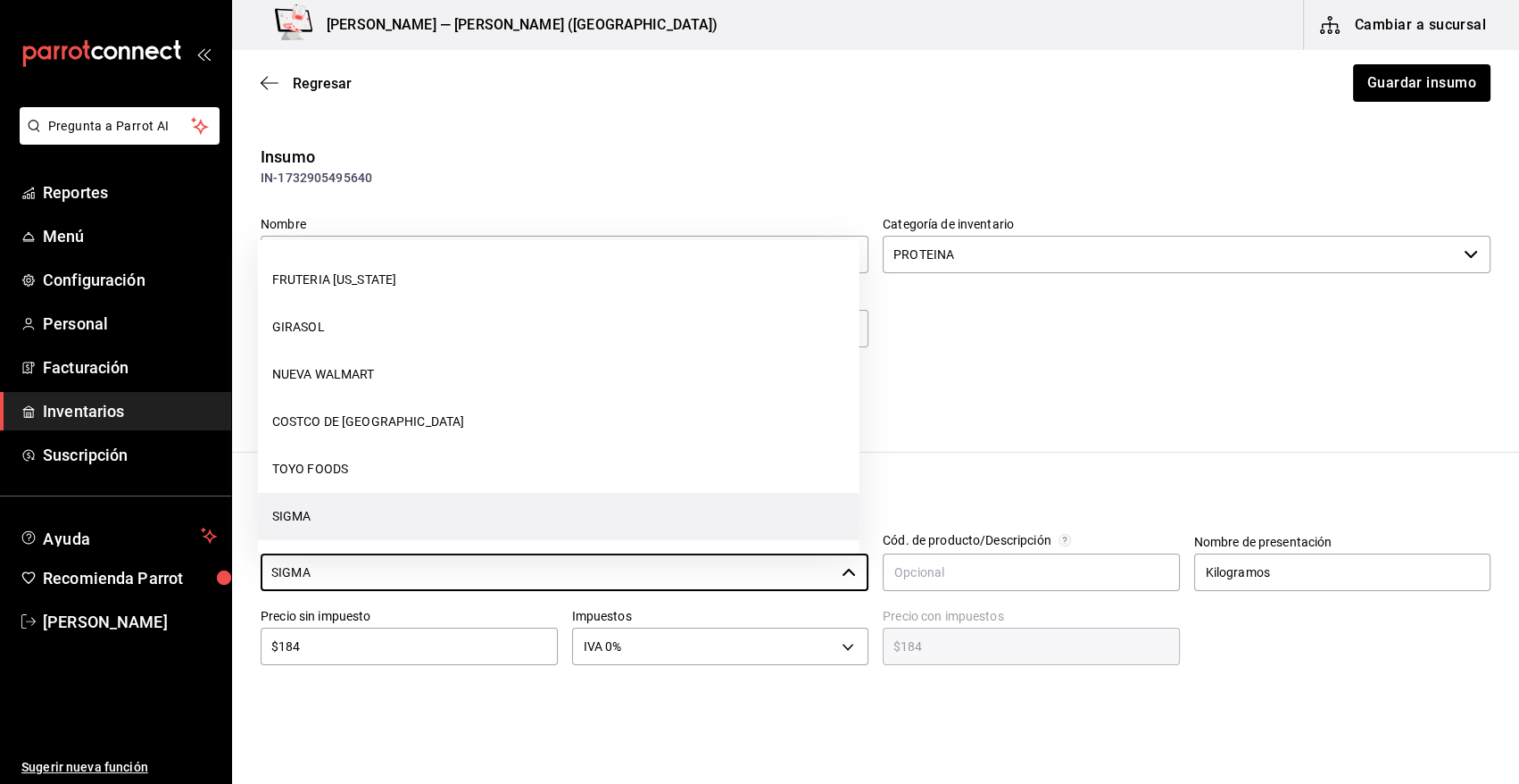
click at [190, 600] on div "Pregunta a Parrot AI Reportes Menú Configuración Personal Facturación Inventari…" at bounding box center [760, 341] width 1519 height 683
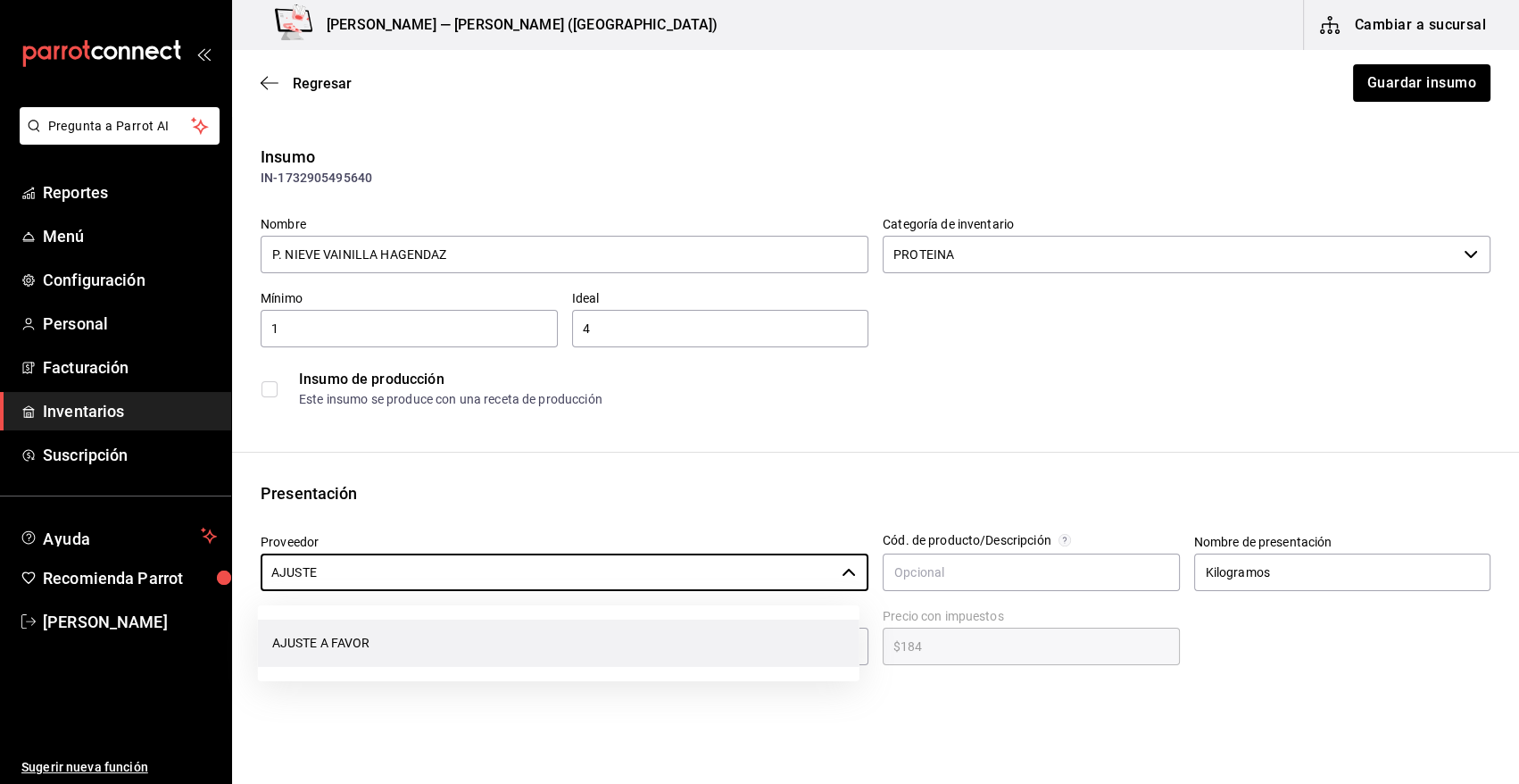
click at [317, 635] on li "AJUSTE A FAVOR" at bounding box center [558, 643] width 602 height 47
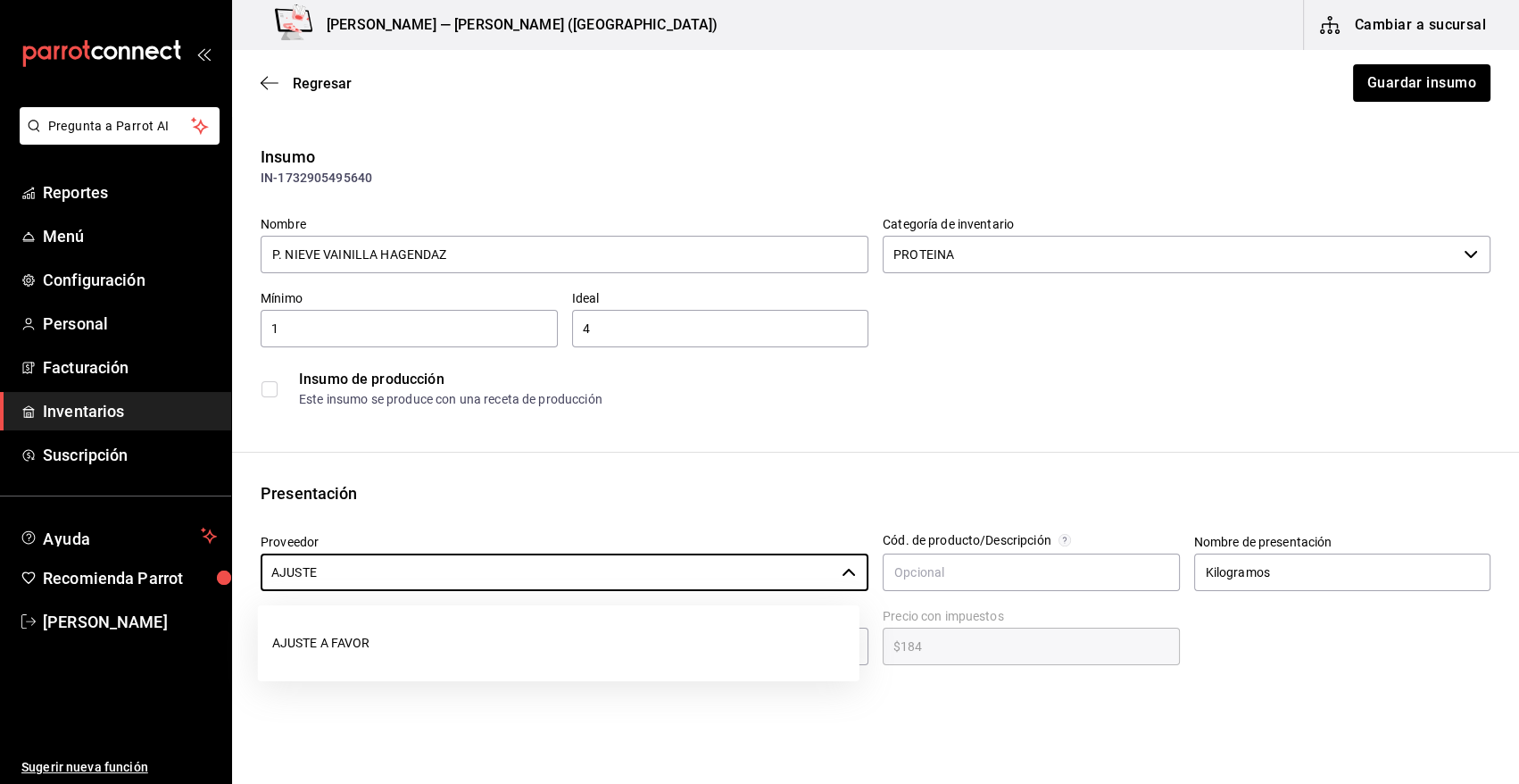
type input "AJUSTE A FAVOR"
click at [1446, 81] on button "Guardar insumo" at bounding box center [1421, 83] width 139 height 37
